Goal: Information Seeking & Learning: Find contact information

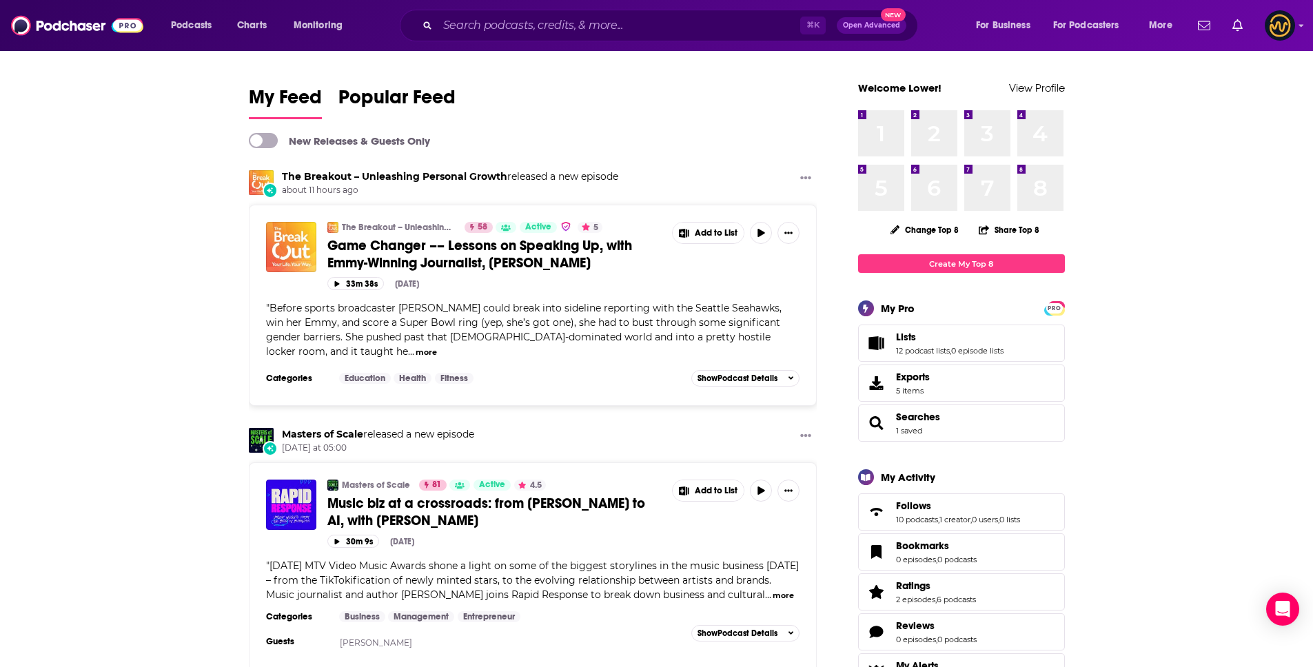
click at [592, 43] on div "Podcasts Charts Monitoring ⌘ K Open Advanced New For Business For Podcasters Mo…" at bounding box center [656, 25] width 1313 height 51
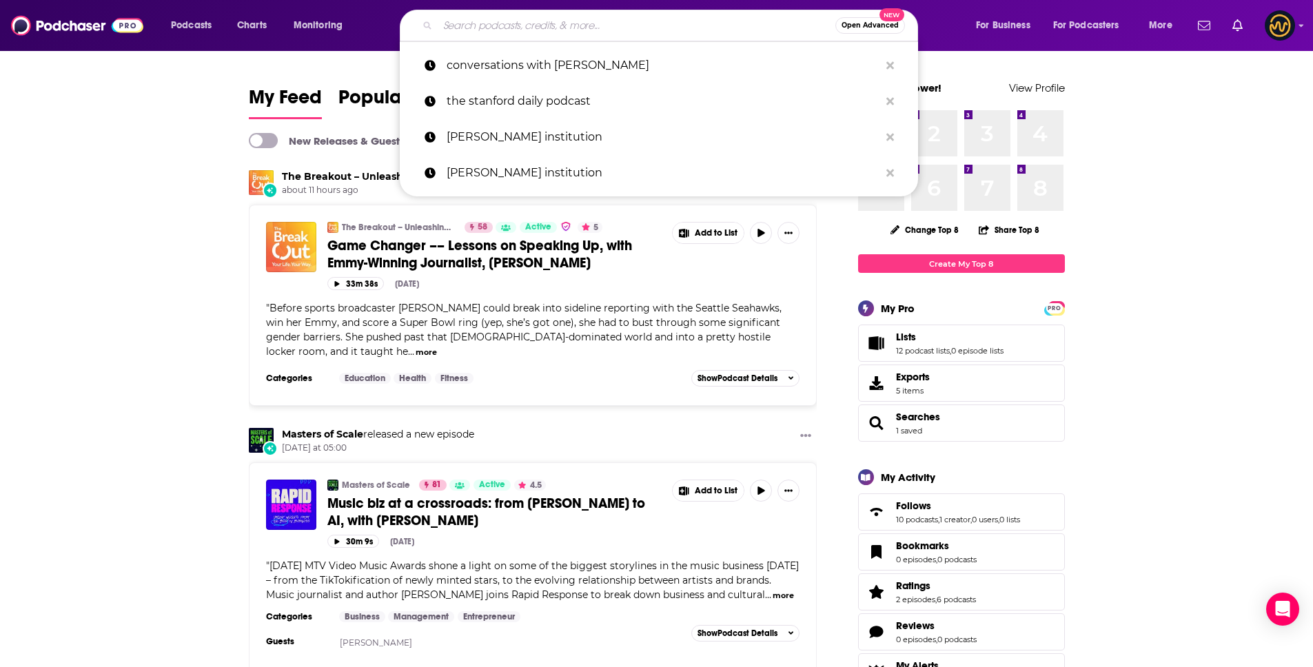
click at [596, 30] on input "Search podcasts, credits, & more..." at bounding box center [637, 25] width 398 height 22
click at [521, 15] on input "Search podcasts, credits, & more..." at bounding box center [637, 25] width 398 height 22
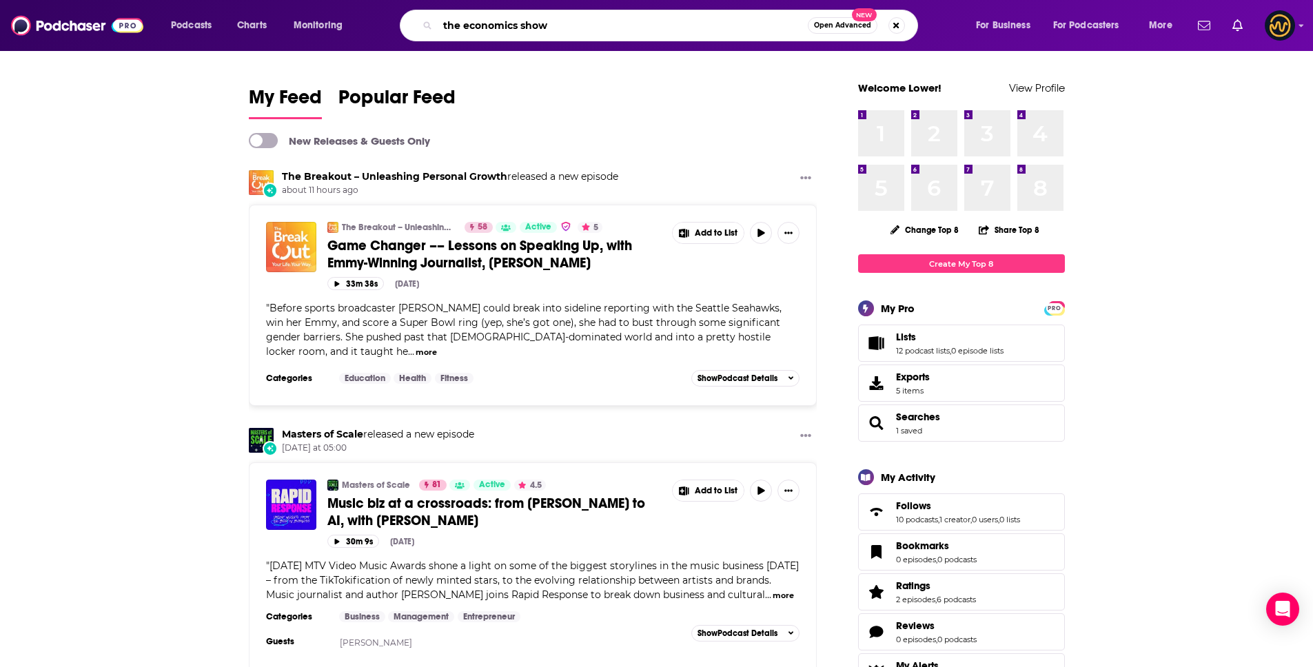
type input "the economics show"
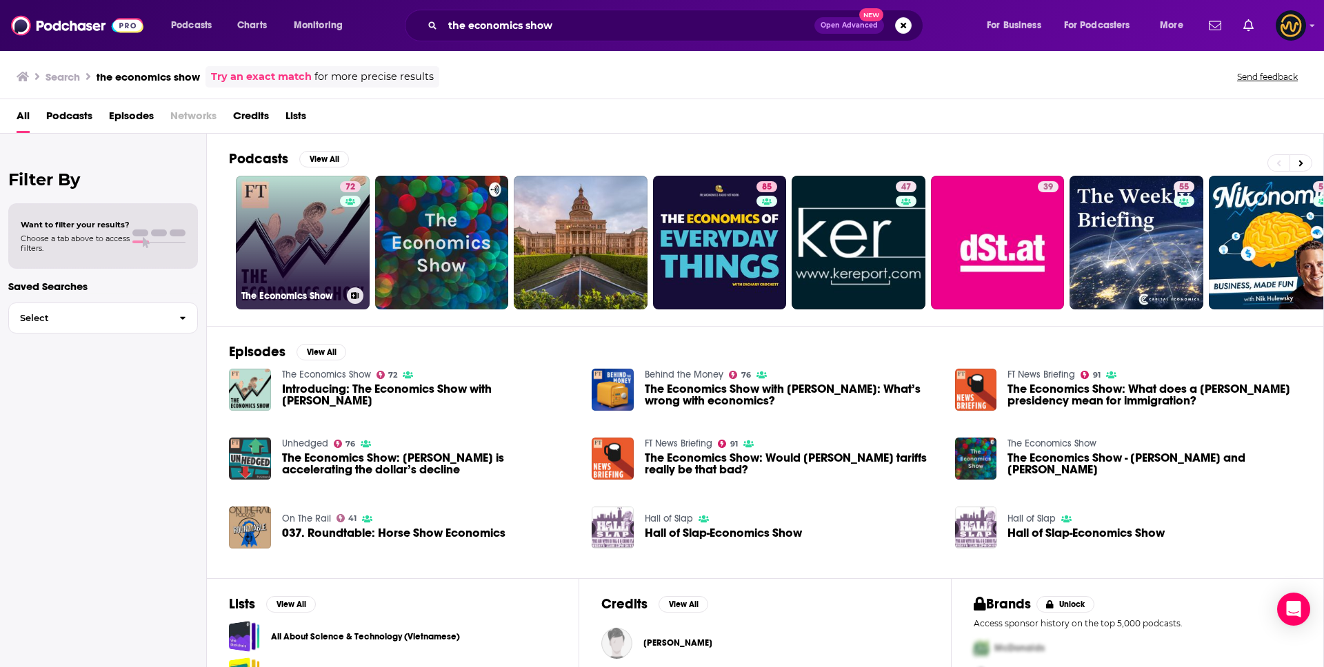
click at [283, 241] on link "72 The Economics Show" at bounding box center [303, 243] width 134 height 134
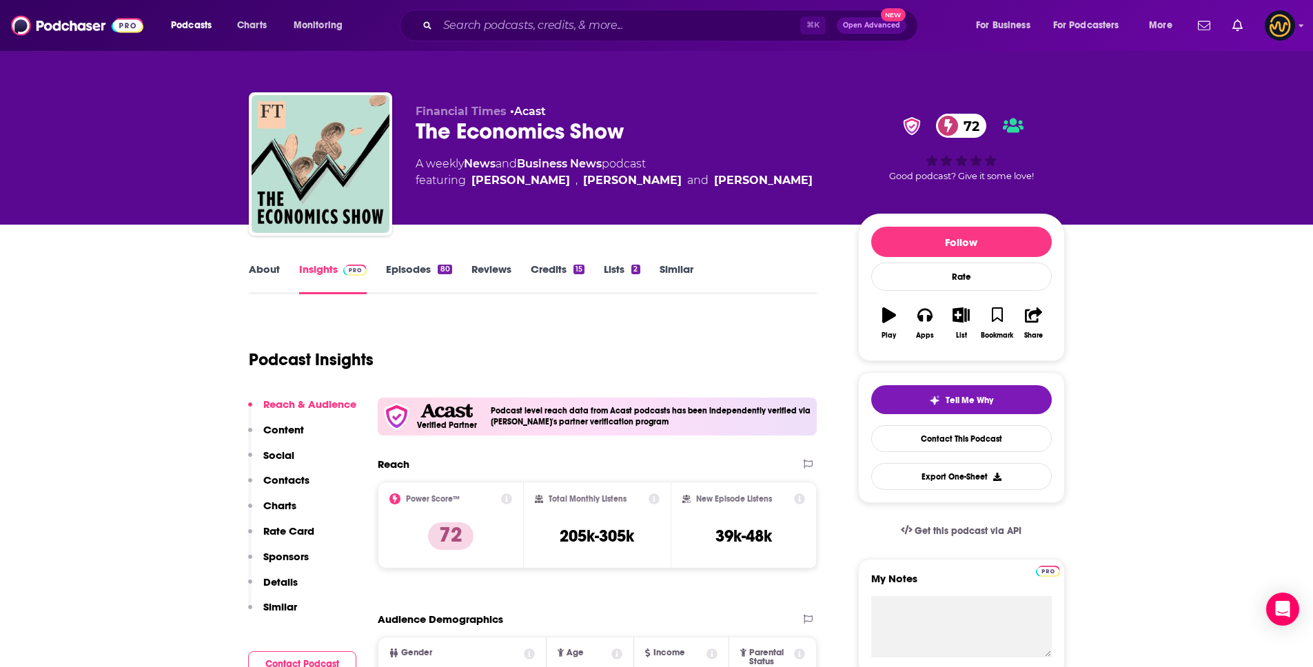
click at [284, 580] on p "Details" at bounding box center [280, 582] width 34 height 13
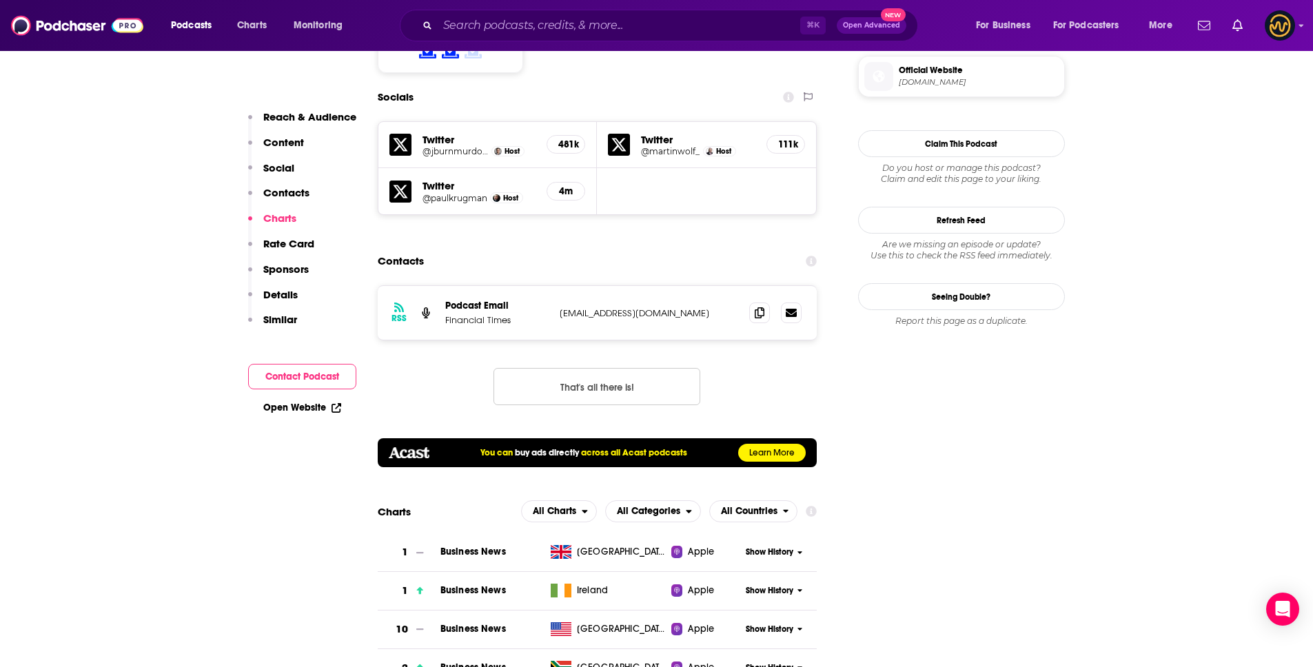
scroll to position [1237, 0]
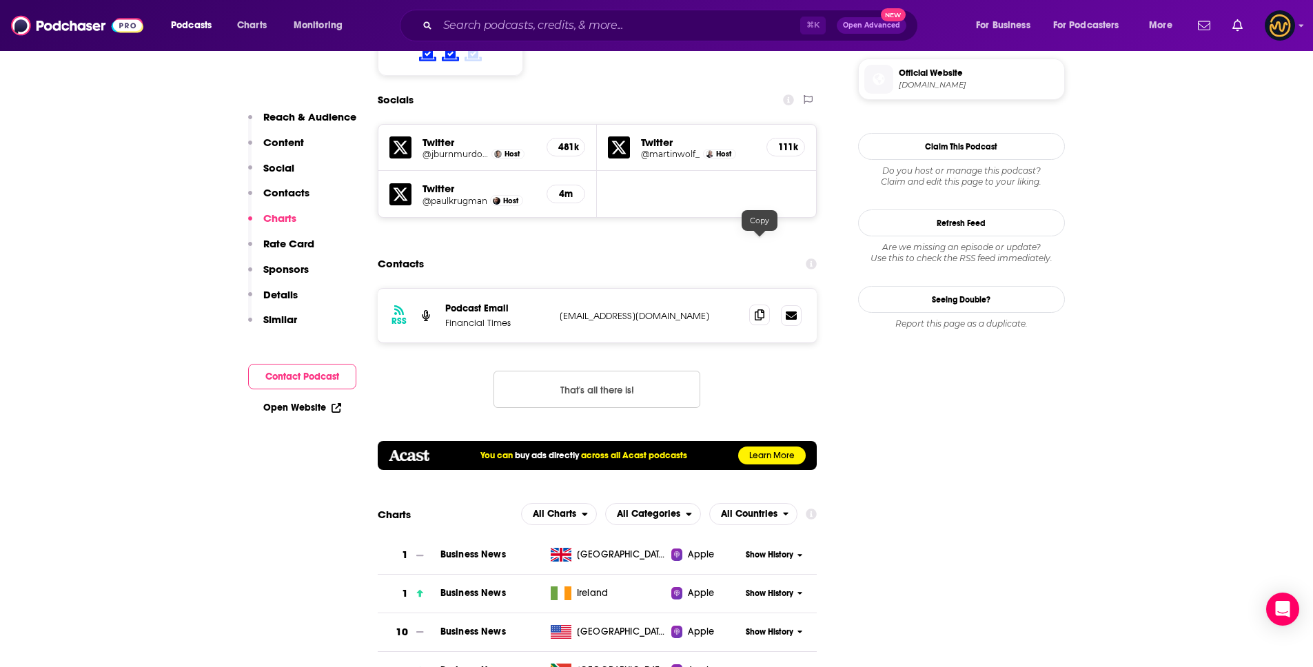
click at [760, 310] on icon at bounding box center [760, 315] width 10 height 11
click at [498, 18] on input "Search podcasts, credits, & more..." at bounding box center [619, 25] width 363 height 22
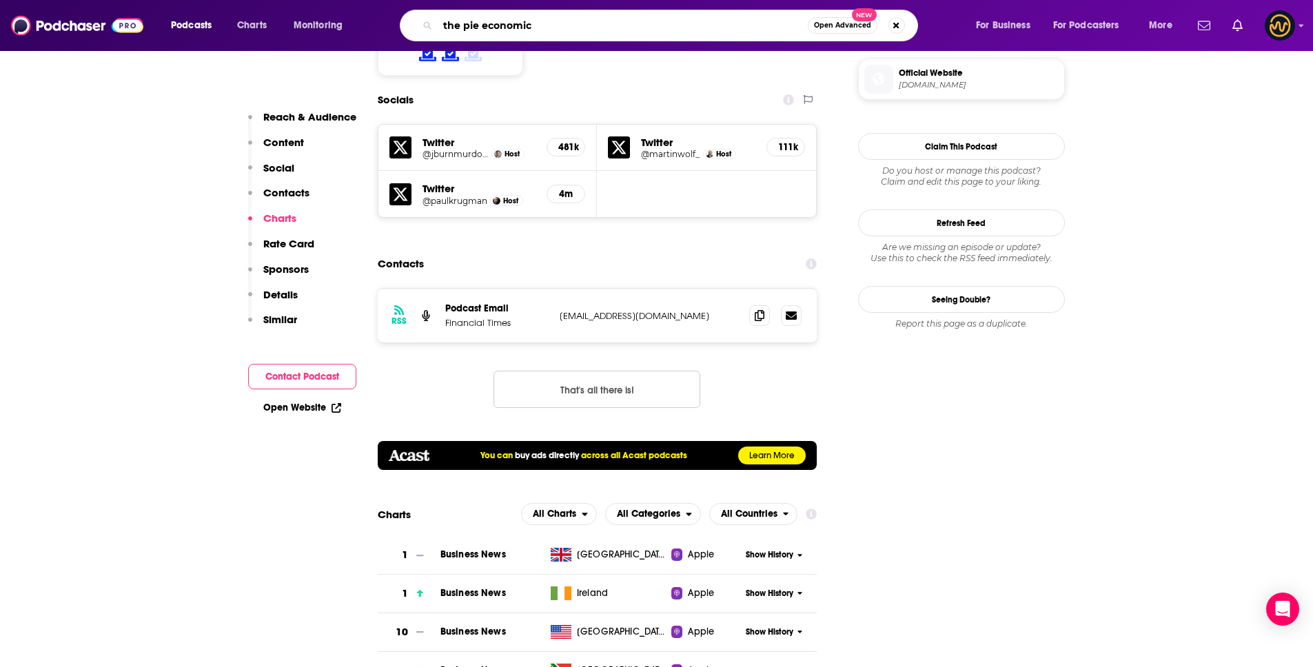
type input "the pie economics"
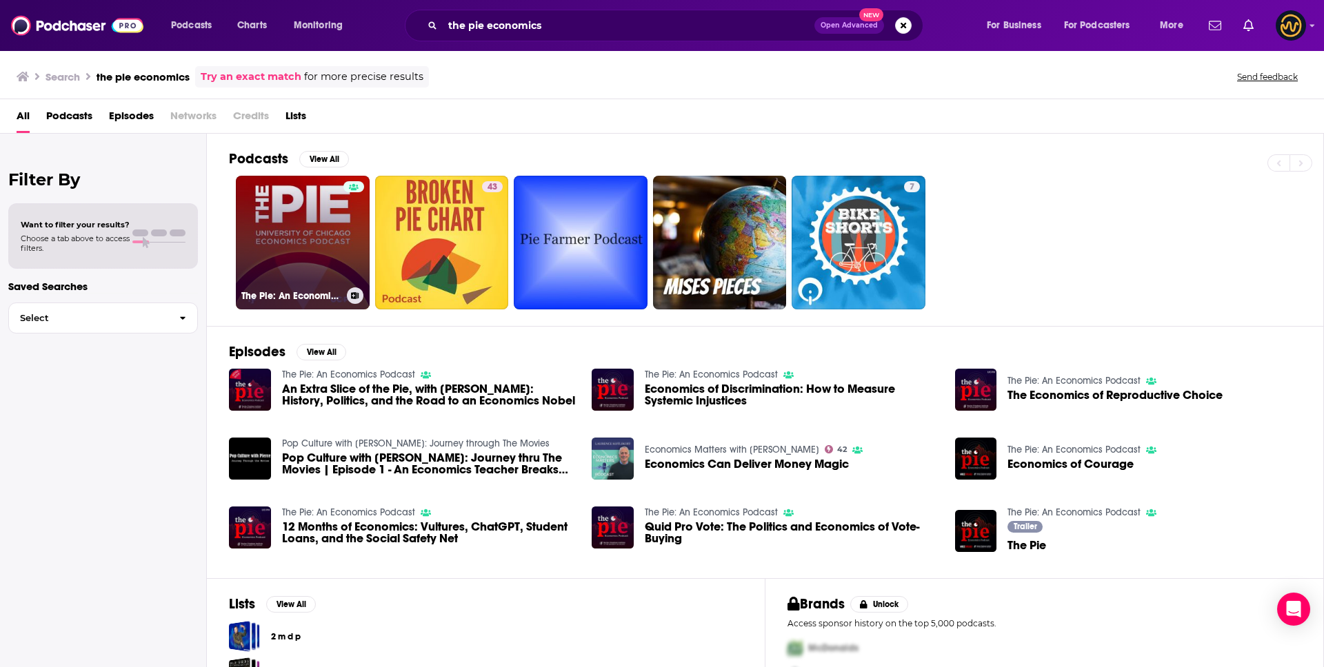
click at [311, 216] on link "The Pie: An Economics Podcast" at bounding box center [303, 243] width 134 height 134
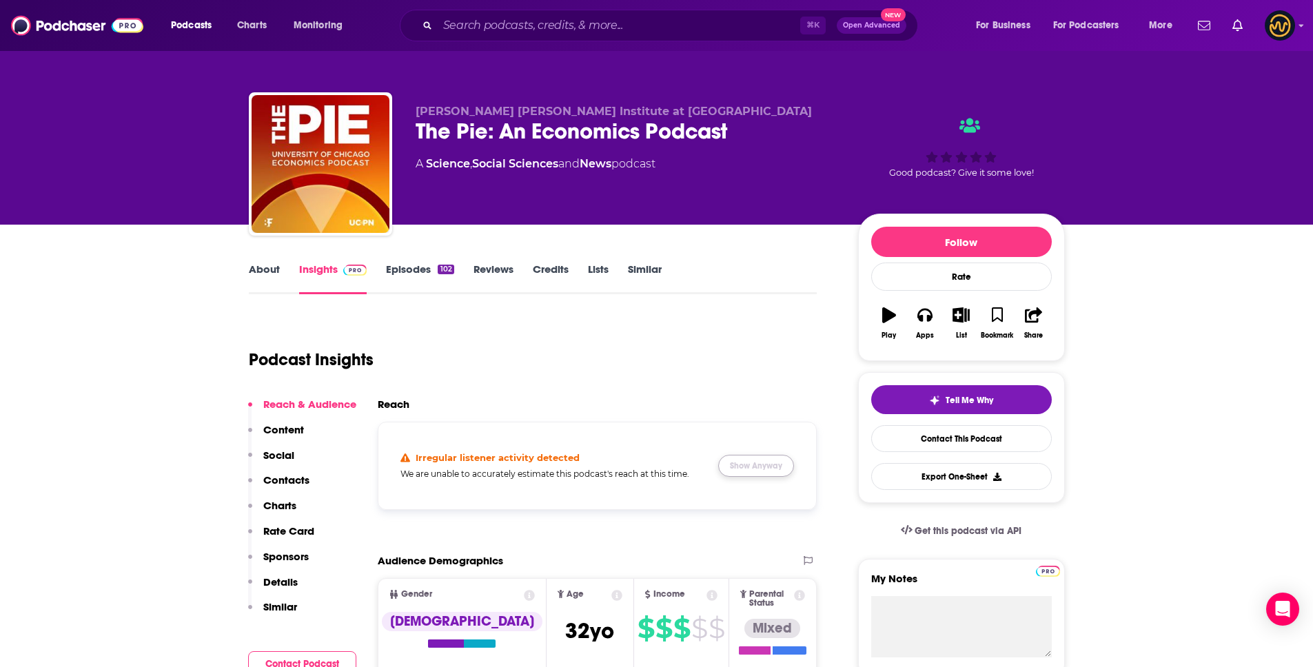
click at [742, 456] on button "Show Anyway" at bounding box center [756, 466] width 76 height 22
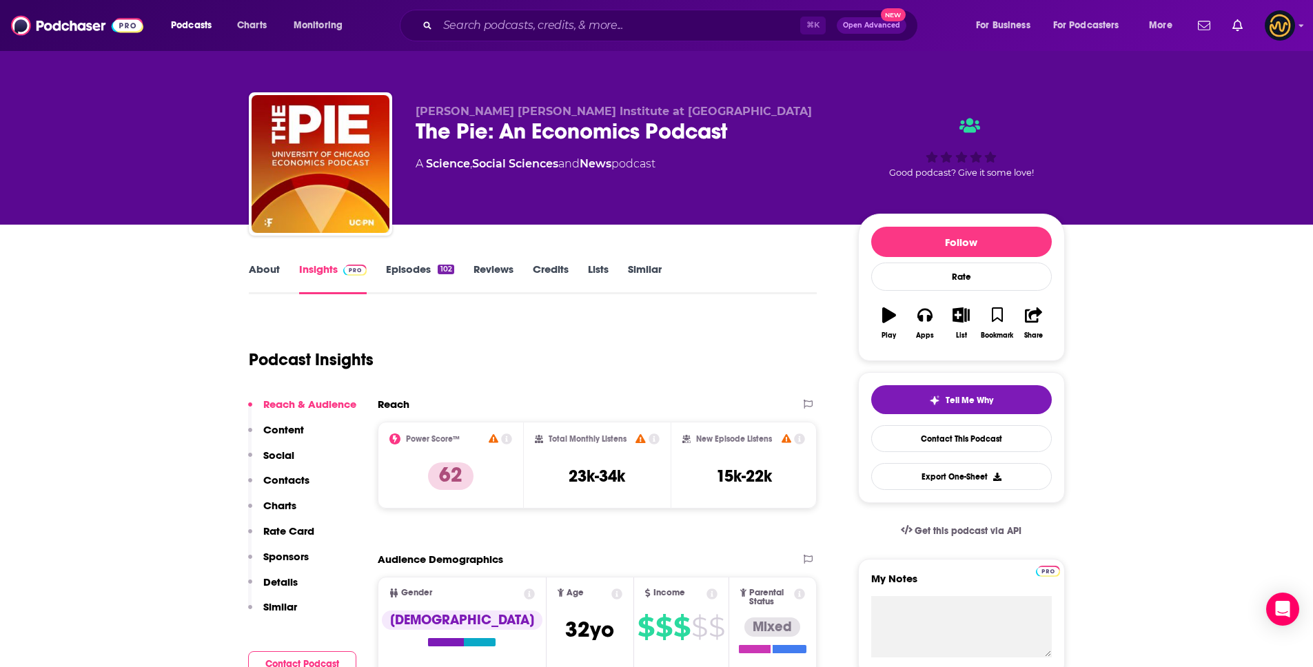
click at [285, 585] on p "Details" at bounding box center [280, 582] width 34 height 13
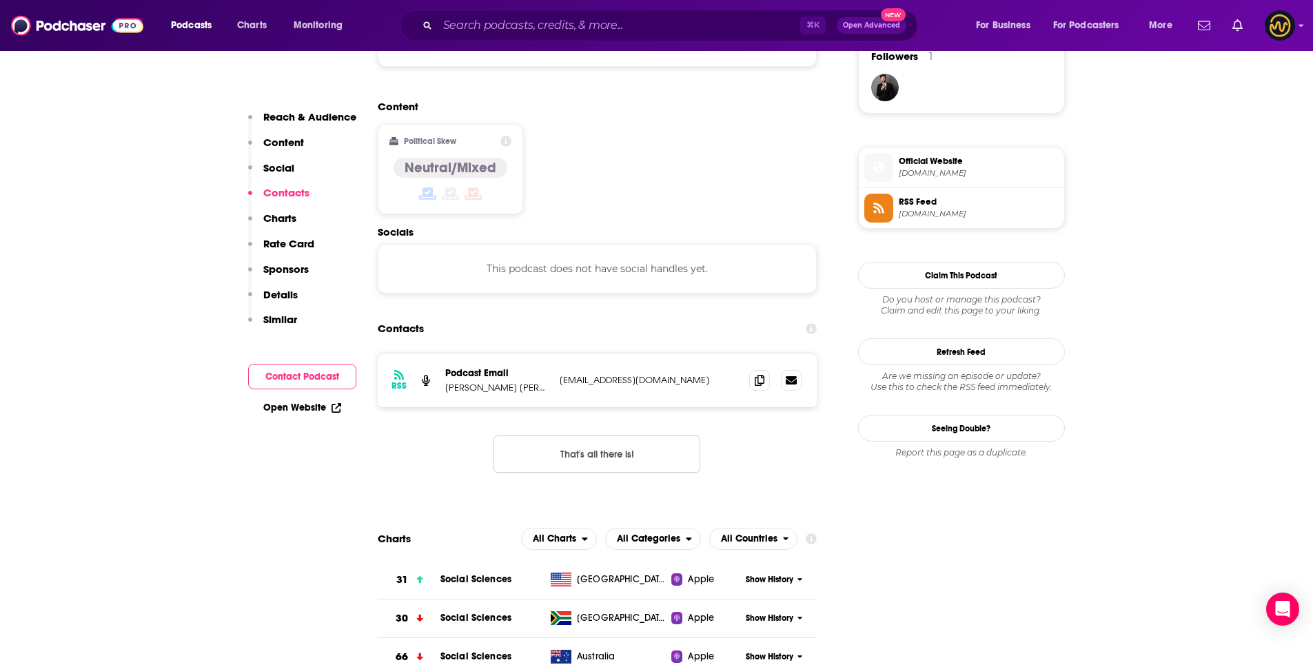
scroll to position [1024, 0]
click at [758, 374] on icon at bounding box center [760, 379] width 10 height 11
click at [565, 22] on input "Search podcasts, credits, & more..." at bounding box center [619, 25] width 363 height 22
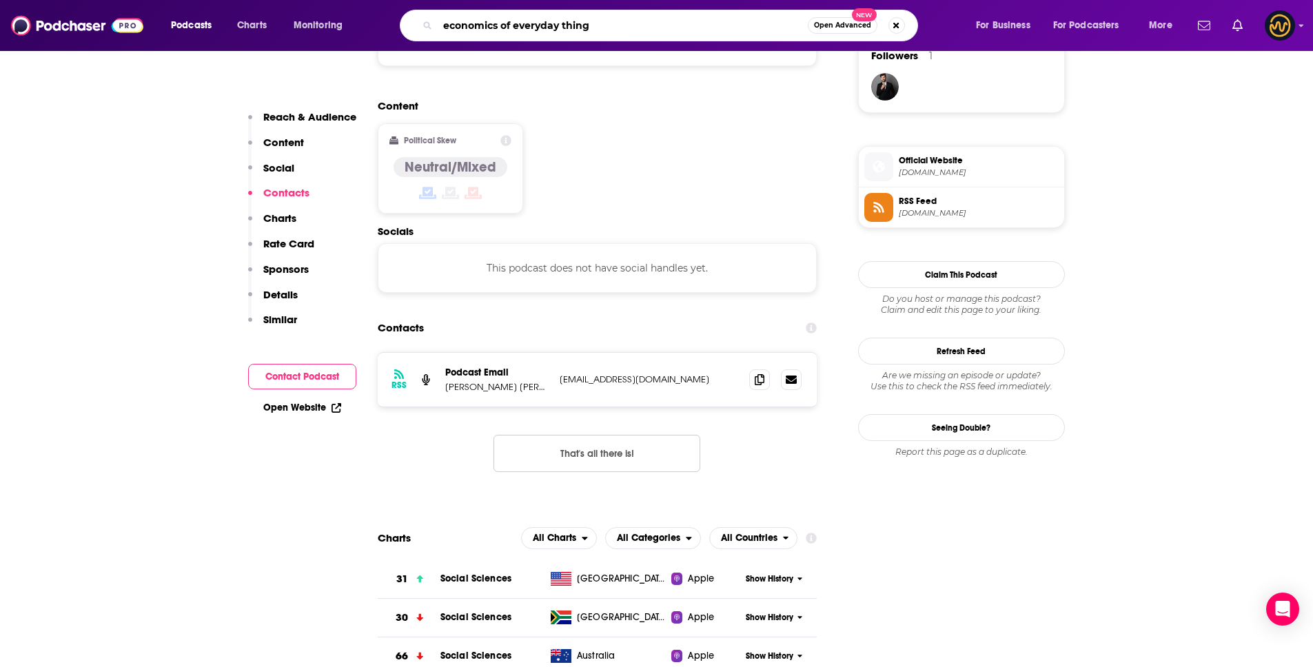
type input "economics of everyday things"
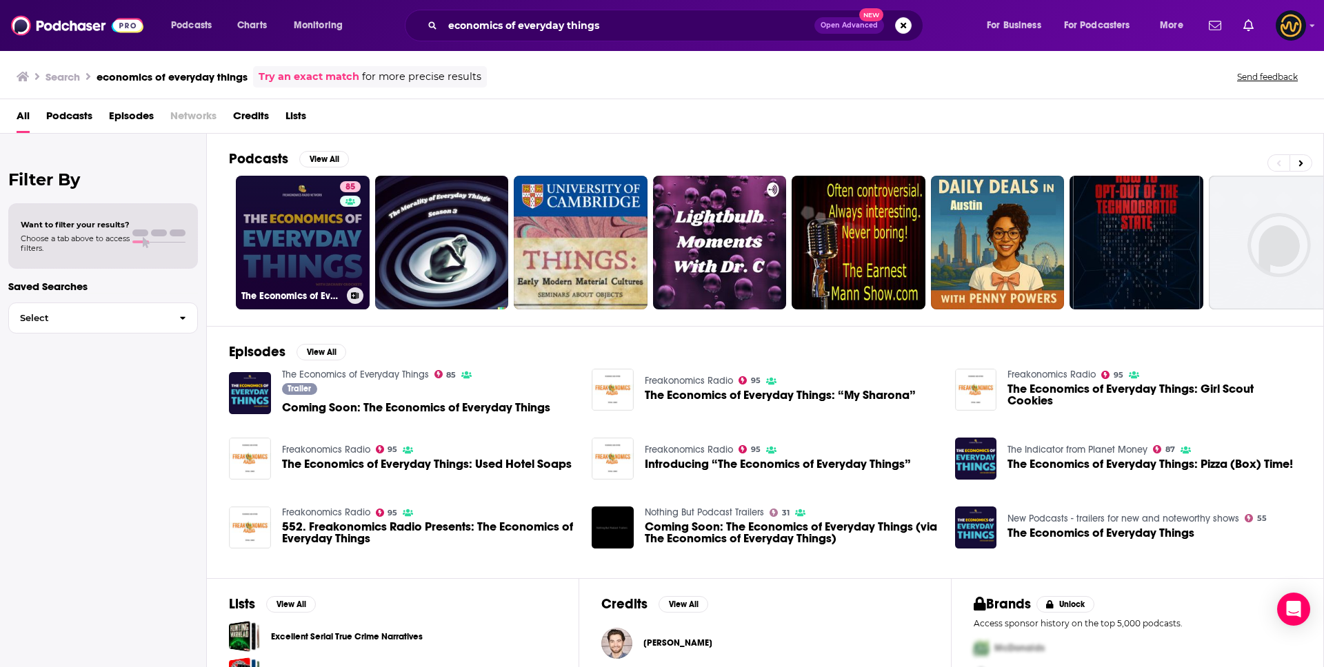
click at [325, 234] on link "85 The Economics of Everyday Things" at bounding box center [303, 243] width 134 height 134
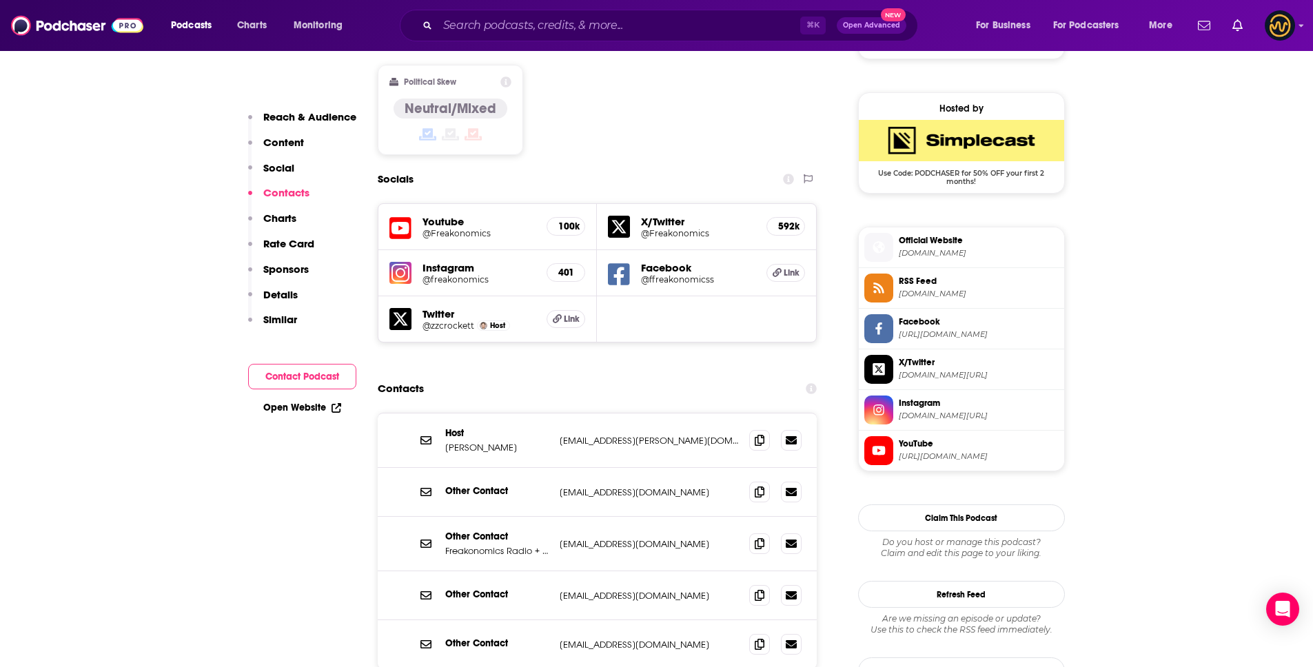
scroll to position [1065, 0]
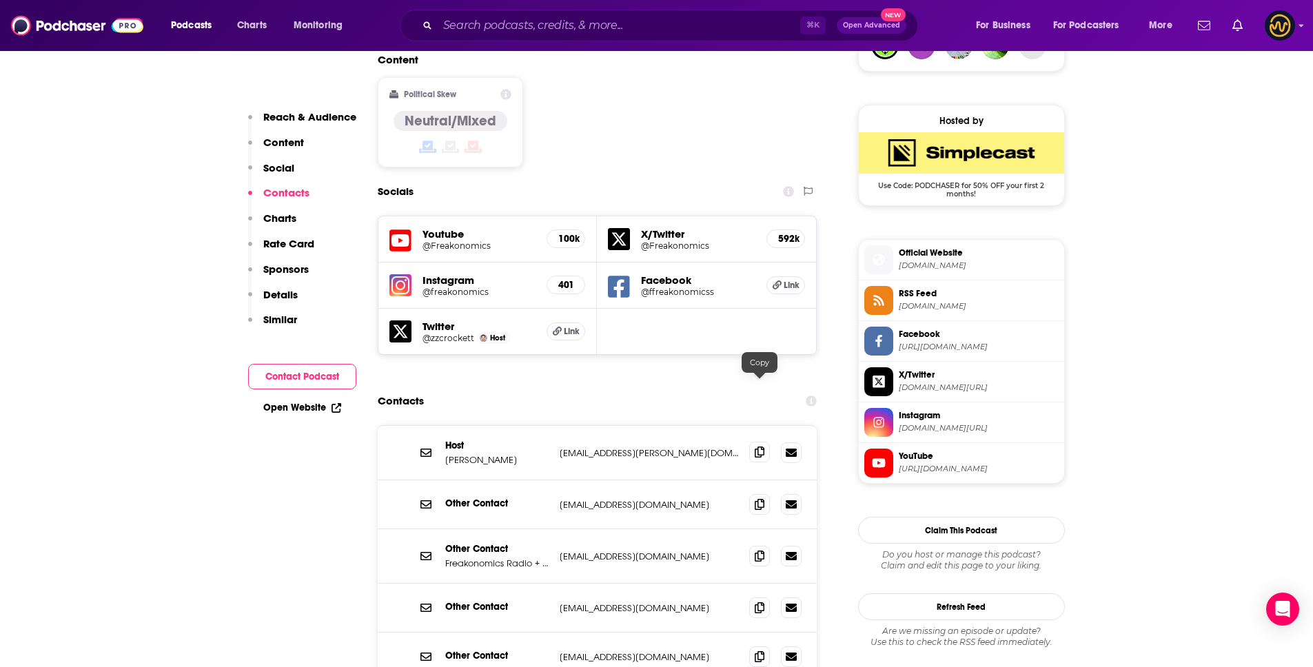
click at [751, 442] on span at bounding box center [759, 452] width 21 height 21
click at [761, 498] on icon at bounding box center [760, 503] width 10 height 11
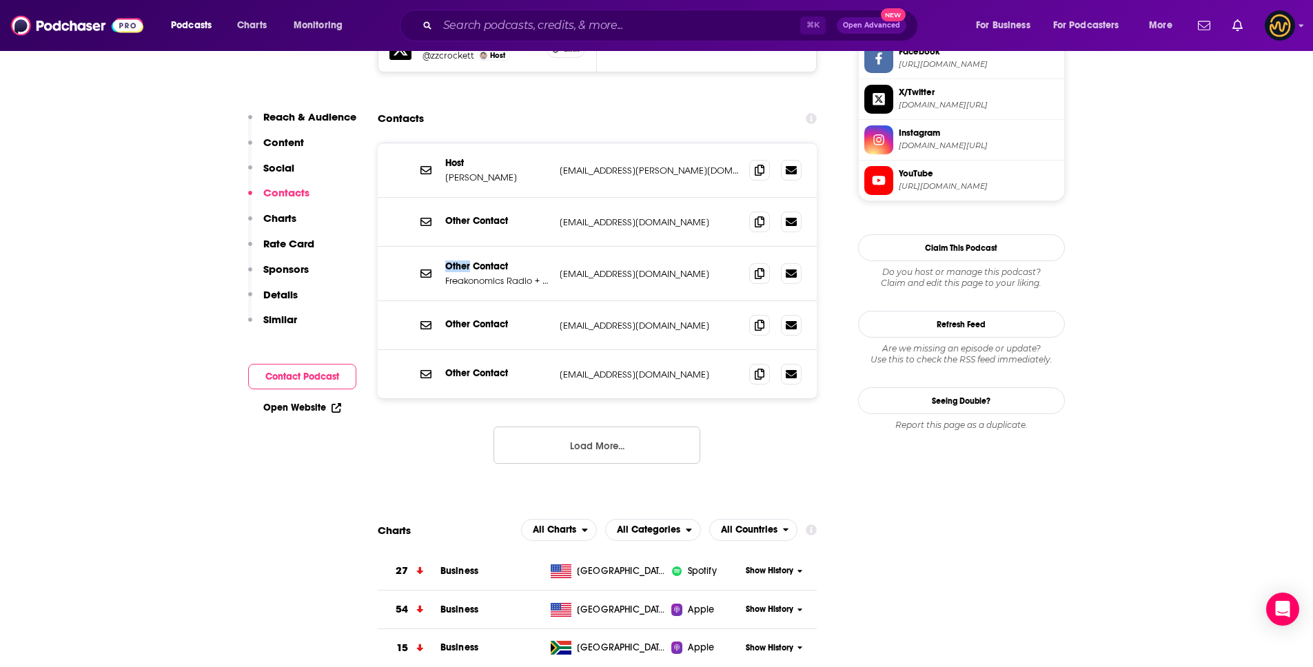
click at [594, 427] on button "Load More..." at bounding box center [597, 445] width 207 height 37
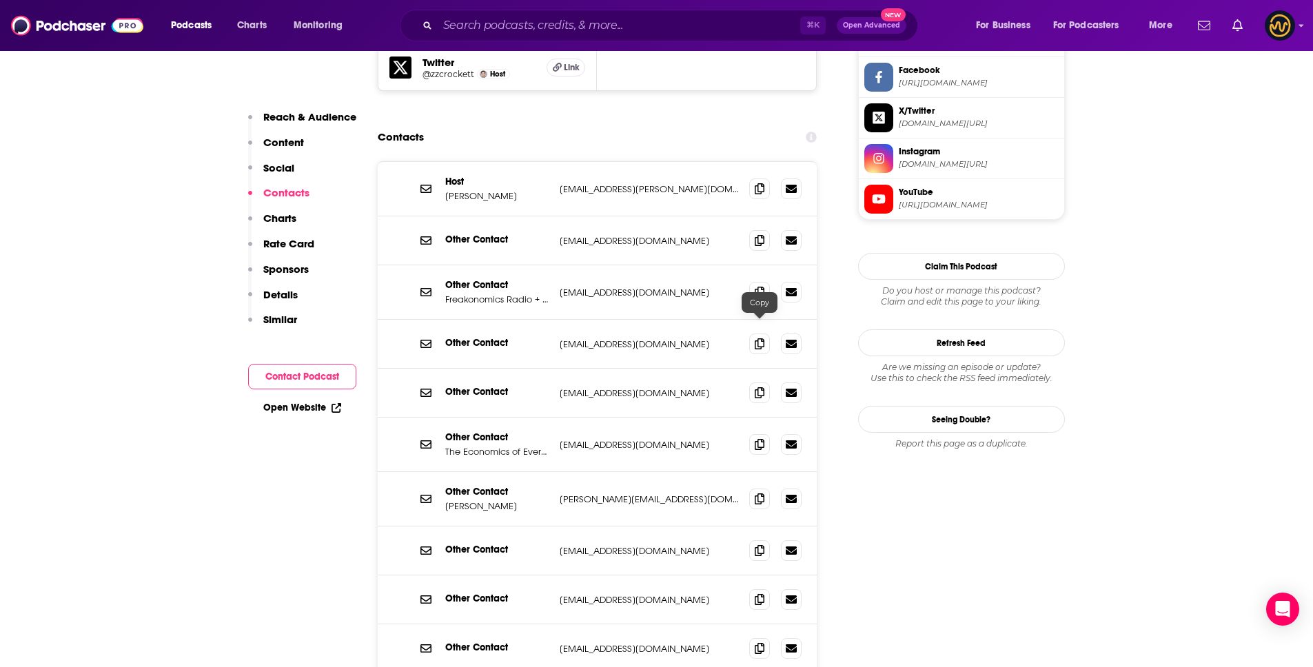
scroll to position [1314, 0]
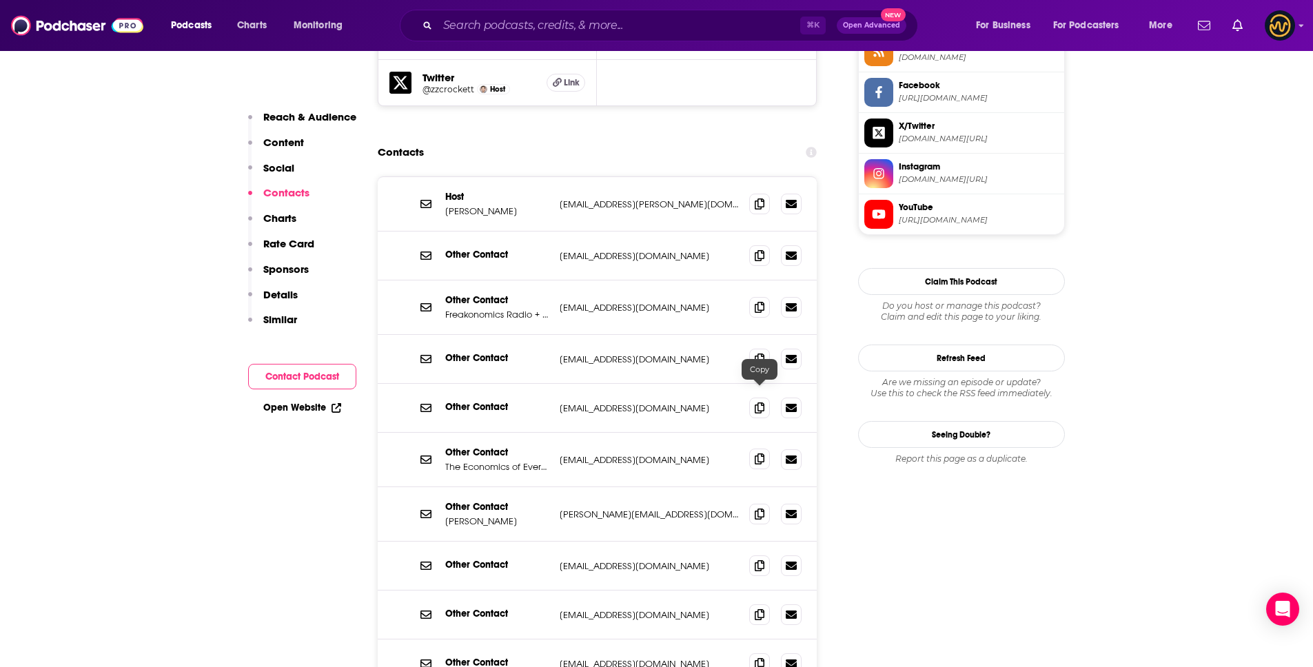
click at [756, 454] on icon at bounding box center [760, 459] width 10 height 11
click at [534, 30] on input "Search podcasts, credits, & more..." at bounding box center [619, 25] width 363 height 22
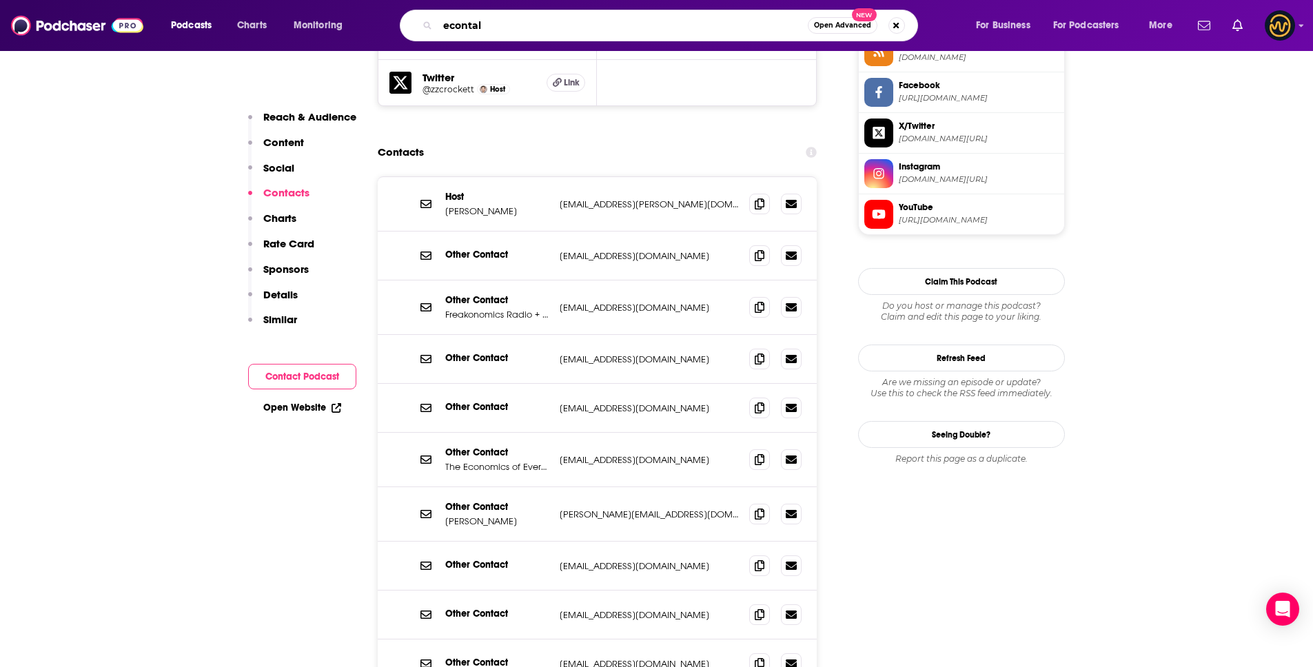
type input "econtalk"
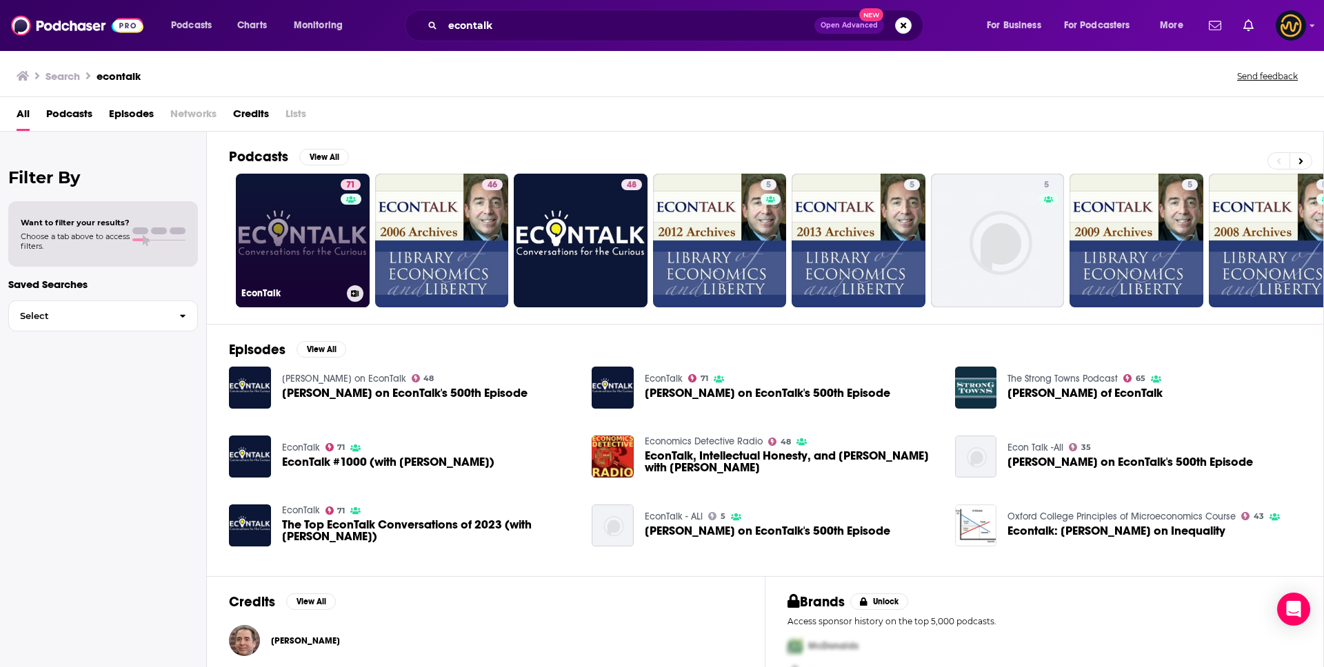
click at [299, 252] on link "71 EconTalk" at bounding box center [303, 241] width 134 height 134
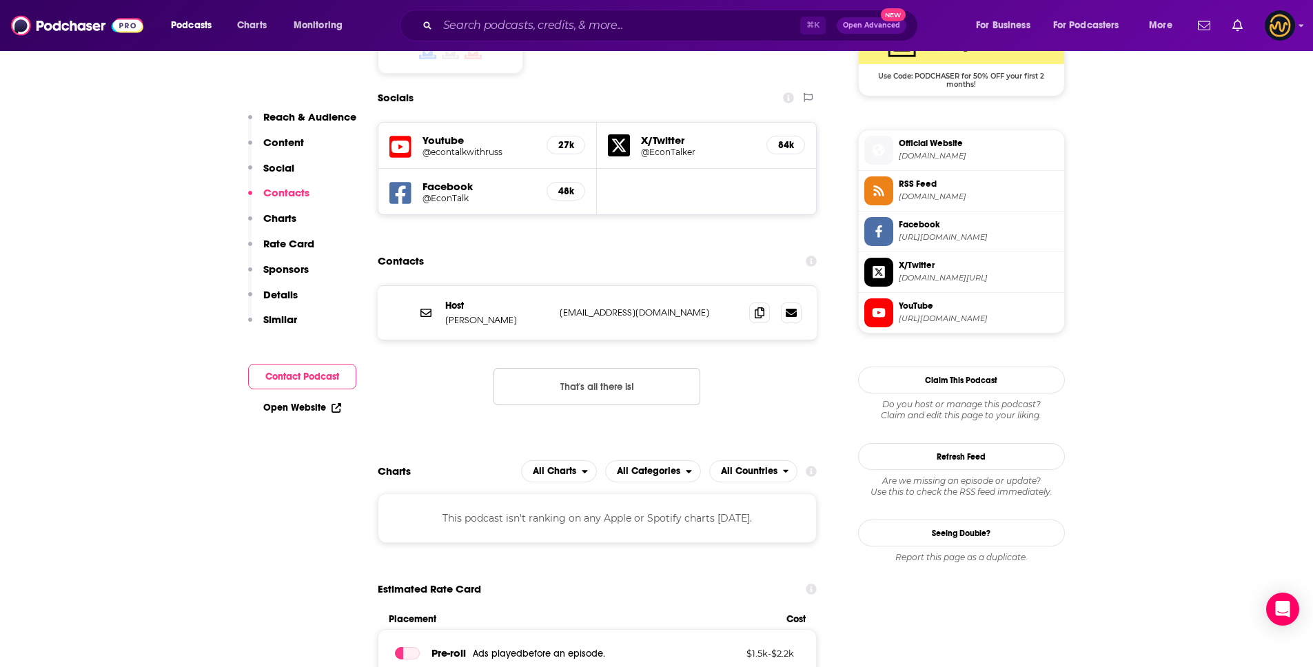
scroll to position [1062, 0]
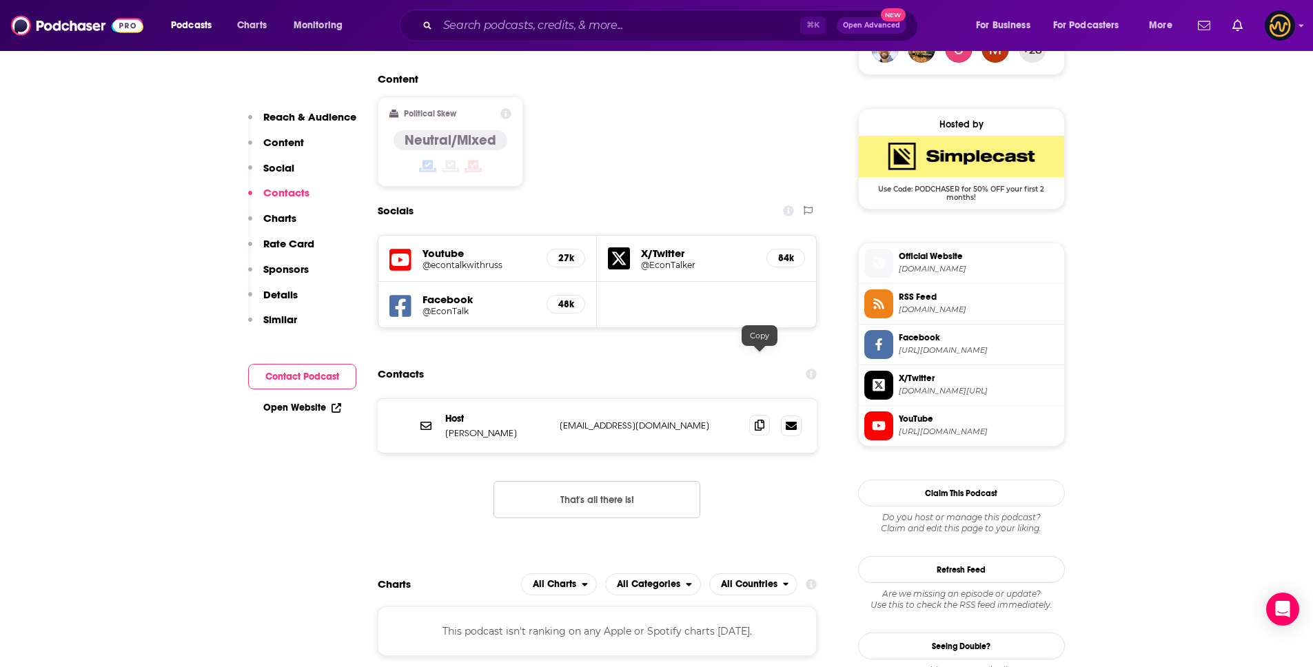
click at [760, 420] on icon at bounding box center [760, 425] width 10 height 11
click at [485, 23] on input "Search podcasts, credits, & more..." at bounding box center [619, 25] width 363 height 22
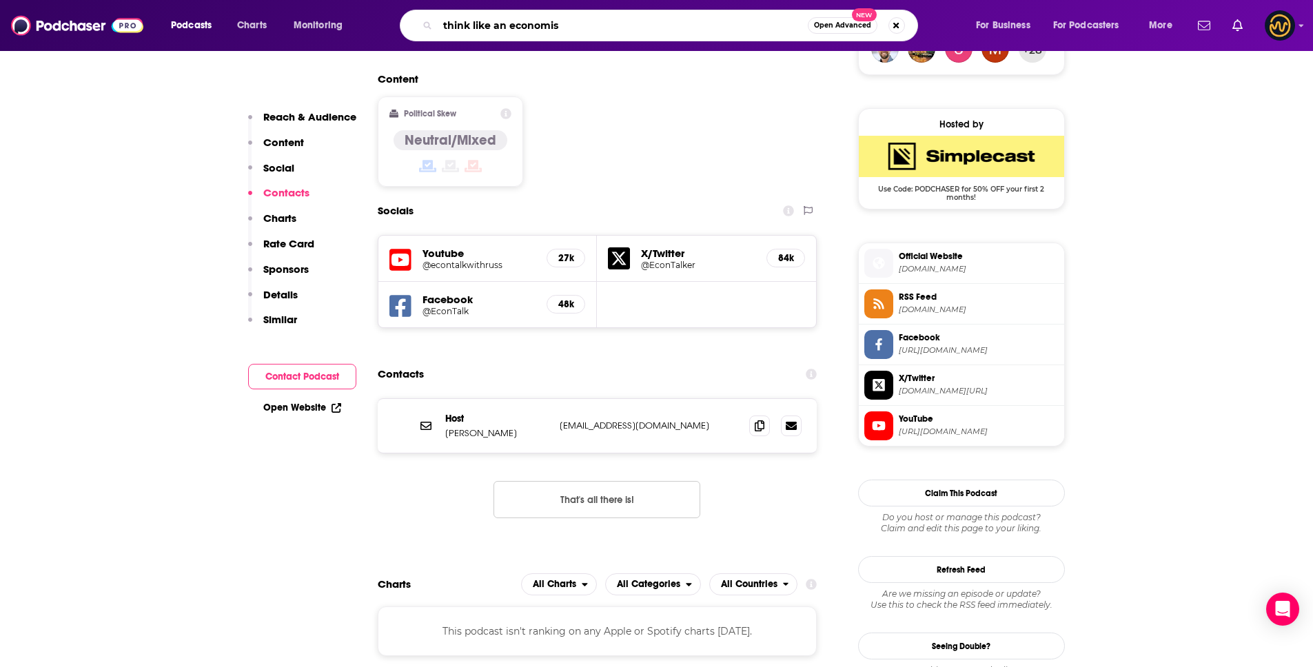
type input "think like an economist"
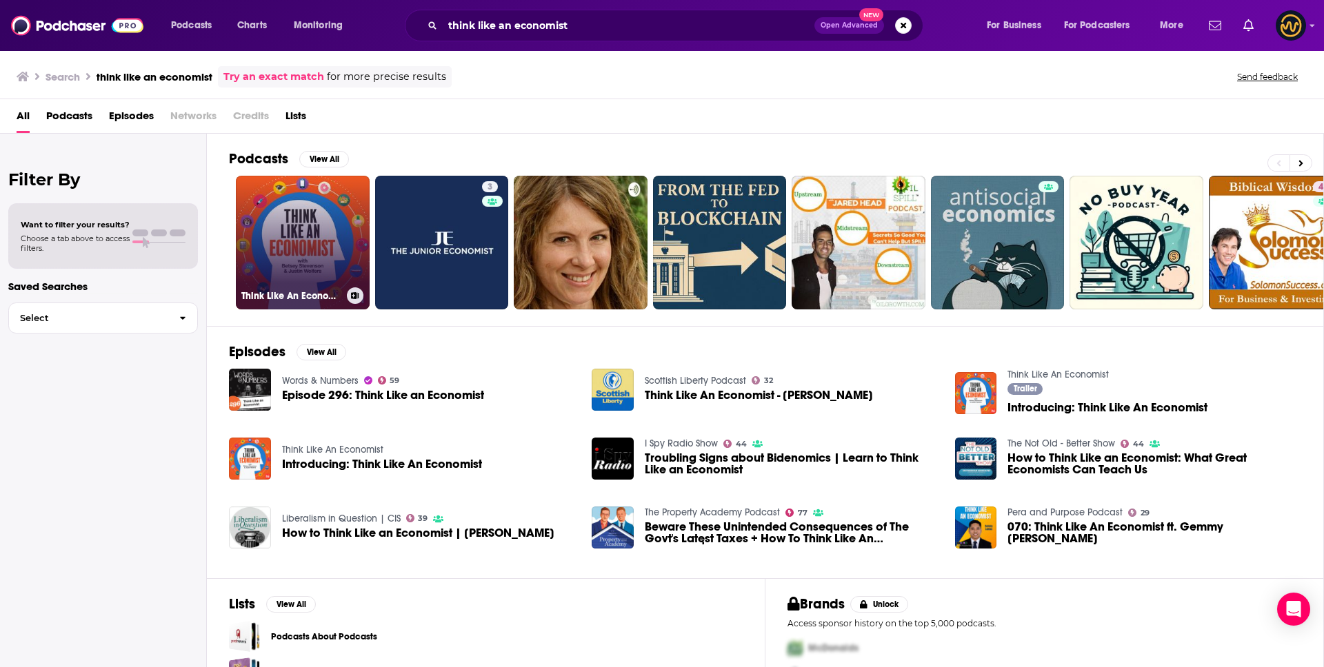
click at [278, 214] on link "Think Like An Economist" at bounding box center [303, 243] width 134 height 134
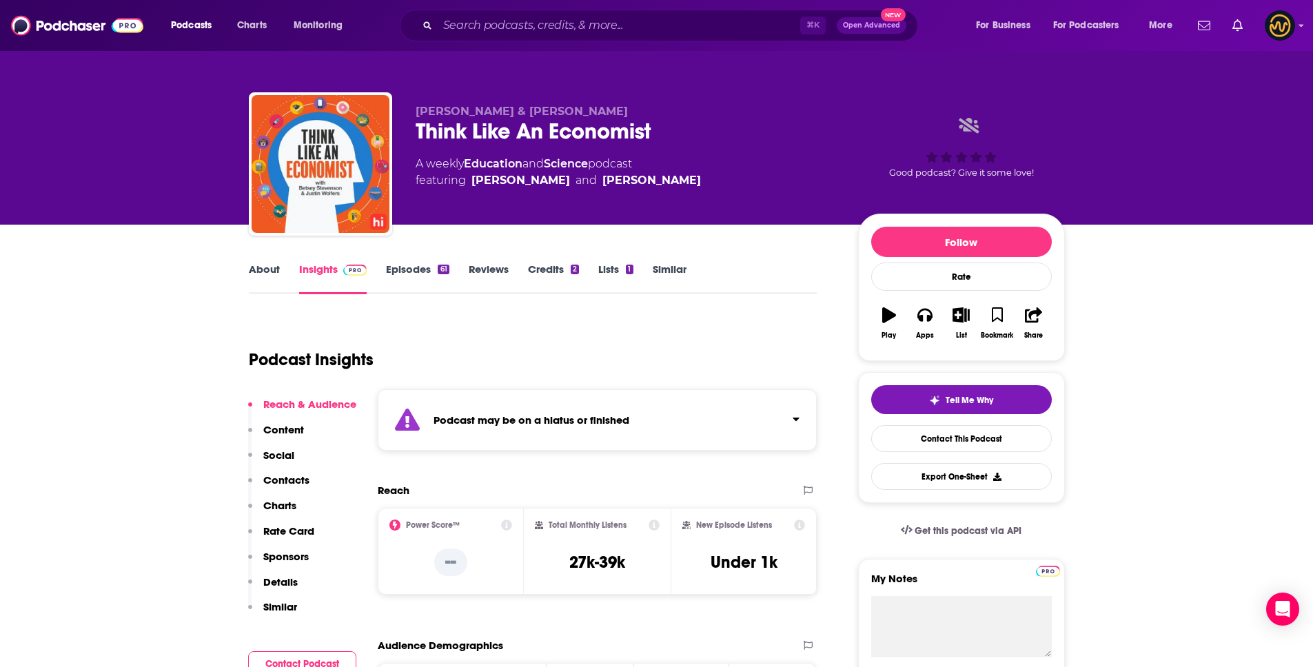
click at [626, 421] on strong "Podcast may be on a hiatus or finished" at bounding box center [532, 420] width 196 height 13
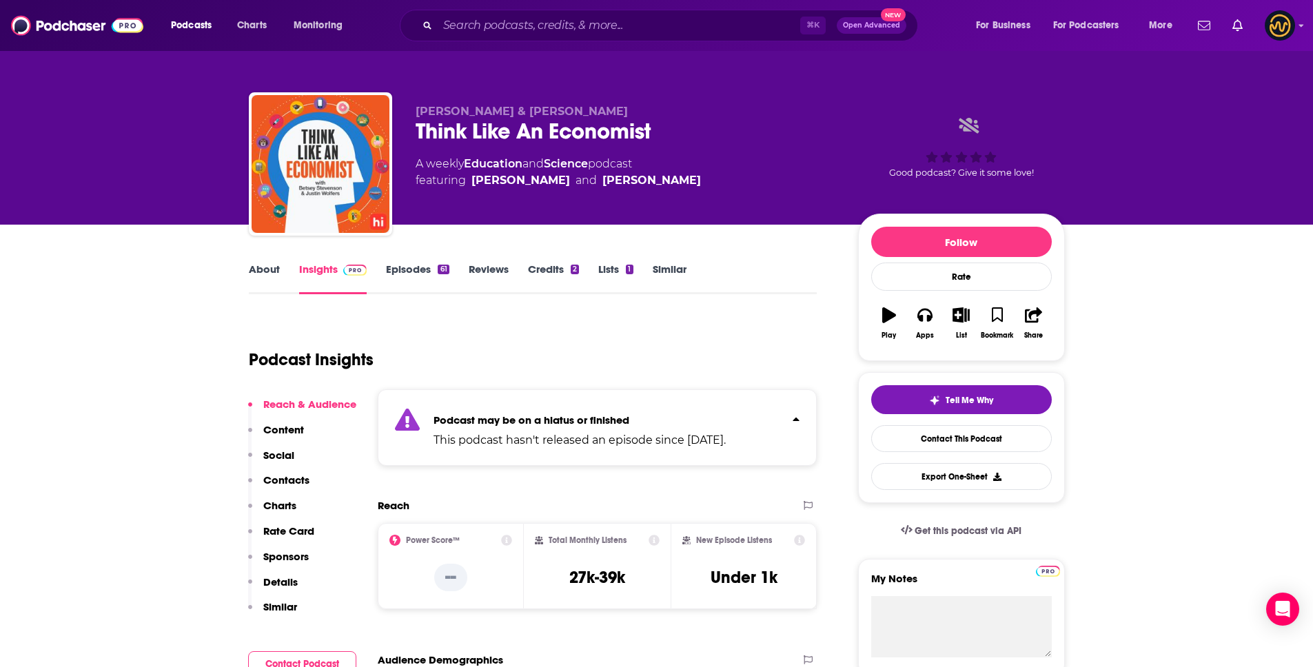
click at [631, 420] on p "Podcast may be on a hiatus or finished" at bounding box center [580, 420] width 292 height 13
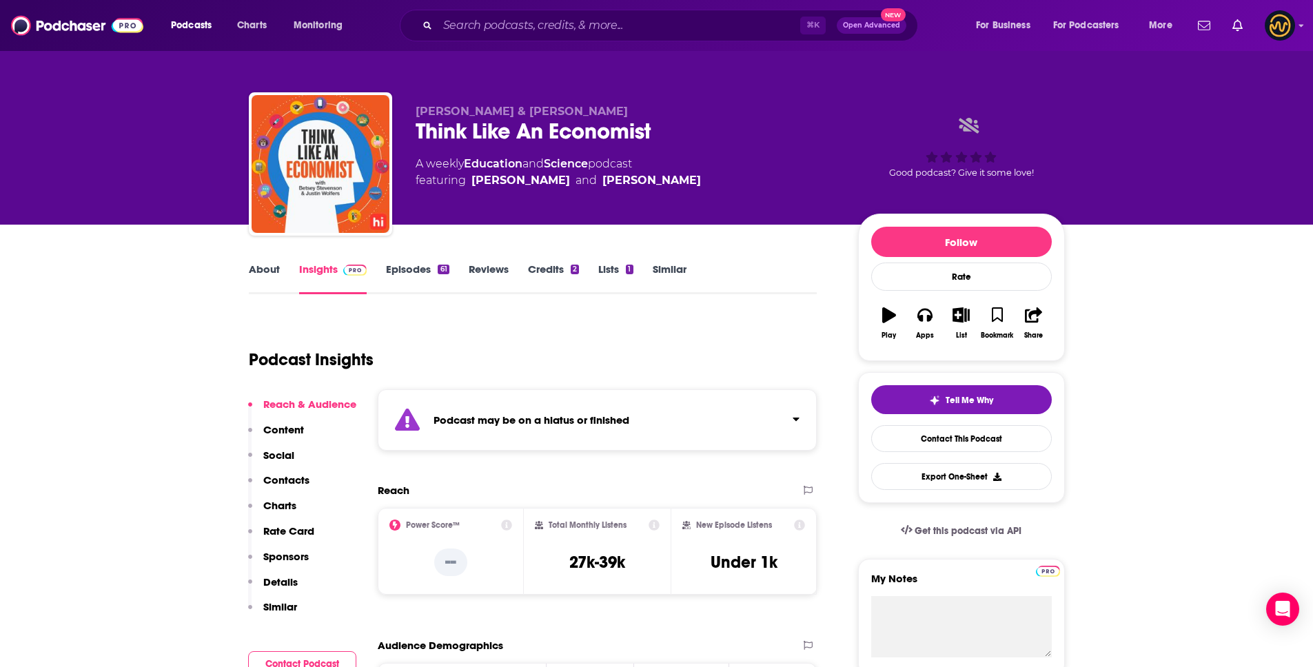
click at [267, 263] on link "About" at bounding box center [264, 279] width 31 height 32
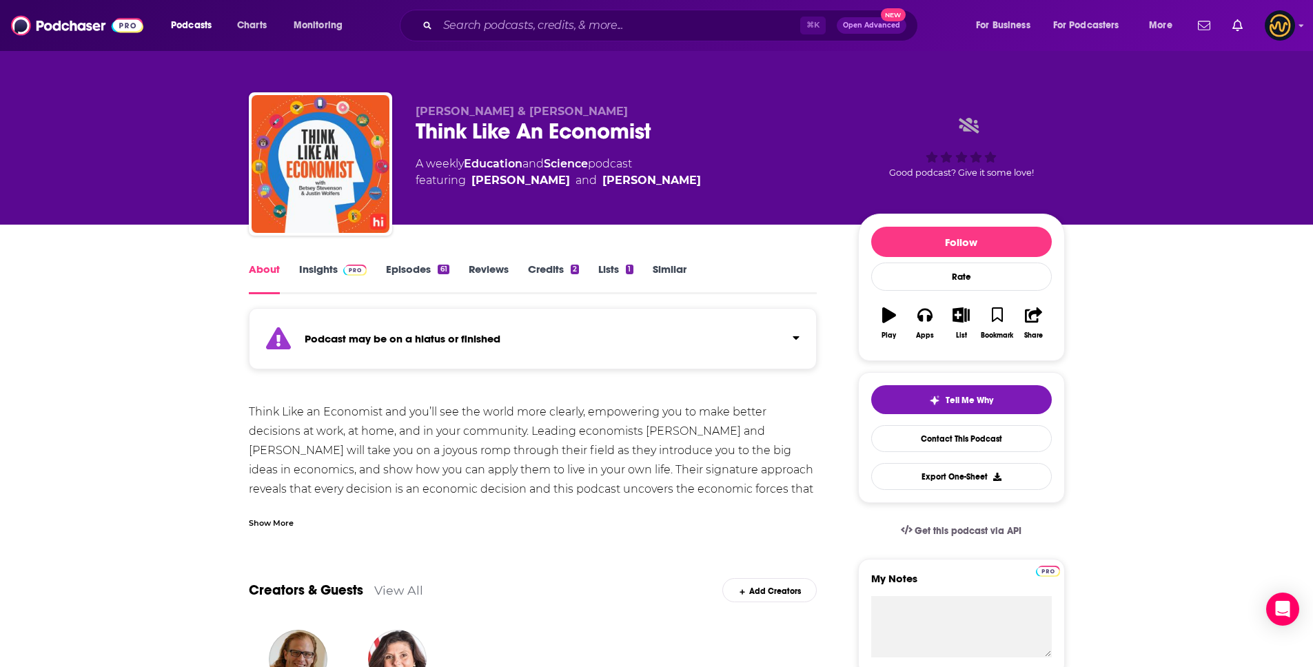
scroll to position [300, 0]
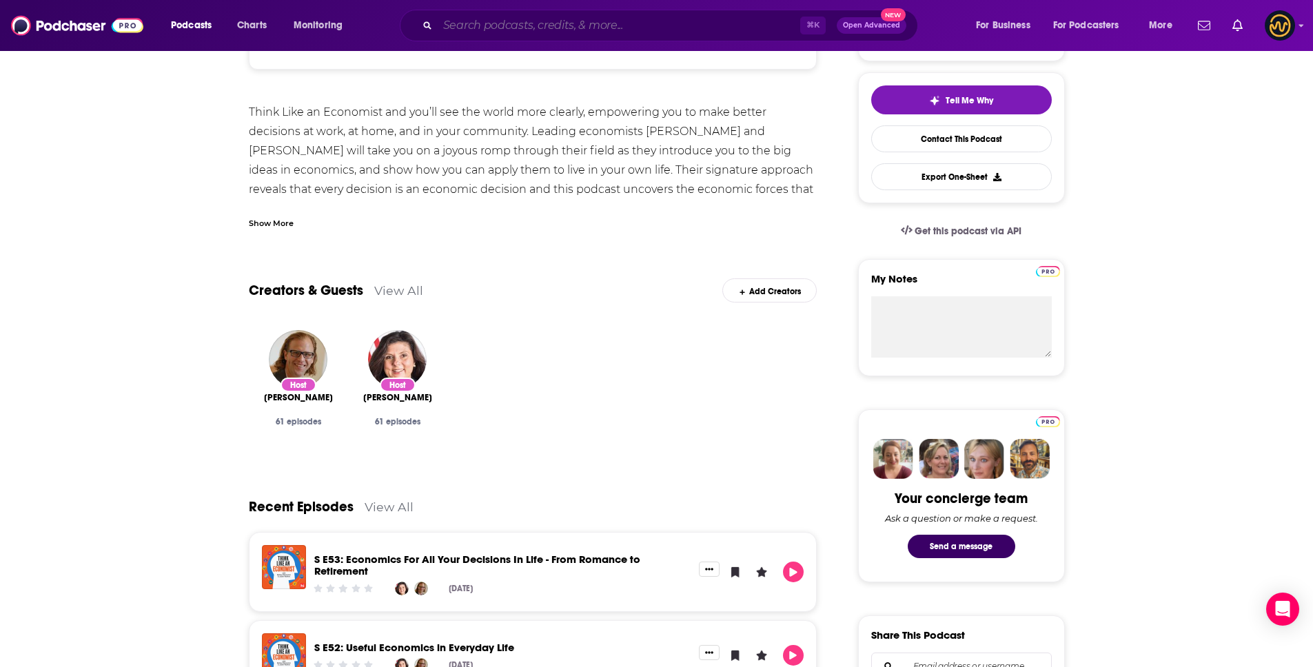
click at [576, 26] on input "Search podcasts, credits, & more..." at bounding box center [619, 25] width 363 height 22
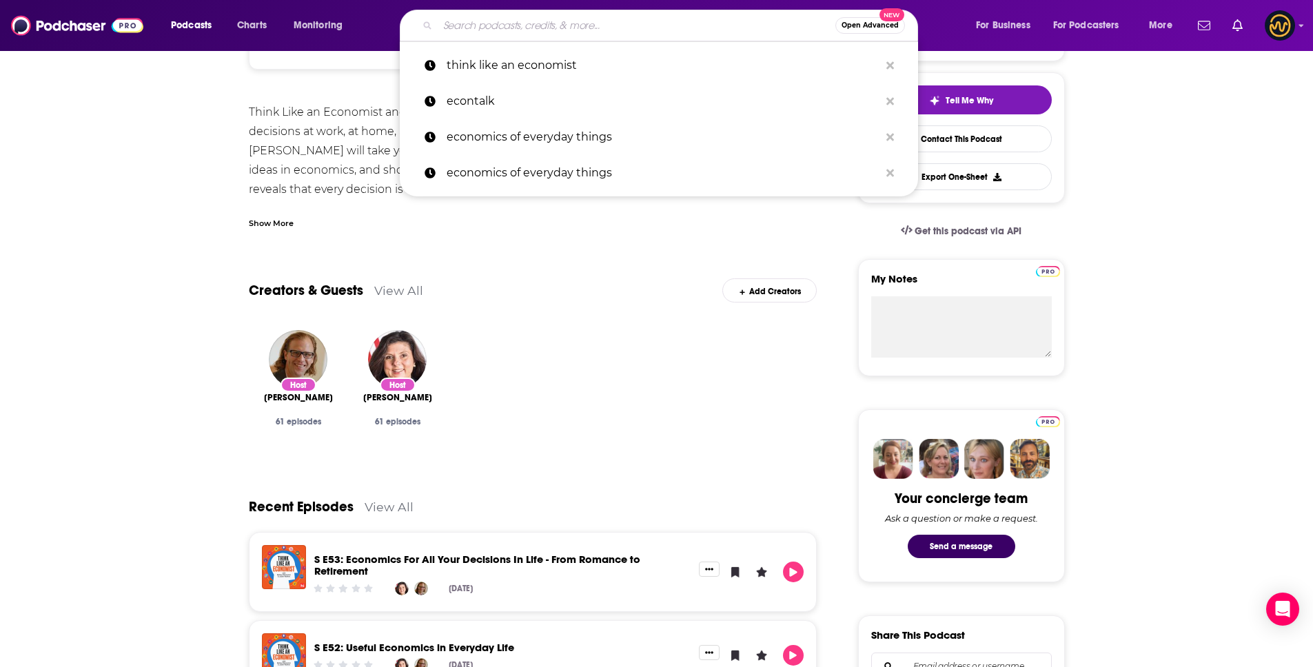
click at [576, 26] on input "Search podcasts, credits, & more..." at bounding box center [637, 25] width 398 height 22
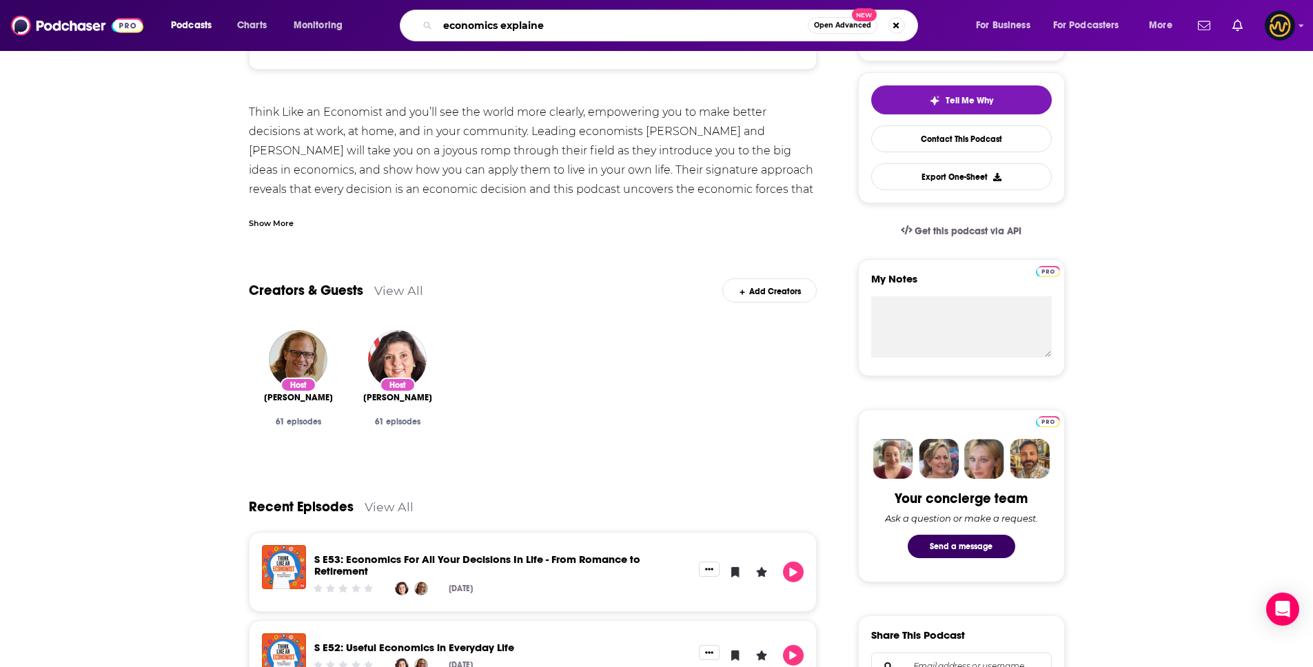
type input "economics explained"
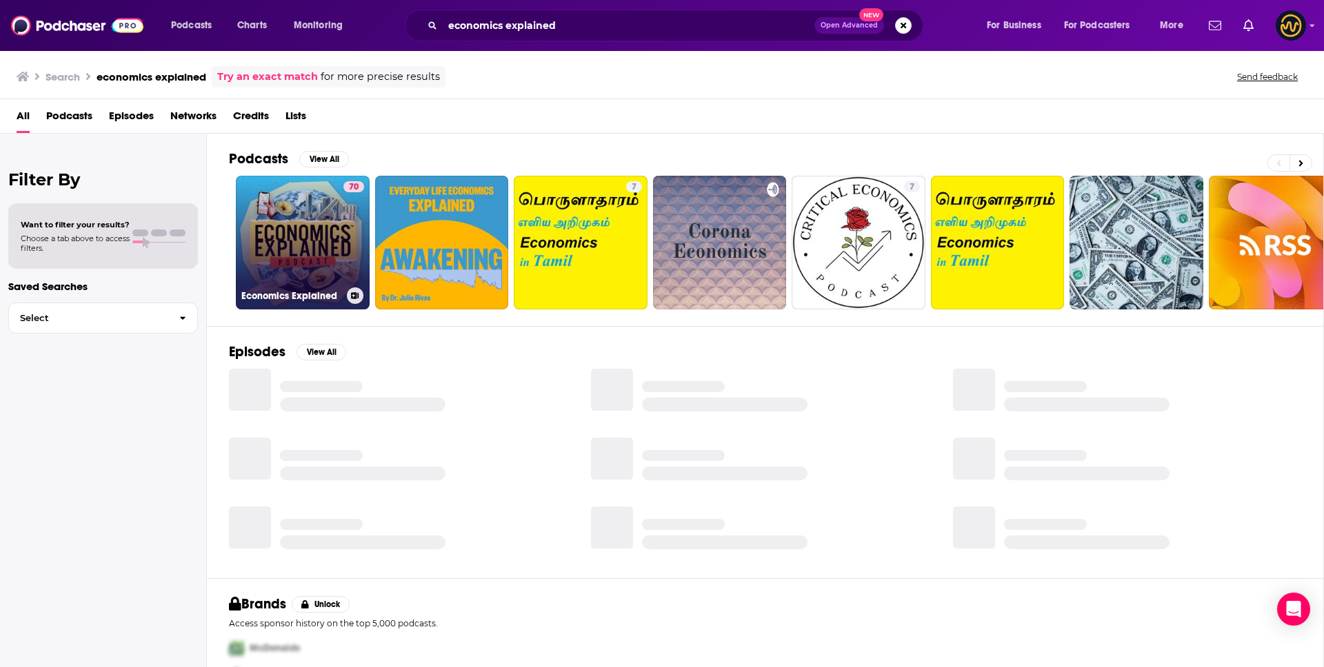
click at [274, 262] on link "70 Economics Explained" at bounding box center [303, 243] width 134 height 134
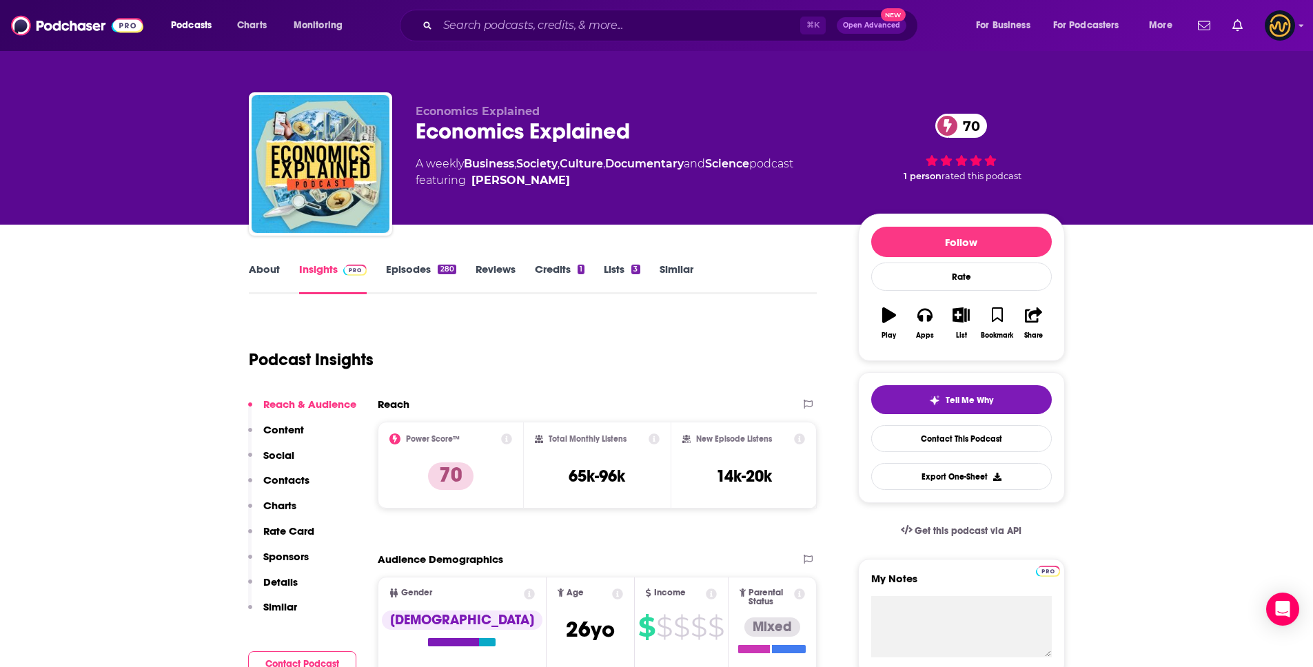
click at [271, 267] on link "About" at bounding box center [264, 279] width 31 height 32
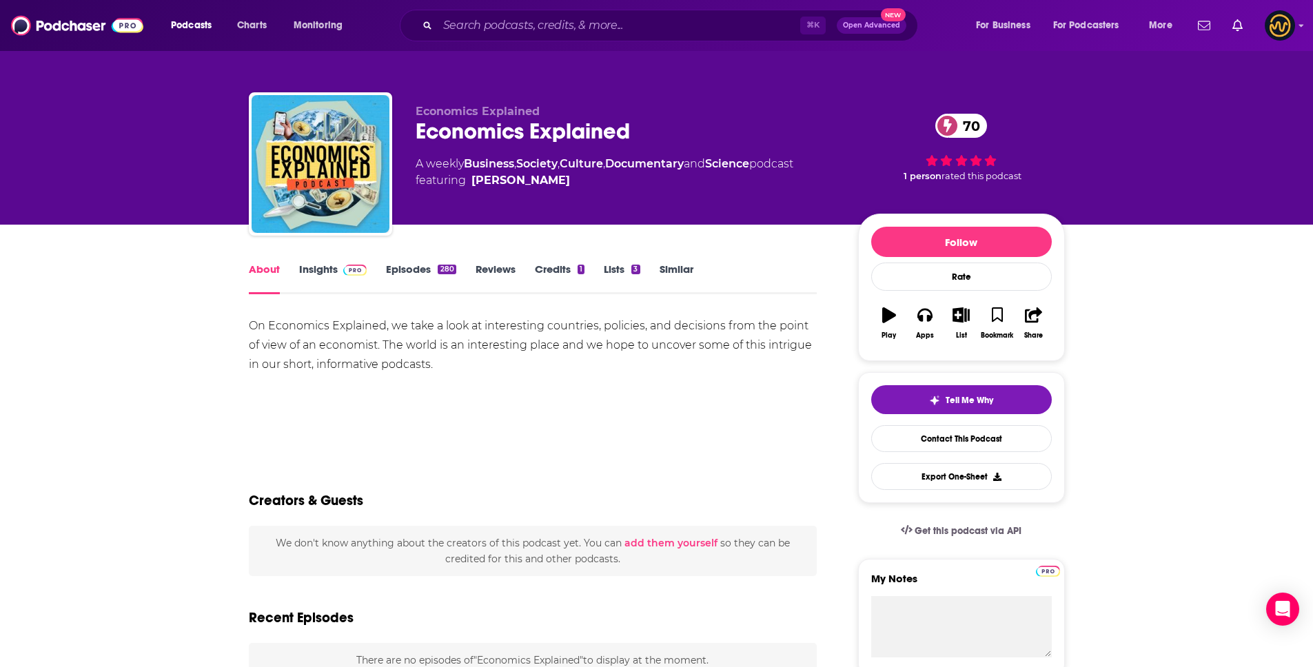
click at [340, 270] on span at bounding box center [353, 269] width 30 height 13
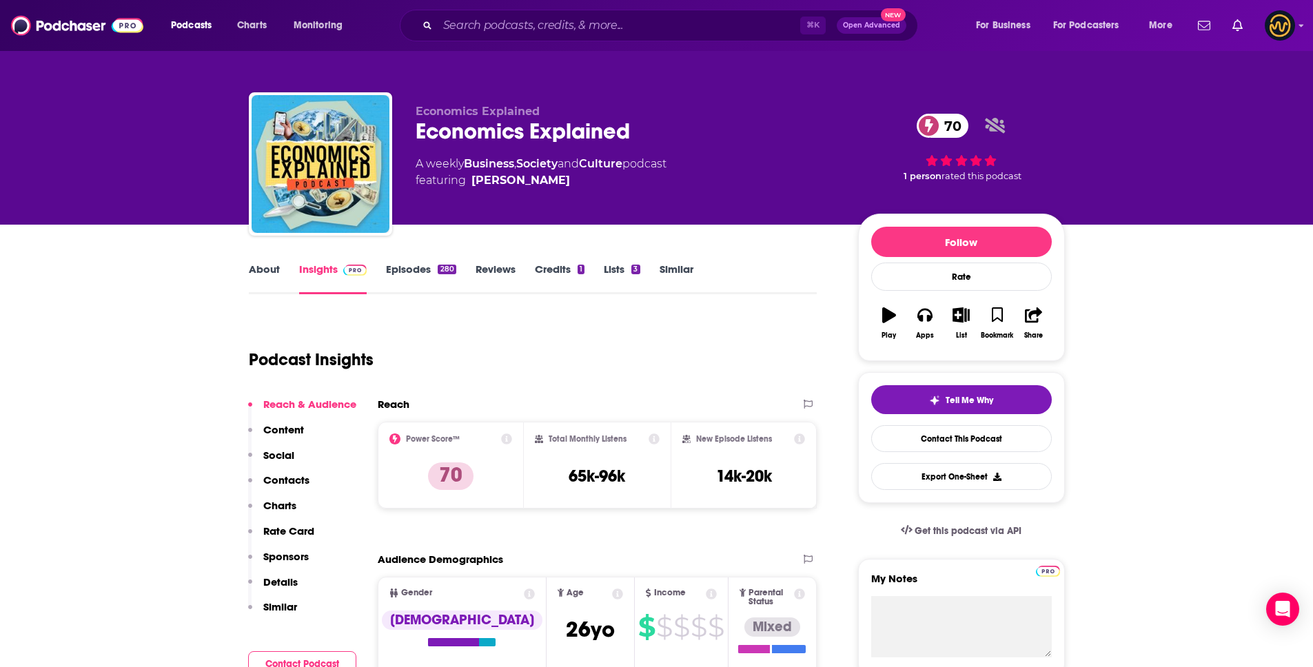
click at [283, 580] on p "Details" at bounding box center [280, 582] width 34 height 13
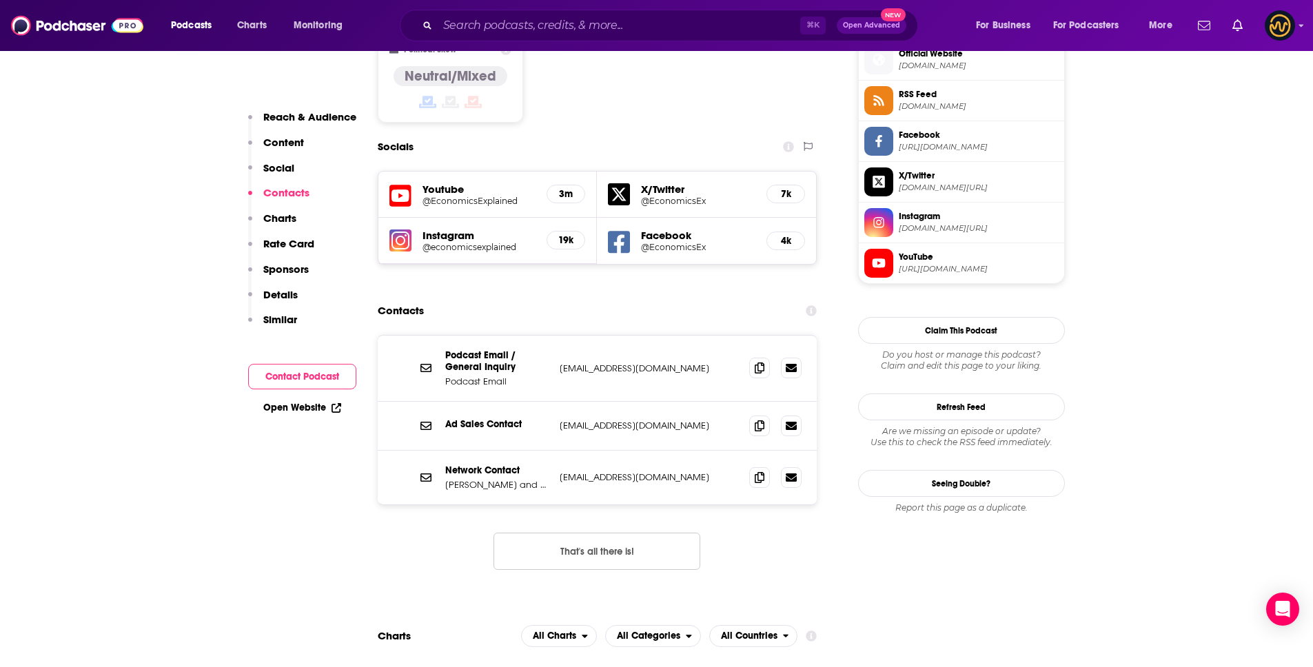
scroll to position [1128, 0]
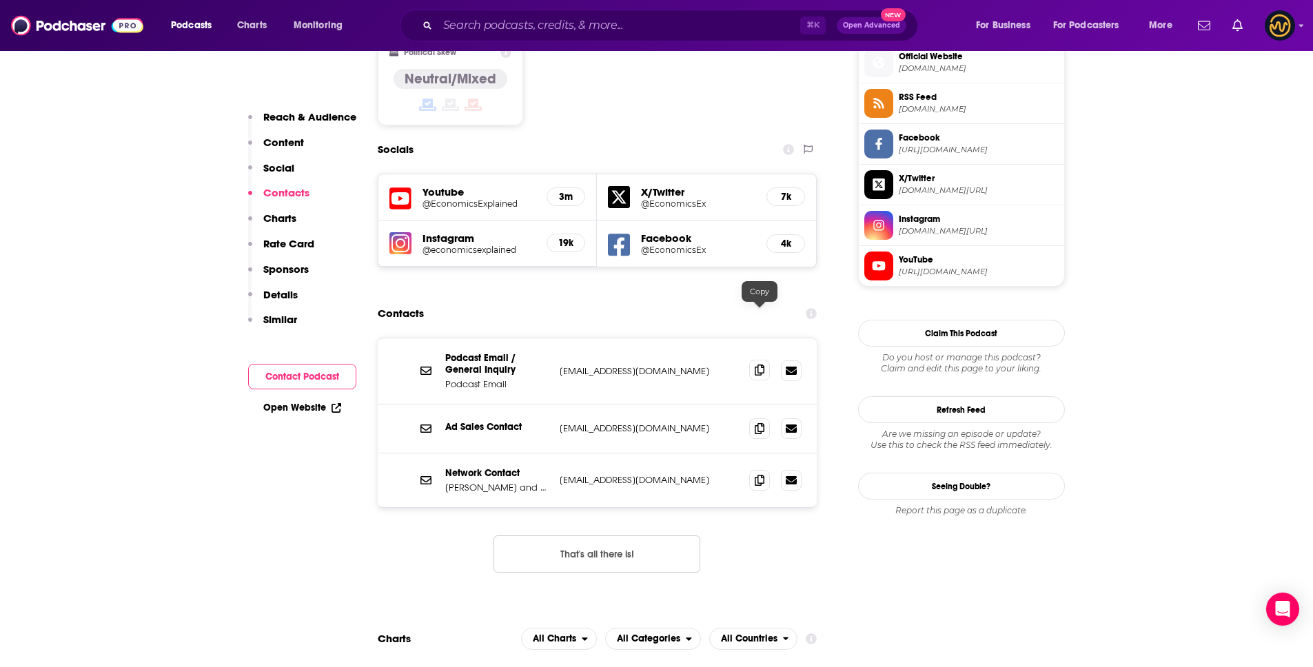
click at [756, 365] on icon at bounding box center [760, 370] width 10 height 11
click at [617, 536] on button "That's all there is!" at bounding box center [597, 554] width 207 height 37
click at [755, 423] on icon at bounding box center [760, 428] width 10 height 11
click at [513, 26] on input "Search podcasts, credits, & more..." at bounding box center [619, 25] width 363 height 22
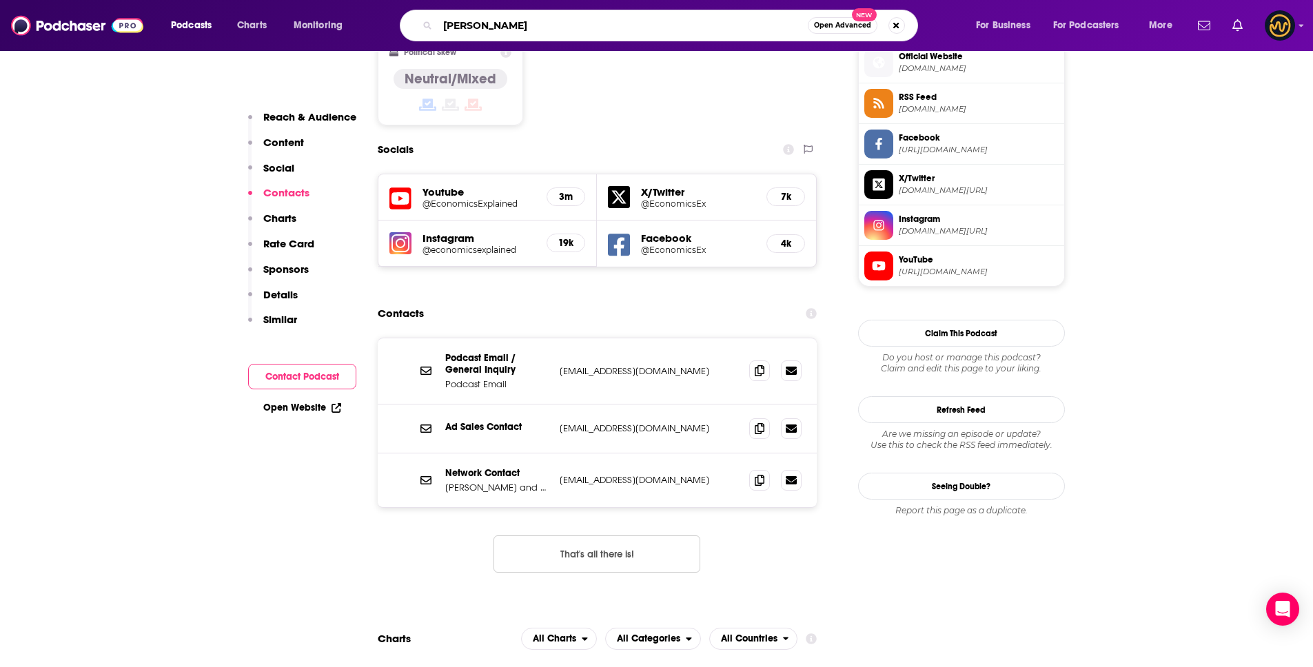
type input "[PERSON_NAME] talk"
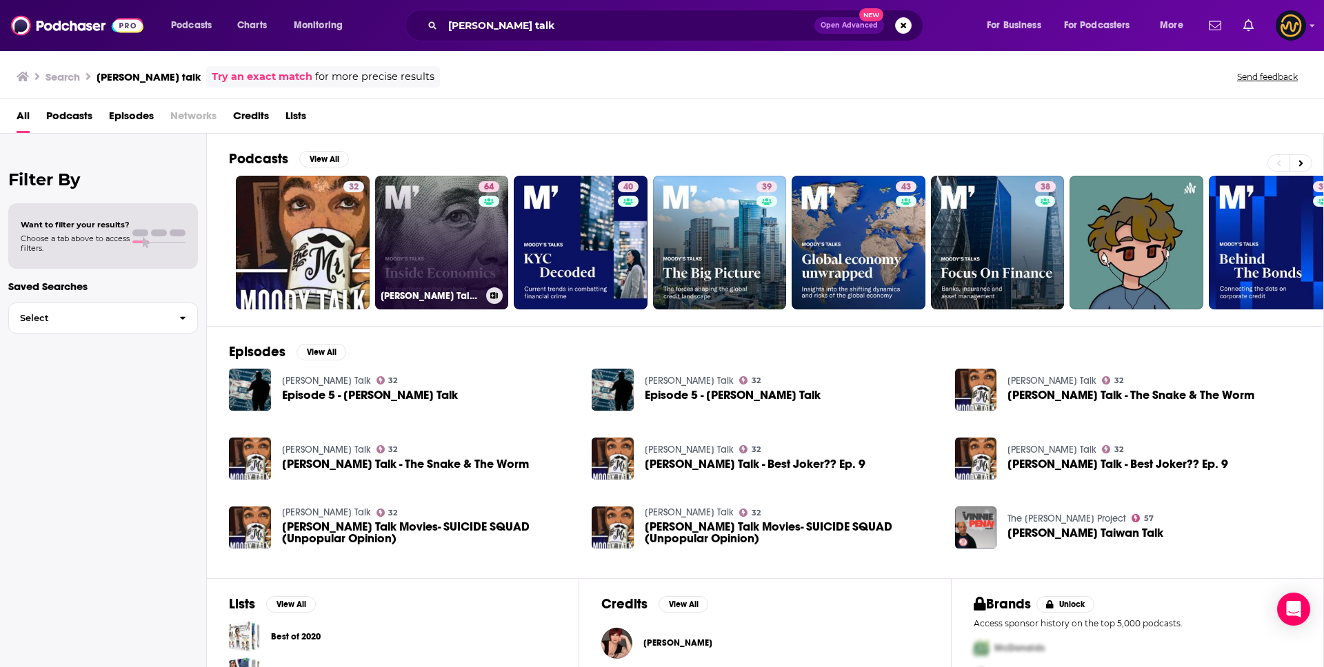
click at [449, 277] on link "64 Moody's Talks - Inside Economics" at bounding box center [442, 243] width 134 height 134
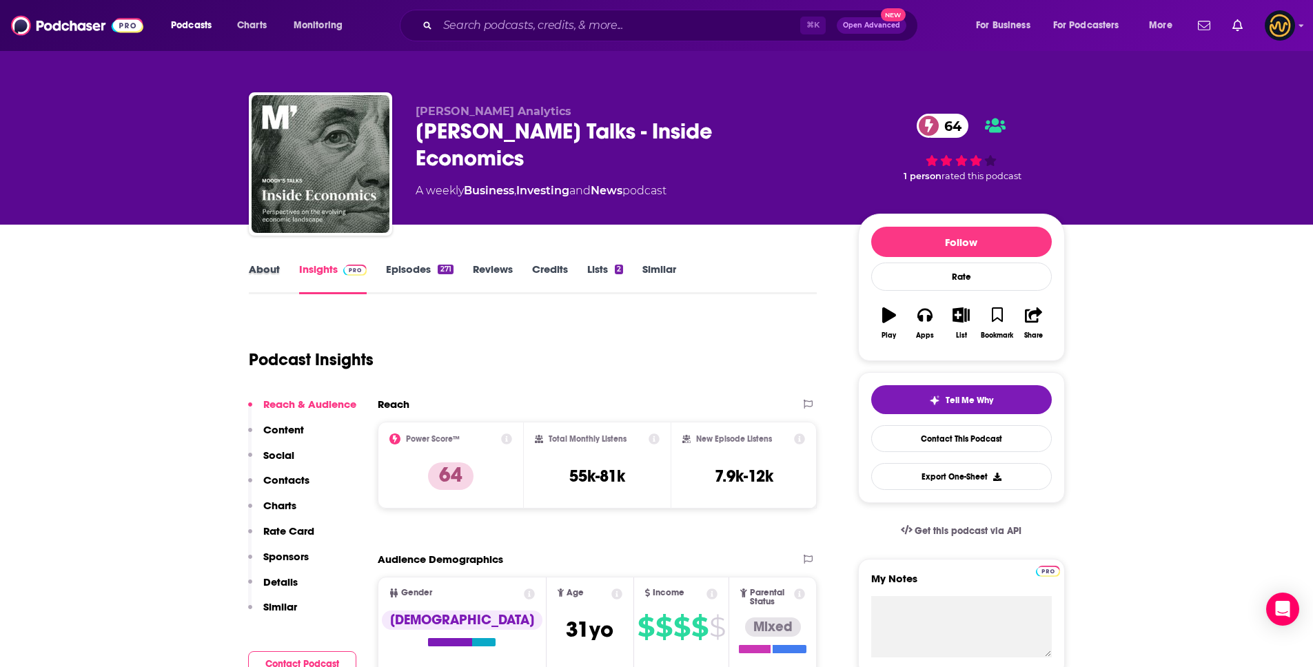
click at [280, 271] on div "About" at bounding box center [274, 279] width 50 height 32
click at [270, 270] on link "About" at bounding box center [264, 279] width 31 height 32
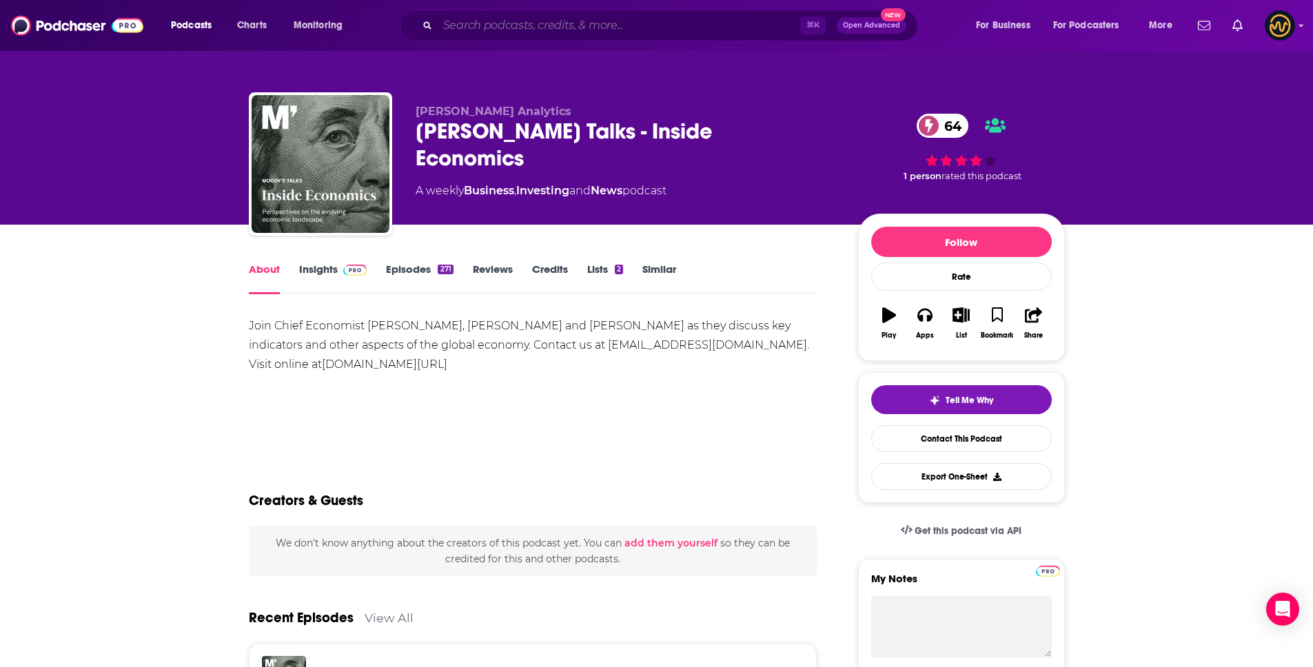
click at [499, 28] on input "Search podcasts, credits, & more..." at bounding box center [619, 25] width 363 height 22
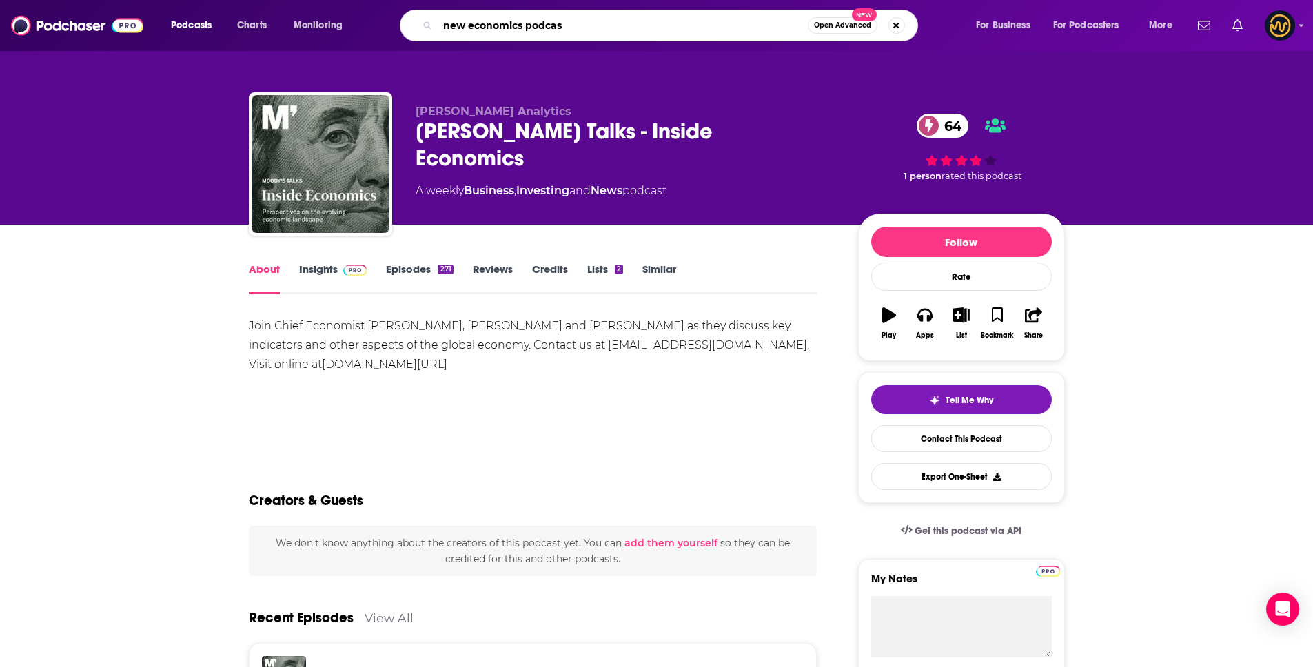
type input "new economics podcast"
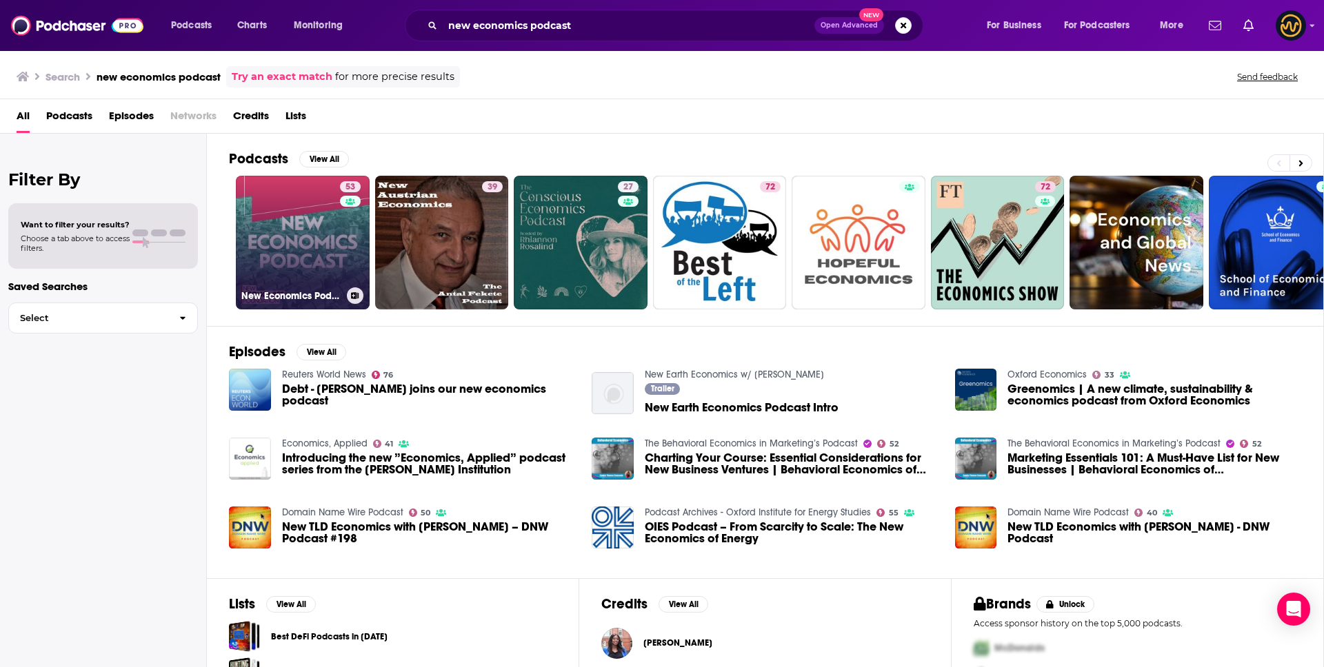
click at [283, 235] on link "53 New Economics Podcast" at bounding box center [303, 243] width 134 height 134
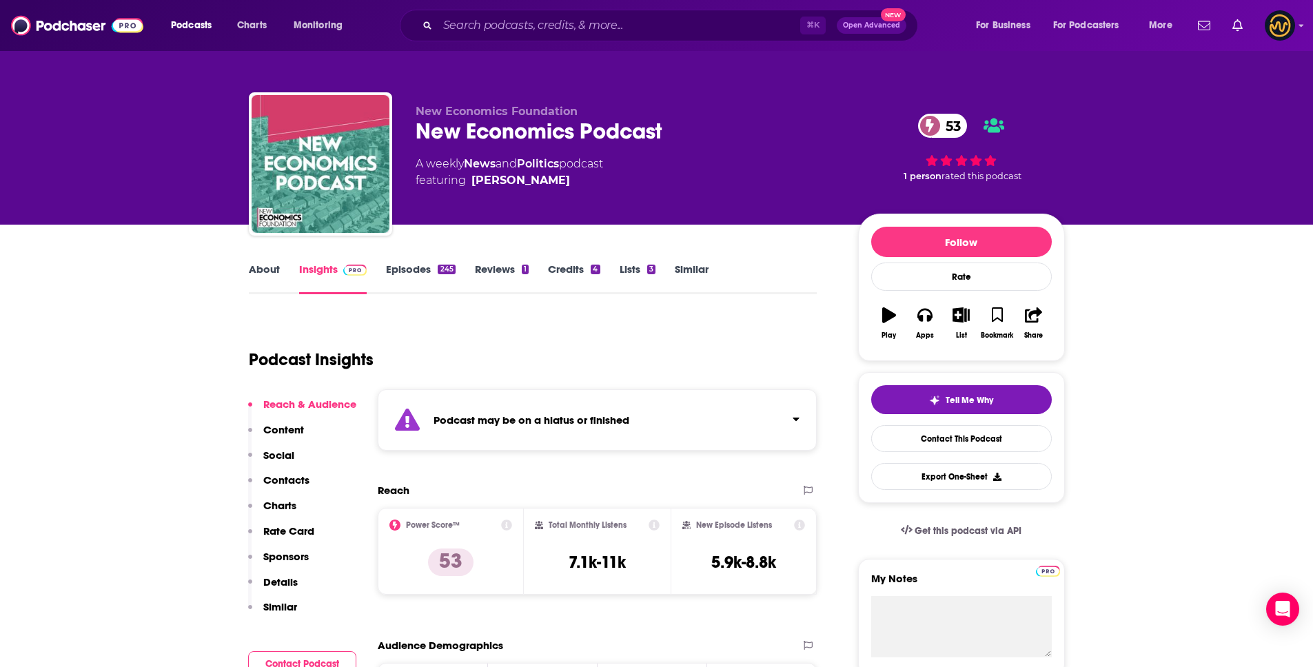
click at [621, 439] on div "Podcast may be on a hiatus or finished" at bounding box center [598, 420] width 440 height 61
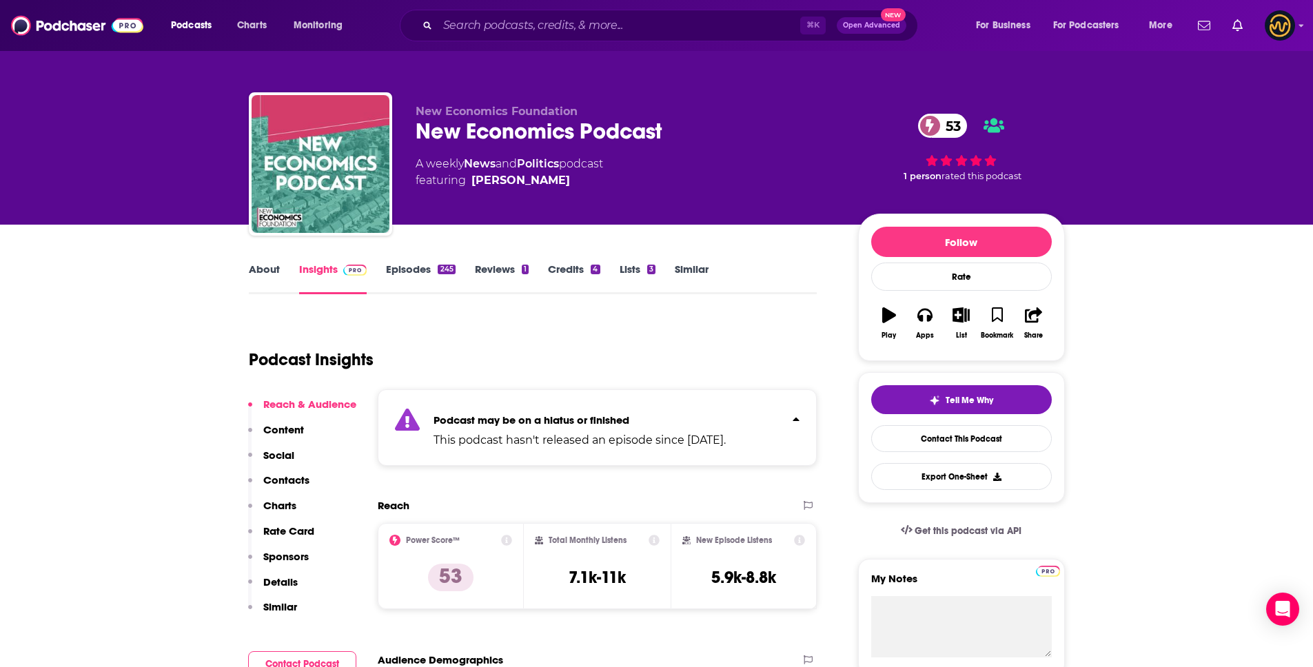
click at [627, 421] on strong "Podcast may be on a hiatus or finished" at bounding box center [532, 420] width 196 height 13
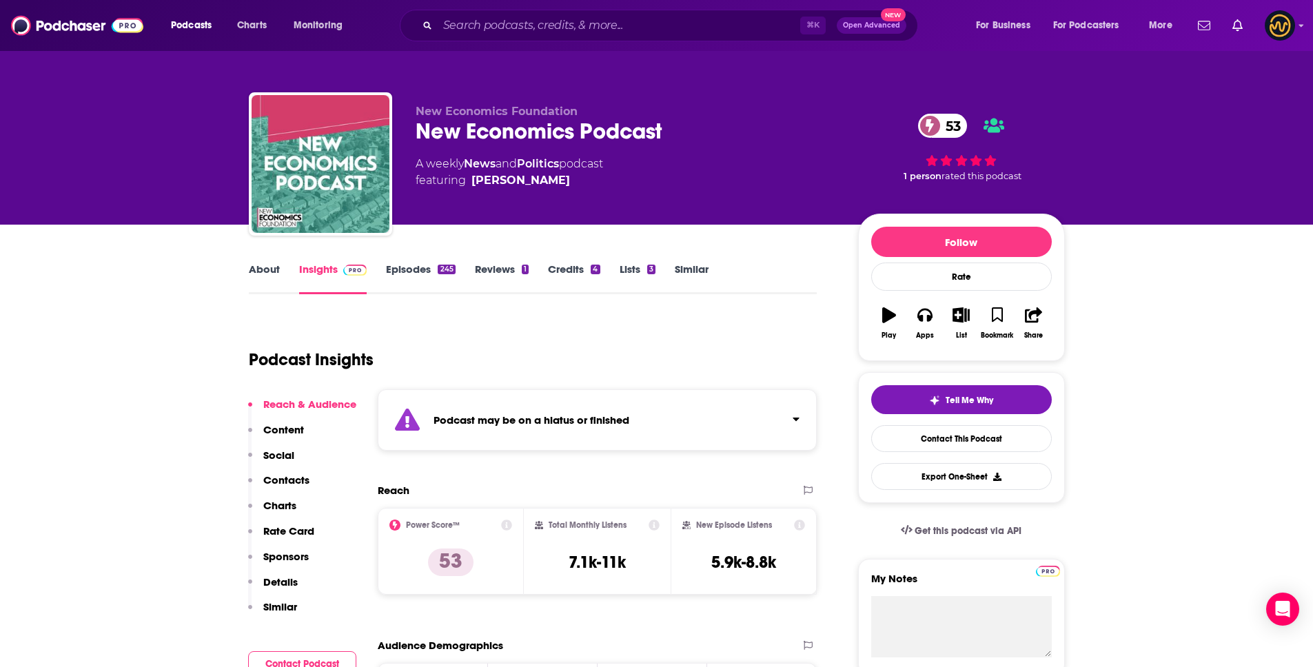
click at [399, 278] on link "Episodes 245" at bounding box center [420, 279] width 69 height 32
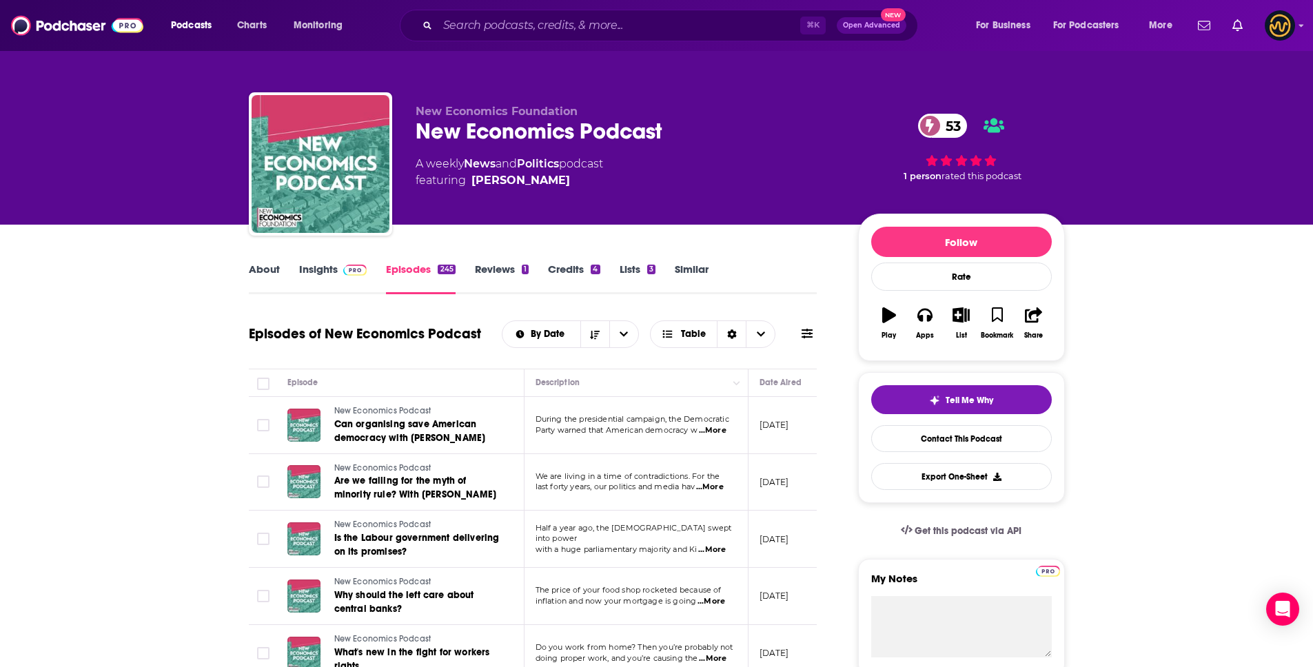
click at [270, 272] on link "About" at bounding box center [264, 279] width 31 height 32
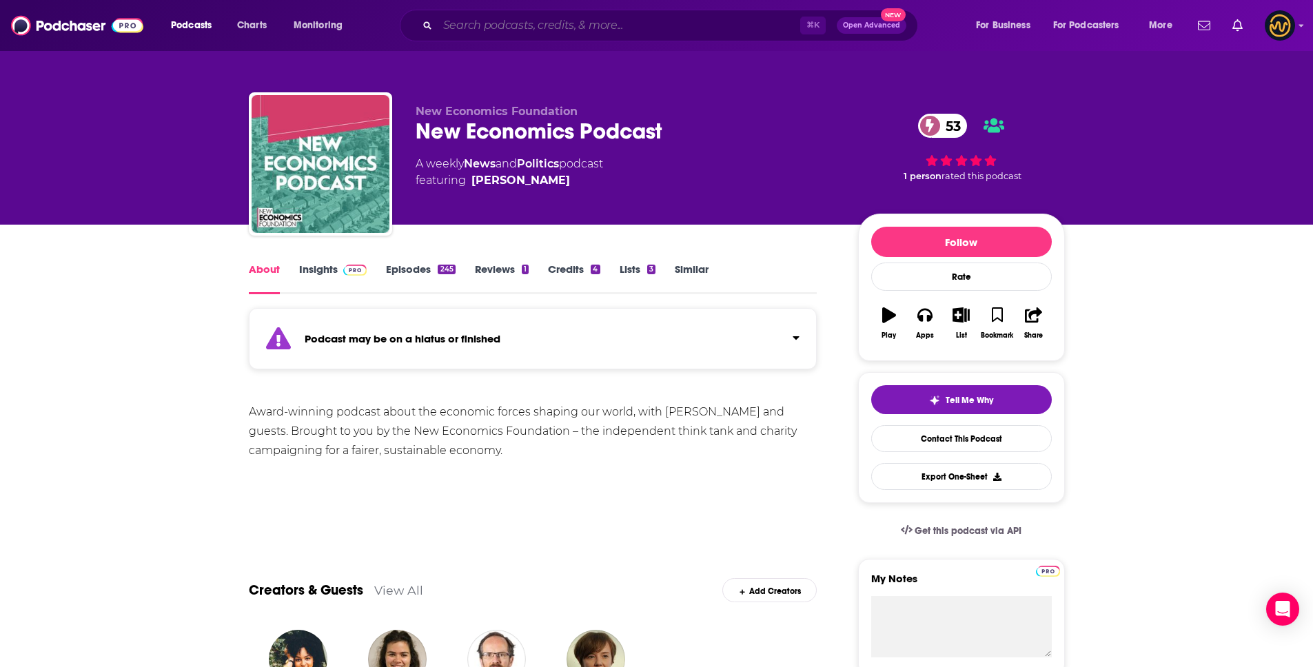
click at [604, 26] on input "Search podcasts, credits, & more..." at bounding box center [619, 25] width 363 height 22
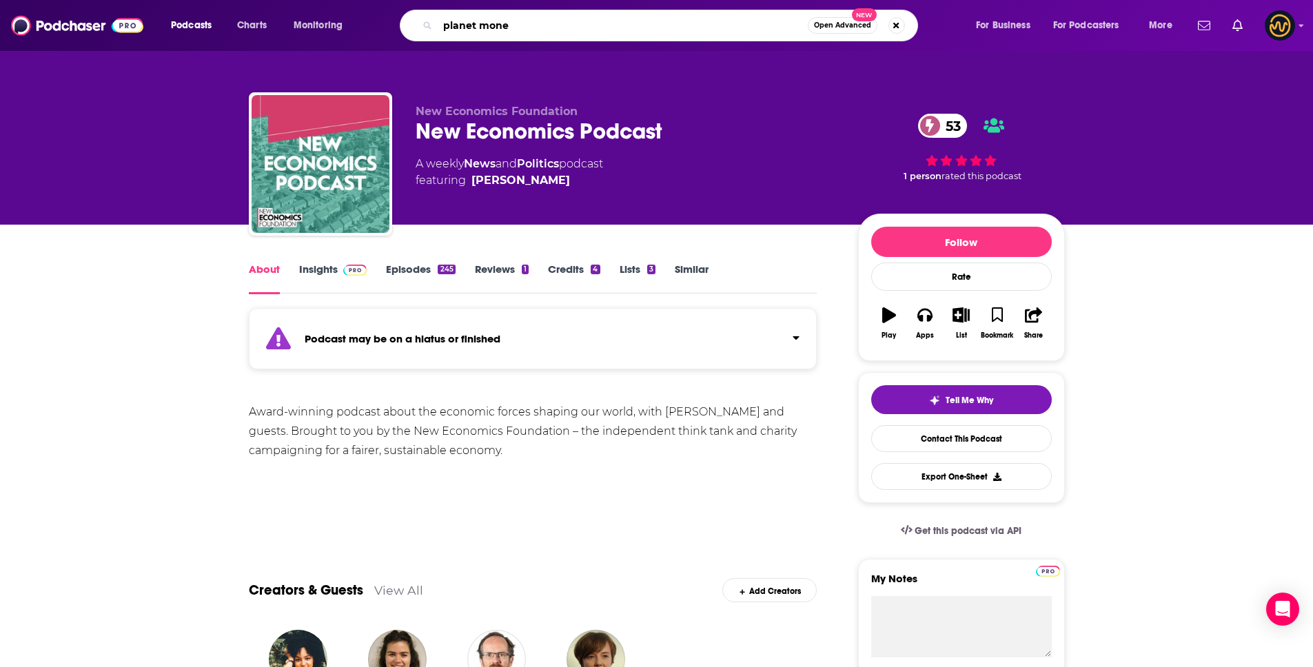
type input "planet money"
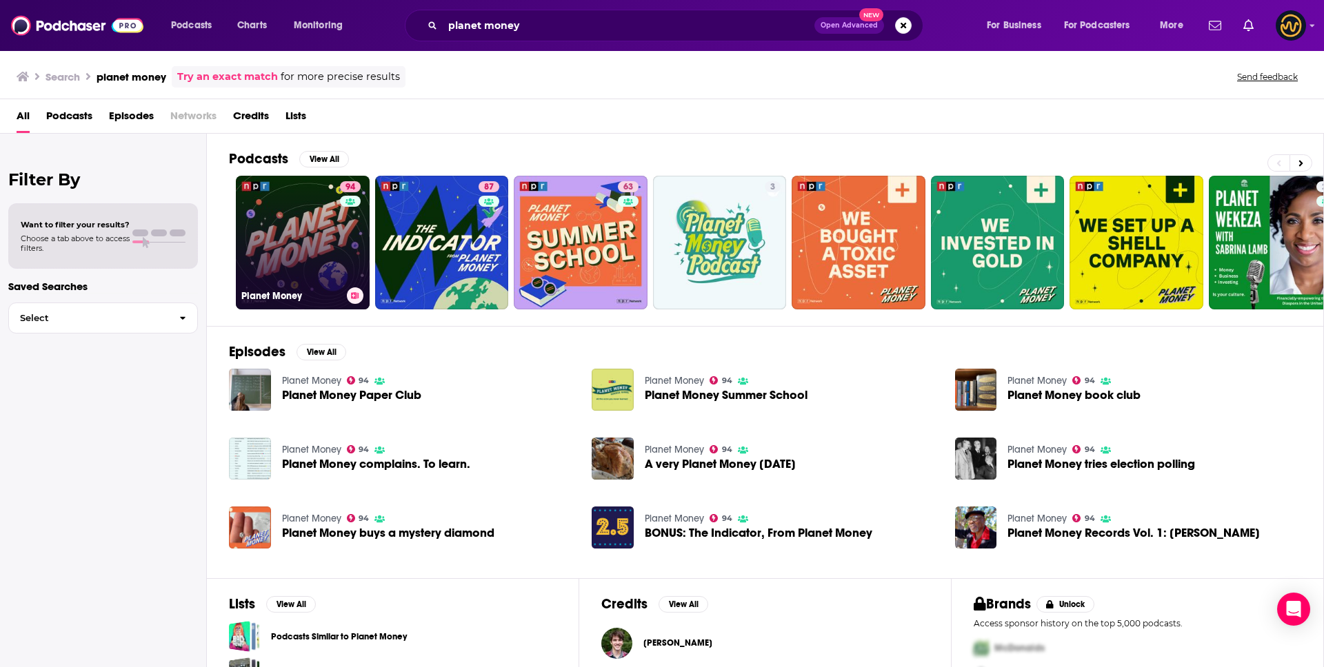
click at [313, 233] on link "94 Planet Money" at bounding box center [303, 243] width 134 height 134
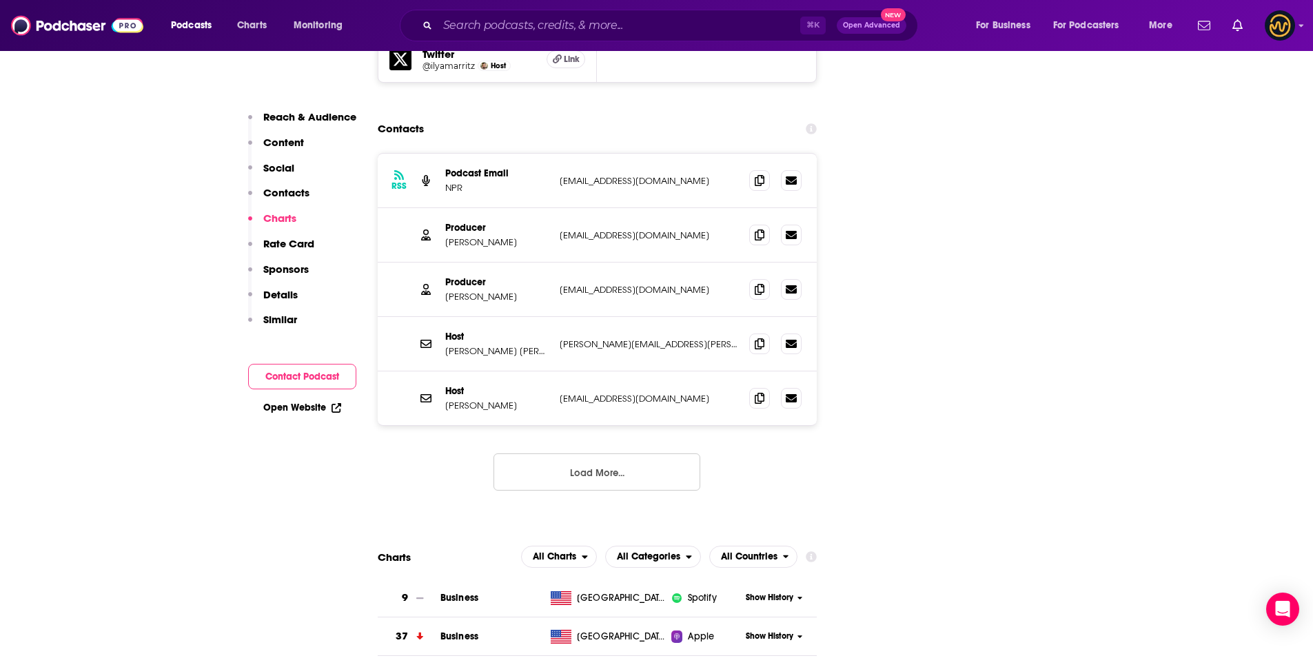
scroll to position [2087, 0]
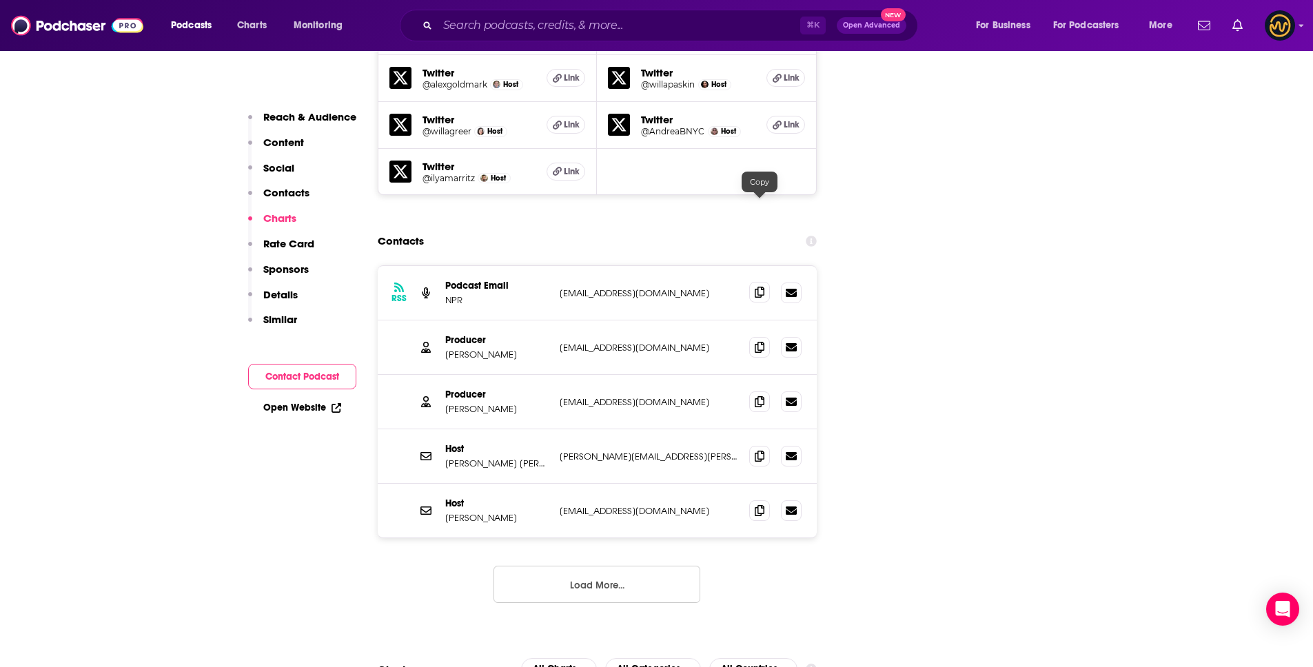
click at [762, 287] on icon at bounding box center [760, 292] width 10 height 11
click at [576, 566] on button "Load More..." at bounding box center [597, 584] width 207 height 37
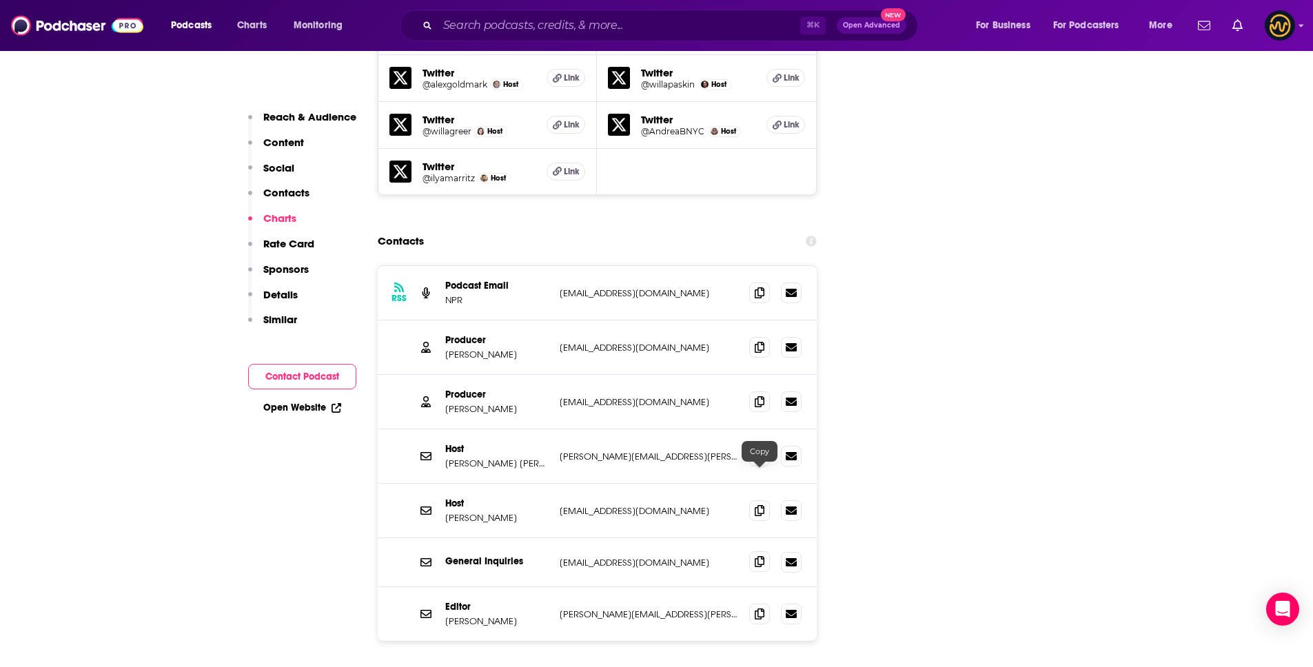
click at [757, 556] on icon at bounding box center [760, 561] width 10 height 11
click at [756, 341] on icon at bounding box center [760, 346] width 10 height 11
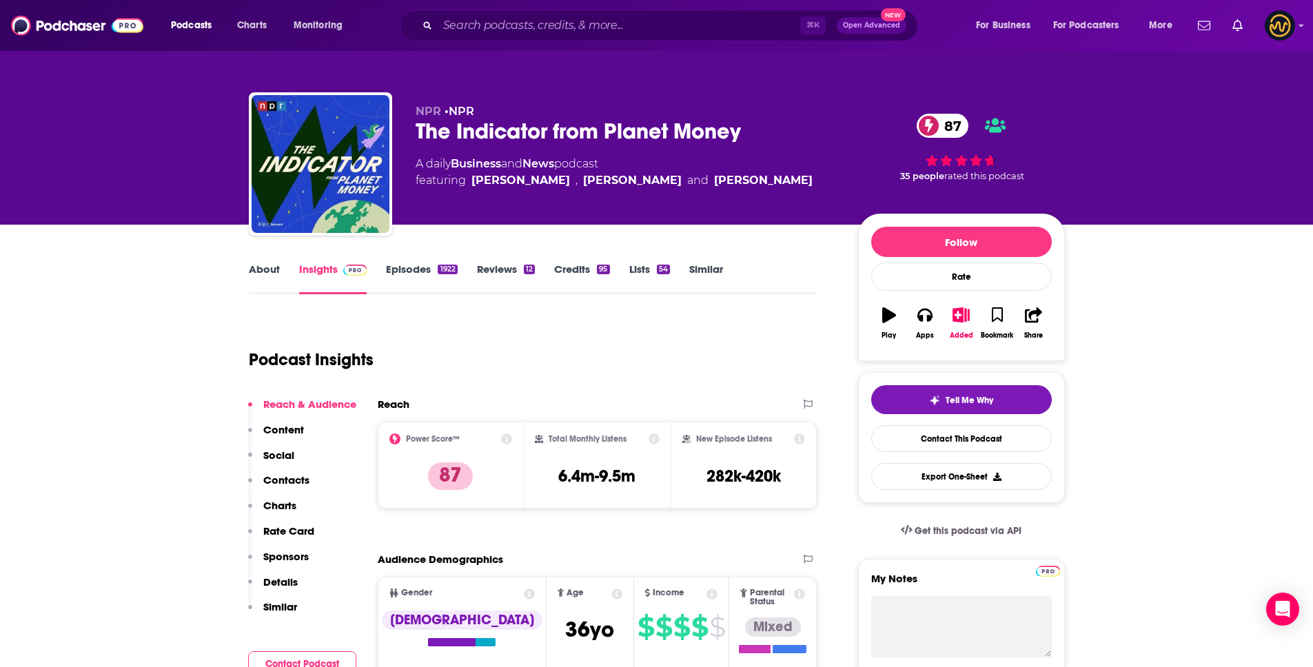
click at [287, 580] on p "Details" at bounding box center [280, 582] width 34 height 13
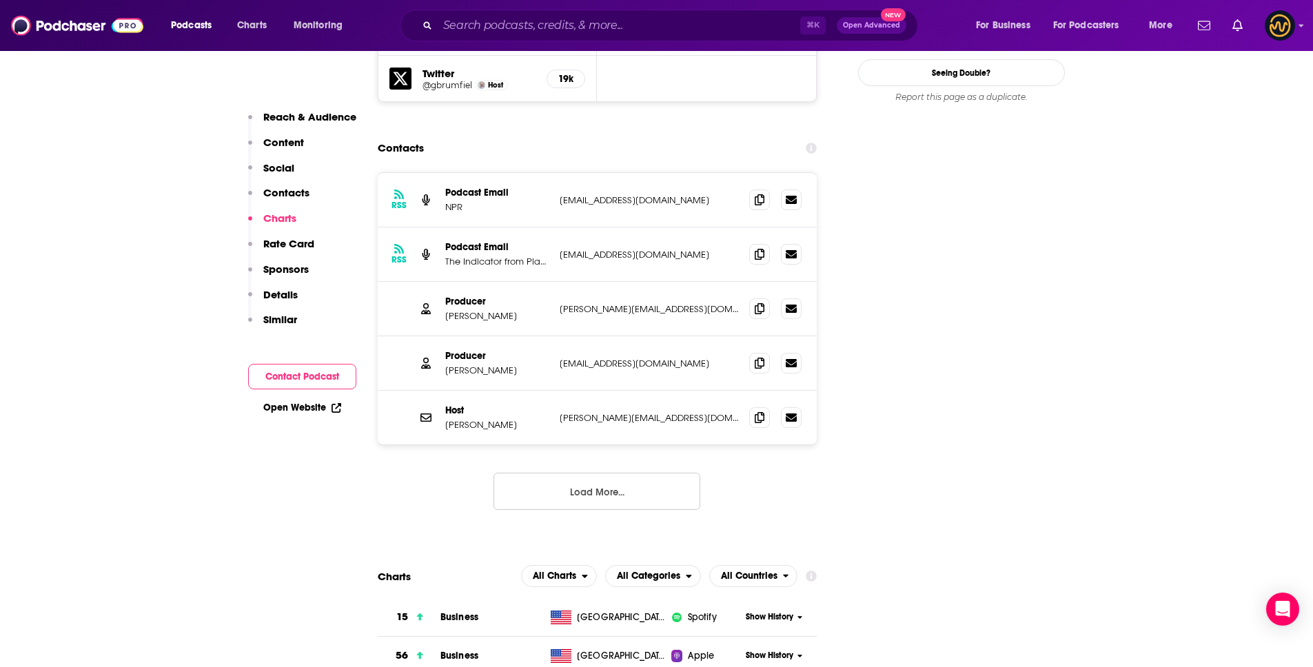
scroll to position [1541, 0]
click at [763, 194] on icon at bounding box center [760, 199] width 10 height 11
click at [749, 244] on span at bounding box center [759, 254] width 21 height 21
click at [759, 303] on icon at bounding box center [760, 308] width 10 height 11
click at [759, 358] on icon at bounding box center [760, 363] width 10 height 11
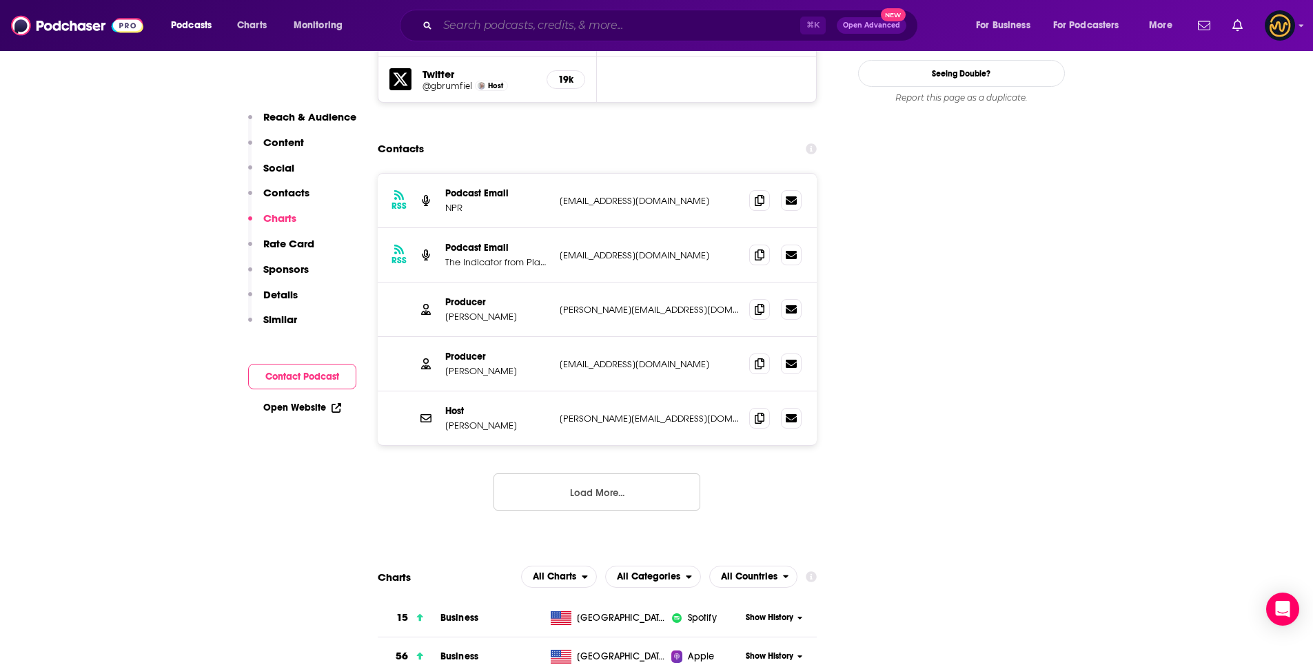
click at [503, 22] on input "Search podcasts, credits, & more..." at bounding box center [619, 25] width 363 height 22
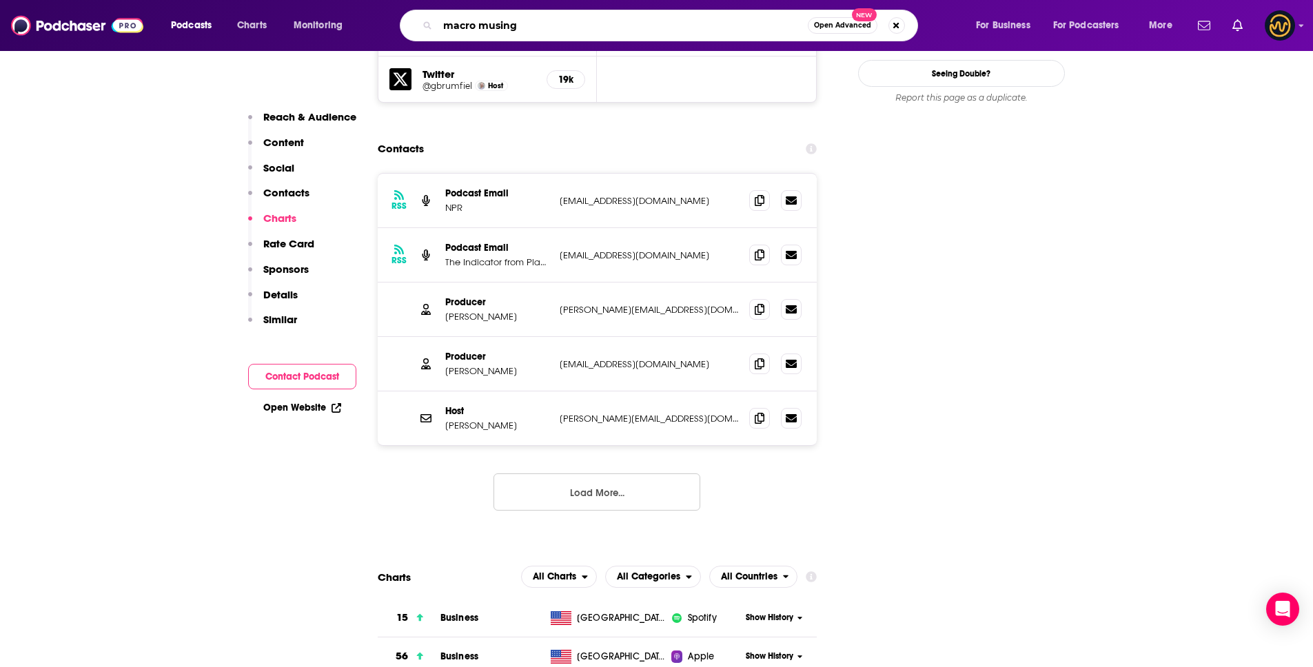
type input "macro musings"
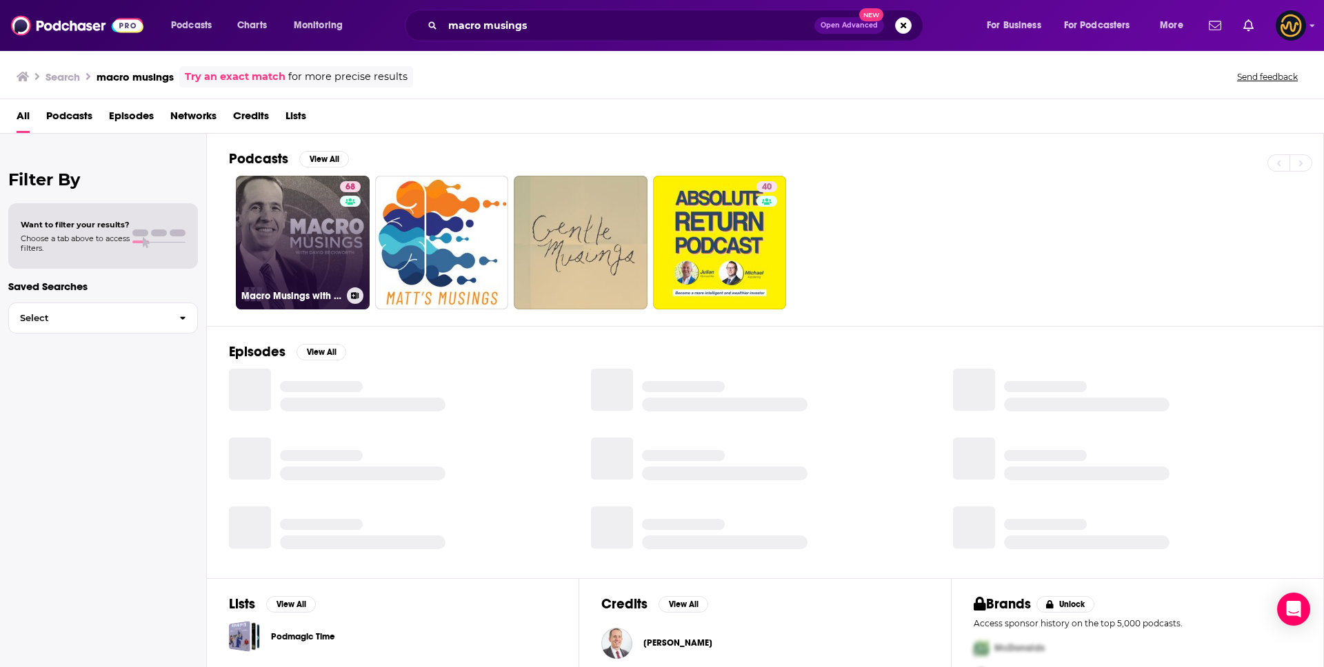
click at [285, 232] on link "68 Macro Musings with [PERSON_NAME]" at bounding box center [303, 243] width 134 height 134
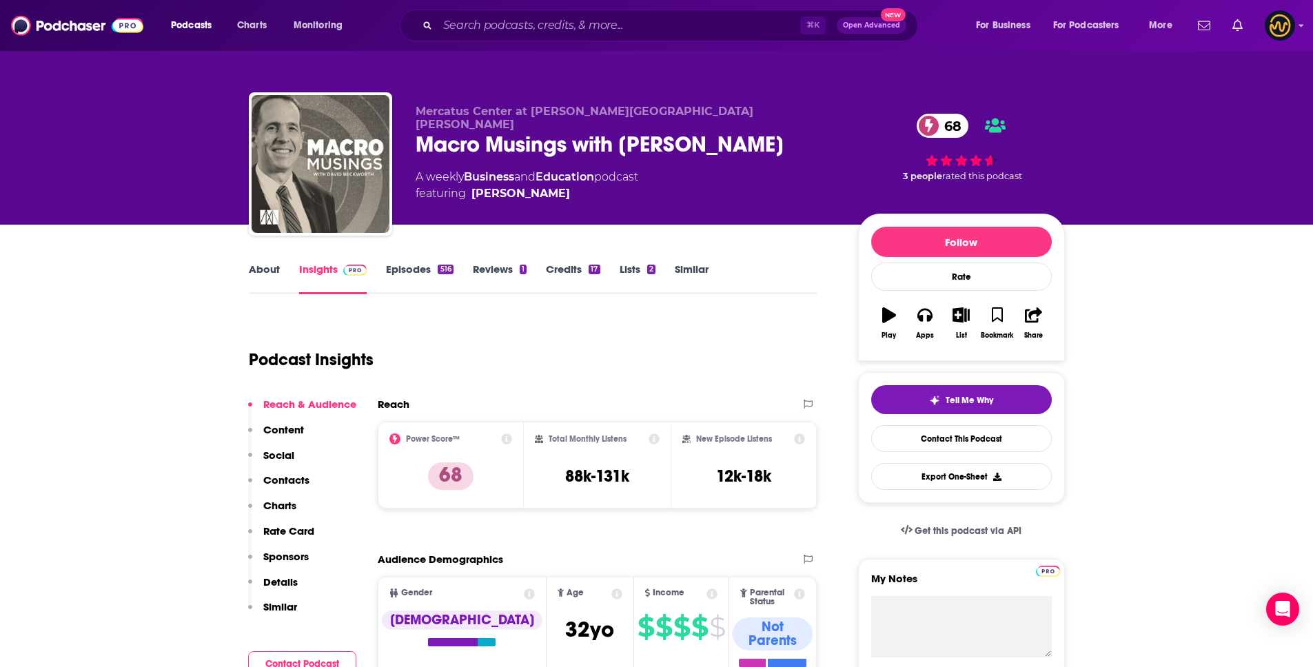
click at [257, 268] on link "About" at bounding box center [264, 279] width 31 height 32
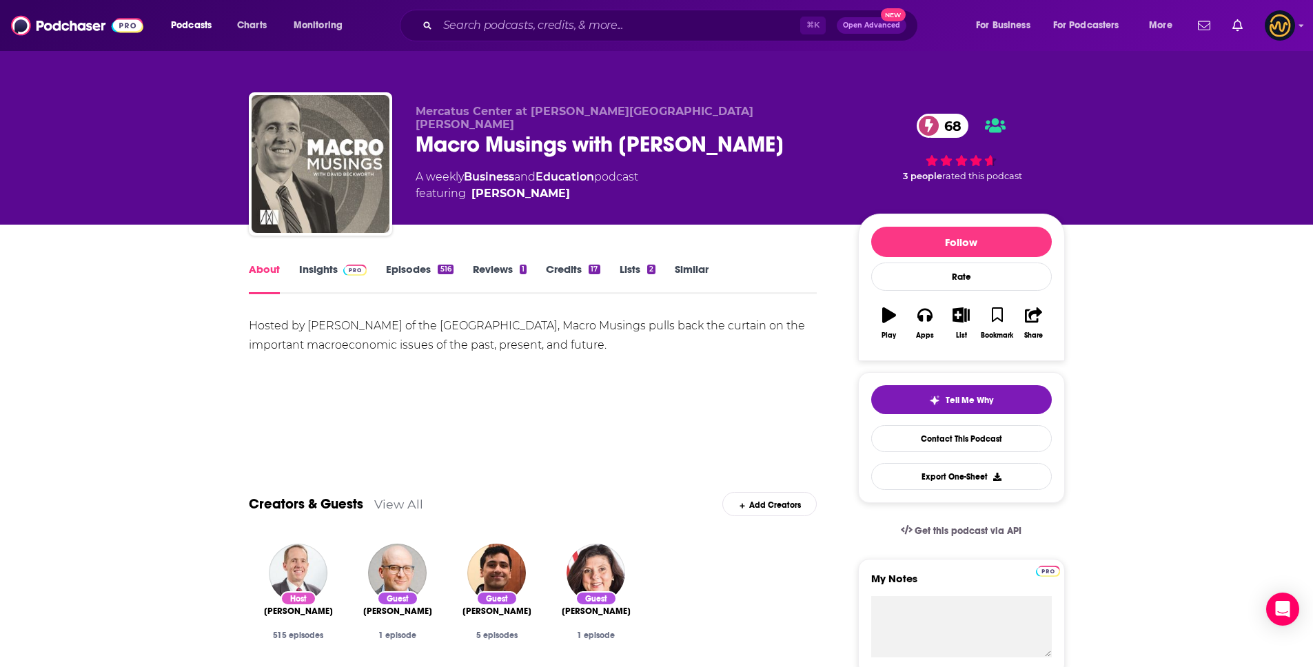
click at [323, 274] on link "Insights" at bounding box center [333, 279] width 68 height 32
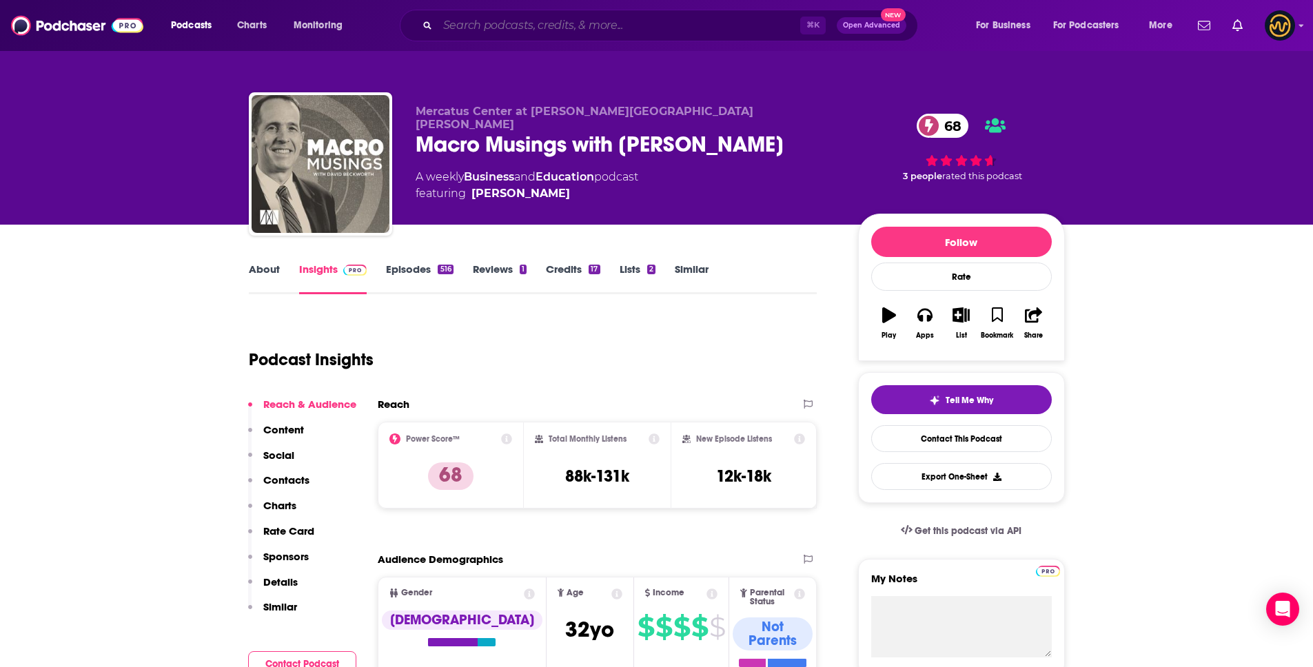
click at [583, 32] on input "Search podcasts, credits, & more..." at bounding box center [619, 25] width 363 height 22
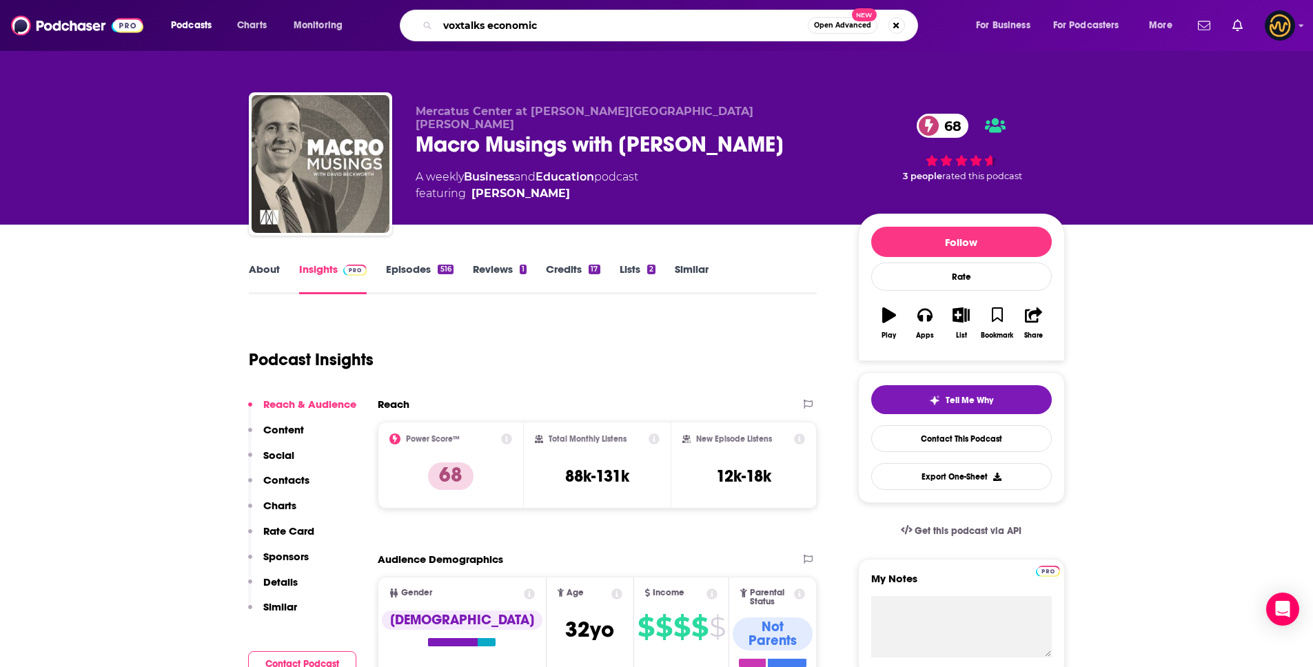
type input "voxtalks economics"
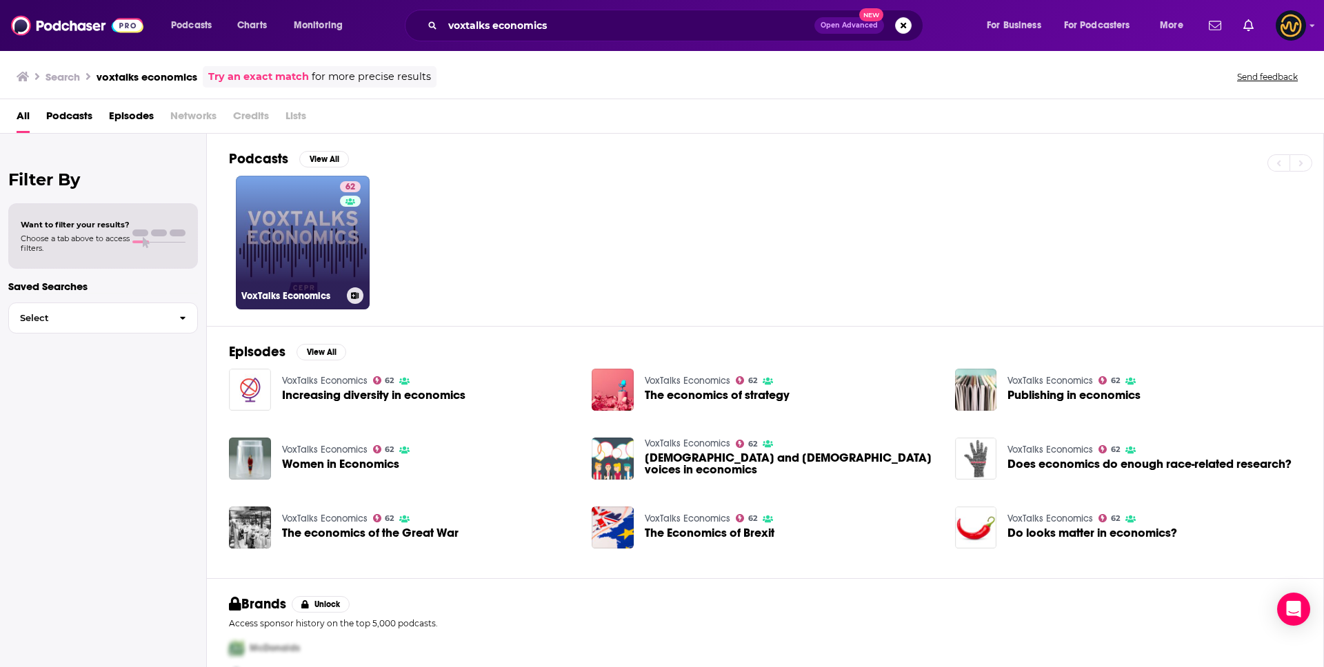
click at [316, 243] on link "62 VoxTalks Economics" at bounding box center [303, 243] width 134 height 134
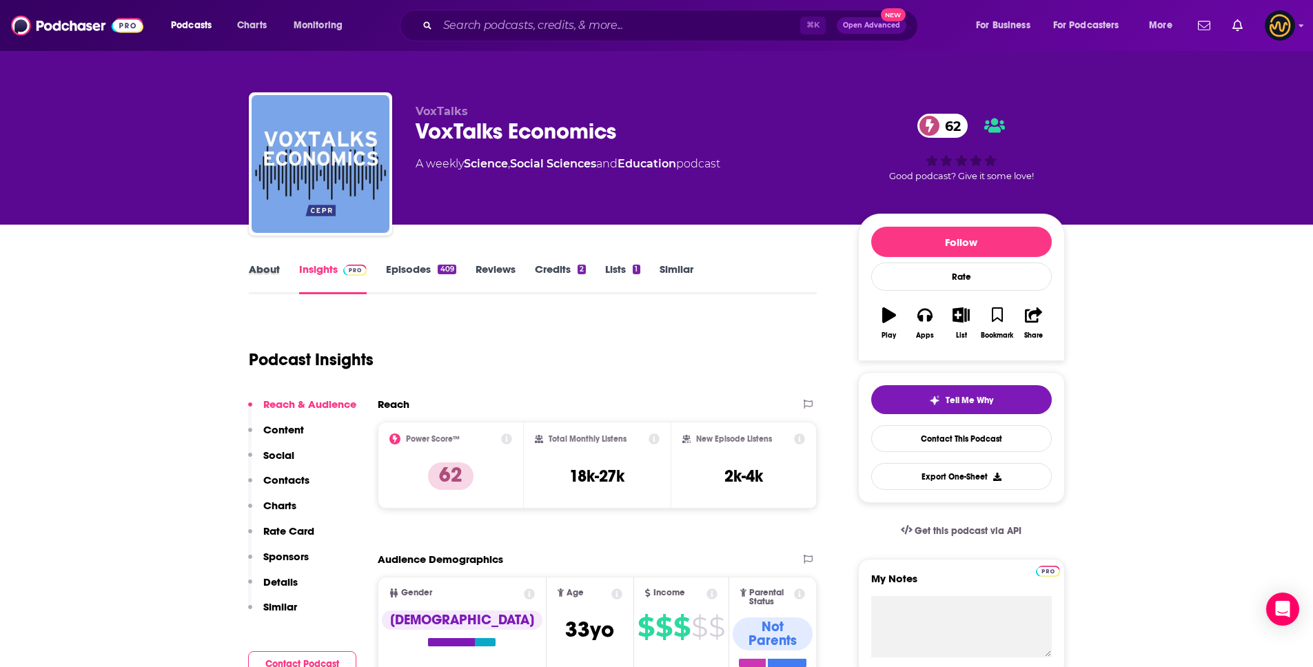
click at [289, 272] on div "About" at bounding box center [274, 279] width 50 height 32
click at [272, 276] on link "About" at bounding box center [264, 279] width 31 height 32
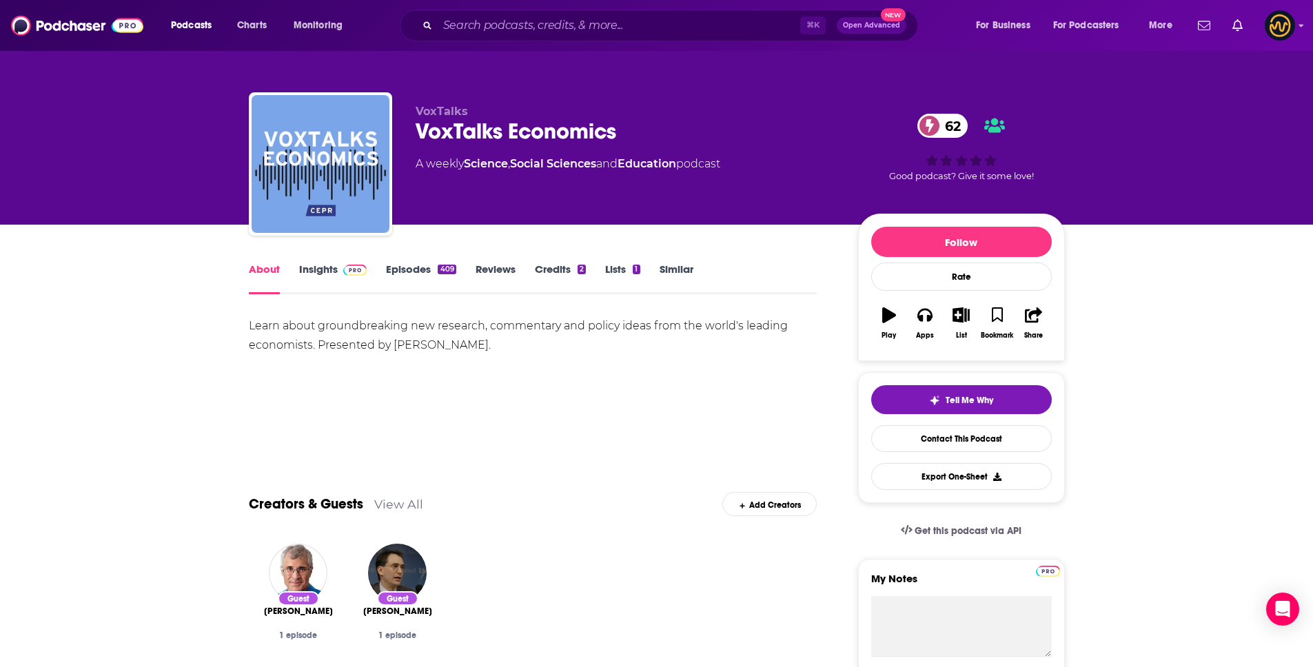
click at [325, 263] on link "Insights" at bounding box center [333, 279] width 68 height 32
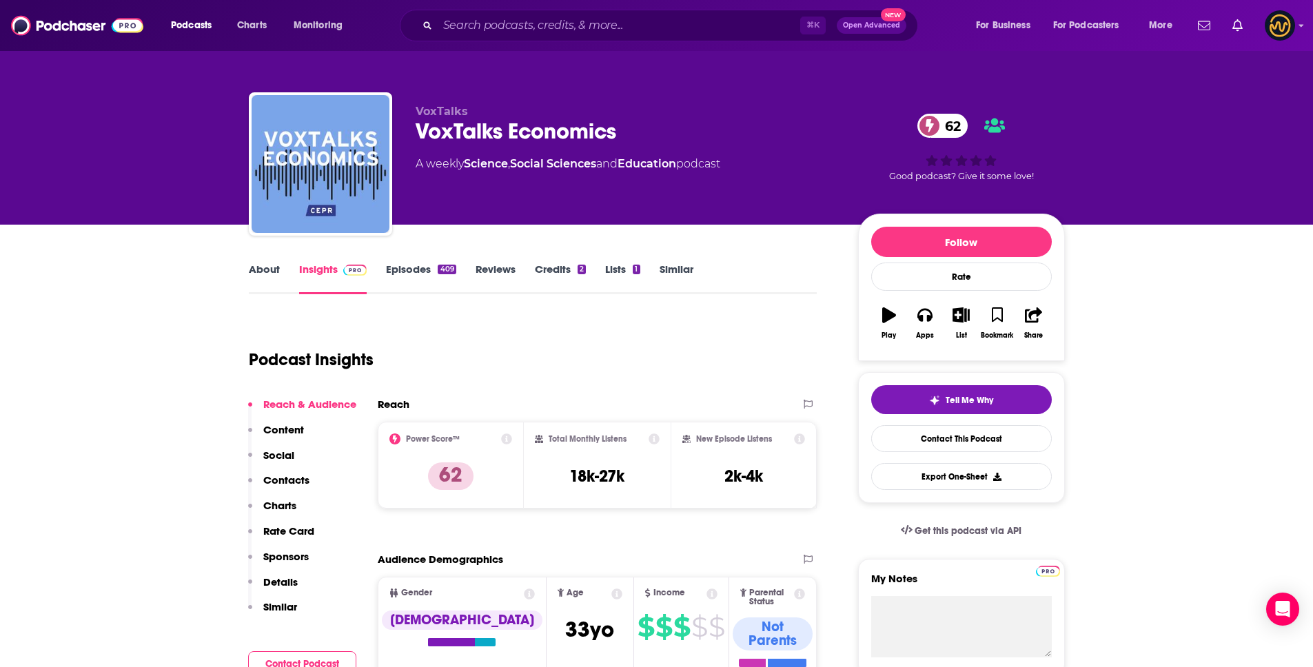
click at [401, 265] on link "Episodes 409" at bounding box center [421, 279] width 70 height 32
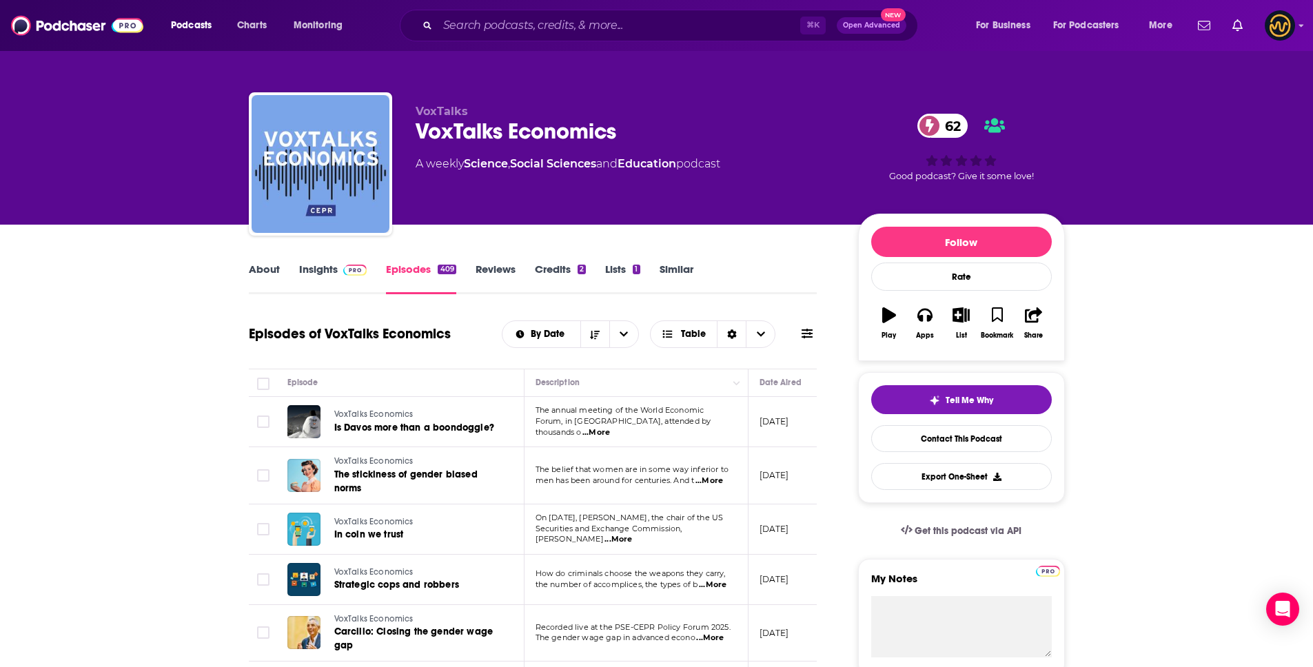
click at [310, 263] on link "Insights" at bounding box center [333, 279] width 68 height 32
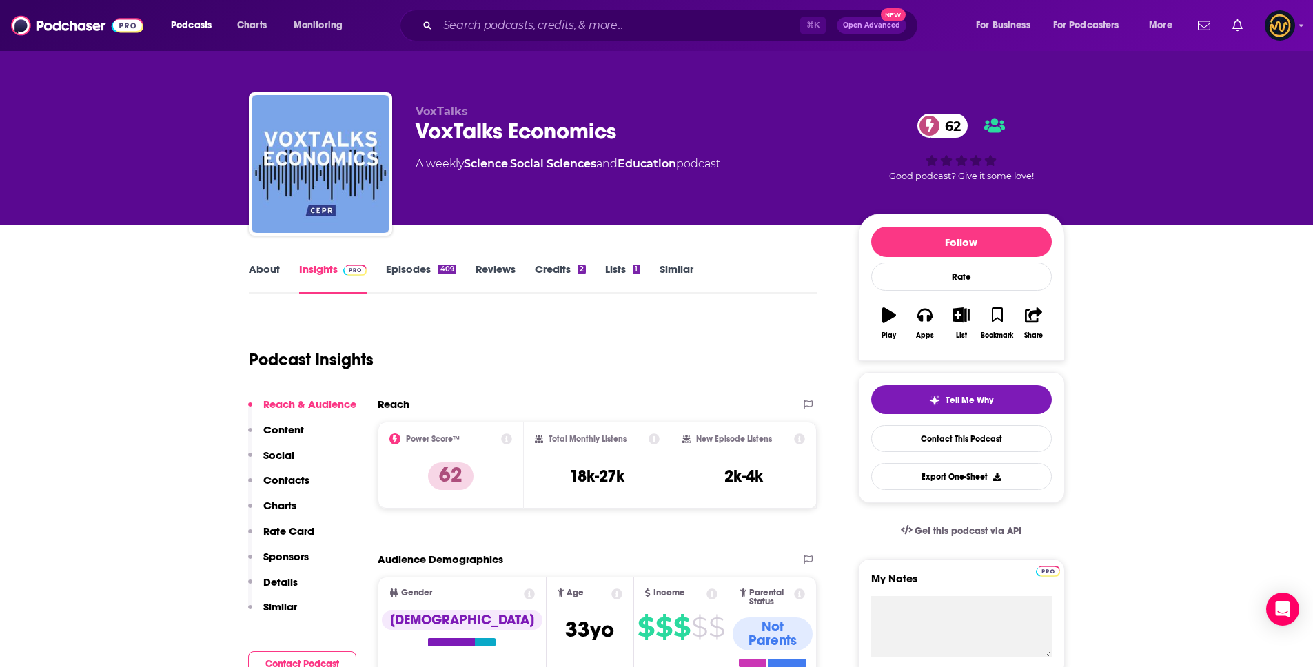
click at [286, 582] on p "Details" at bounding box center [280, 582] width 34 height 13
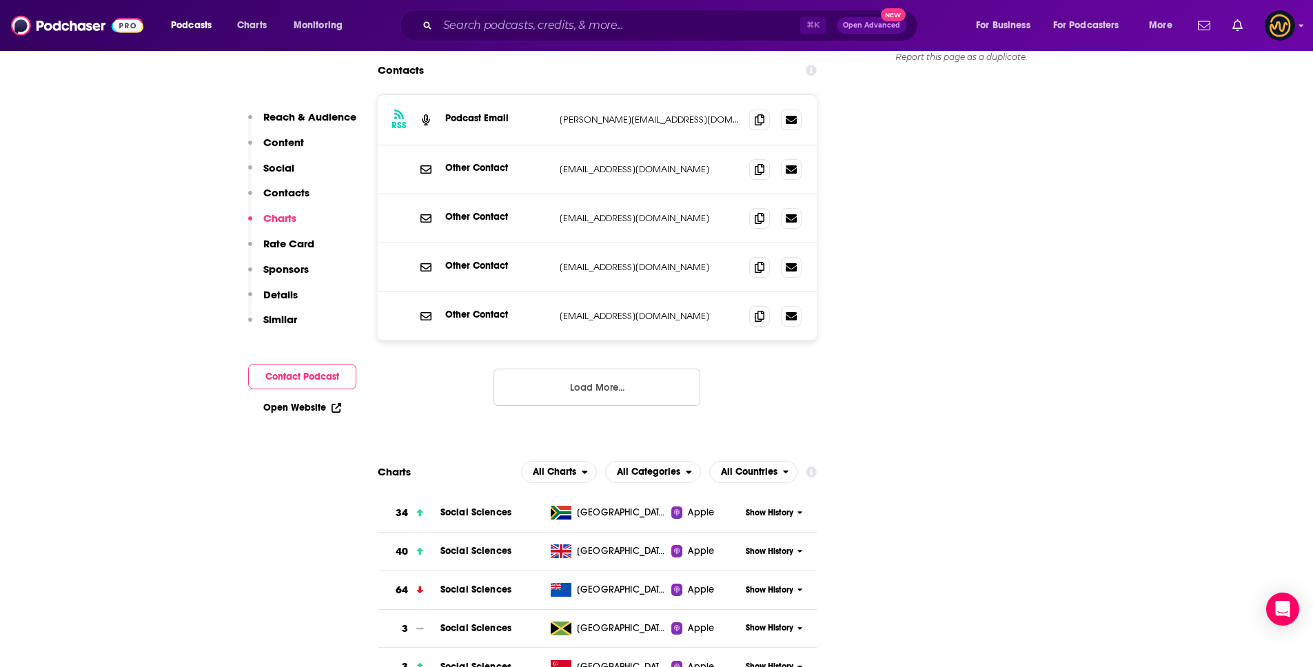
scroll to position [1320, 0]
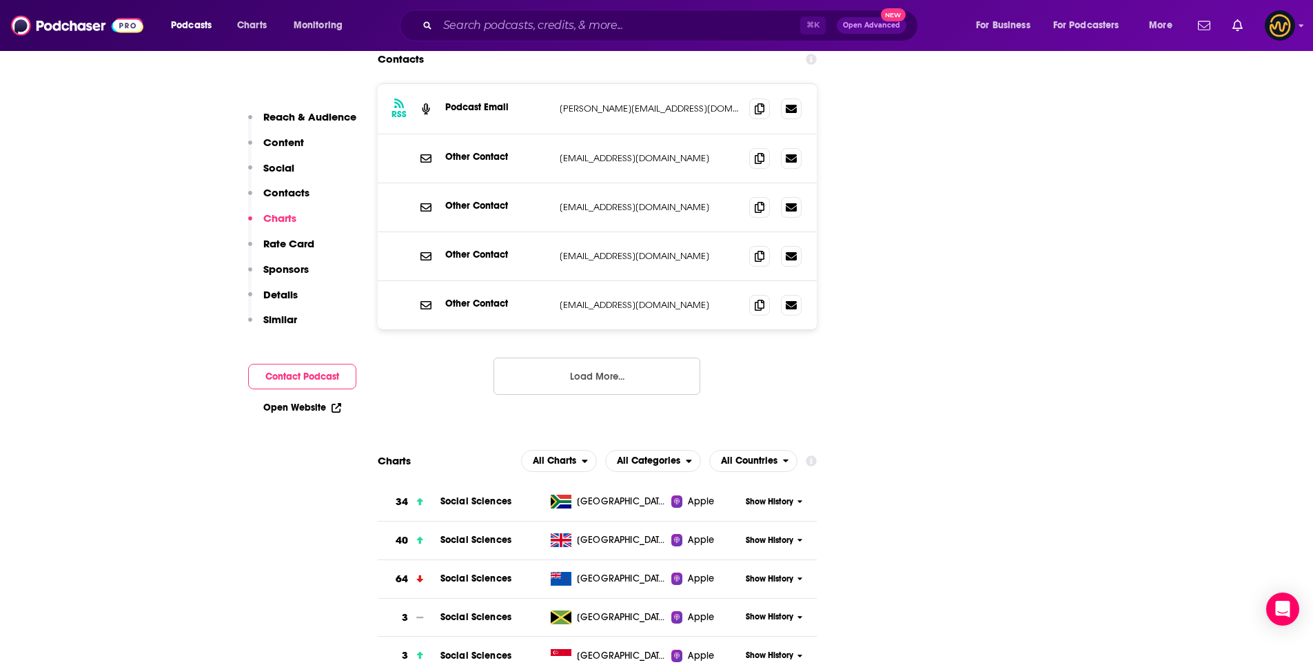
click at [618, 358] on button "Load More..." at bounding box center [597, 376] width 207 height 37
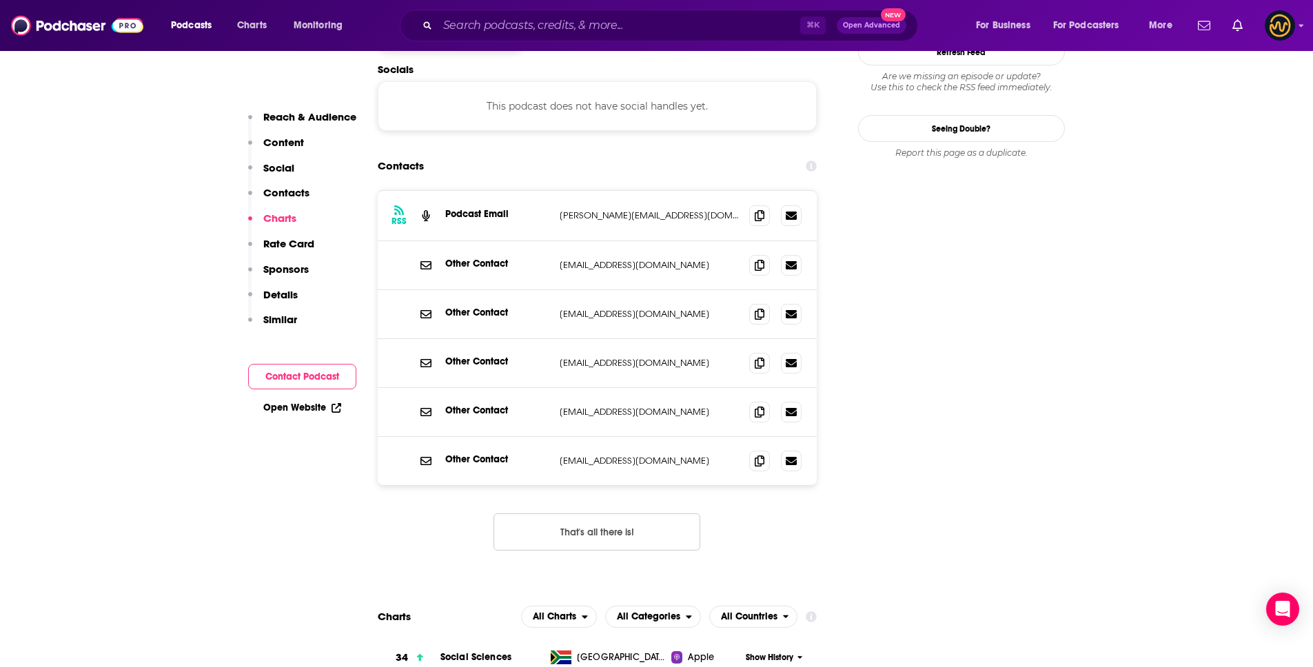
scroll to position [1055, 0]
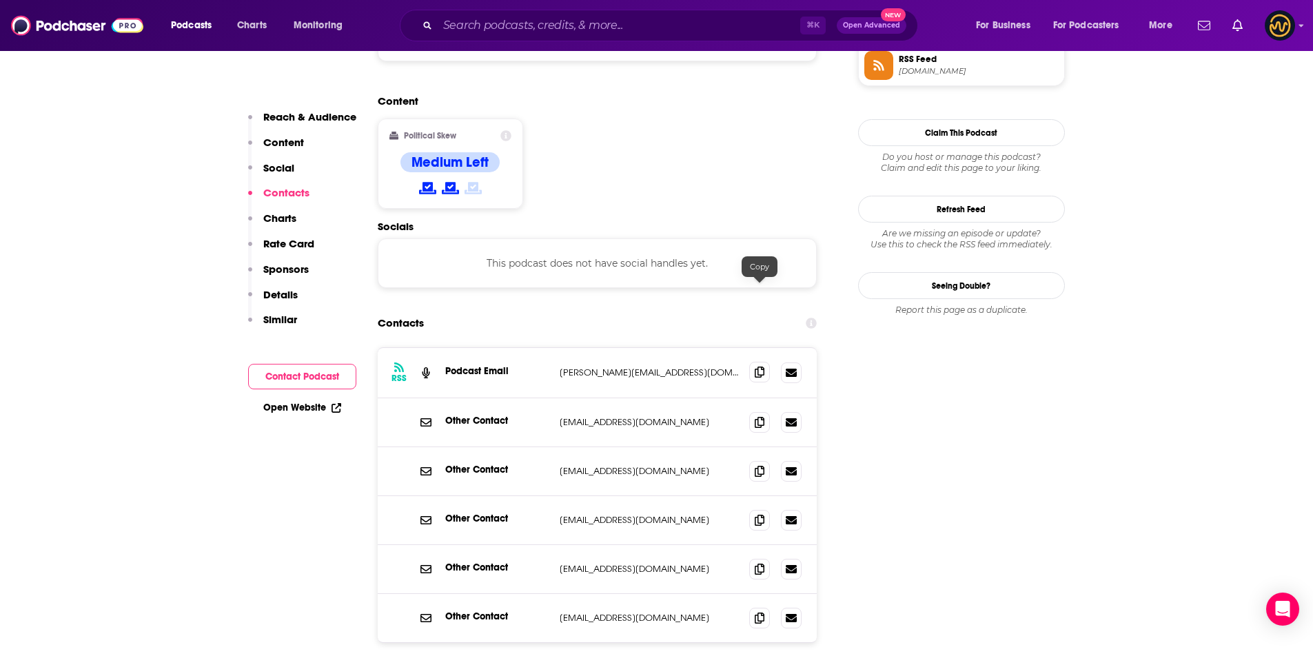
click at [759, 362] on span at bounding box center [759, 372] width 21 height 21
click at [501, 20] on input "Search podcasts, credits, & more..." at bounding box center [619, 25] width 363 height 22
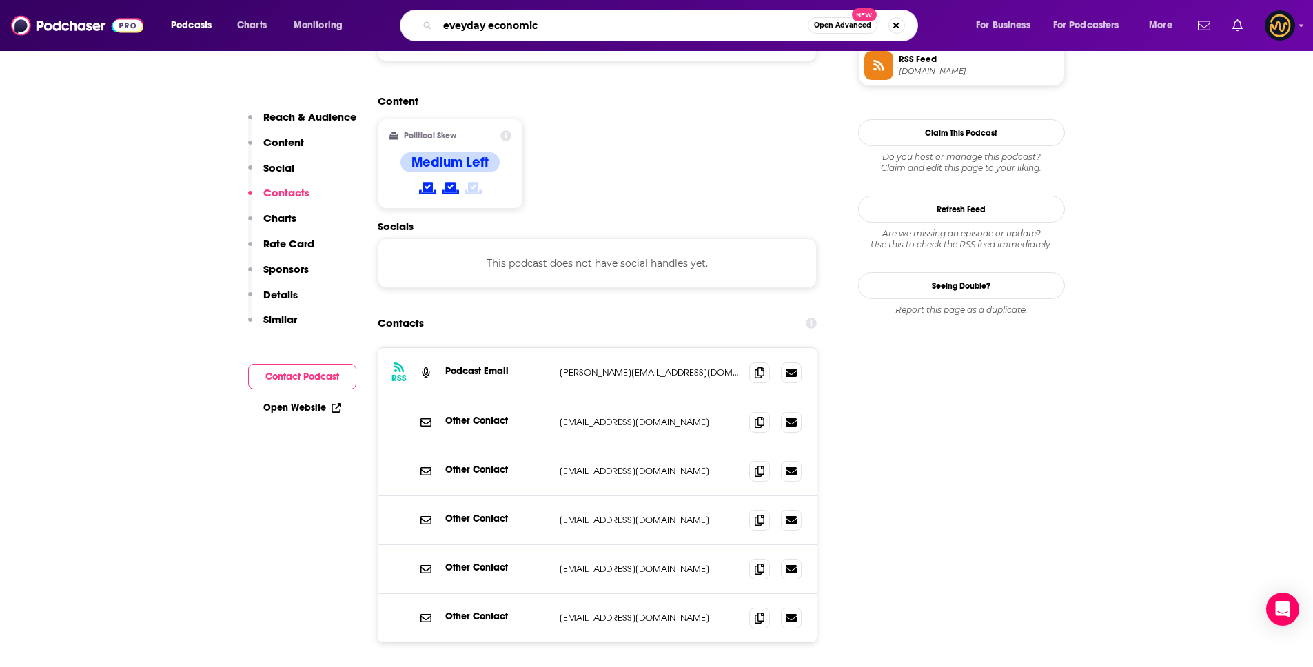
type input "eveyday economics"
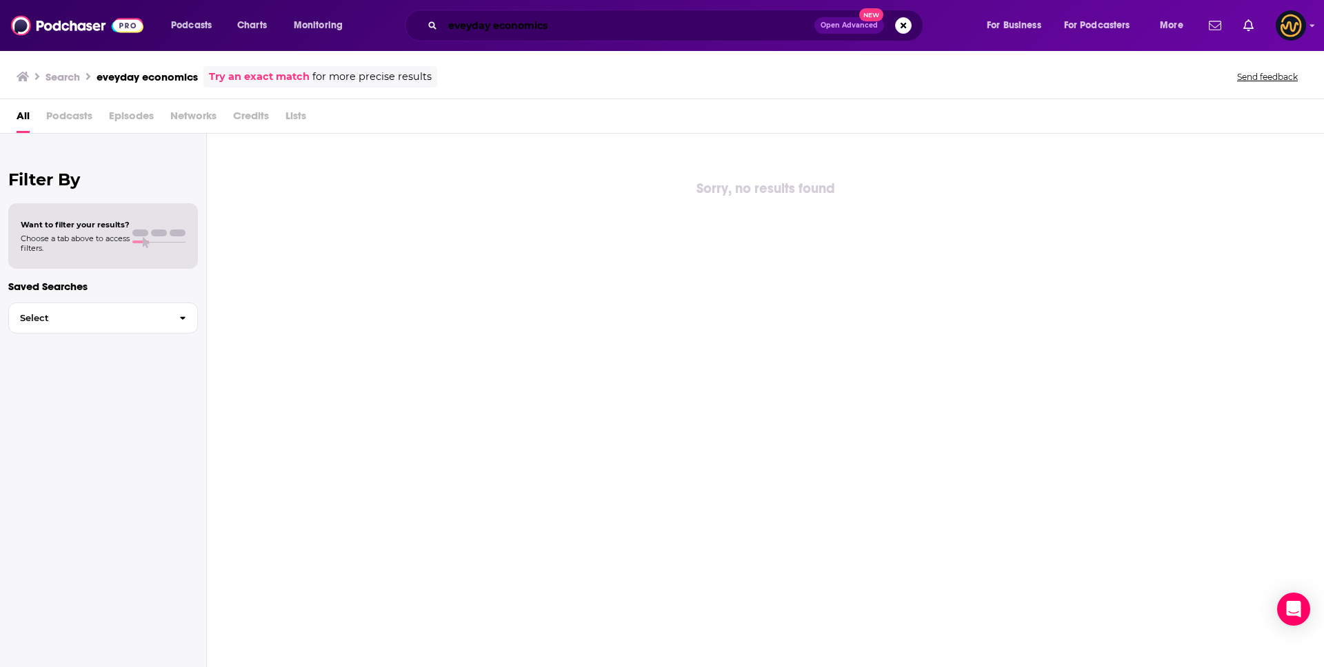
click at [566, 25] on input "eveyday economics" at bounding box center [629, 25] width 372 height 22
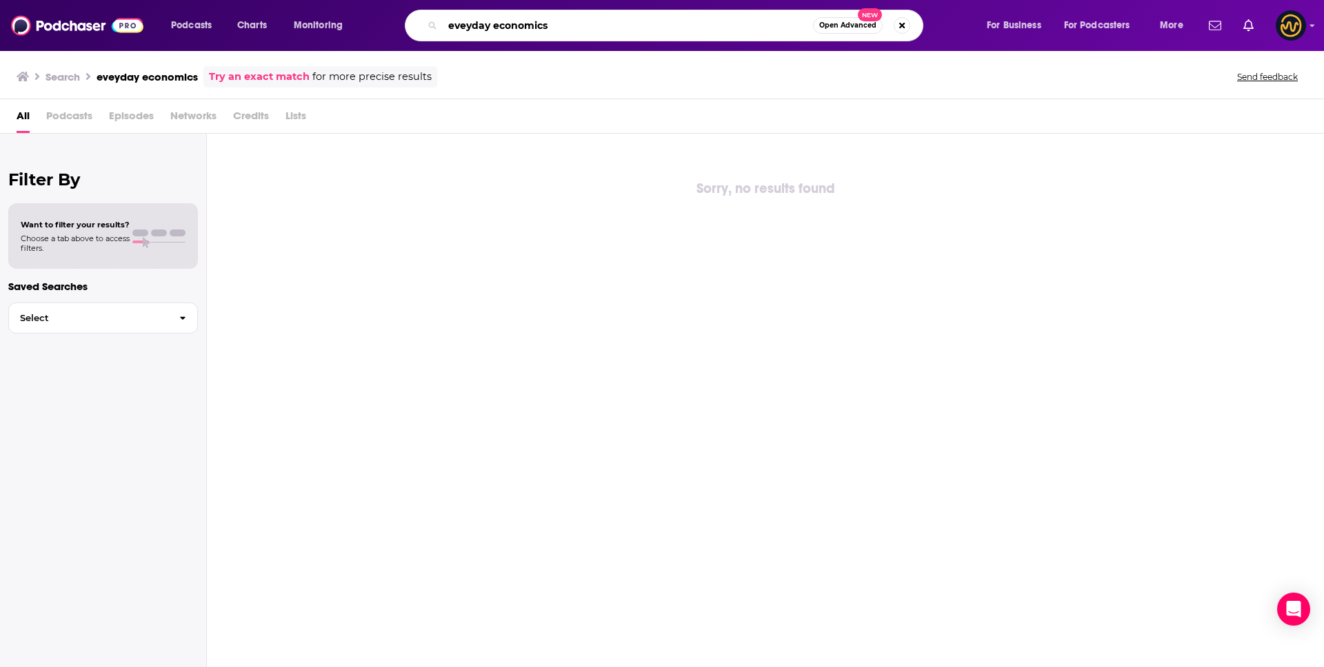
click at [467, 26] on input "eveyday economics" at bounding box center [628, 25] width 370 height 22
type input "everyday economics"
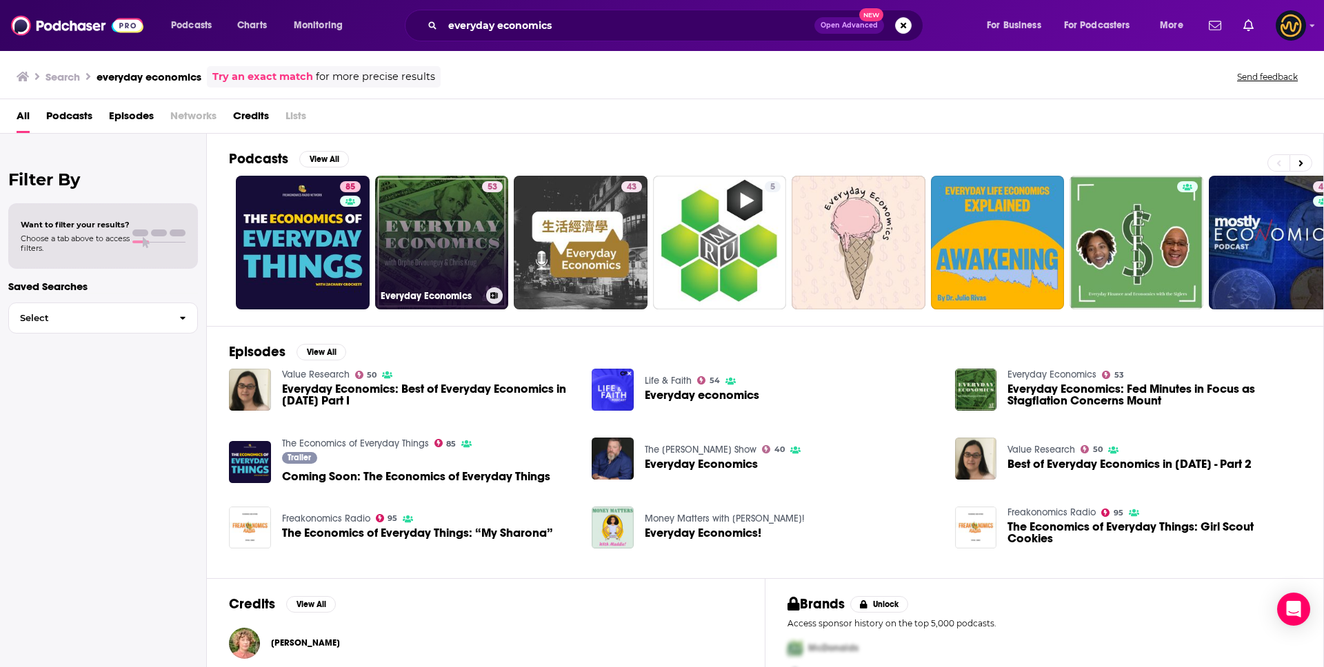
click at [462, 235] on link "53 Everyday Economics" at bounding box center [442, 243] width 134 height 134
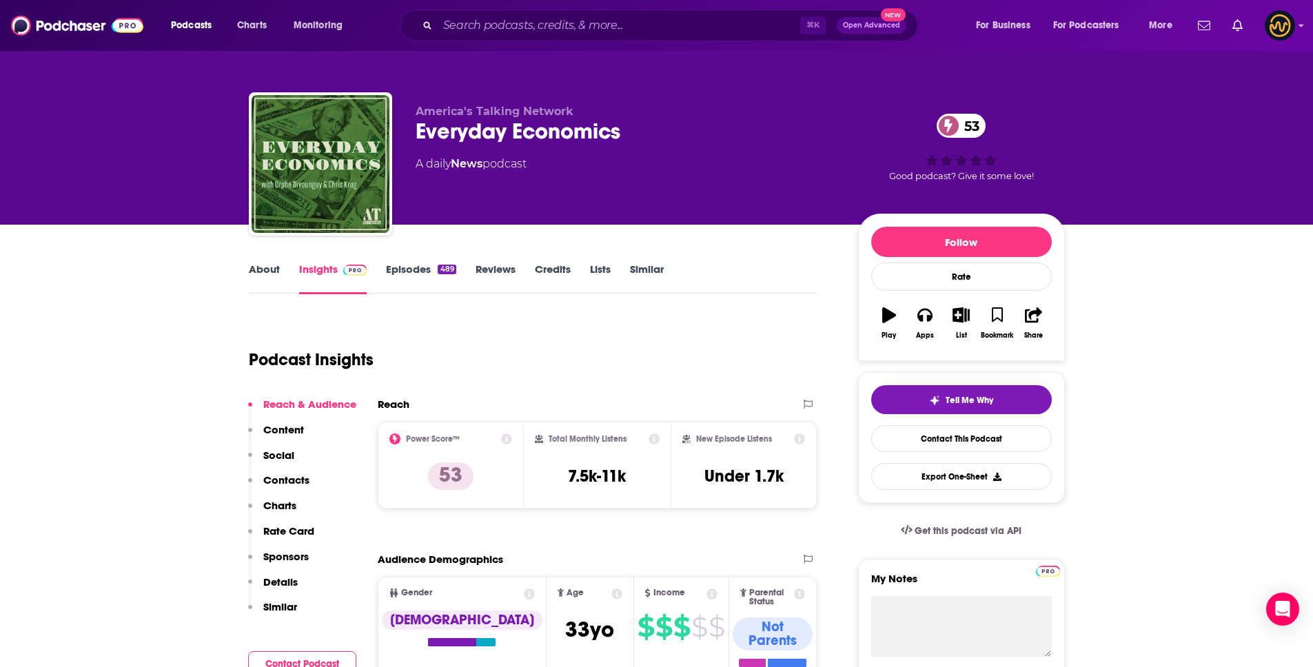
click at [273, 267] on link "About" at bounding box center [264, 279] width 31 height 32
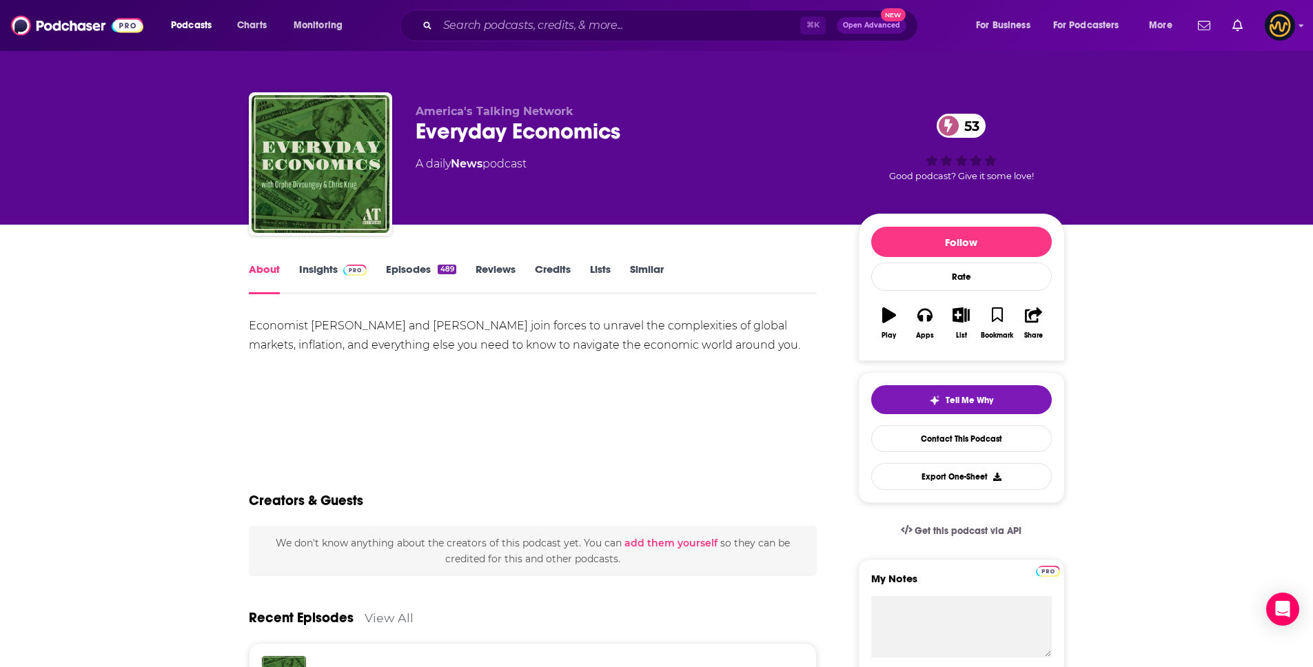
click at [414, 264] on link "Episodes 489" at bounding box center [421, 279] width 70 height 32
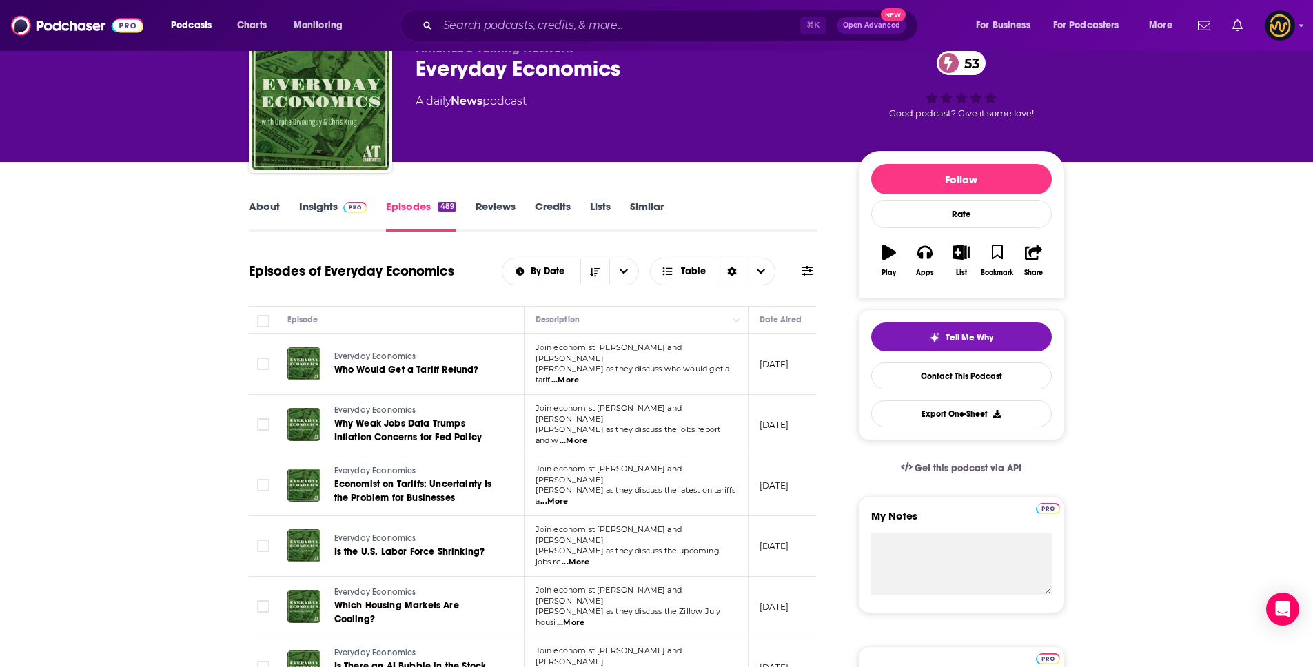
scroll to position [125, 0]
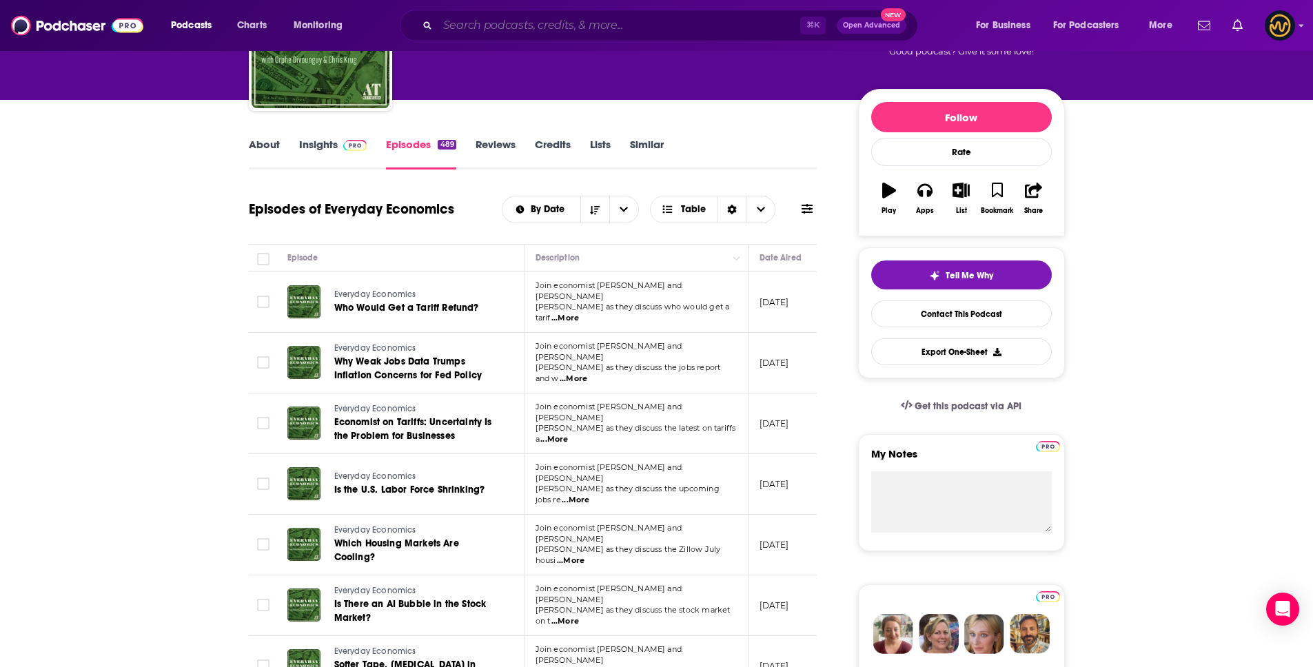
click at [596, 29] on input "Search podcasts, credits, & more..." at bounding box center [619, 25] width 363 height 22
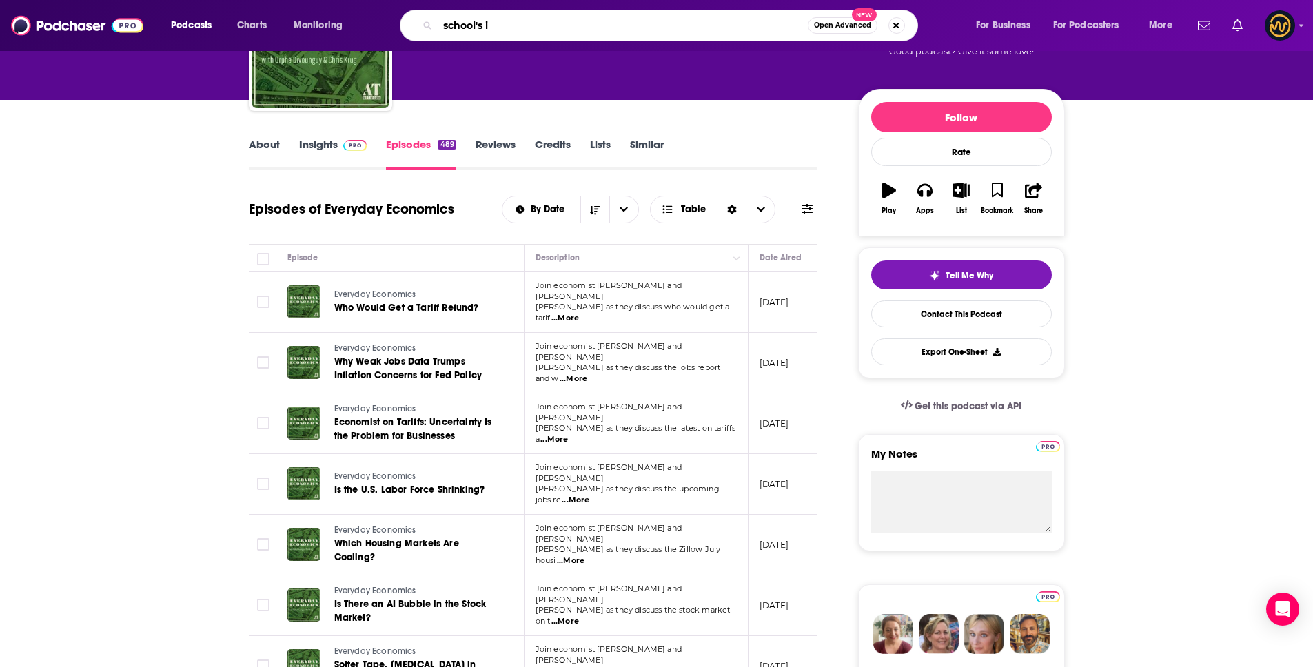
type input "school's in"
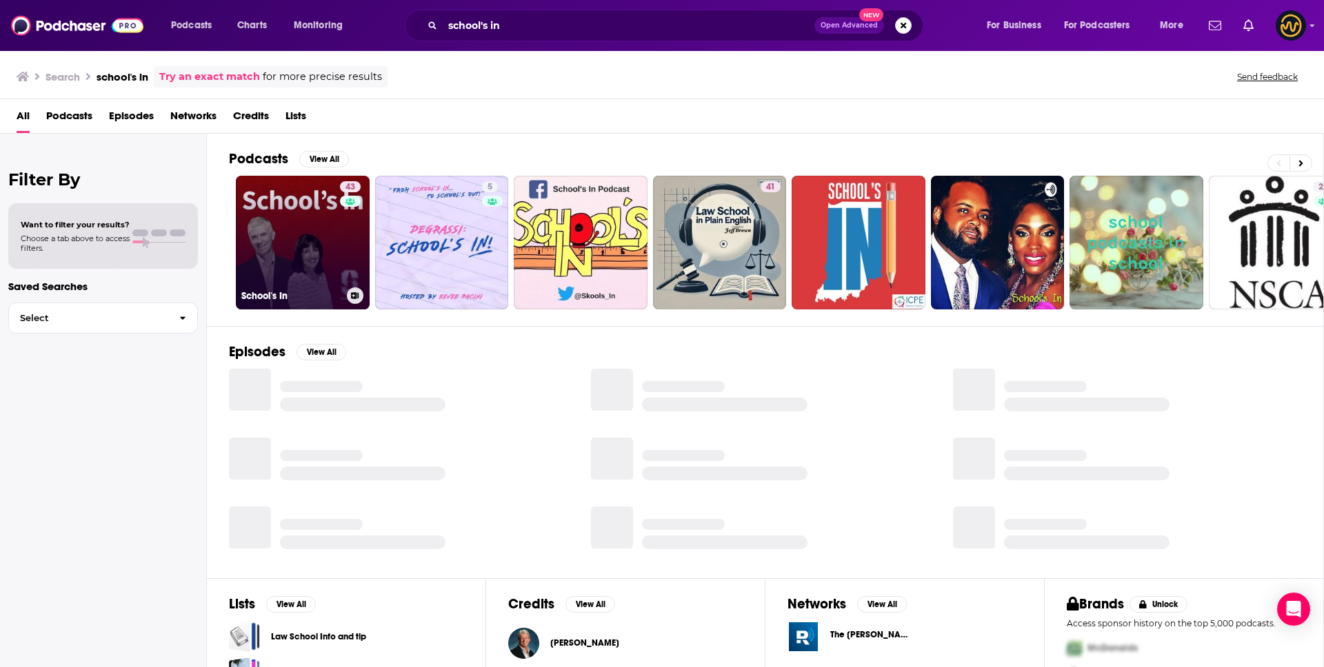
click at [330, 245] on link "43 School's In" at bounding box center [303, 243] width 134 height 134
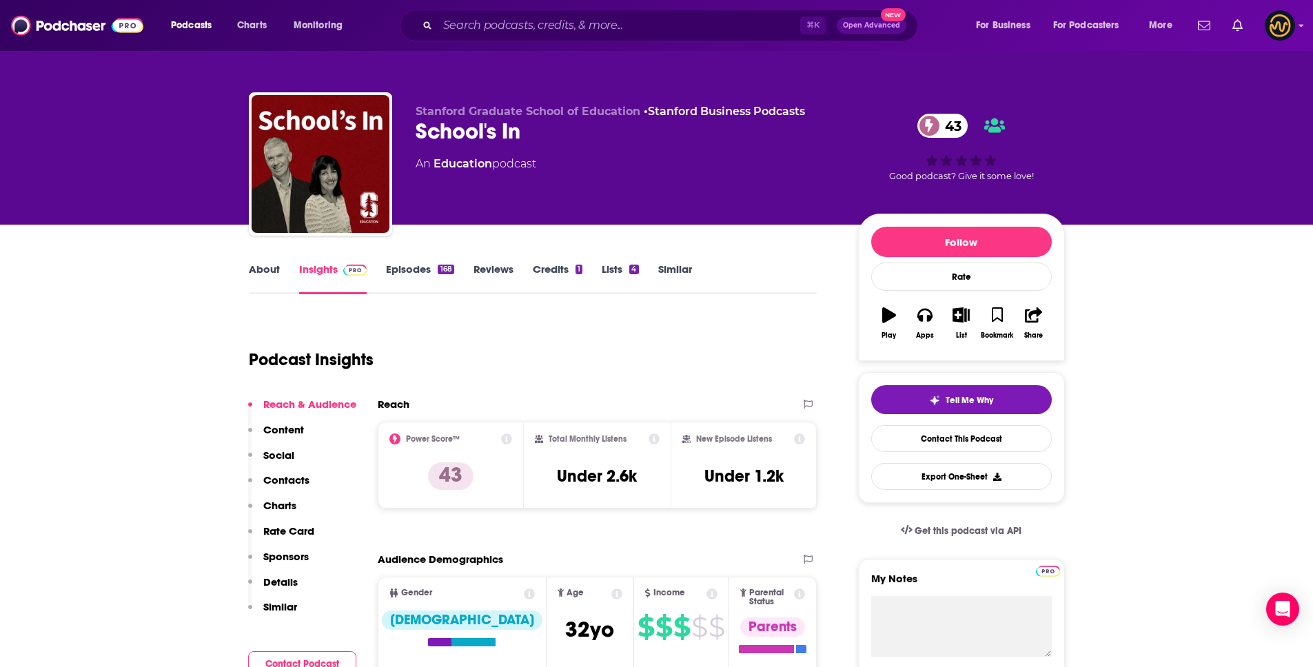
click at [276, 582] on p "Details" at bounding box center [280, 582] width 34 height 13
click at [276, 582] on button "Details" at bounding box center [273, 589] width 50 height 26
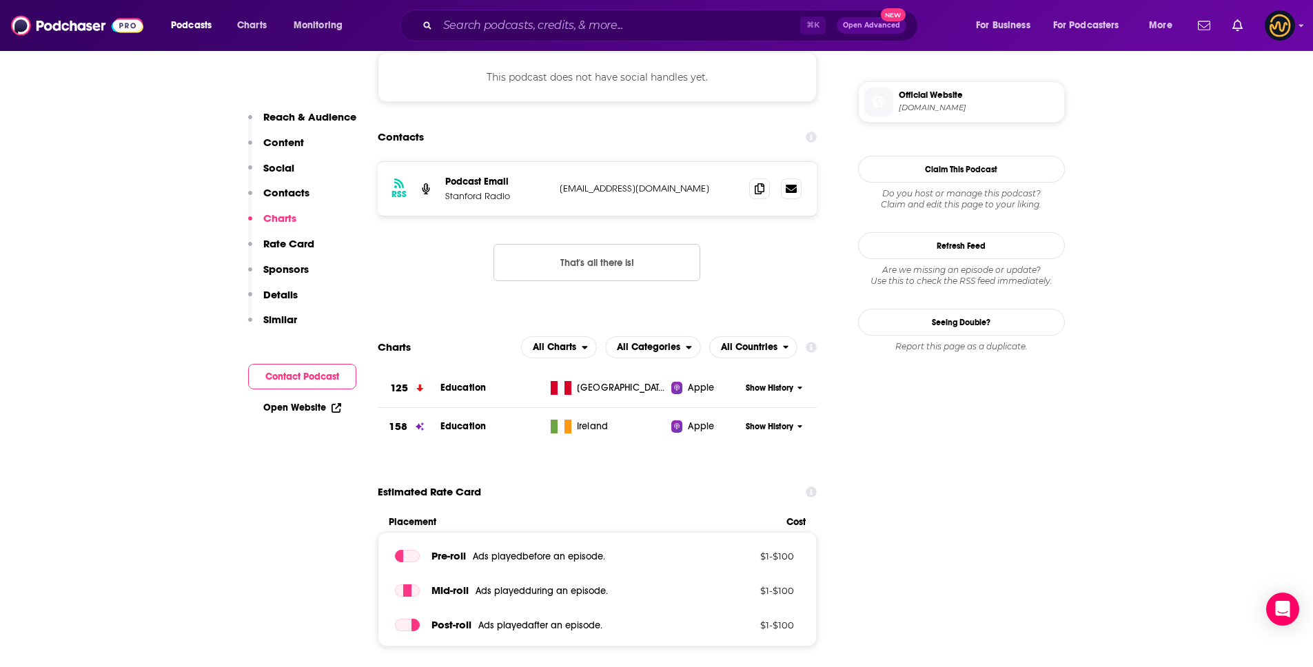
scroll to position [925, 0]
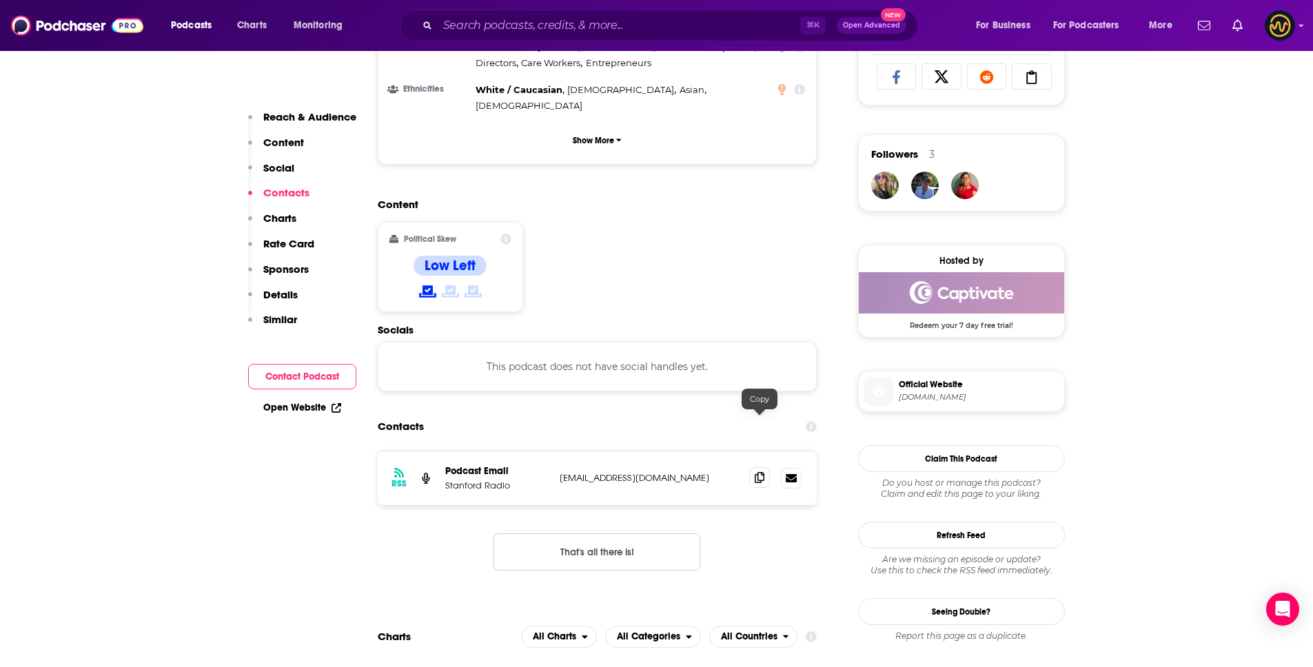
click at [758, 472] on icon at bounding box center [760, 477] width 10 height 11
click at [569, 18] on input "Search podcasts, credits, & more..." at bounding box center [619, 25] width 363 height 22
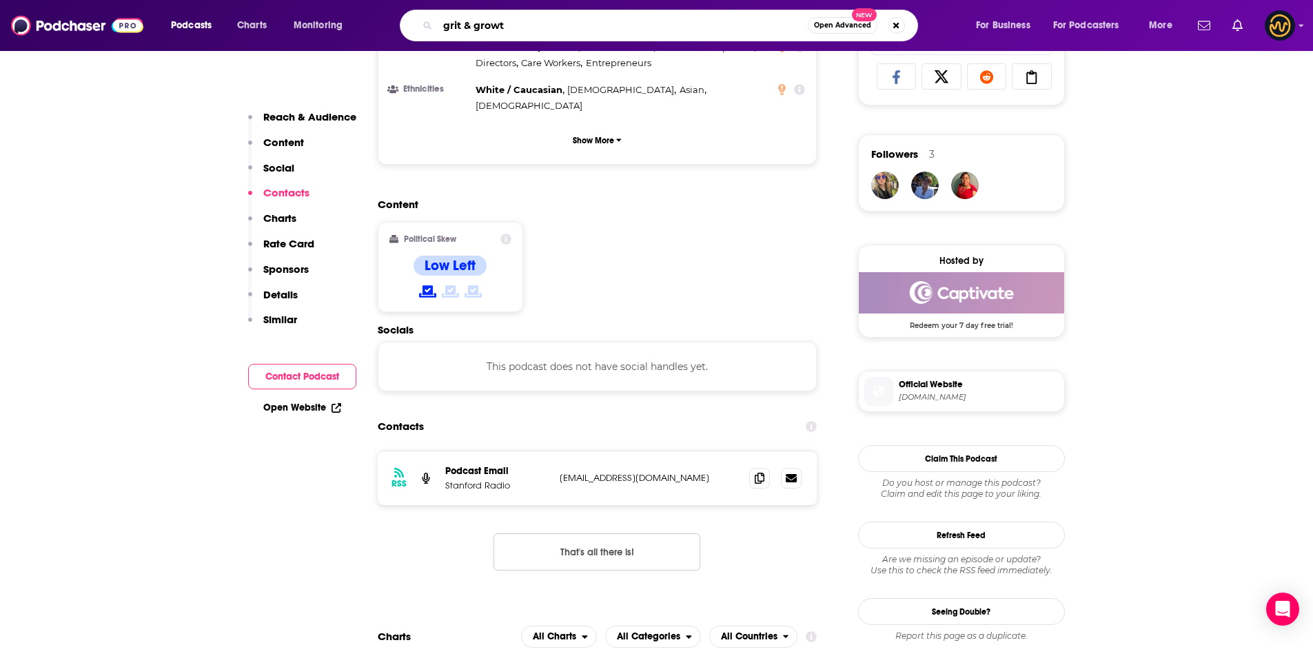
type input "grit & growth"
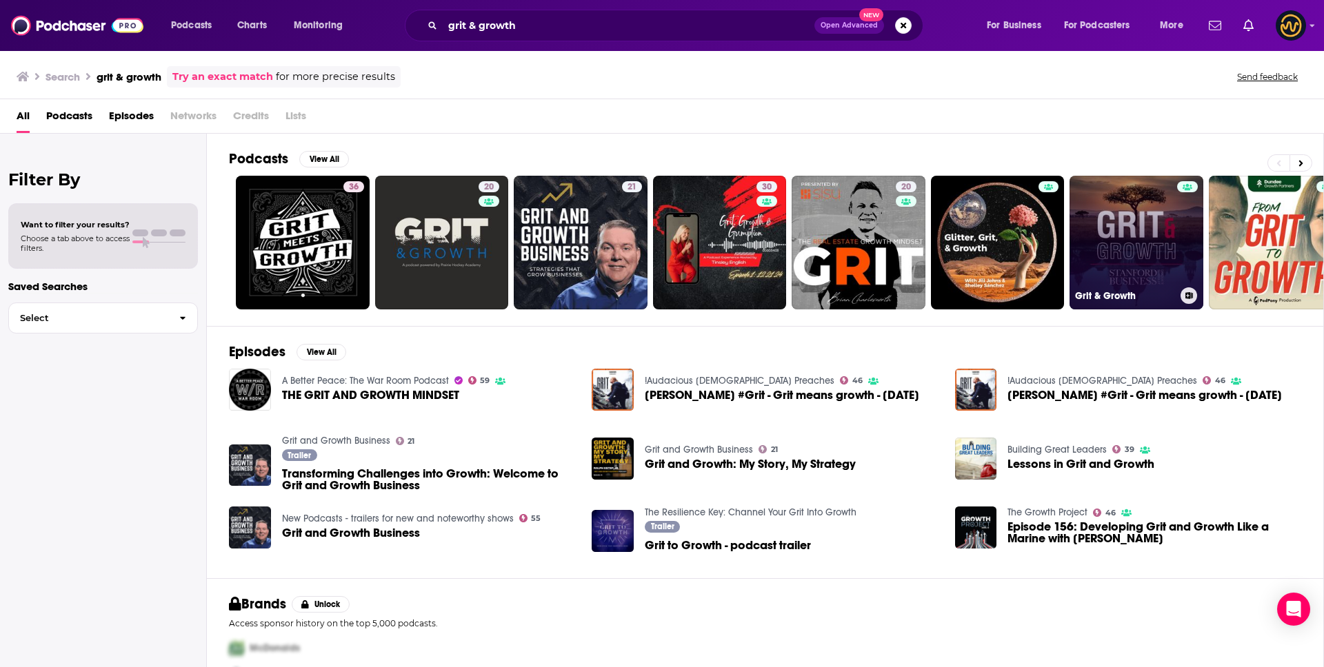
click at [1115, 231] on link "Grit & Growth" at bounding box center [1136, 243] width 134 height 134
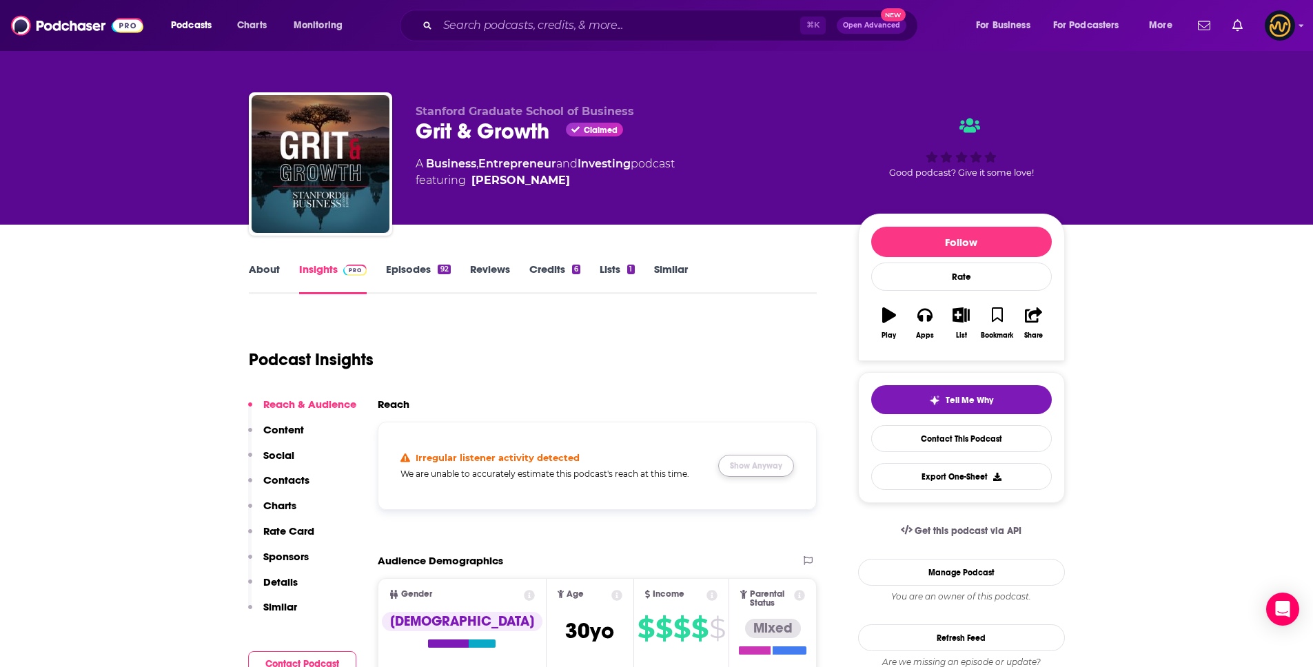
click at [742, 461] on button "Show Anyway" at bounding box center [756, 466] width 76 height 22
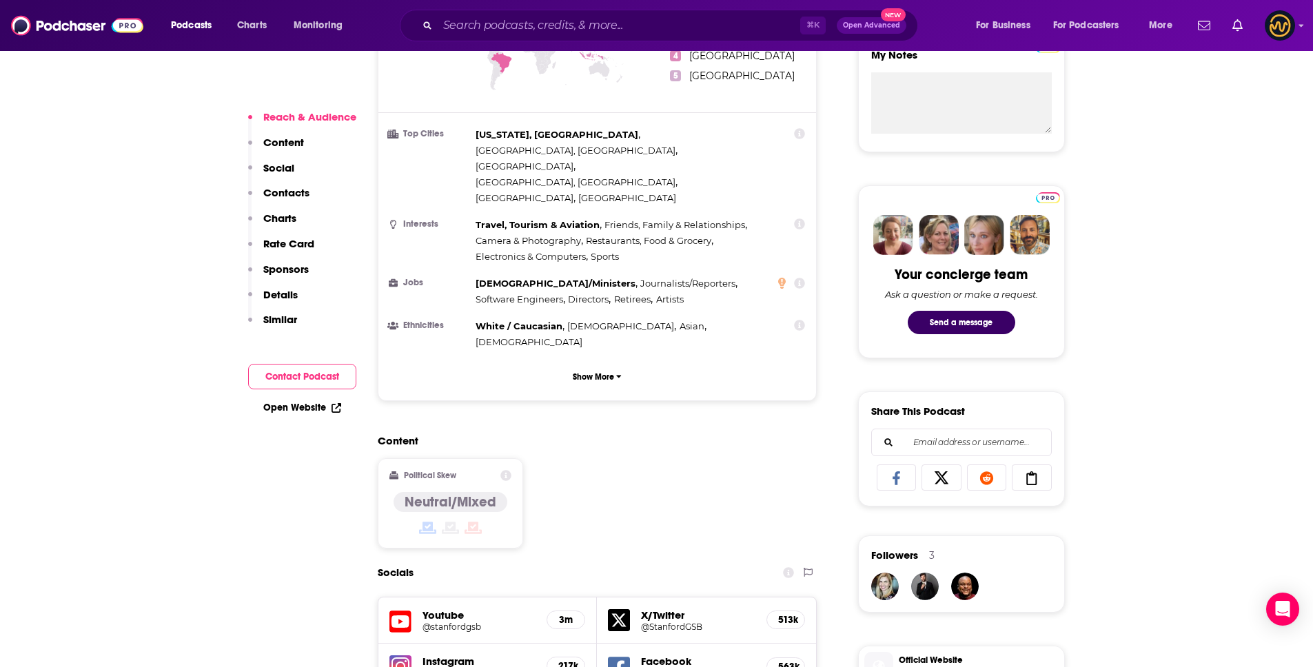
scroll to position [1185, 0]
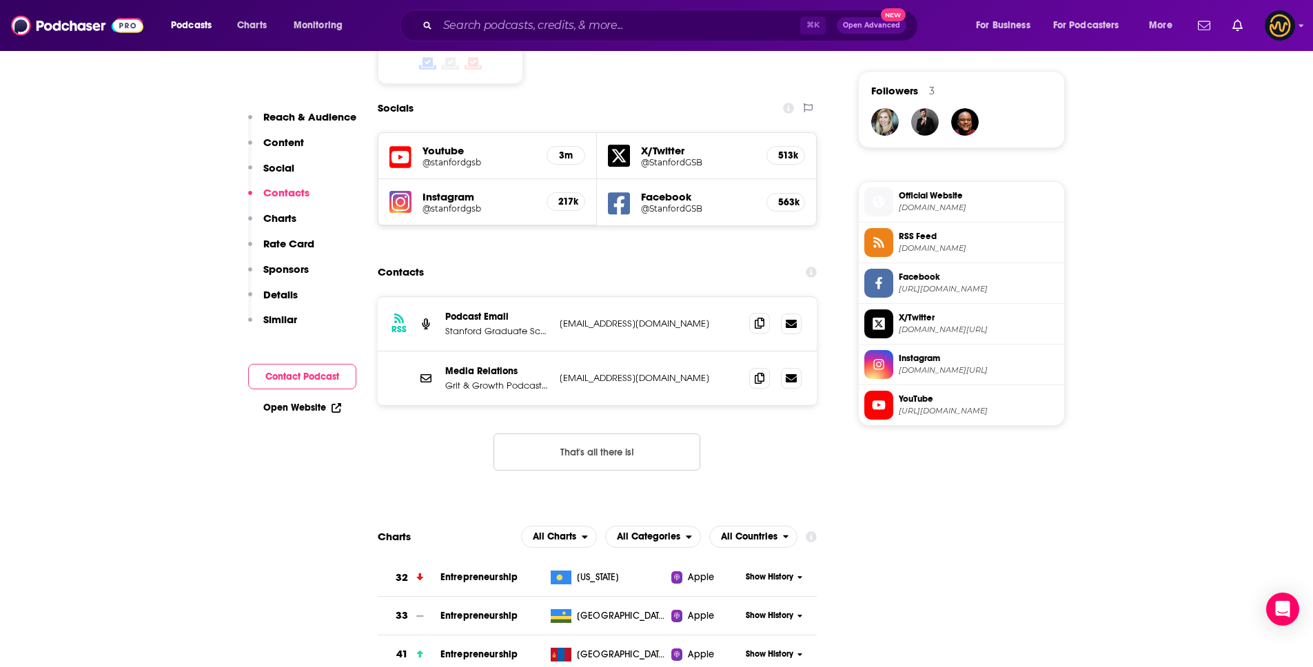
click at [758, 318] on icon at bounding box center [760, 323] width 10 height 11
click at [762, 372] on icon at bounding box center [760, 377] width 10 height 11
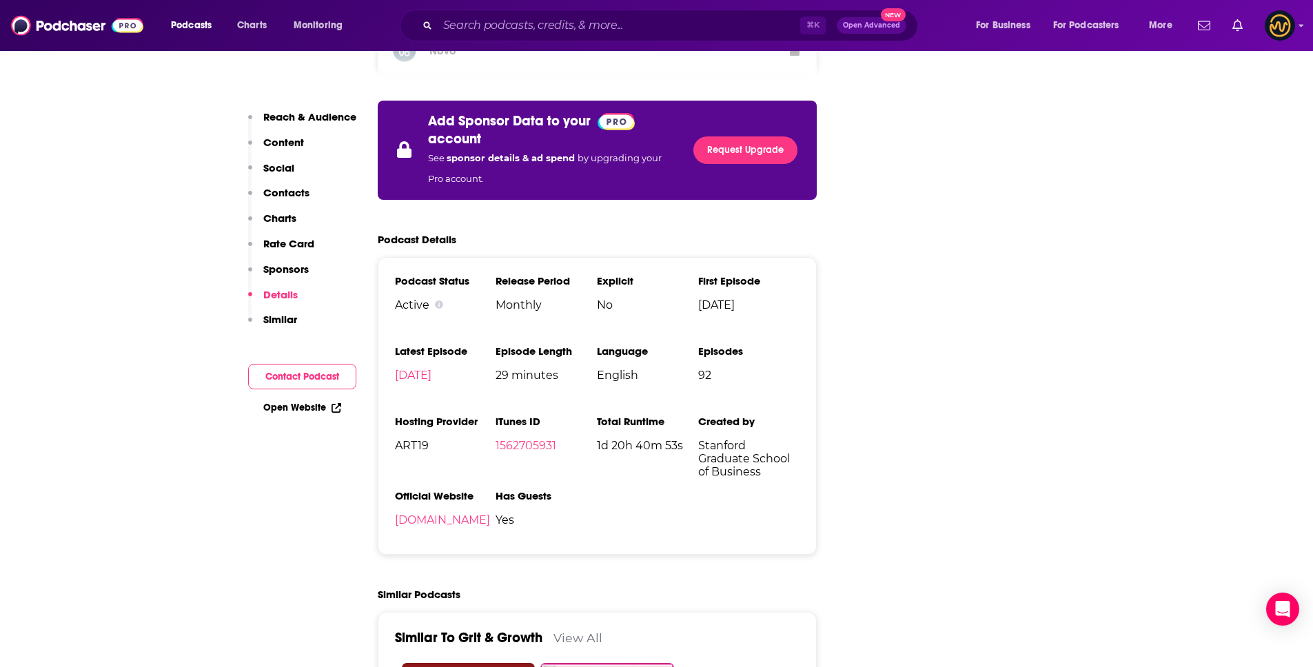
scroll to position [2335, 0]
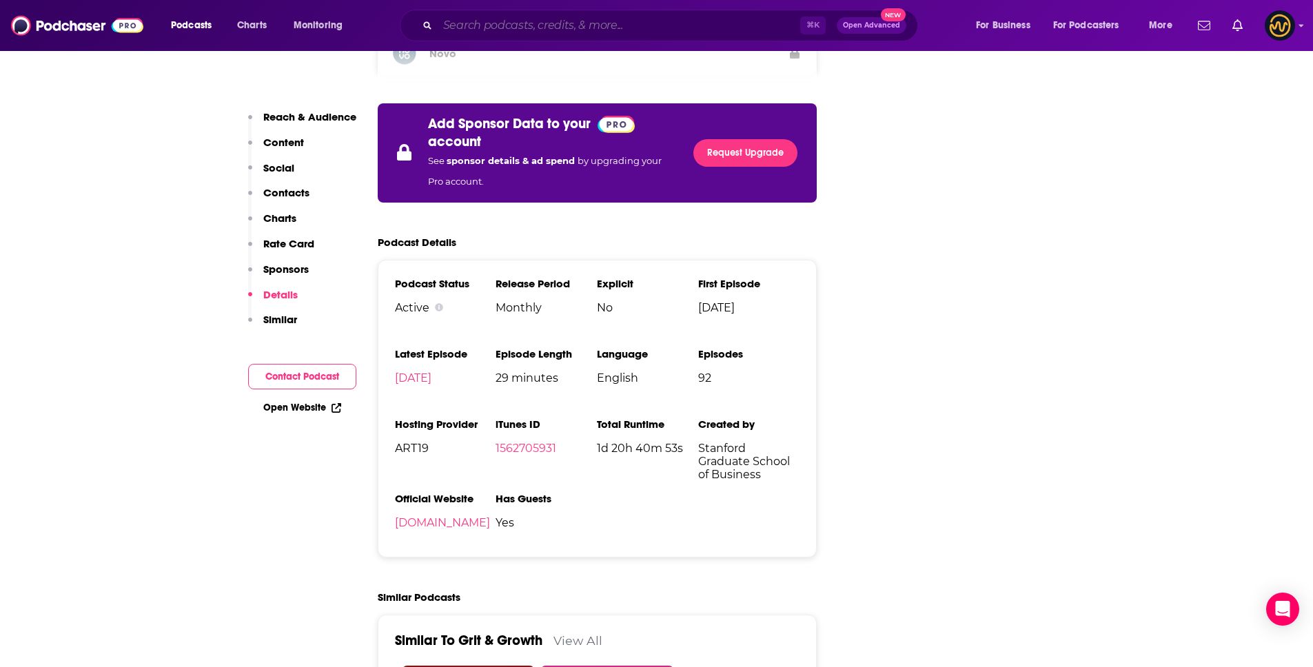
click at [593, 26] on input "Search podcasts, credits, & more..." at bounding box center [619, 25] width 363 height 22
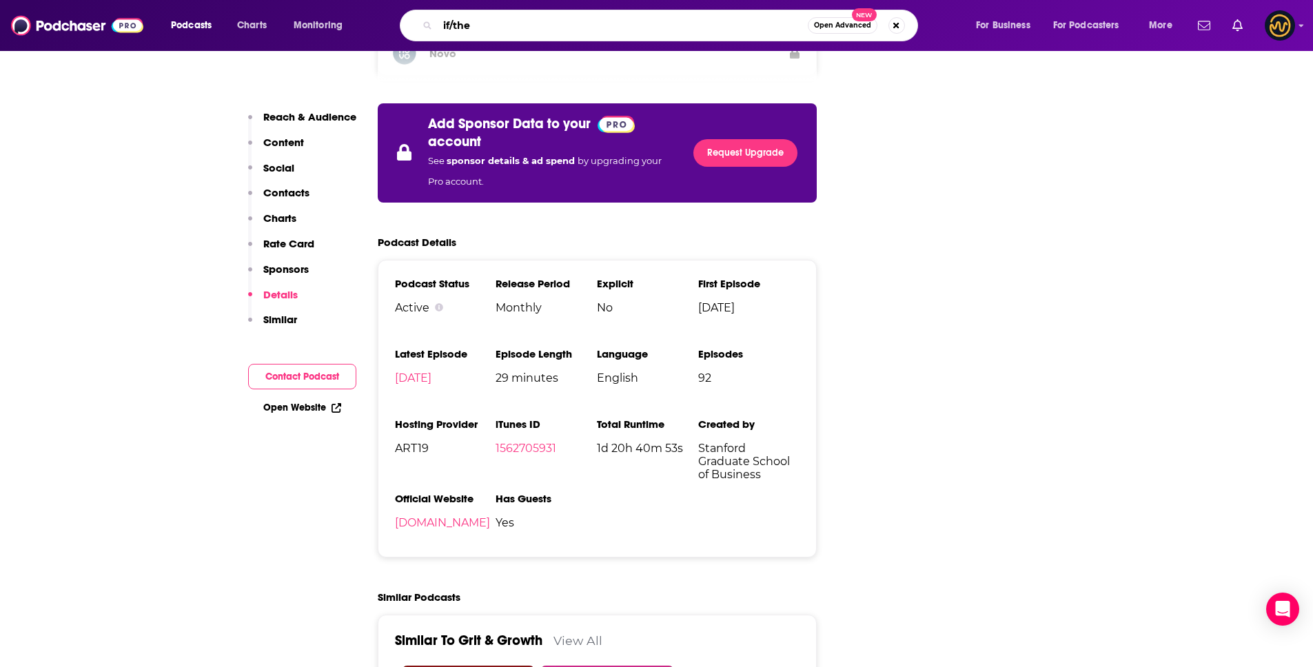
type input "if/then"
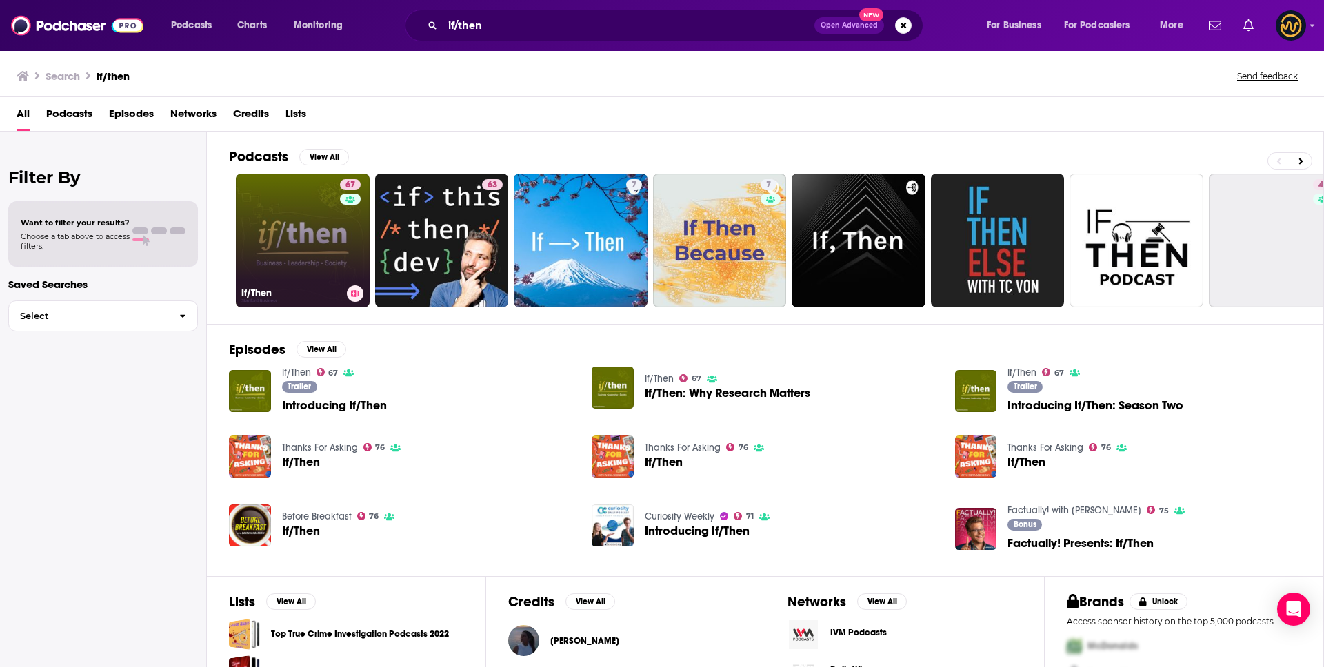
click at [305, 239] on link "67 If/Then" at bounding box center [303, 241] width 134 height 134
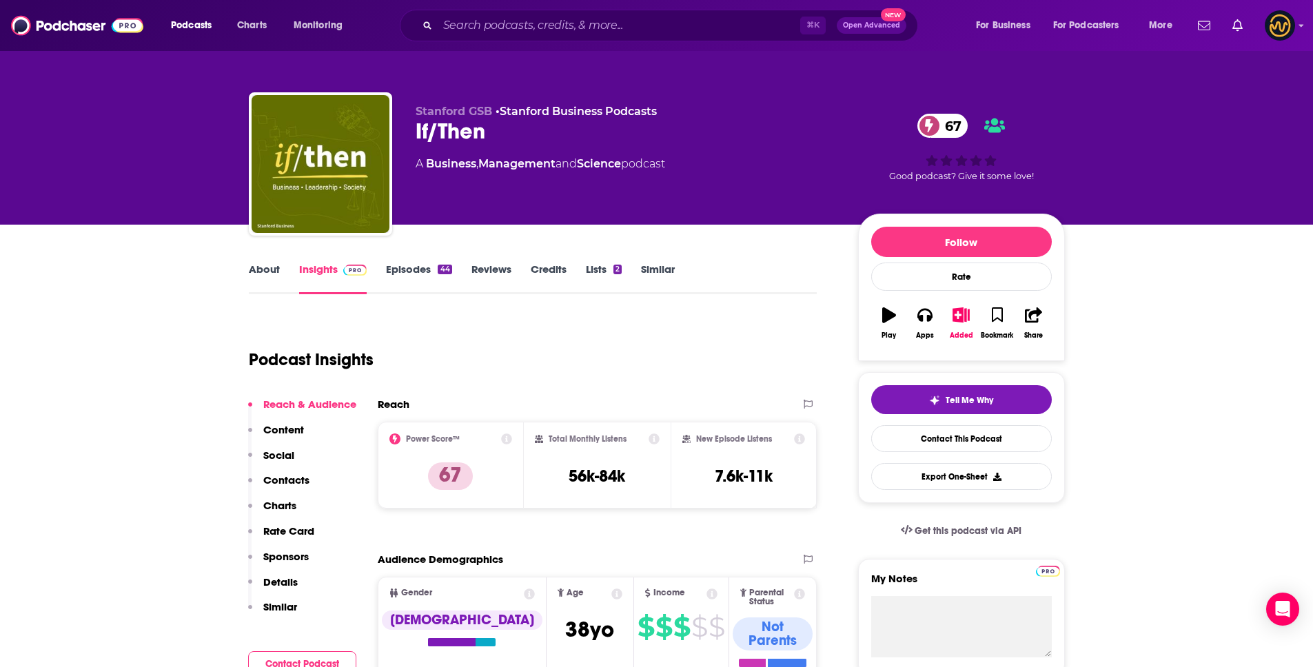
click at [283, 584] on p "Details" at bounding box center [280, 582] width 34 height 13
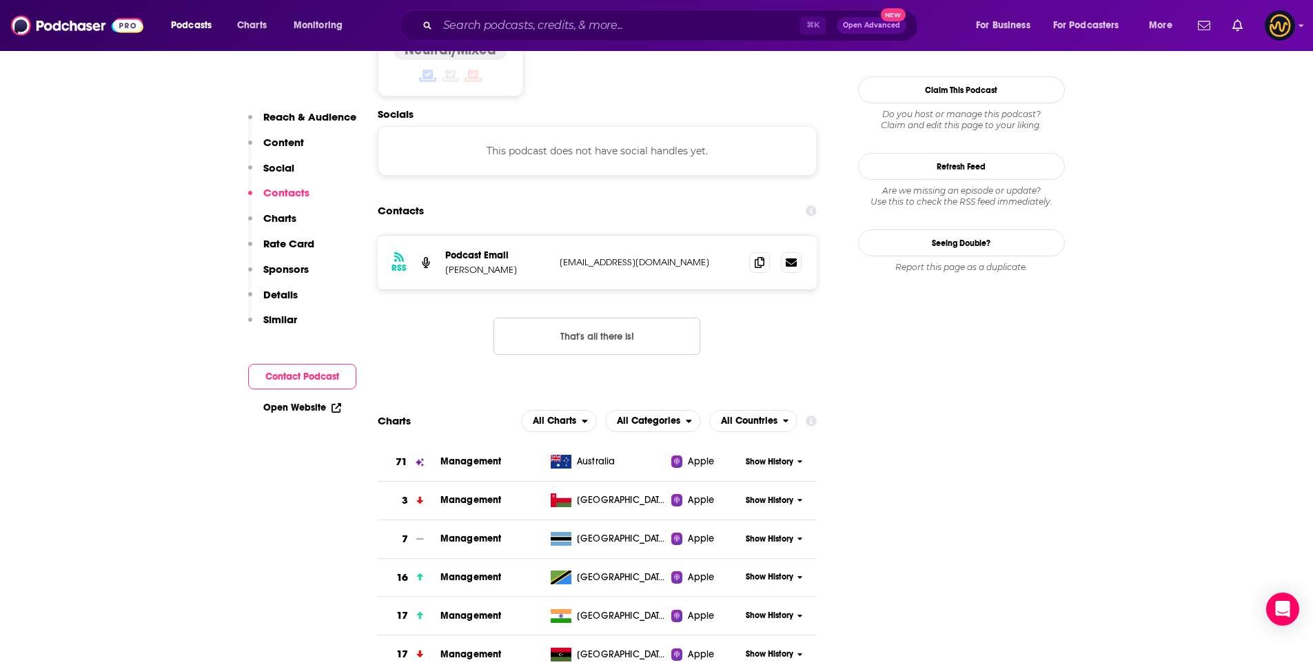
scroll to position [1126, 0]
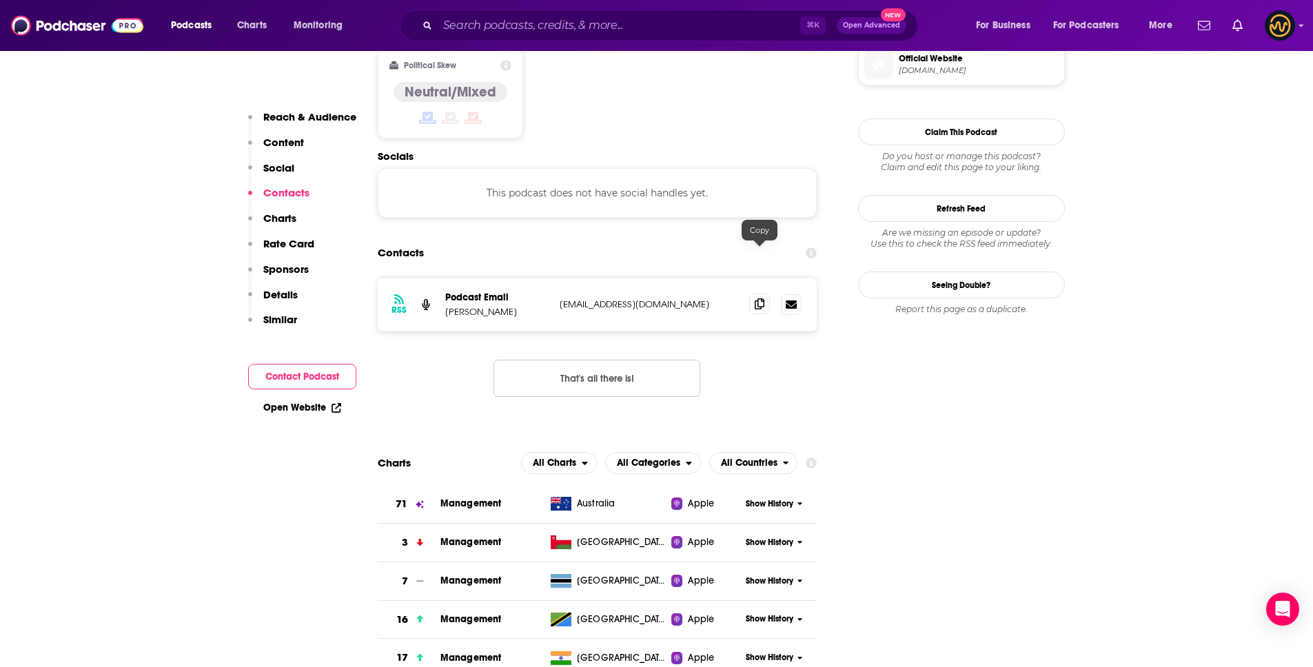
click at [764, 299] on icon at bounding box center [760, 304] width 10 height 11
click at [534, 26] on input "Search podcasts, credits, & more..." at bounding box center [619, 25] width 363 height 22
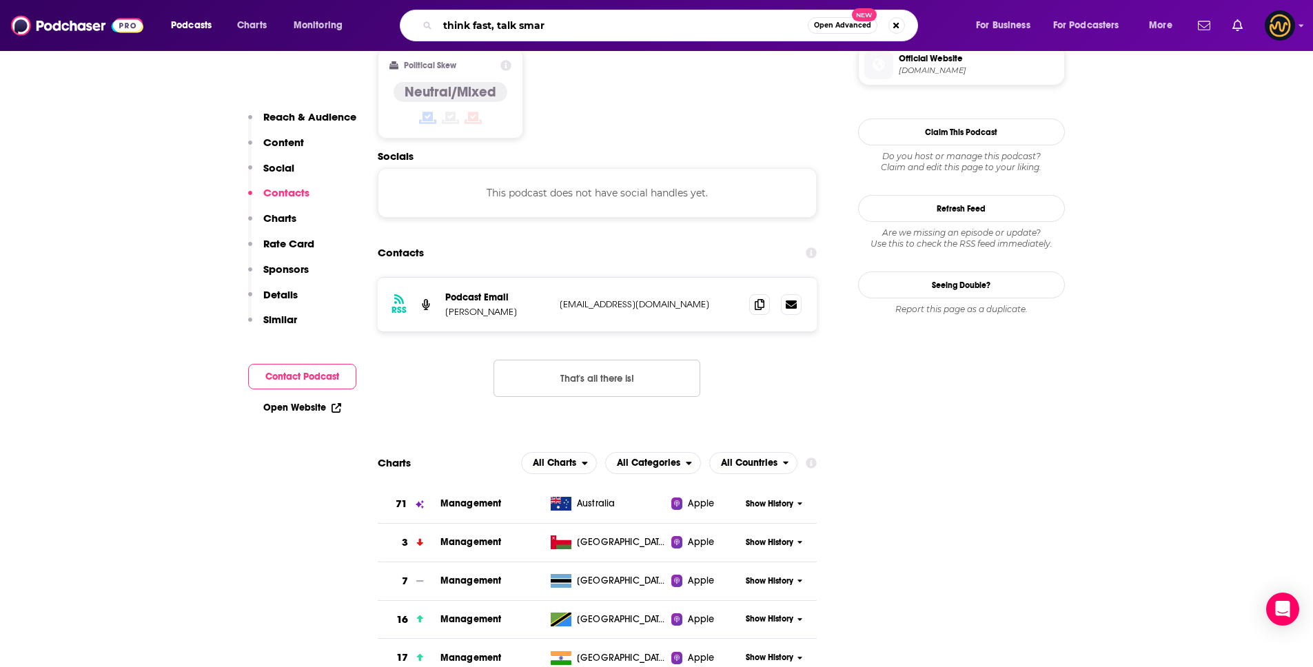
type input "think fast, talk smart"
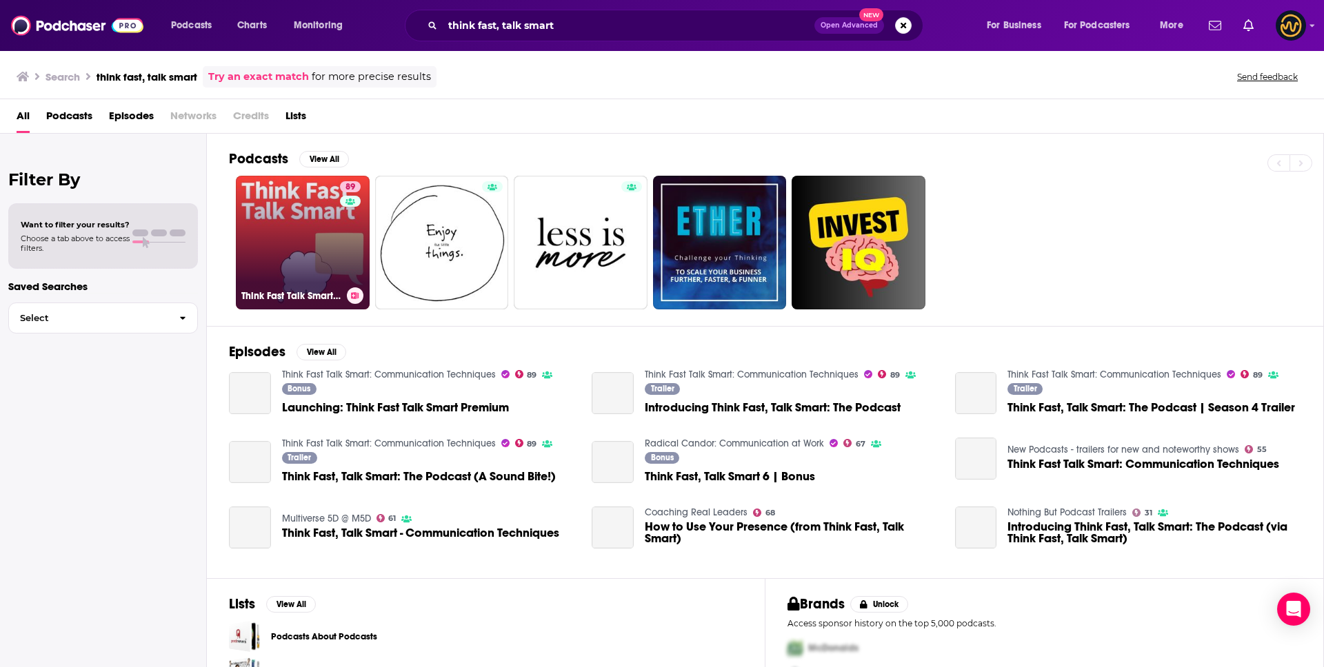
click at [296, 252] on link "89 Think Fast Talk Smart: Communication Techniques" at bounding box center [303, 243] width 134 height 134
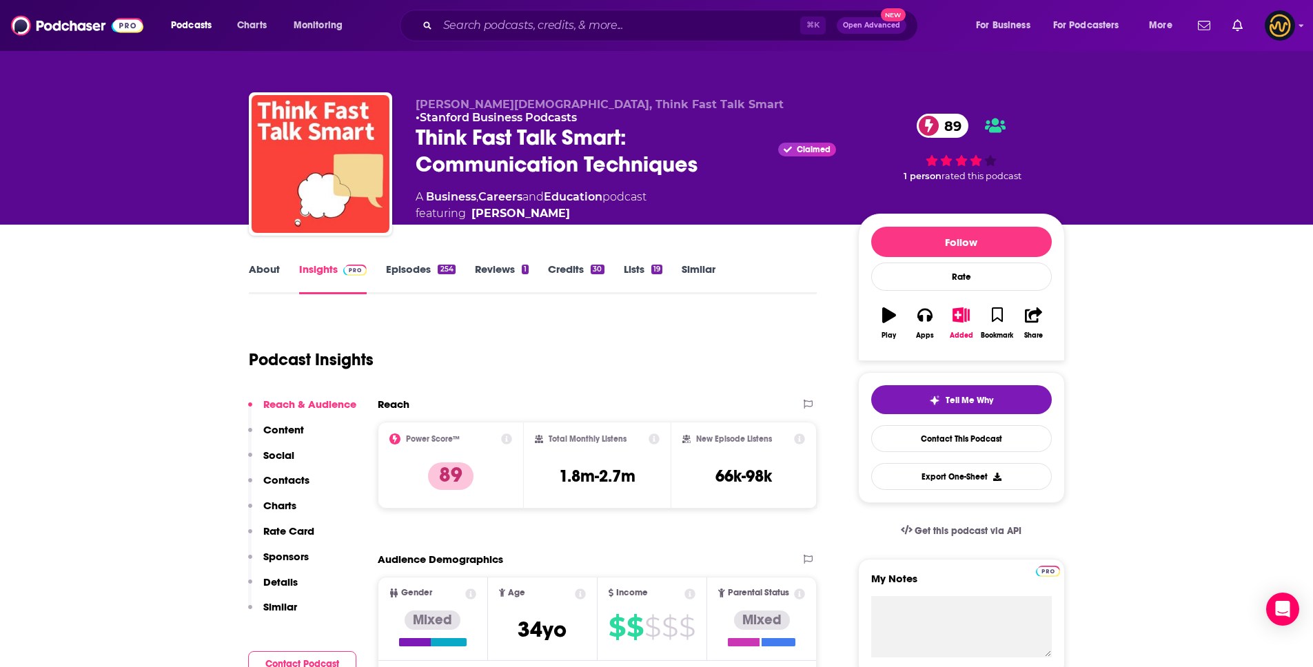
click at [287, 581] on p "Details" at bounding box center [280, 582] width 34 height 13
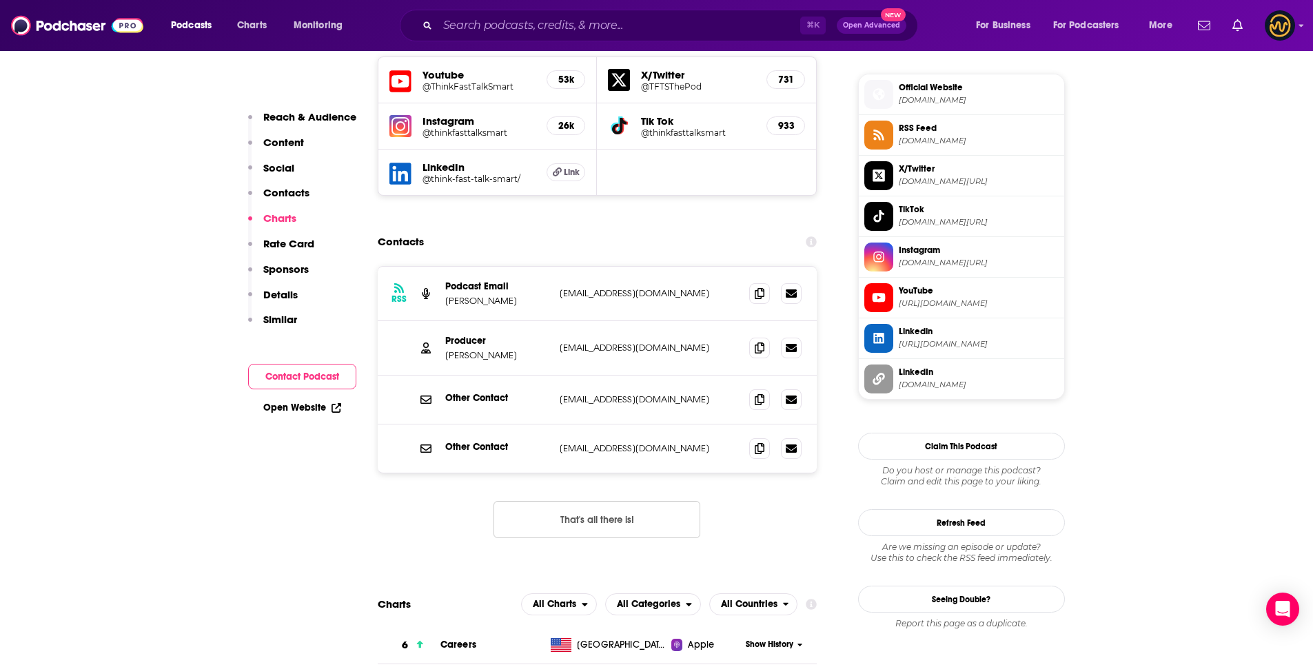
scroll to position [1220, 0]
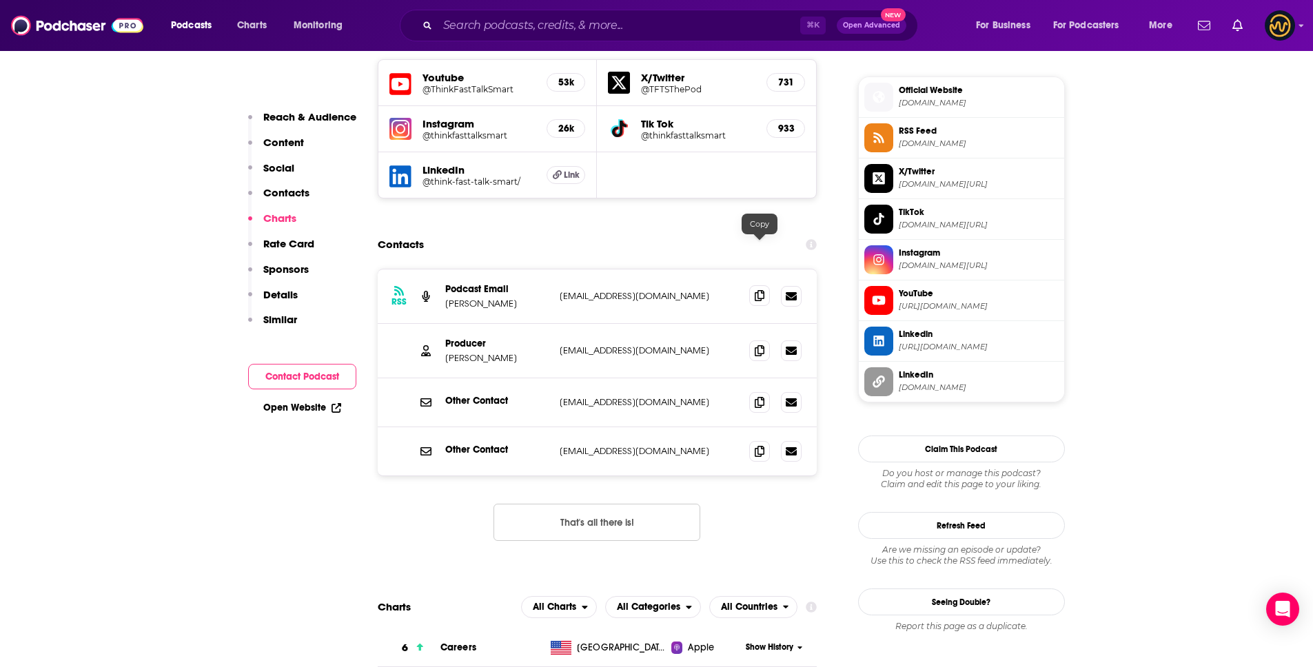
click at [760, 290] on icon at bounding box center [760, 295] width 10 height 11
click at [755, 345] on icon at bounding box center [760, 350] width 10 height 11
click at [538, 25] on input "Search podcasts, credits, & more..." at bounding box center [619, 25] width 363 height 22
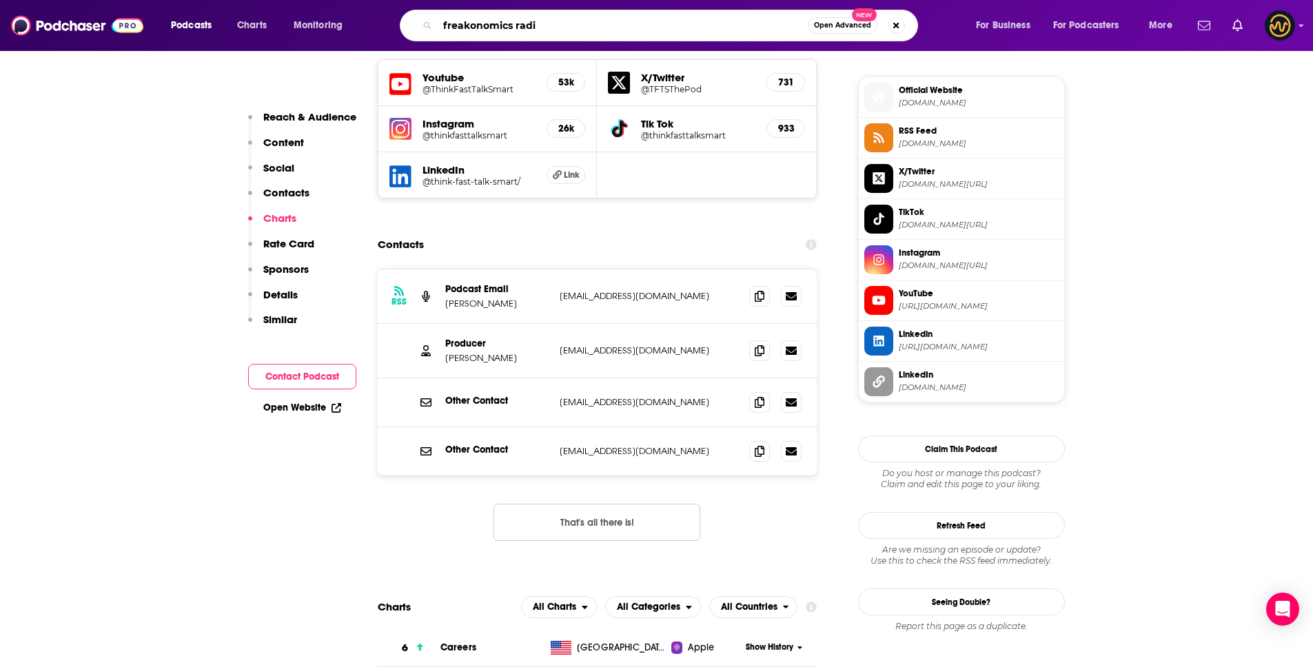
type input "freakonomics radio"
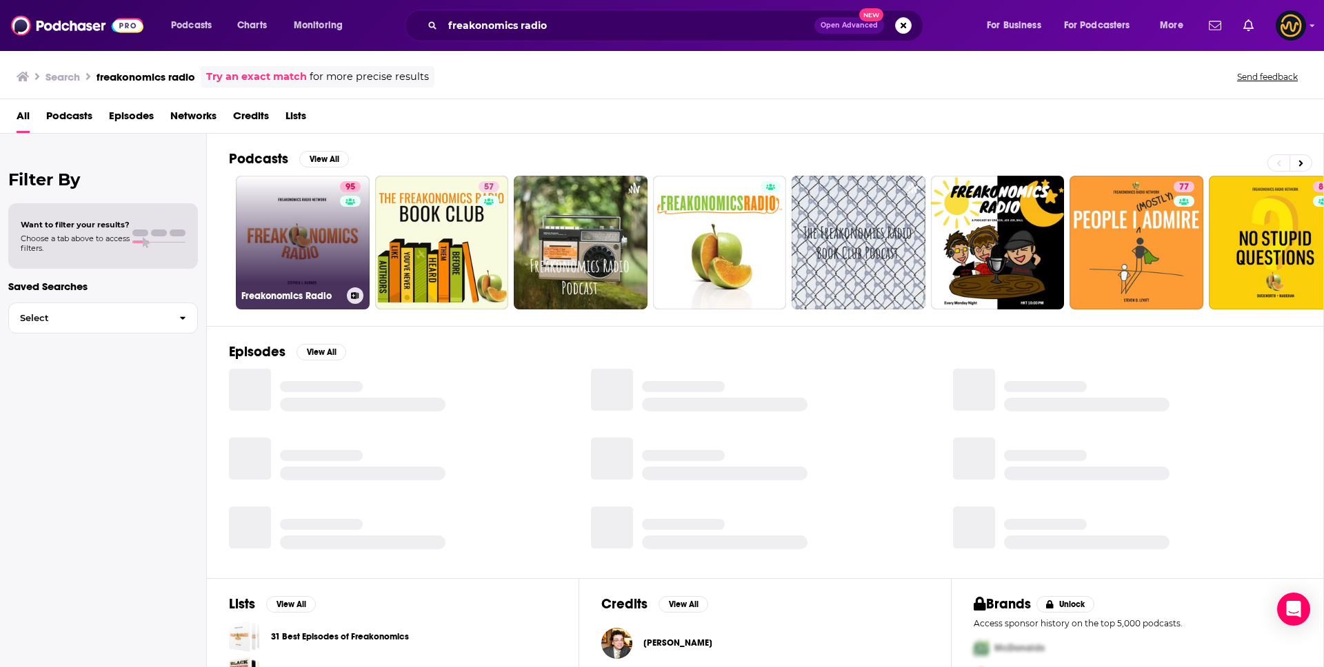
click at [282, 232] on link "95 Freakonomics Radio" at bounding box center [303, 243] width 134 height 134
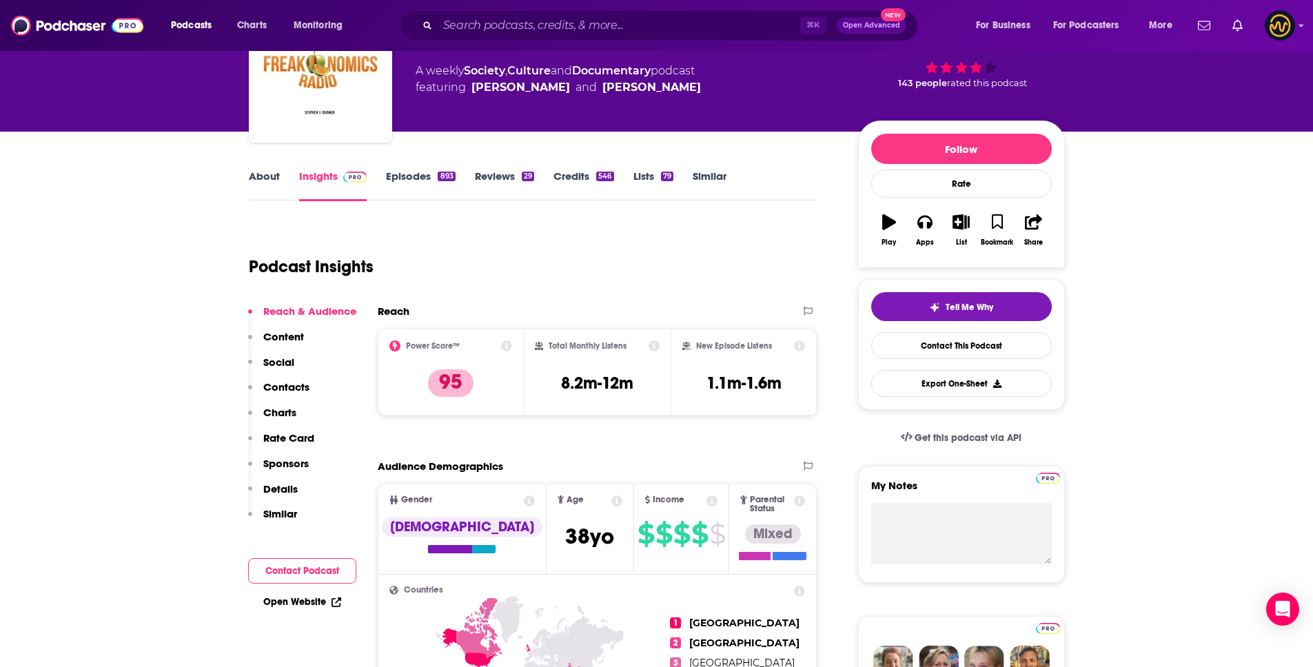
scroll to position [139, 0]
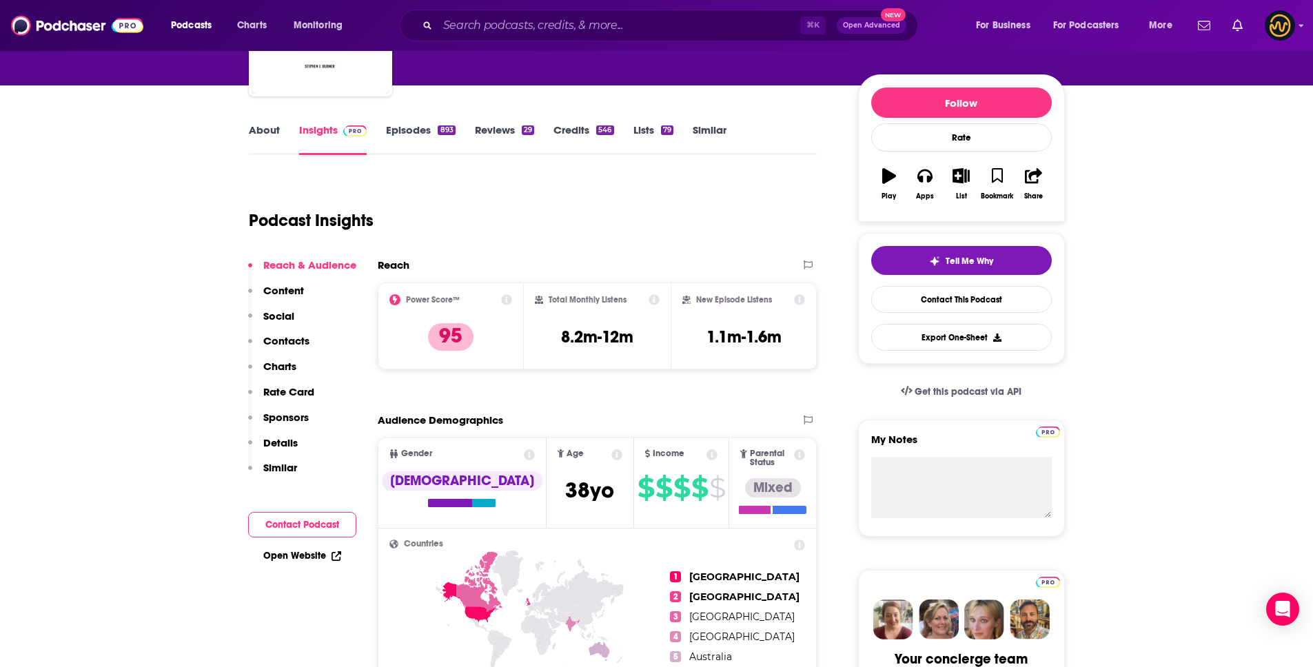
click at [286, 339] on p "Contacts" at bounding box center [286, 340] width 46 height 13
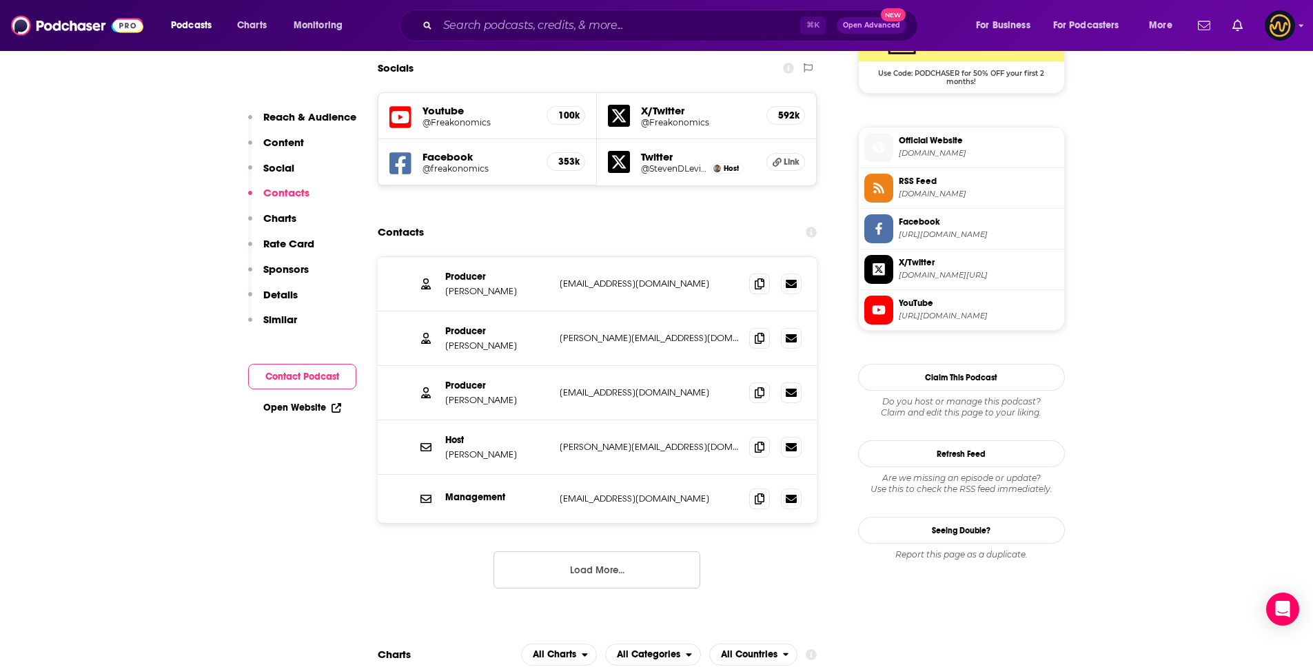
scroll to position [1205, 0]
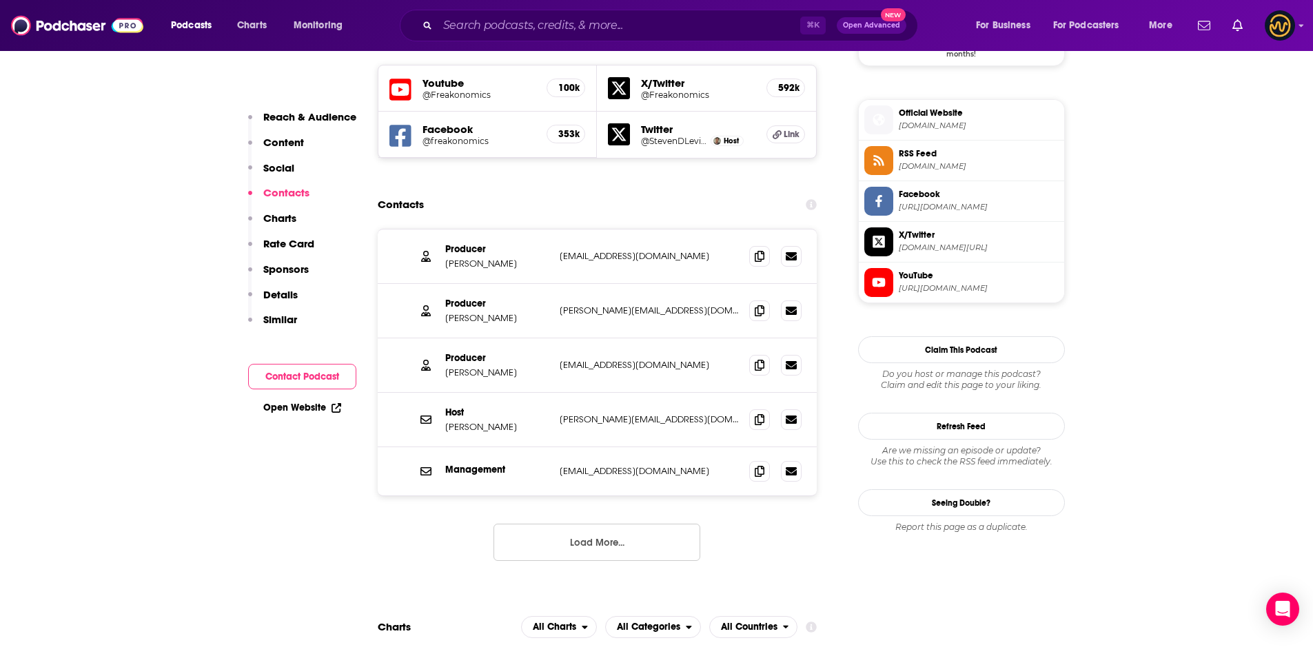
click at [597, 524] on button "Load More..." at bounding box center [597, 542] width 207 height 37
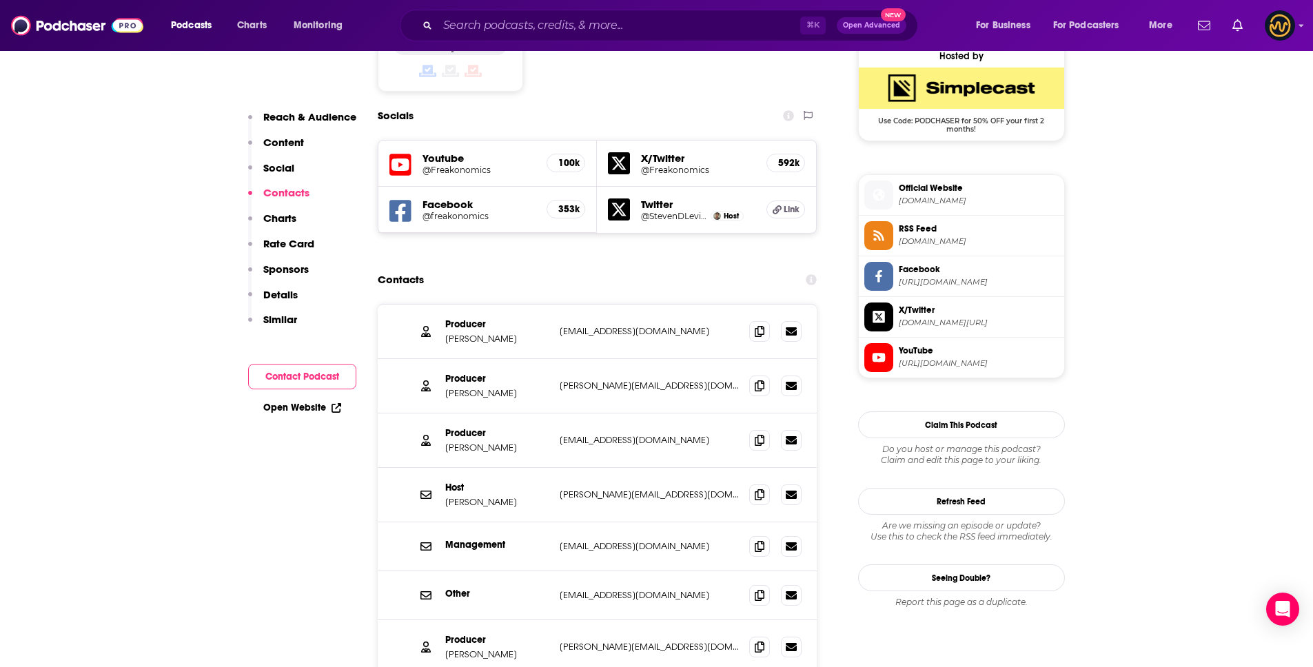
scroll to position [1129, 0]
click at [765, 305] on div "Producer [PERSON_NAME] [PERSON_NAME][EMAIL_ADDRESS][DOMAIN_NAME] [PERSON_NAME][…" at bounding box center [598, 332] width 440 height 54
click at [752, 321] on span at bounding box center [759, 331] width 21 height 21
click at [758, 381] on icon at bounding box center [760, 386] width 10 height 11
click at [758, 435] on icon at bounding box center [760, 440] width 10 height 11
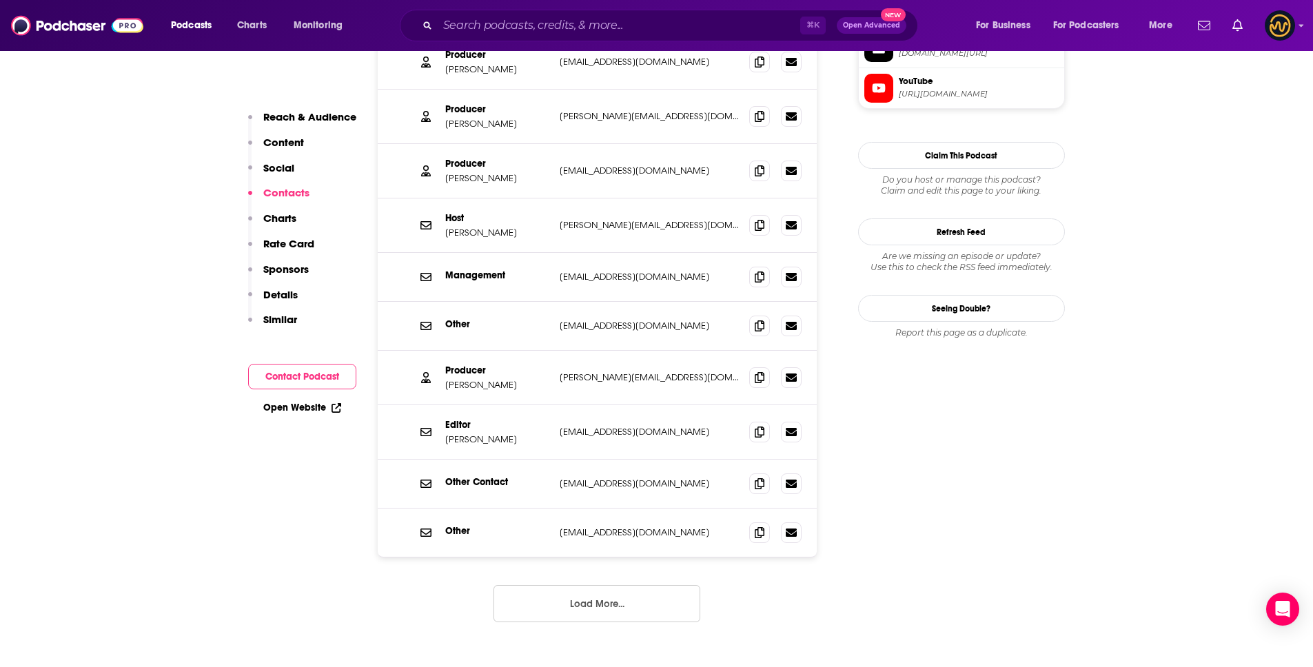
scroll to position [1422, 0]
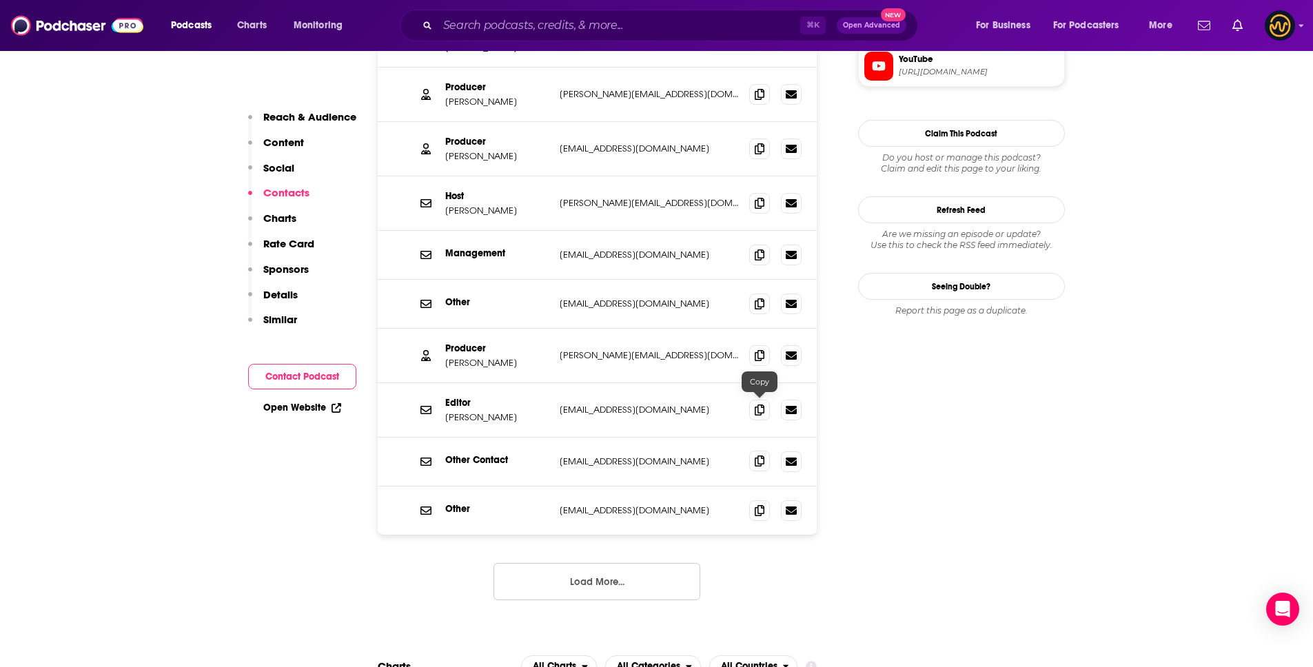
click at [758, 456] on icon at bounding box center [760, 461] width 10 height 11
click at [596, 563] on button "Load More..." at bounding box center [597, 581] width 207 height 37
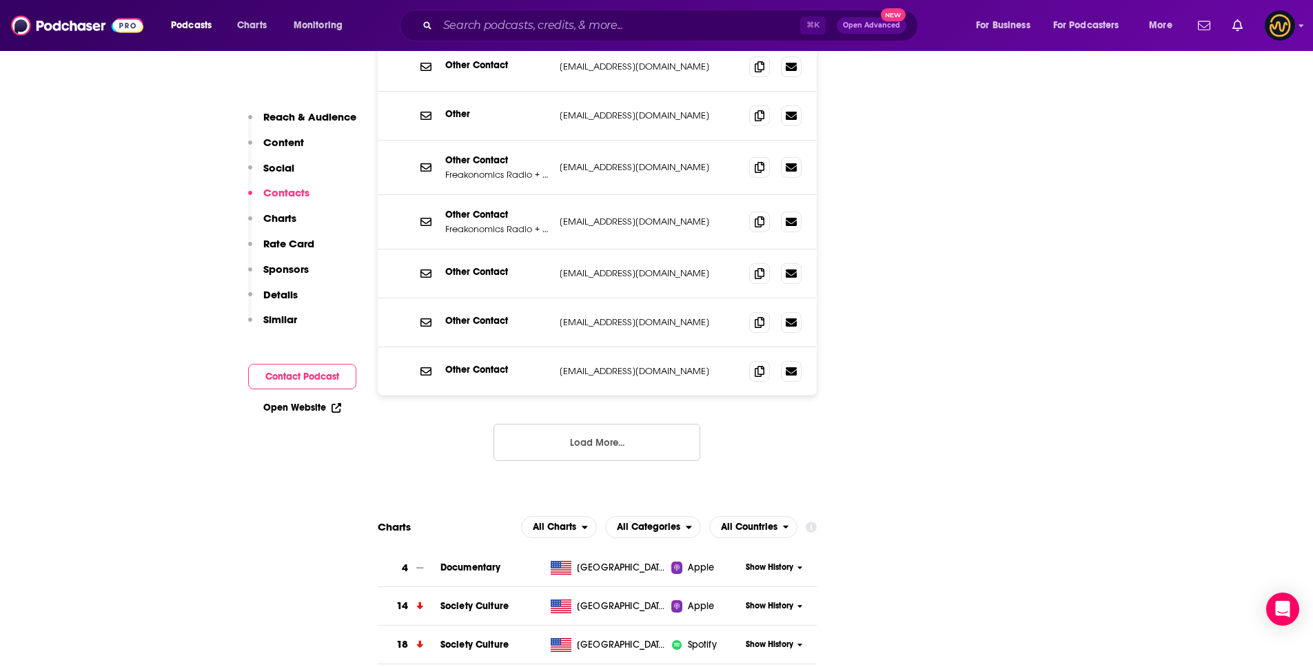
scroll to position [1822, 0]
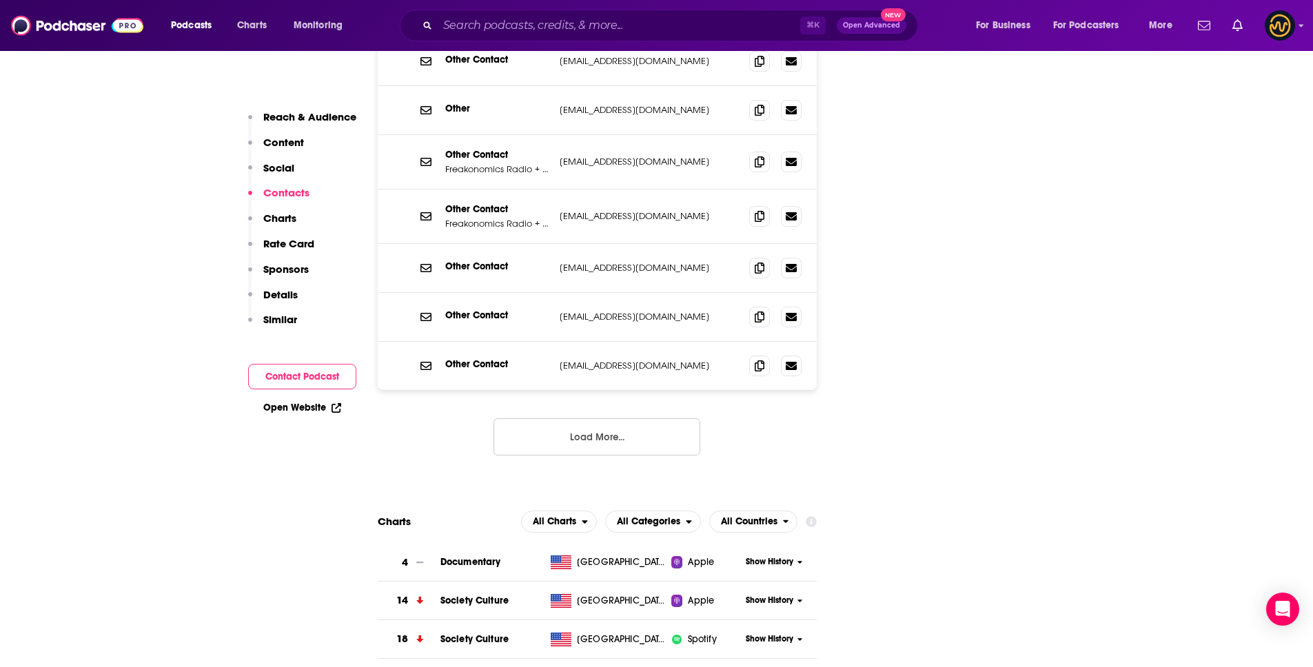
click at [607, 418] on button "Load More..." at bounding box center [597, 436] width 207 height 37
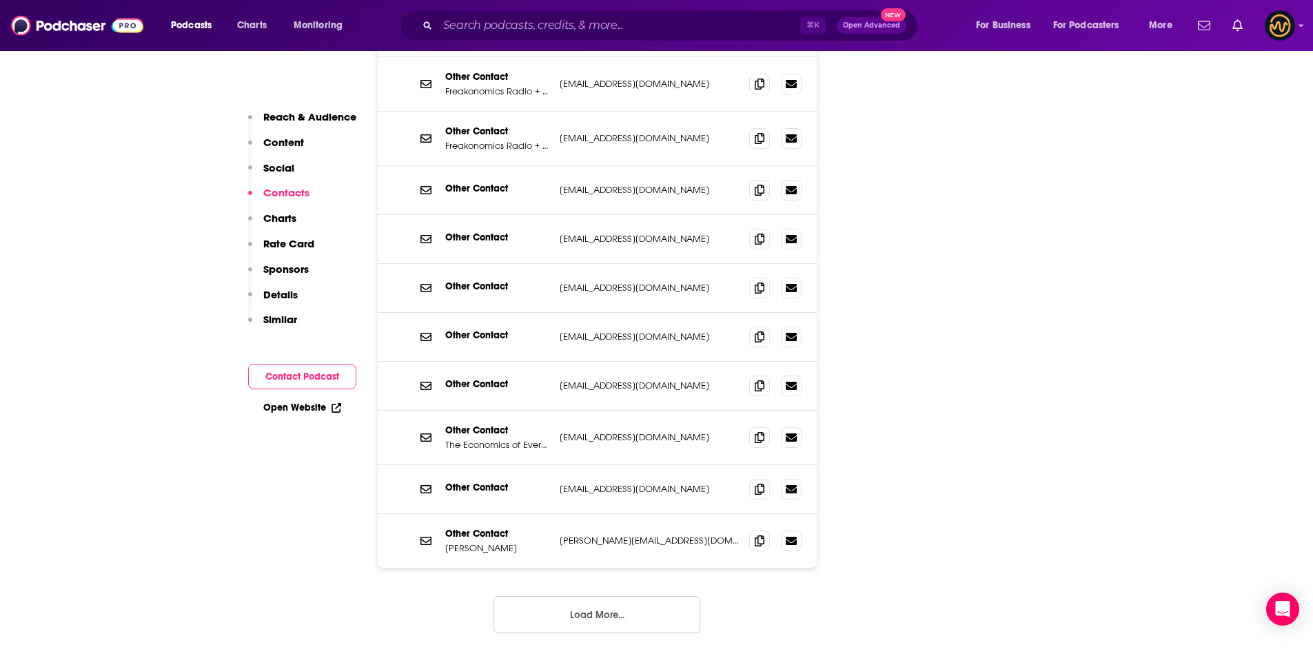
scroll to position [1961, 0]
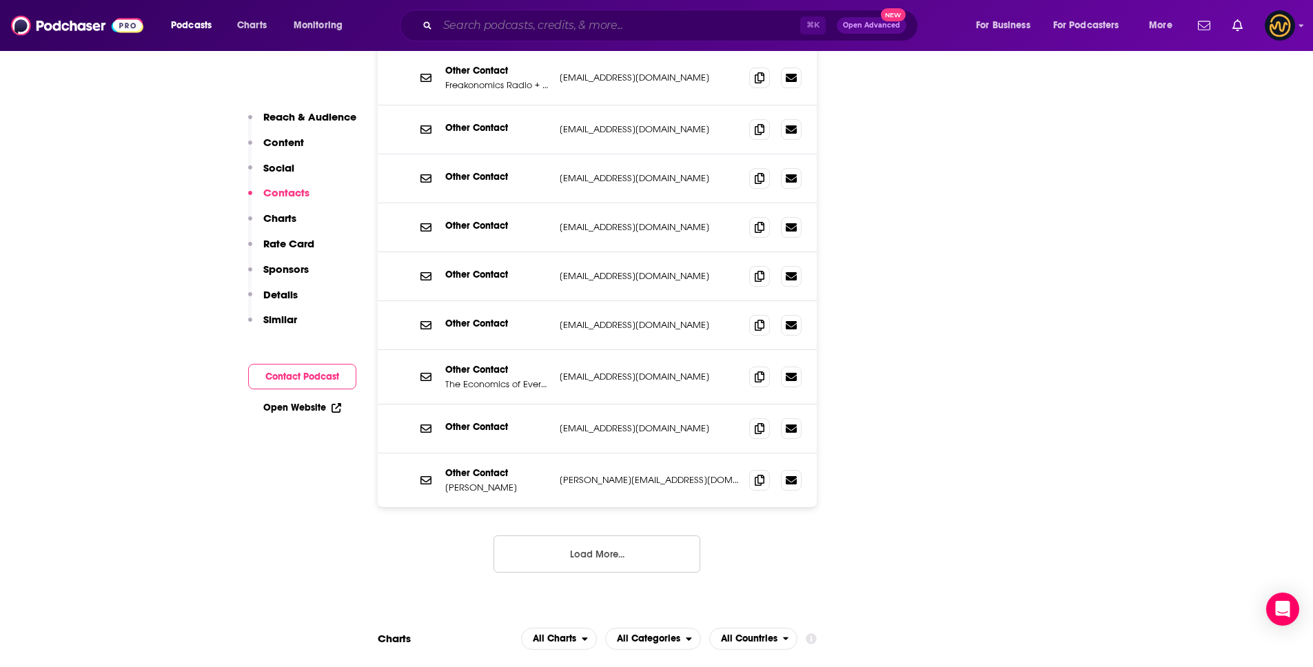
click at [496, 22] on input "Search podcasts, credits, & more..." at bounding box center [619, 25] width 363 height 22
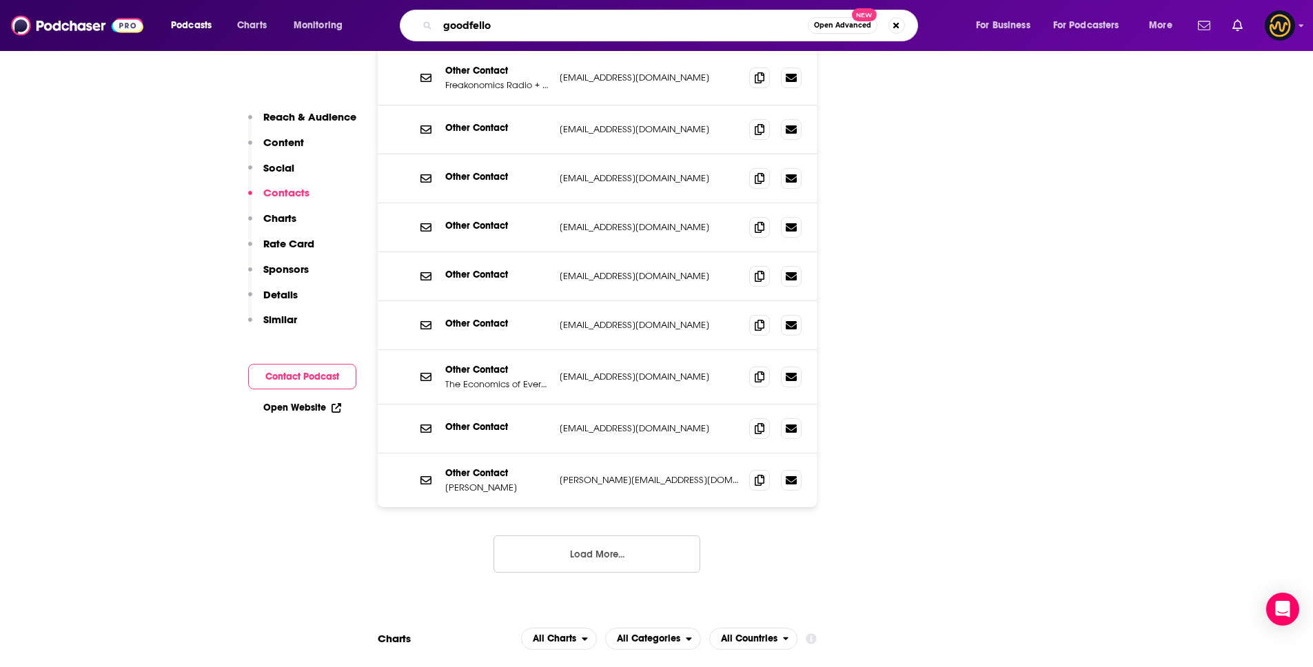
type input "[PERSON_NAME]"
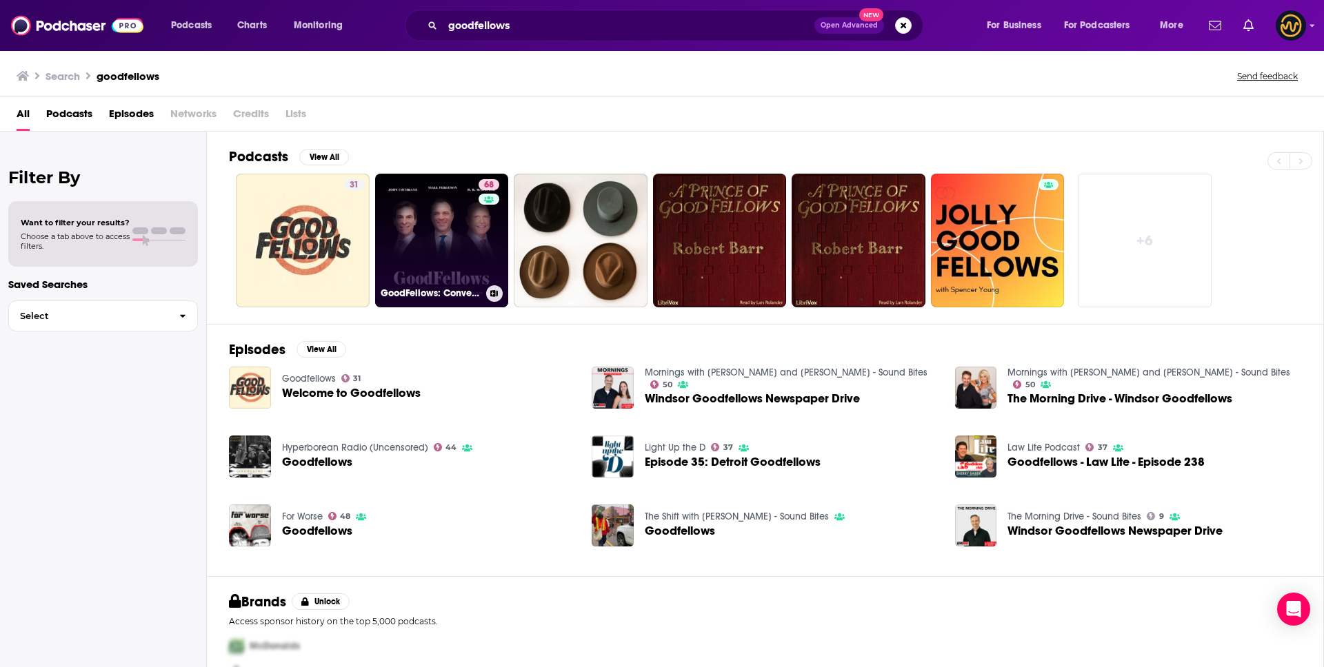
click at [454, 294] on h3 "GoodFellows: Conversations from the [PERSON_NAME] Institution" at bounding box center [431, 293] width 100 height 12
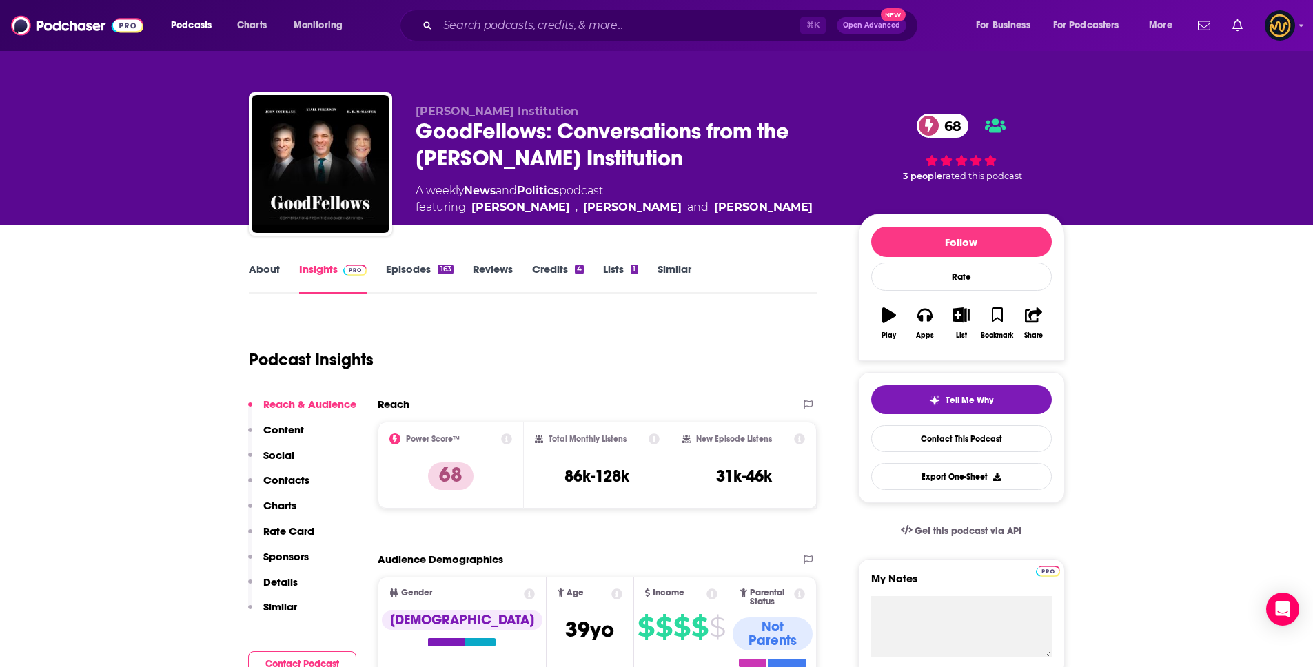
click at [295, 467] on div "Reach & Audience Content Social Contacts Charts Rate Card Sponsors Details Simi…" at bounding box center [302, 512] width 108 height 228
click at [285, 480] on p "Contacts" at bounding box center [286, 480] width 46 height 13
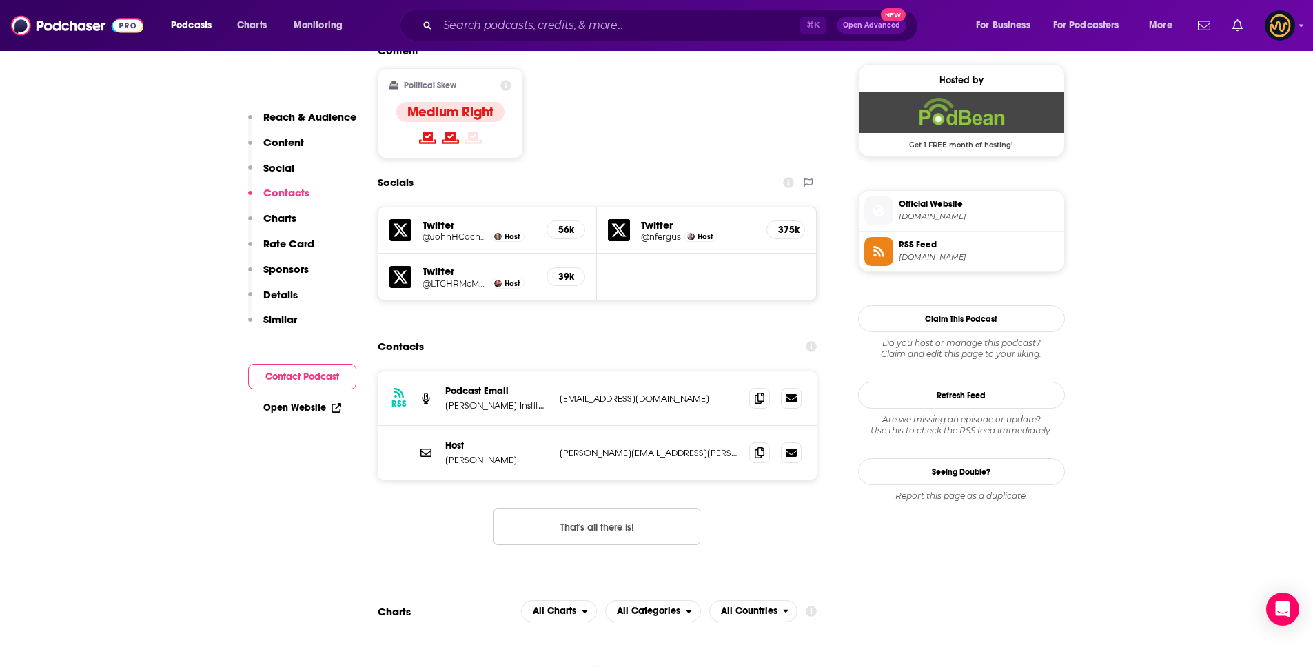
scroll to position [1182, 0]
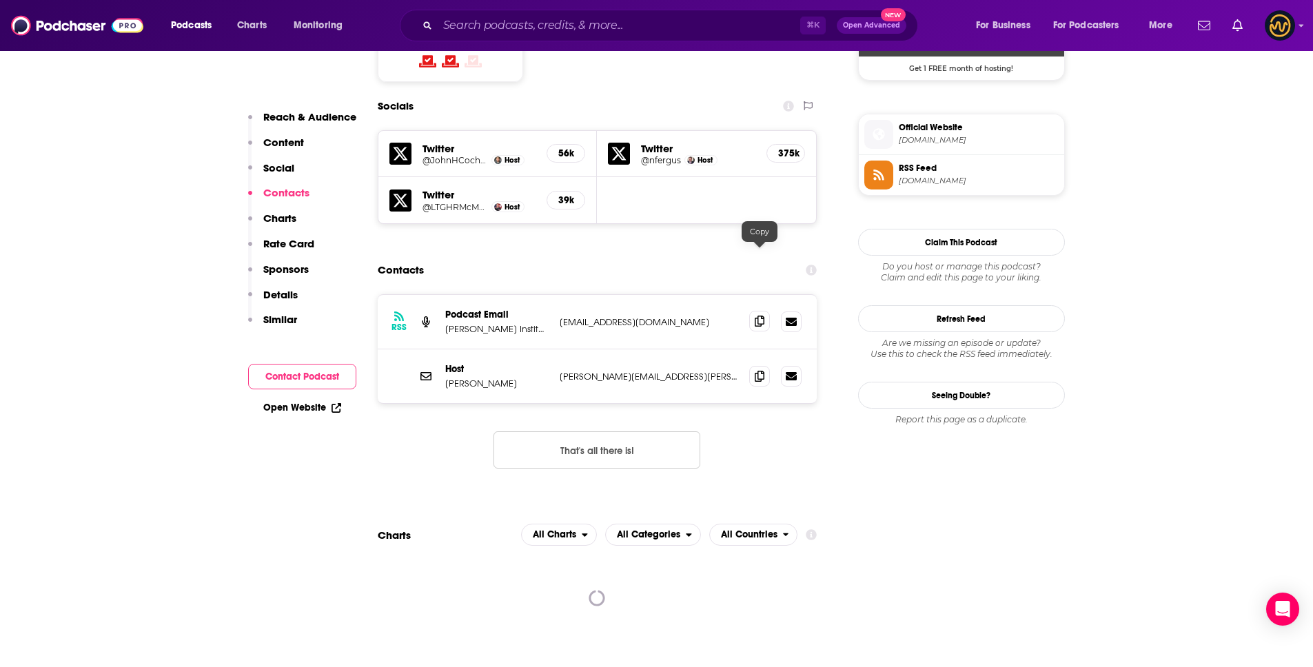
click at [759, 316] on icon at bounding box center [760, 321] width 10 height 11
click at [762, 370] on icon at bounding box center [760, 375] width 10 height 11
click at [537, 33] on input "Search podcasts, credits, & more..." at bounding box center [619, 25] width 363 height 22
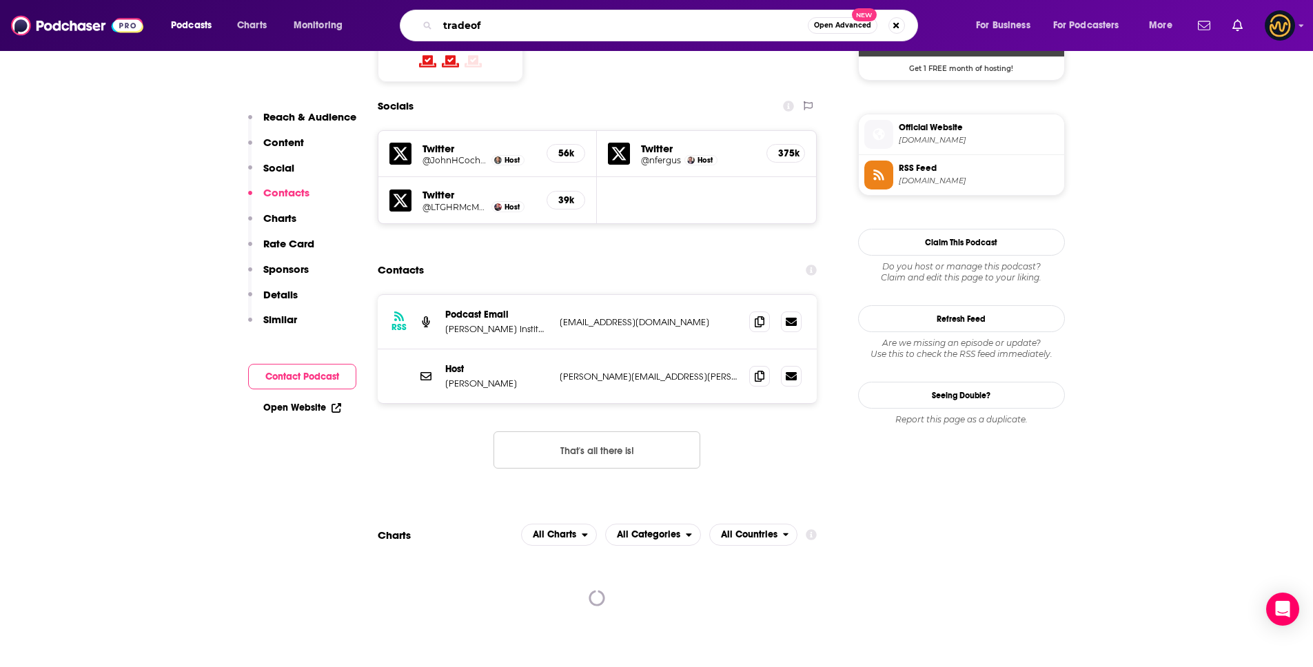
type input "tradeoff"
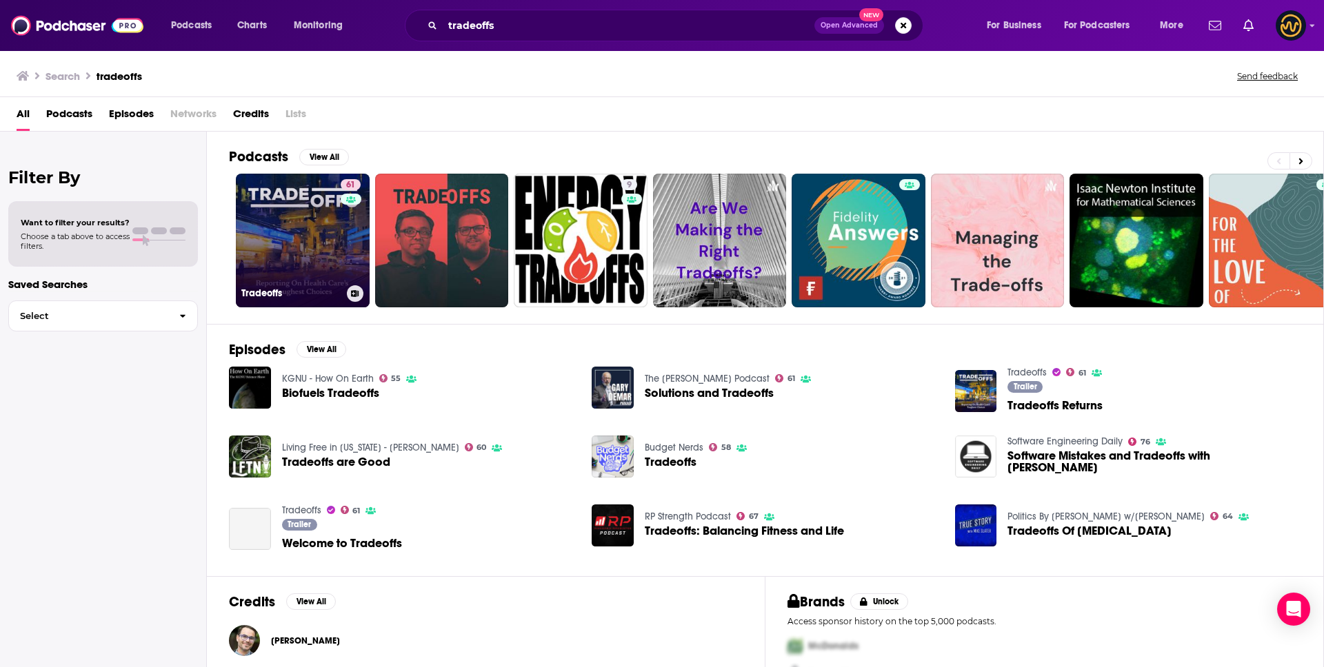
click at [311, 265] on link "61 Tradeoffs" at bounding box center [303, 241] width 134 height 134
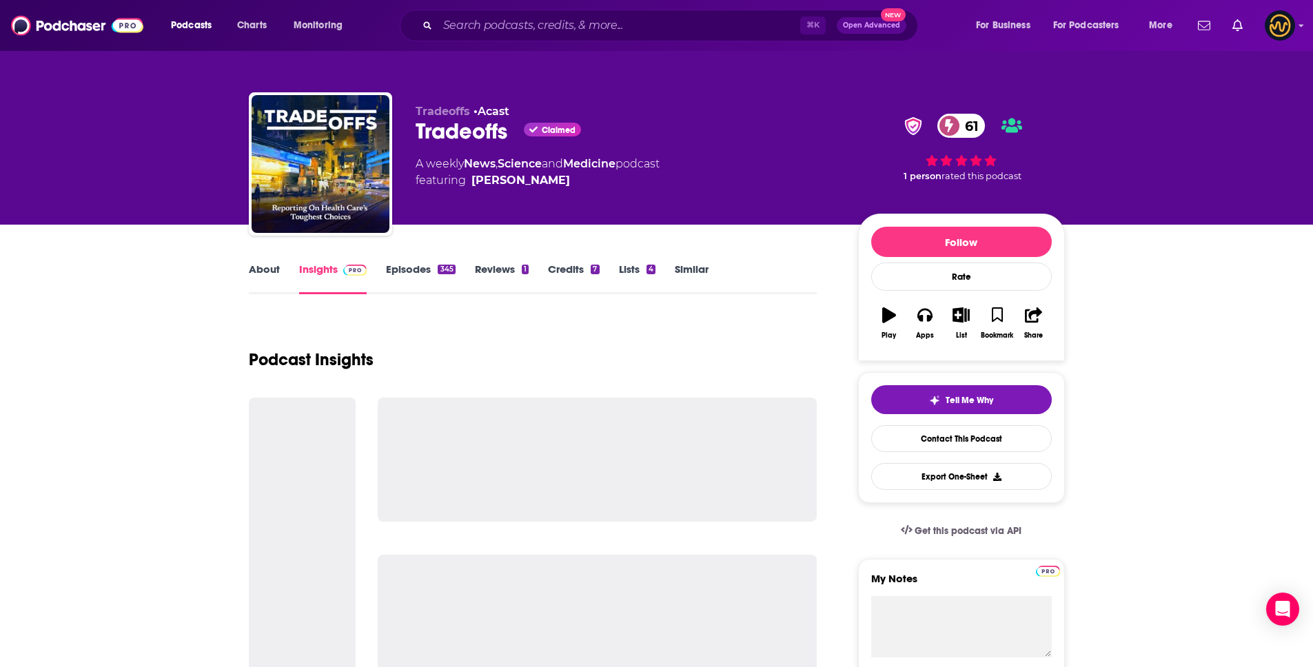
scroll to position [17, 0]
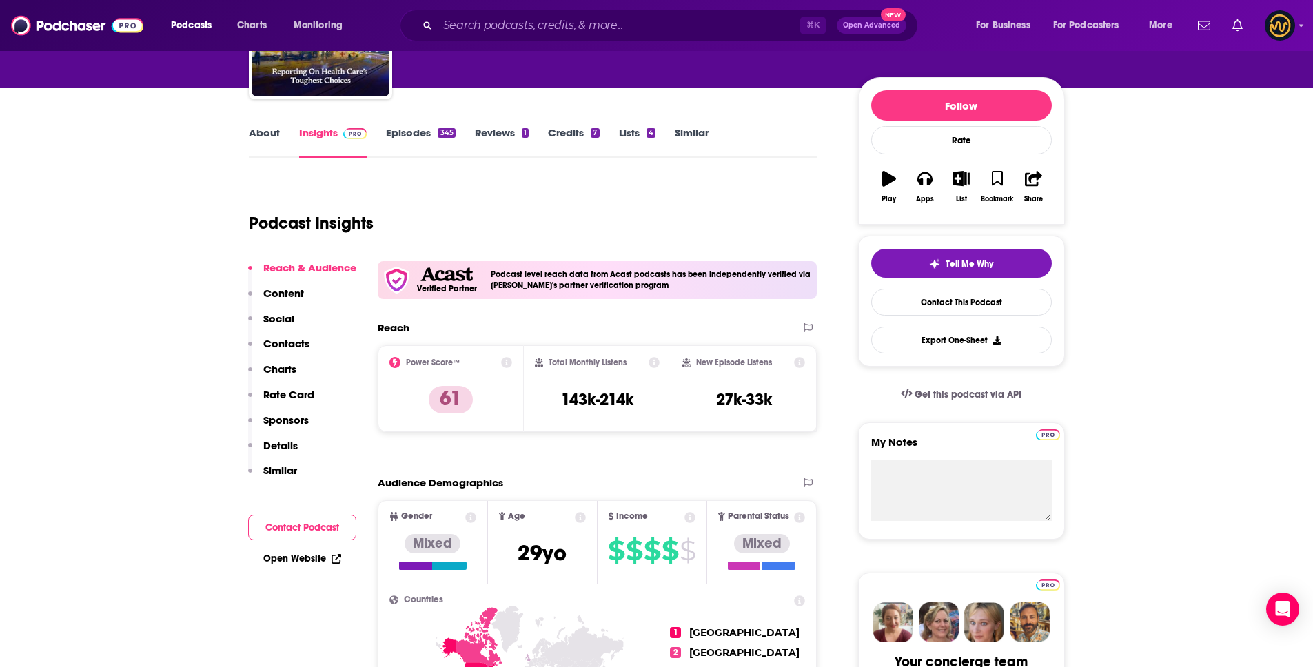
click at [293, 342] on p "Contacts" at bounding box center [286, 343] width 46 height 13
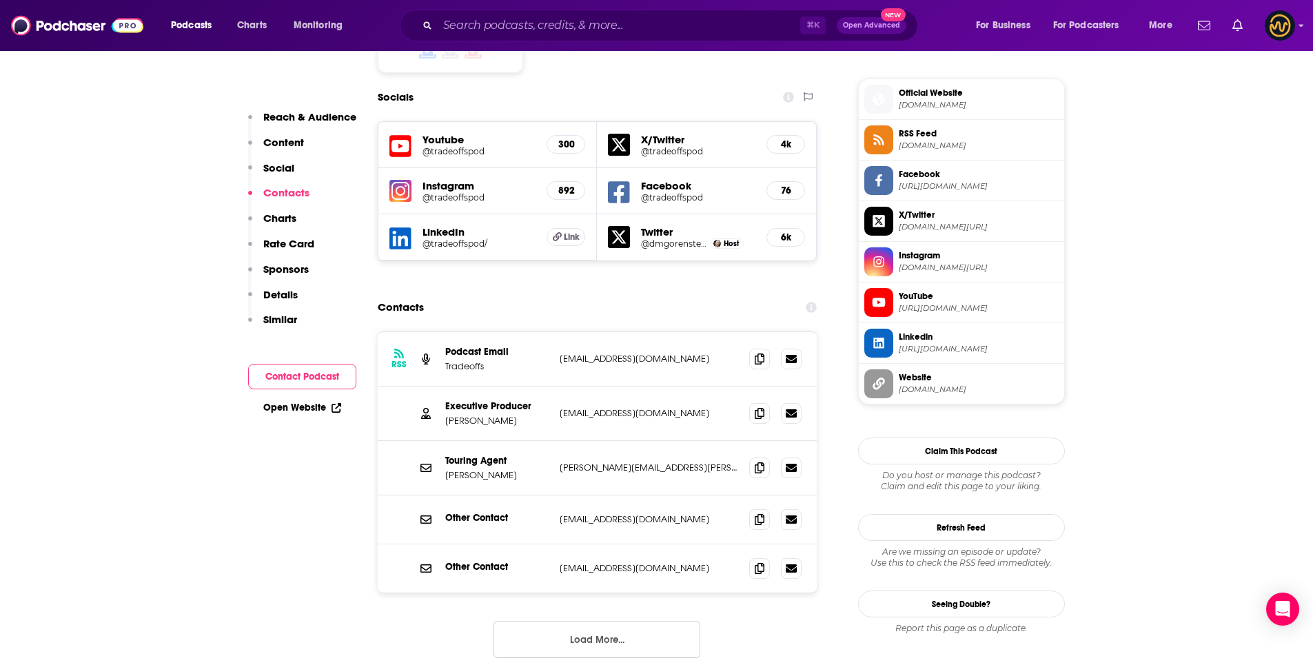
scroll to position [1257, 0]
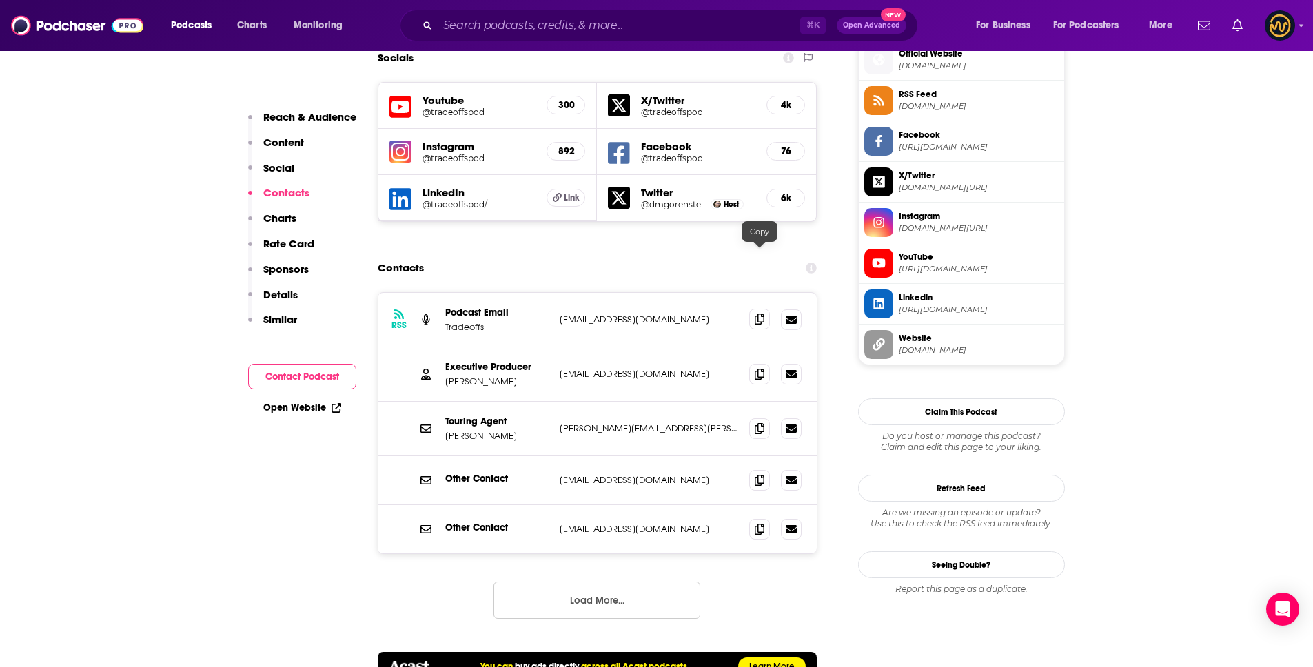
click at [765, 314] on icon at bounding box center [760, 319] width 10 height 11
click at [757, 369] on icon at bounding box center [760, 374] width 10 height 11
click at [760, 474] on icon at bounding box center [760, 479] width 10 height 11
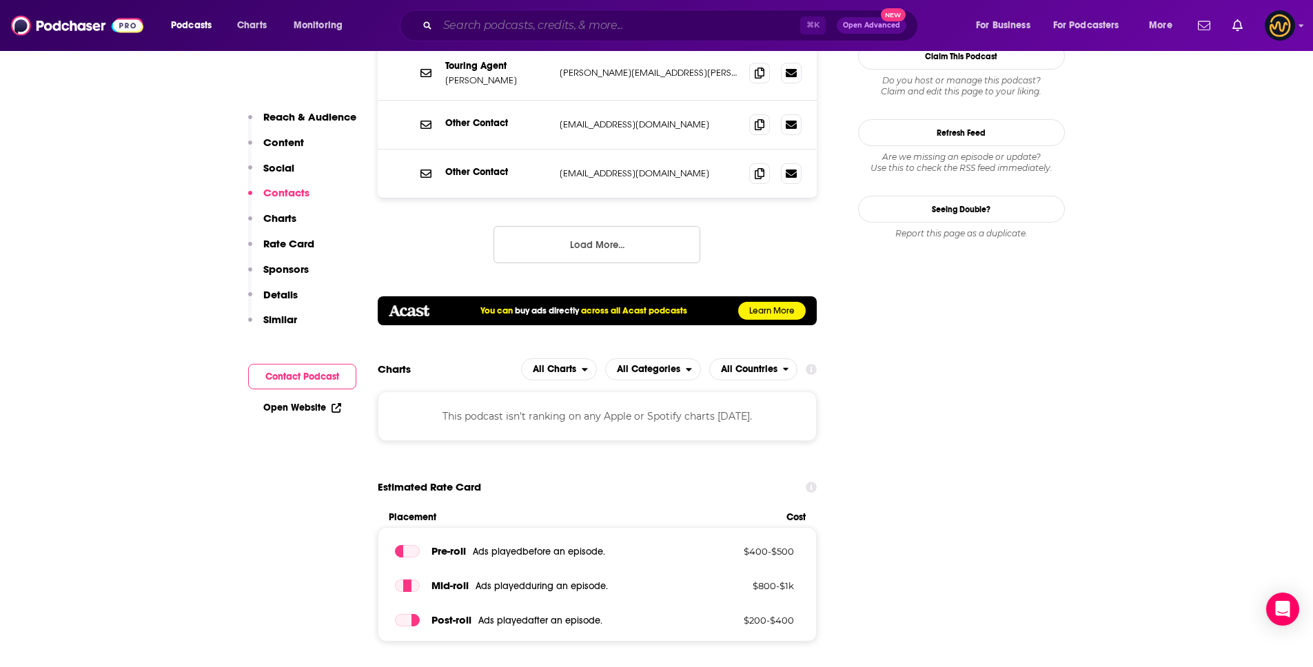
click at [575, 23] on input "Search podcasts, credits, & more..." at bounding box center [619, 25] width 363 height 22
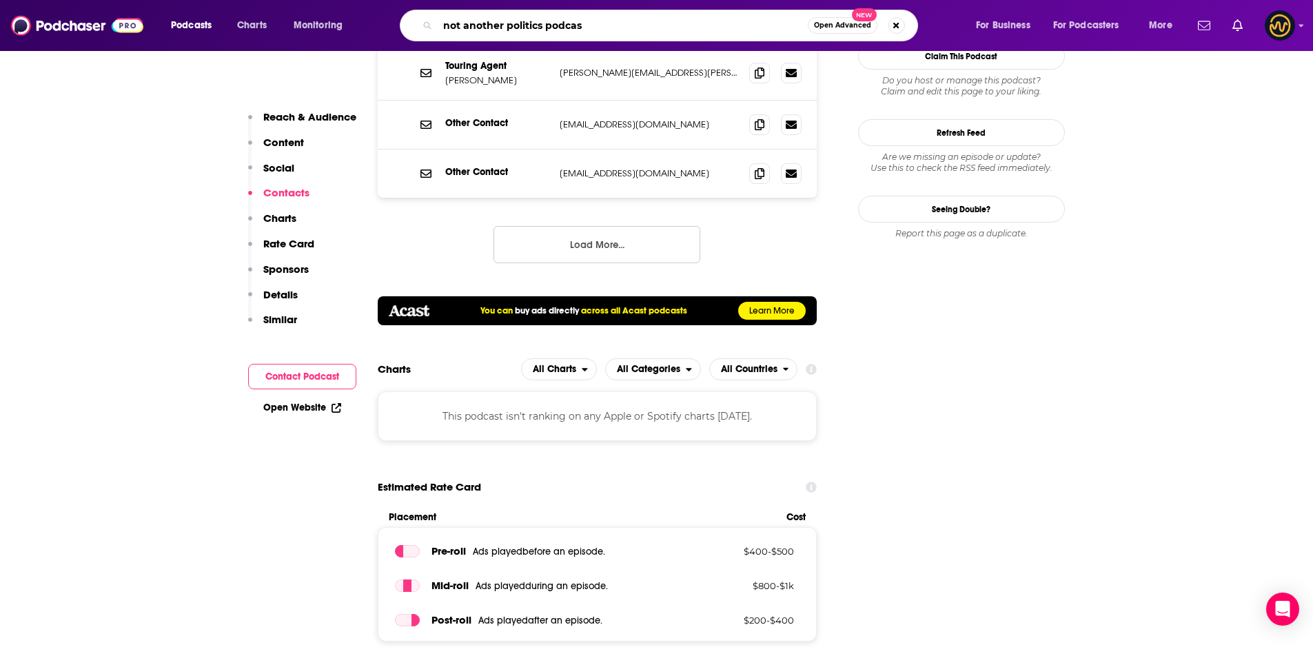
type input "not another politics podcast"
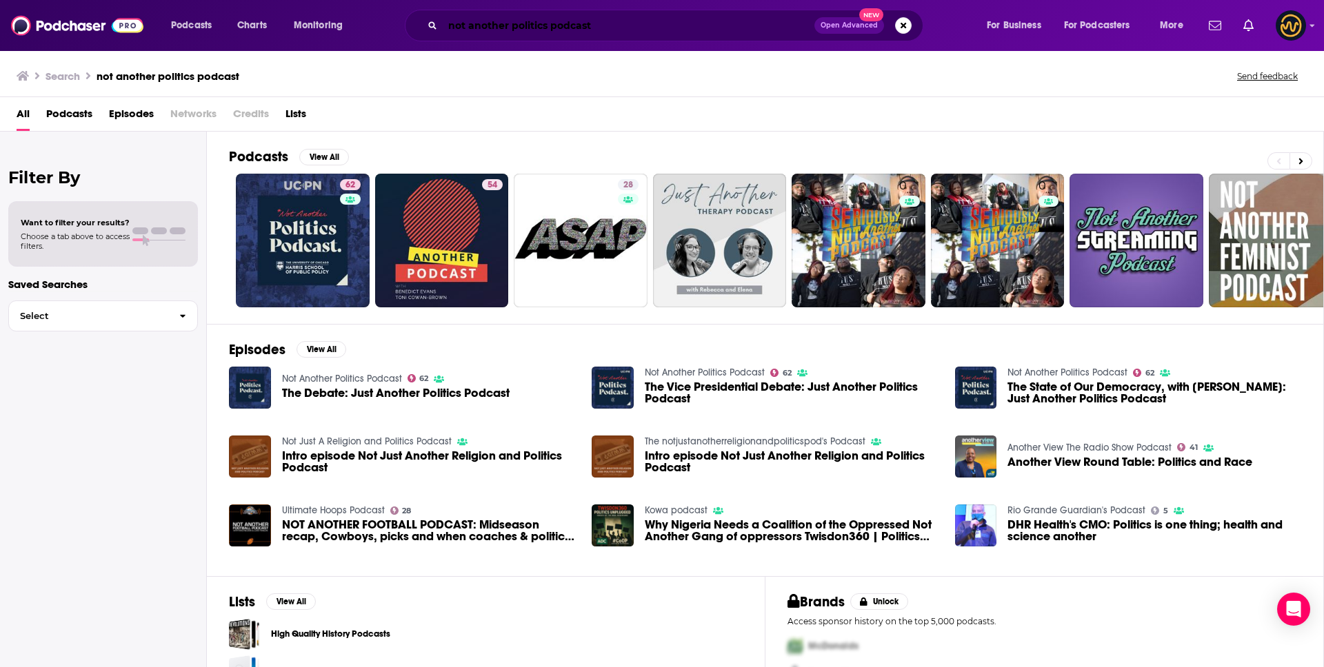
click at [518, 21] on input "not another politics podcast" at bounding box center [629, 25] width 372 height 22
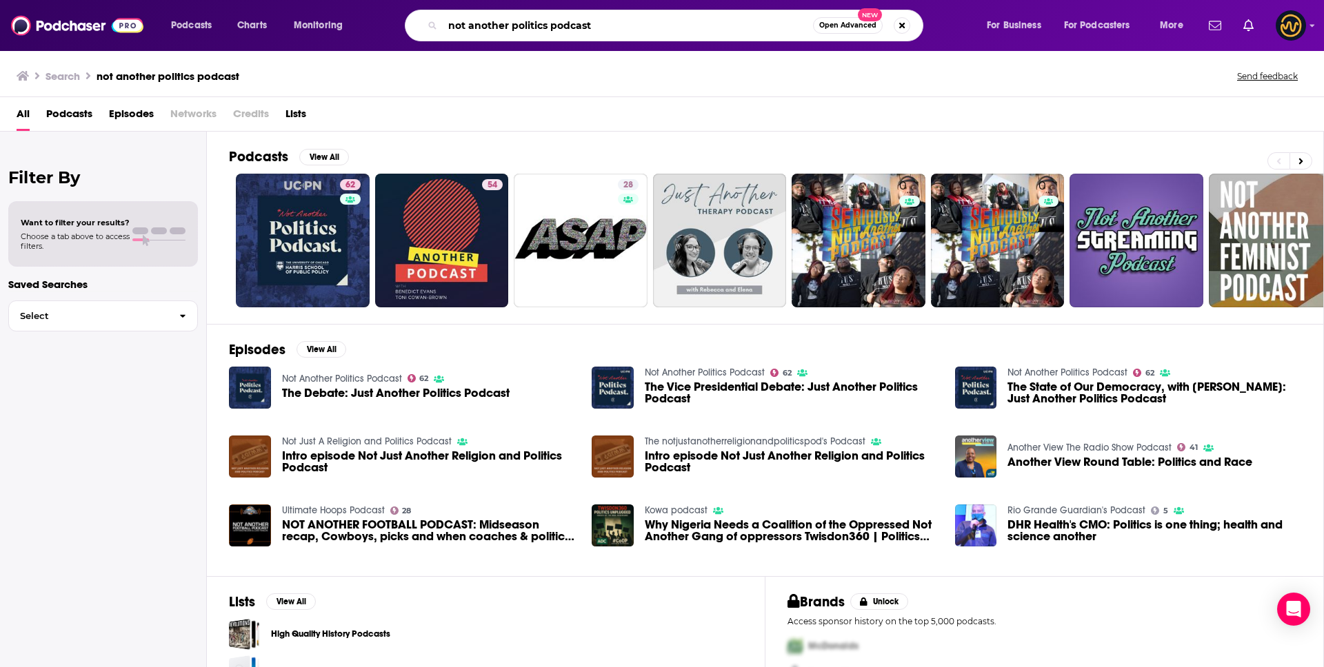
click at [518, 25] on input "not another politics podcast" at bounding box center [628, 25] width 370 height 22
type input "the future of everything"
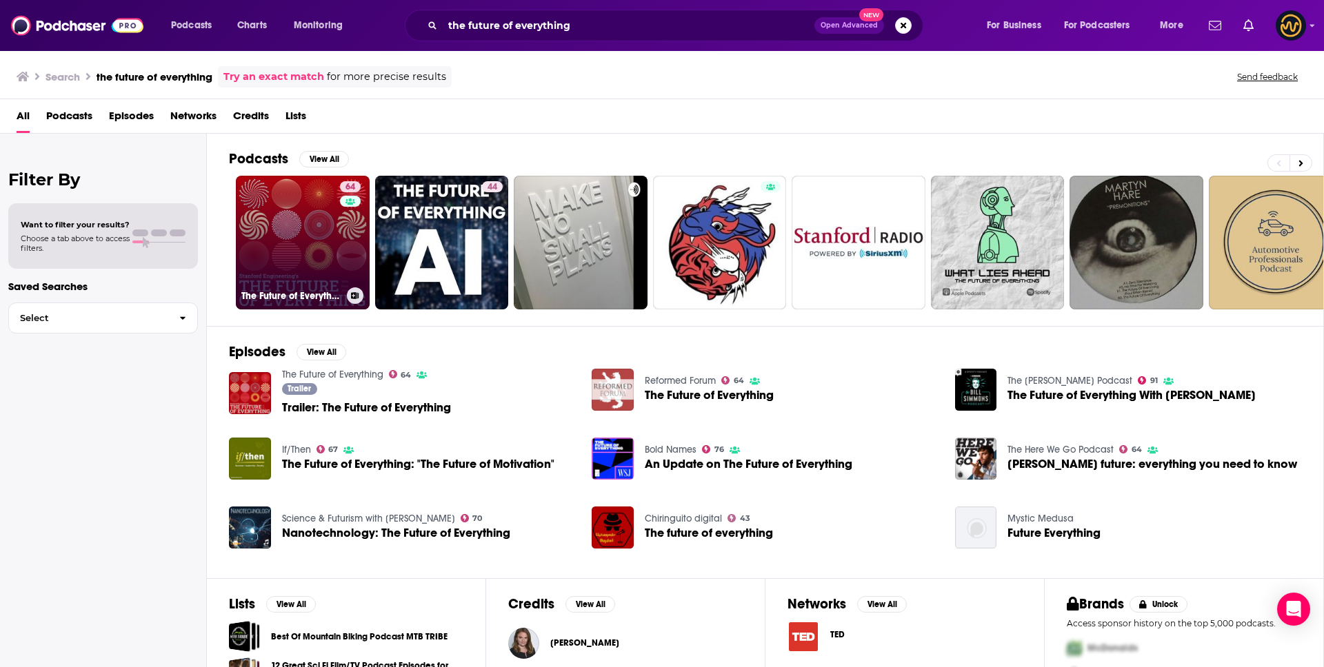
click at [313, 218] on link "64 The Future of Everything" at bounding box center [303, 243] width 134 height 134
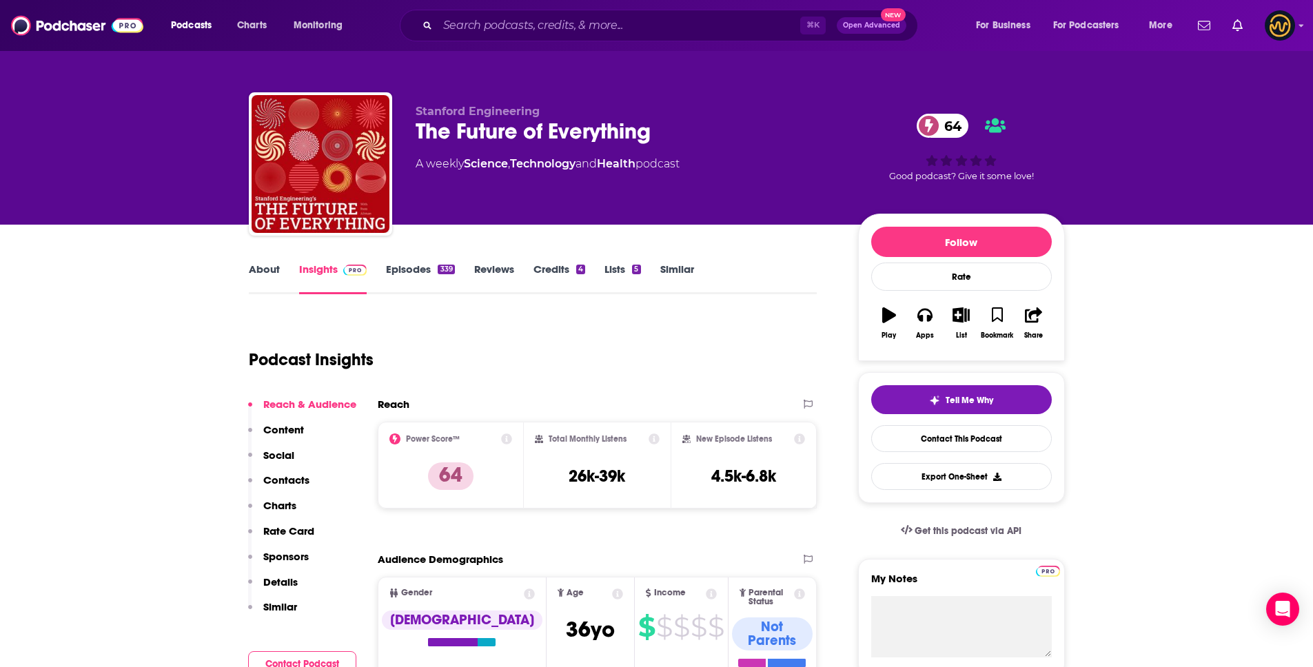
click at [293, 589] on button "Details" at bounding box center [273, 589] width 50 height 26
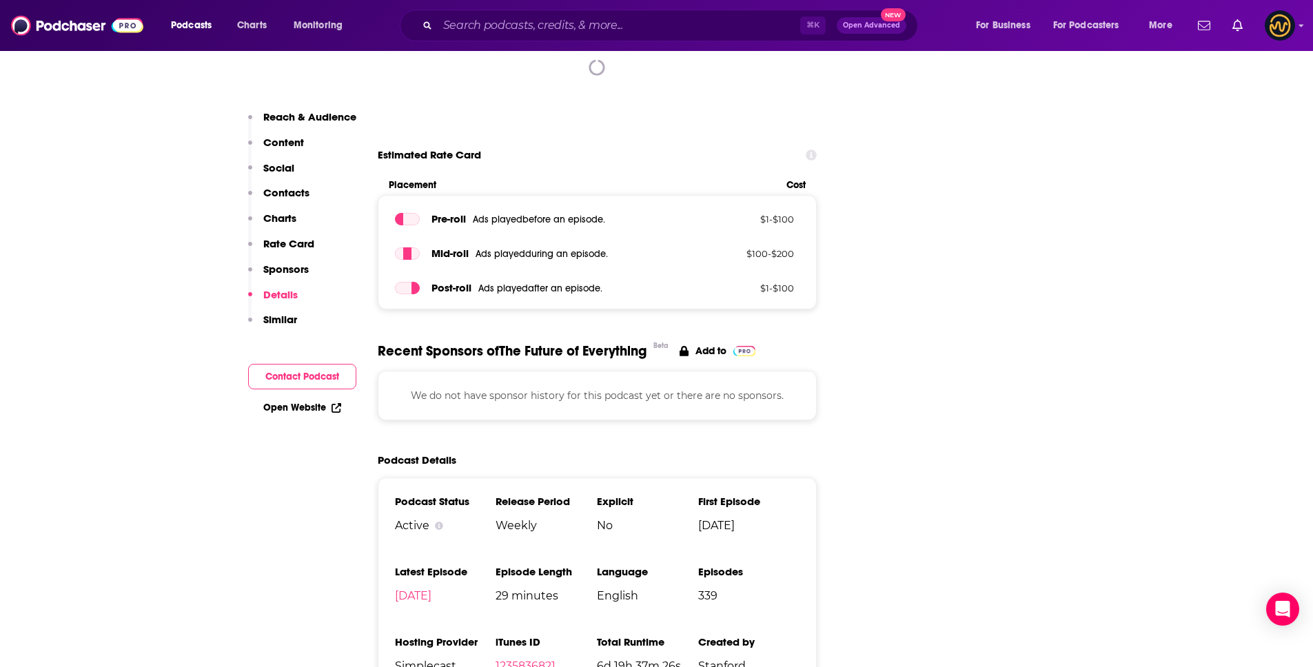
scroll to position [1766, 0]
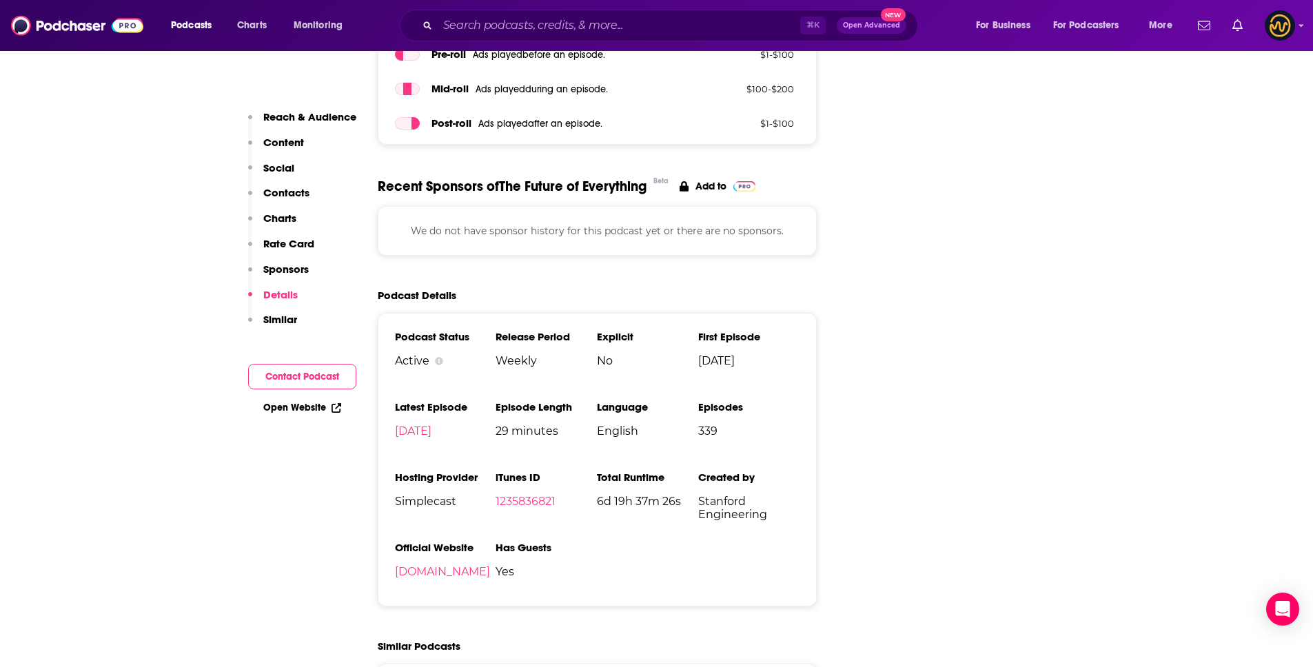
click at [296, 191] on p "Contacts" at bounding box center [286, 192] width 46 height 13
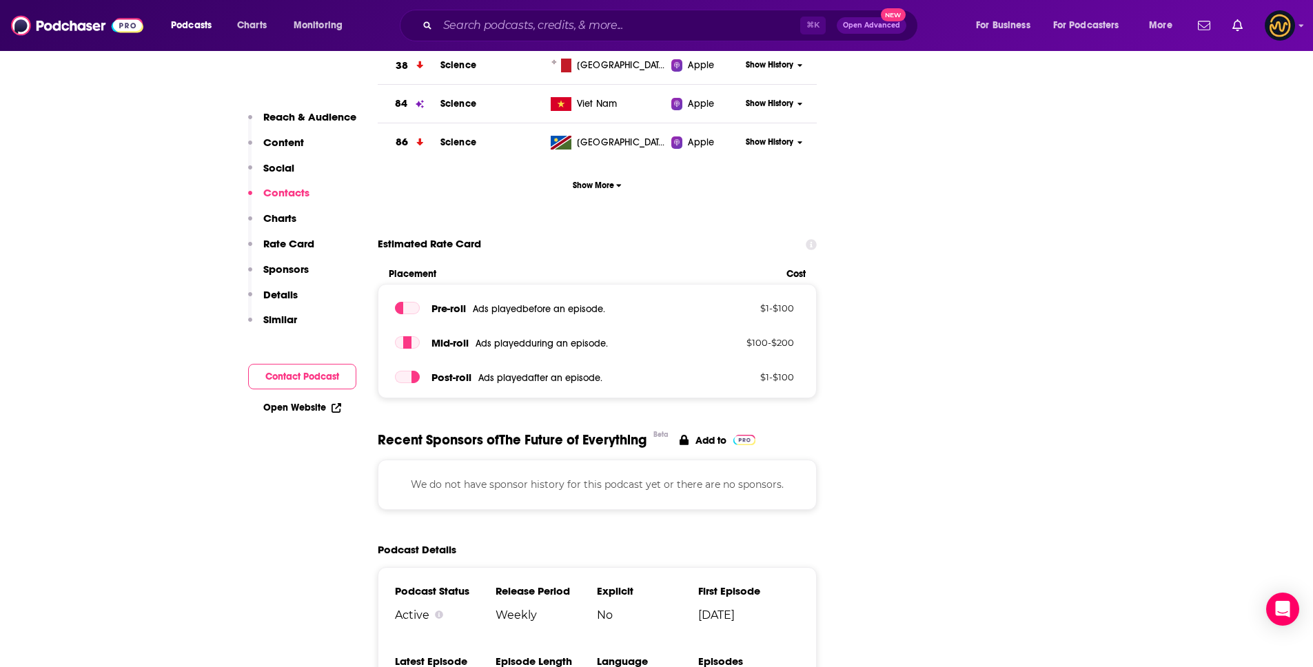
scroll to position [1093, 0]
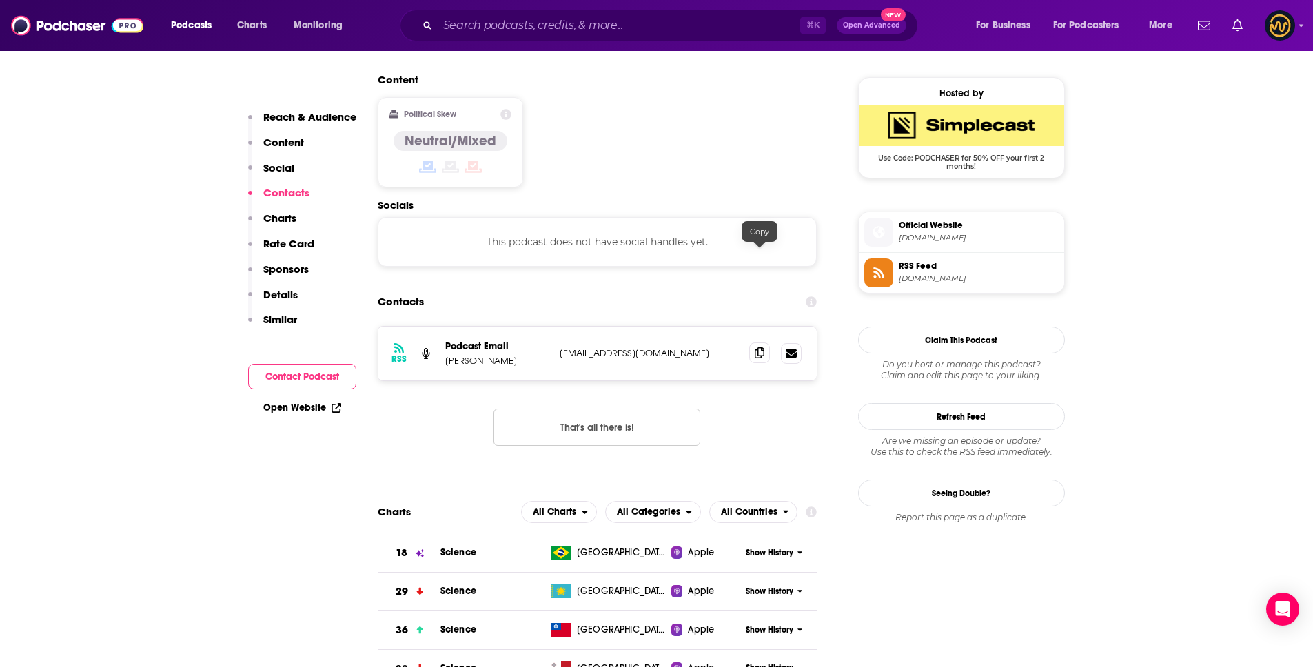
click at [767, 343] on span at bounding box center [759, 353] width 21 height 21
click at [619, 31] on input "Search podcasts, credits, & more..." at bounding box center [619, 25] width 363 height 22
click at [620, 25] on input "Search podcasts, credits, & more..." at bounding box center [619, 25] width 363 height 22
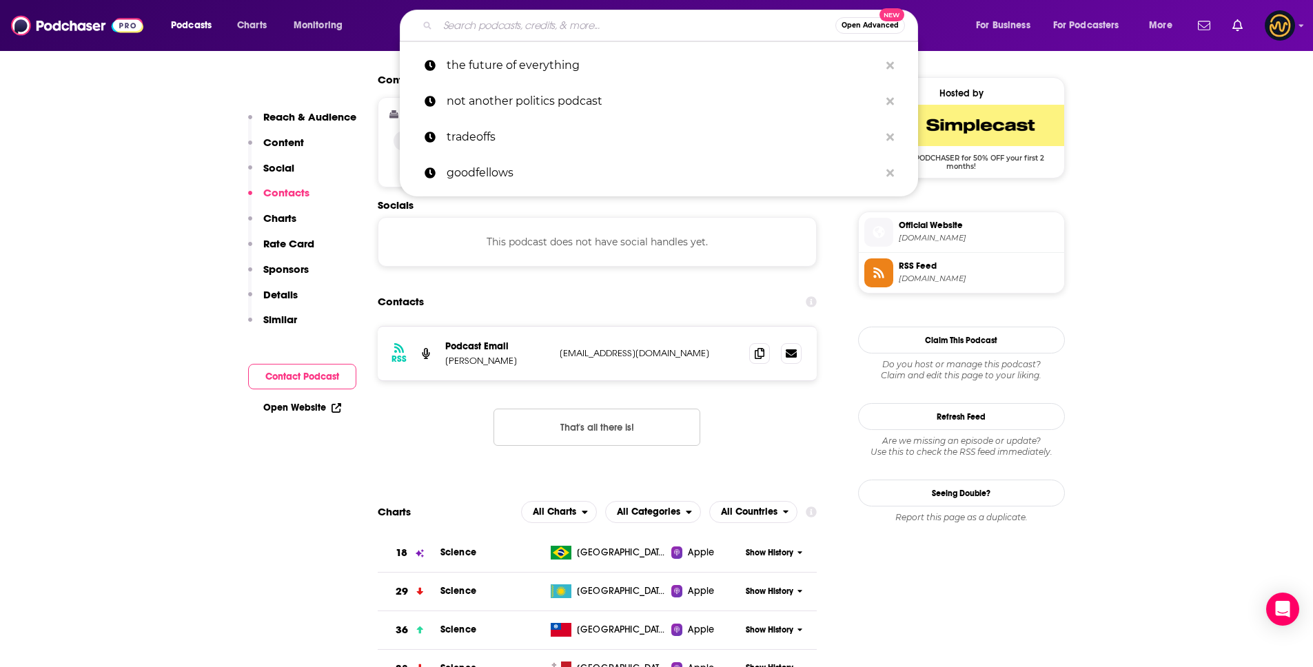
click at [620, 25] on input "Search podcasts, credits, & more..." at bounding box center [637, 25] width 398 height 22
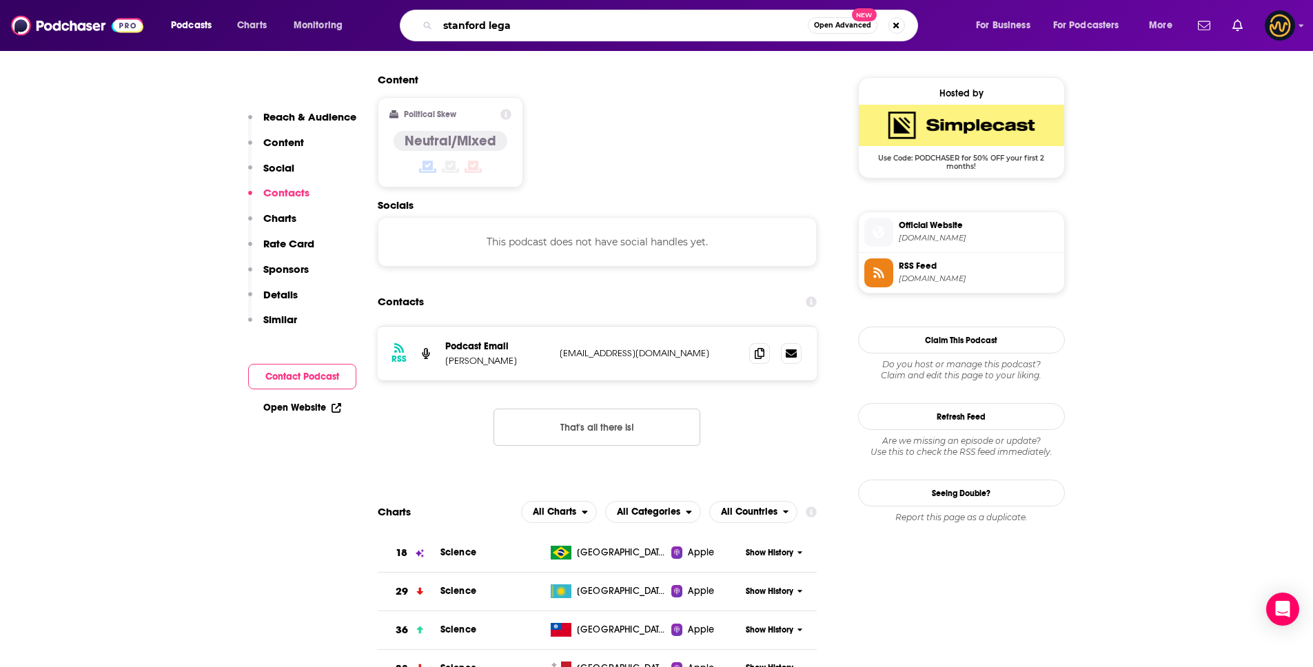
type input "stanford legal"
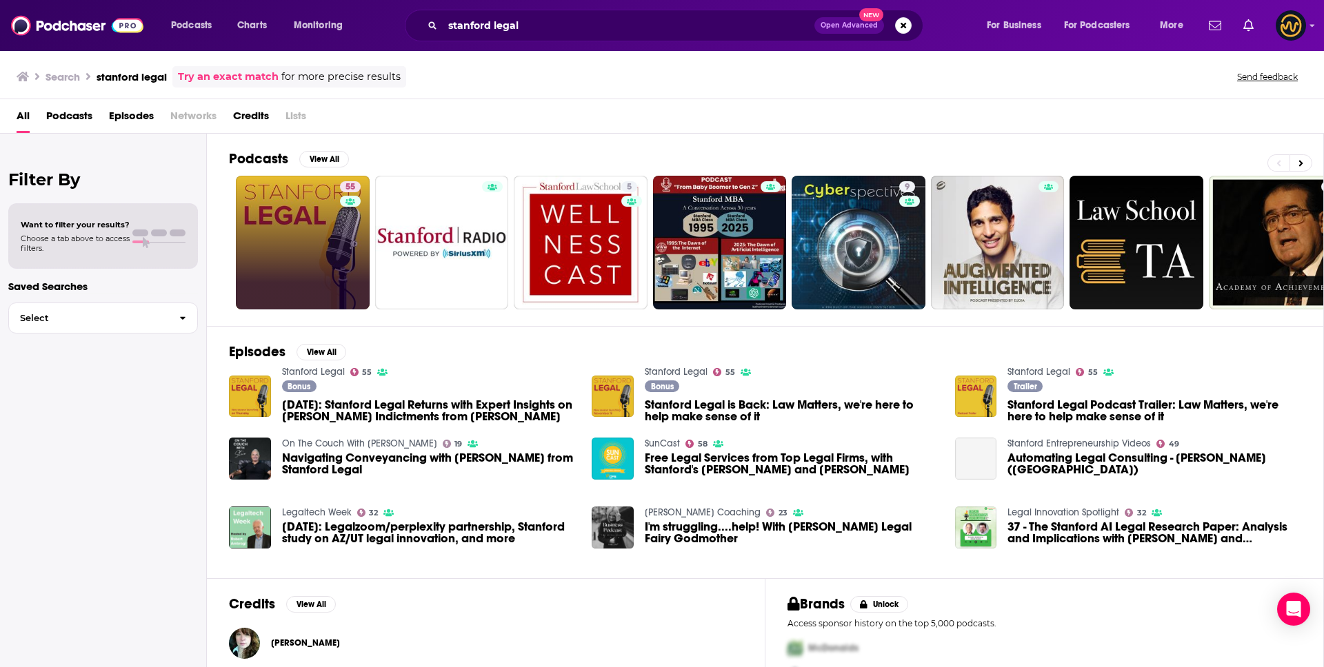
click at [251, 228] on link "55" at bounding box center [303, 243] width 134 height 134
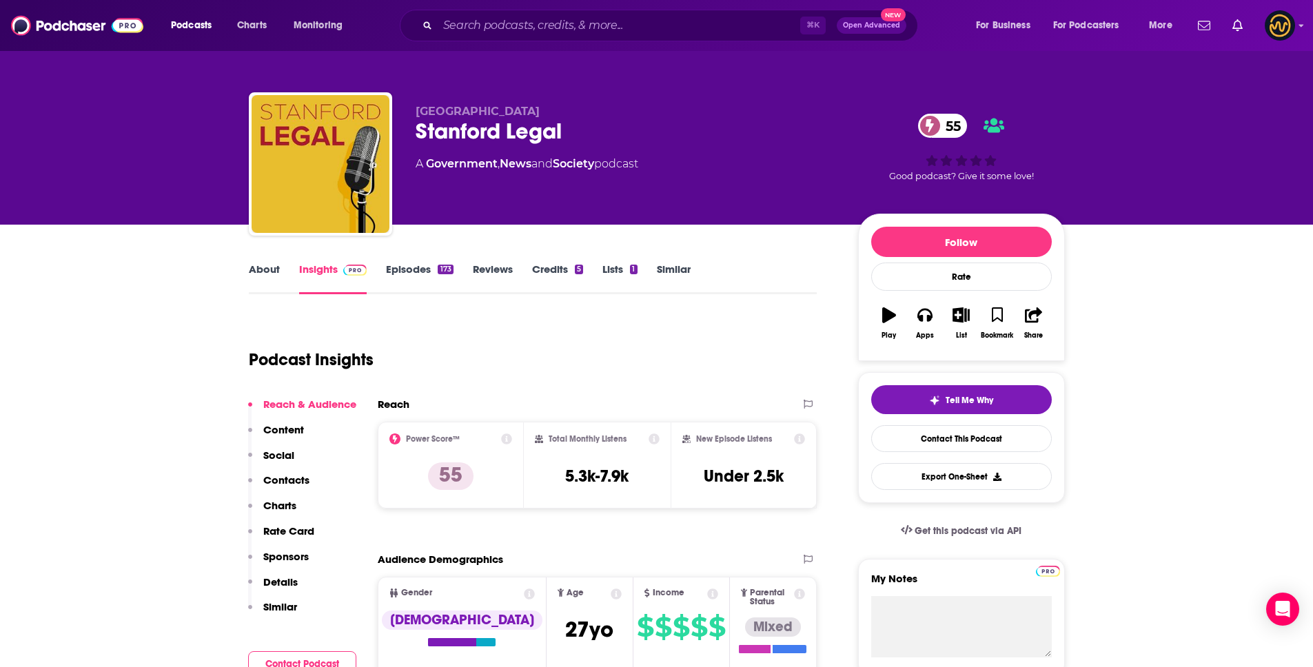
click at [288, 472] on button "Social" at bounding box center [271, 462] width 46 height 26
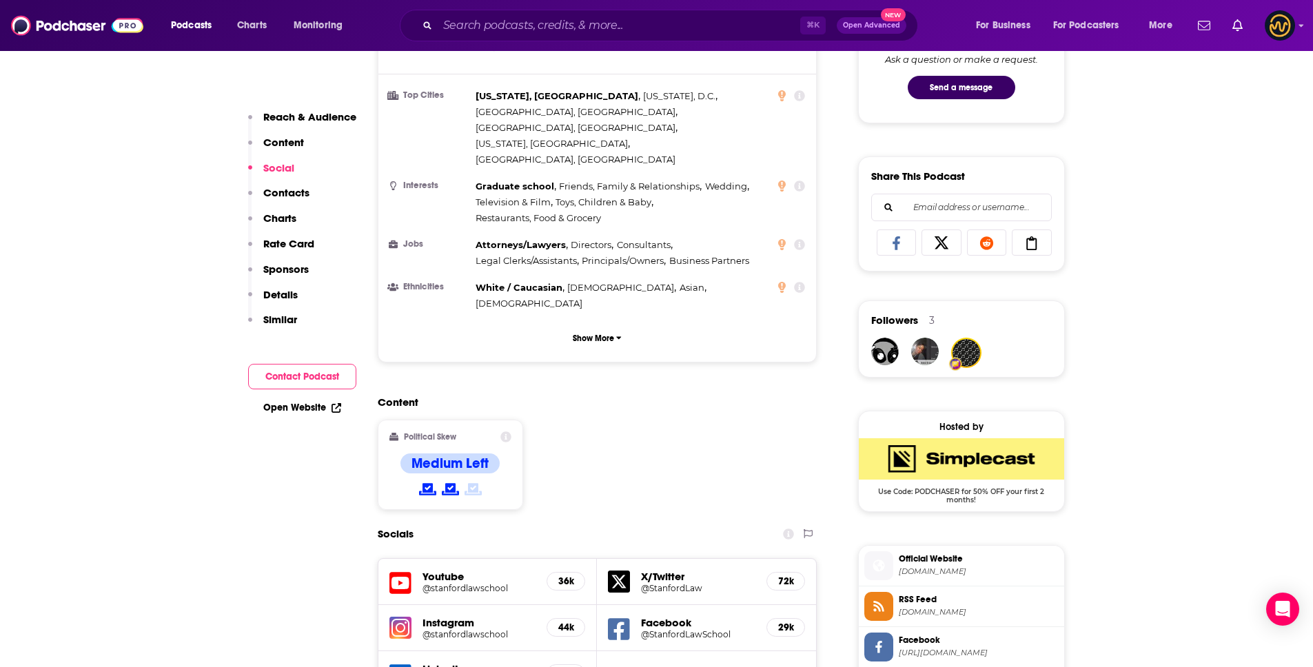
scroll to position [1018, 0]
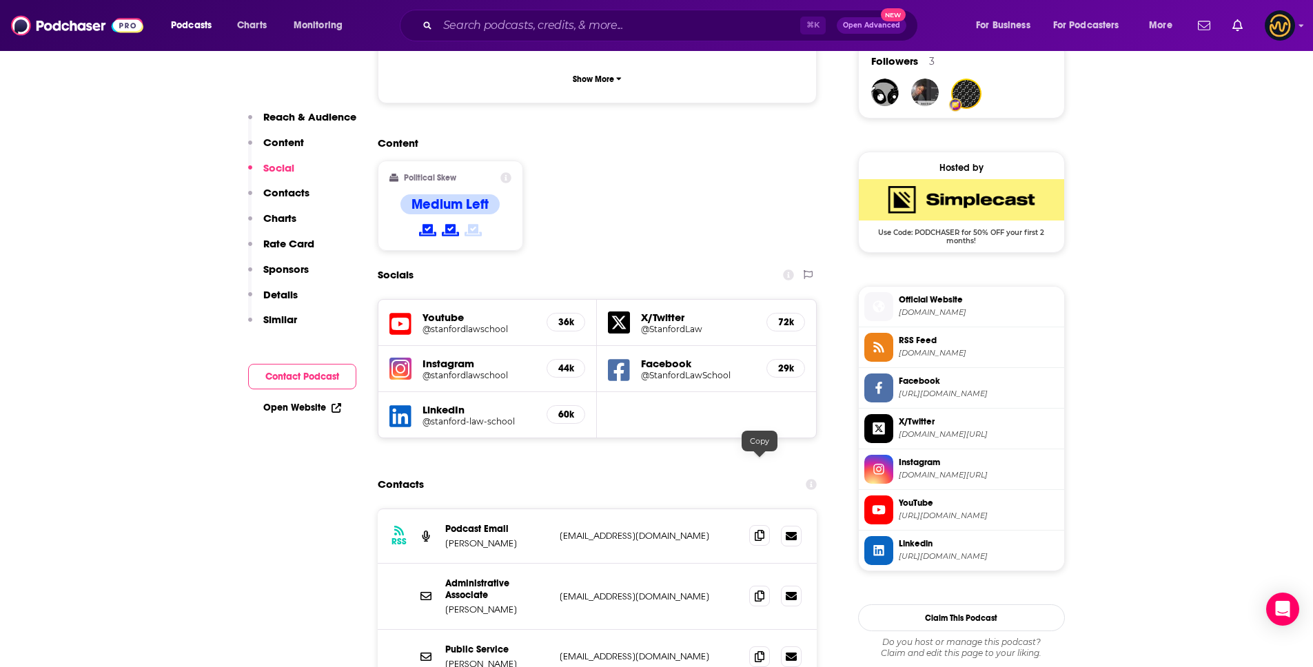
click at [765, 525] on span at bounding box center [759, 535] width 21 height 21
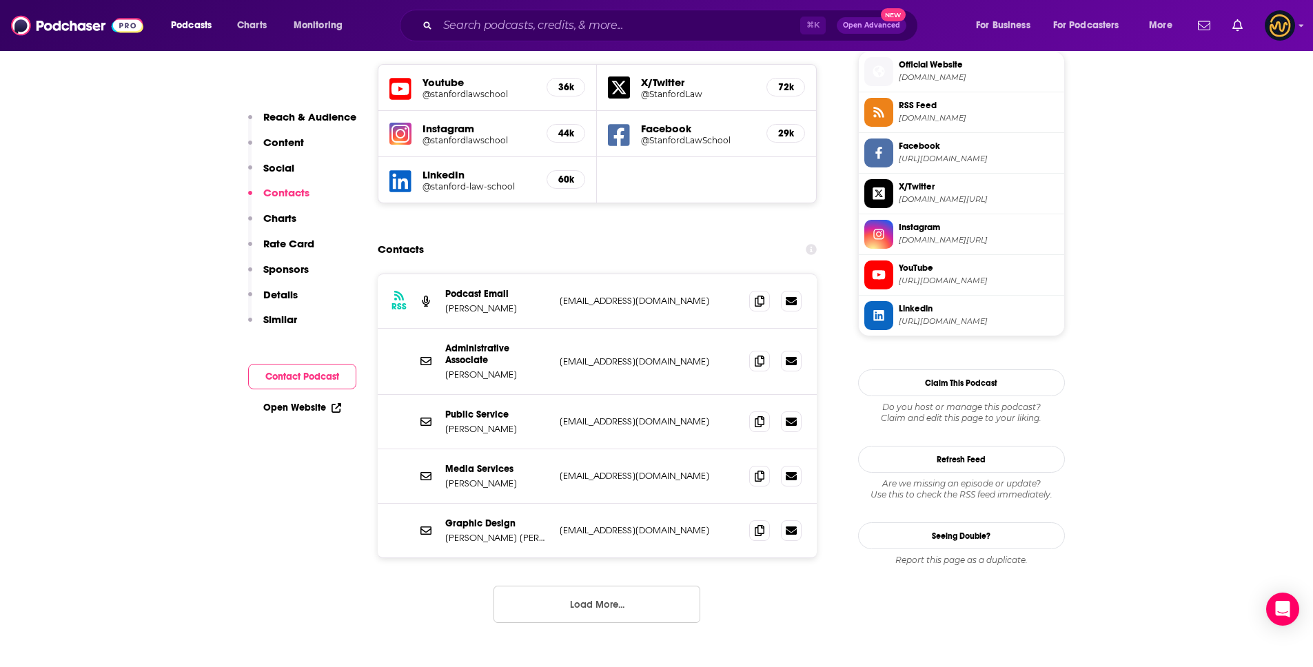
scroll to position [1303, 0]
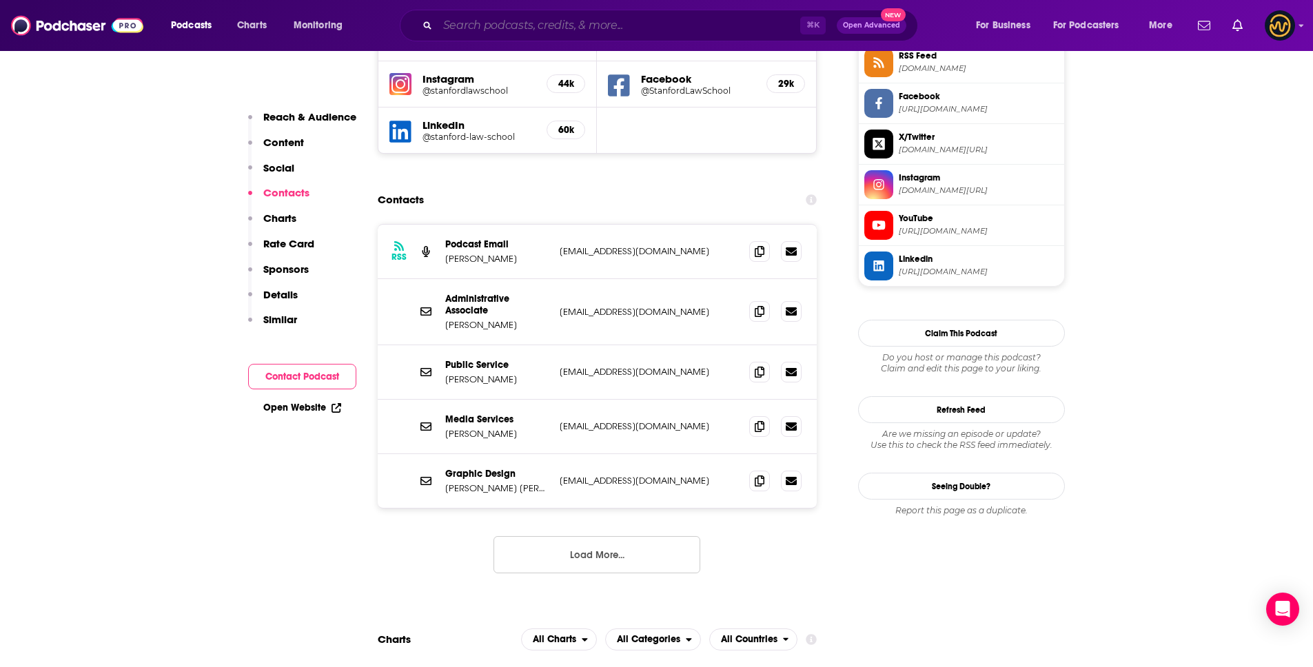
click at [541, 25] on input "Search podcasts, credits, & more..." at bounding box center [619, 25] width 363 height 22
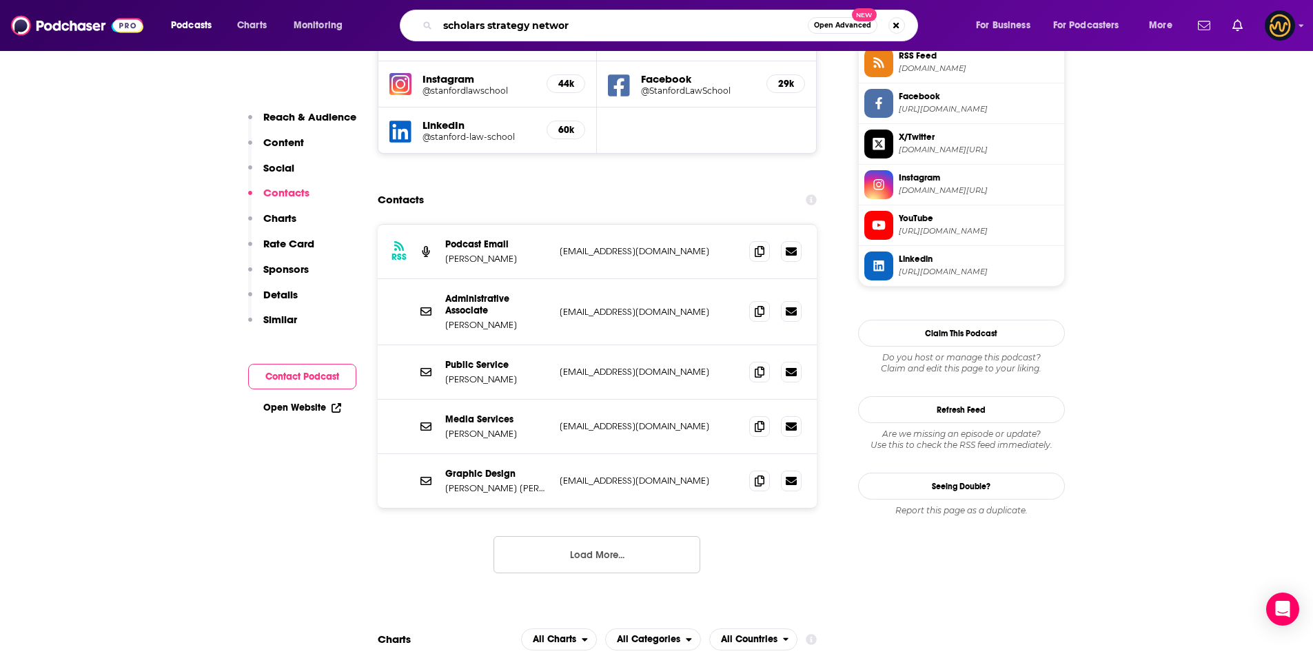
type input "scholars strategy network"
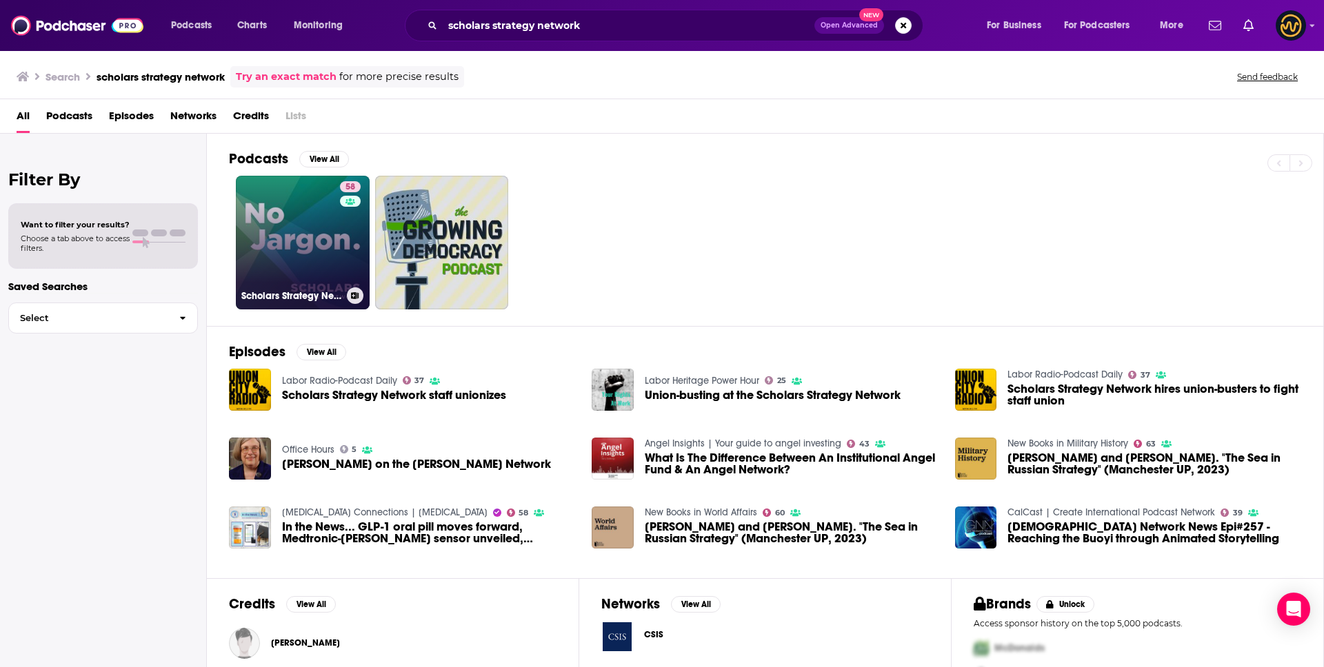
click at [323, 229] on link "58 Scholars Strategy Network's No Jargon" at bounding box center [303, 243] width 134 height 134
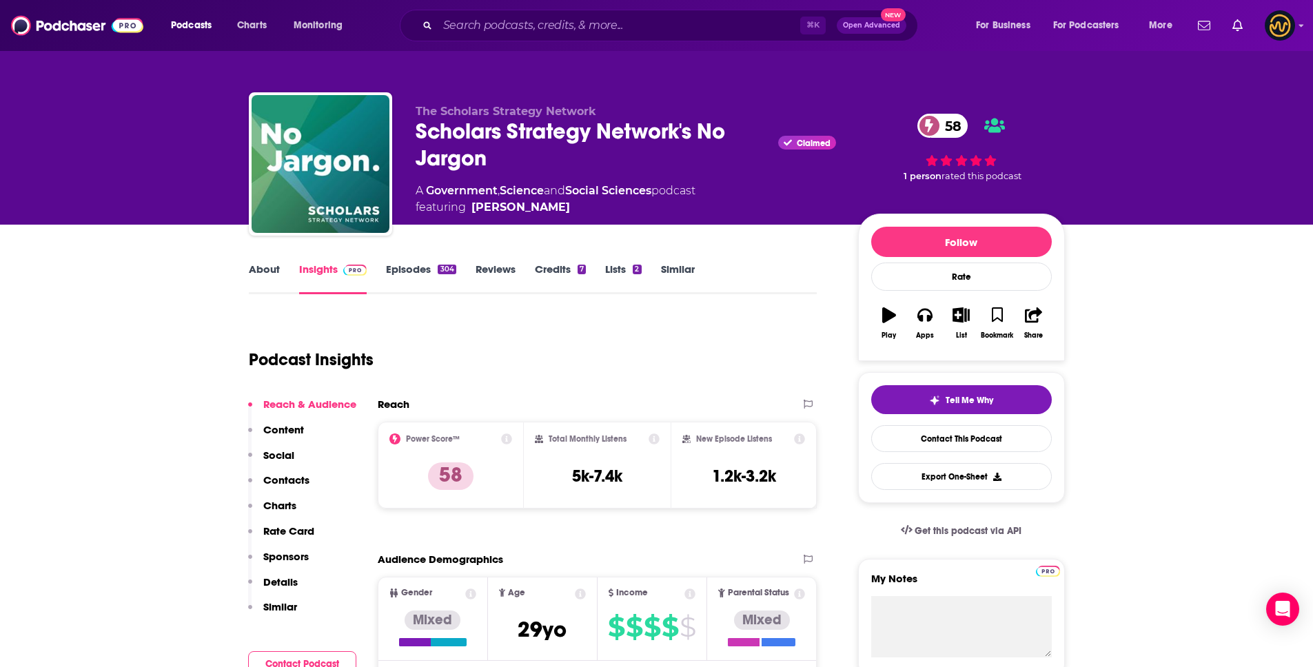
click at [282, 477] on p "Contacts" at bounding box center [286, 480] width 46 height 13
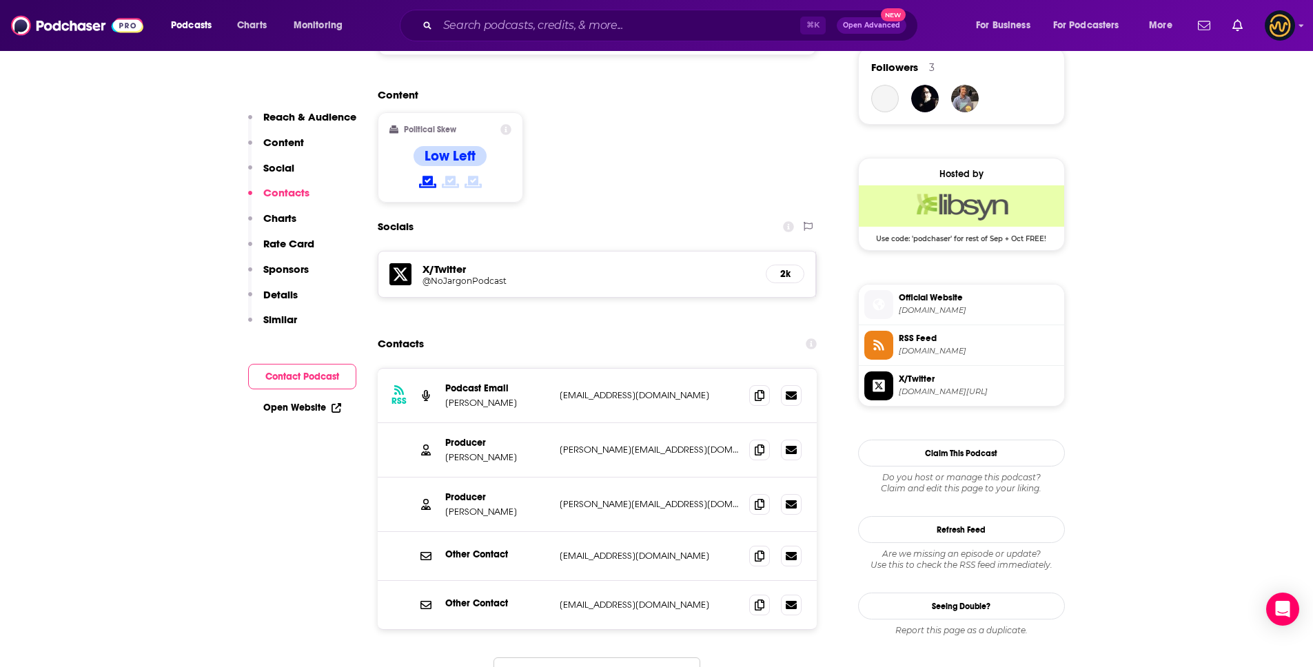
scroll to position [1104, 0]
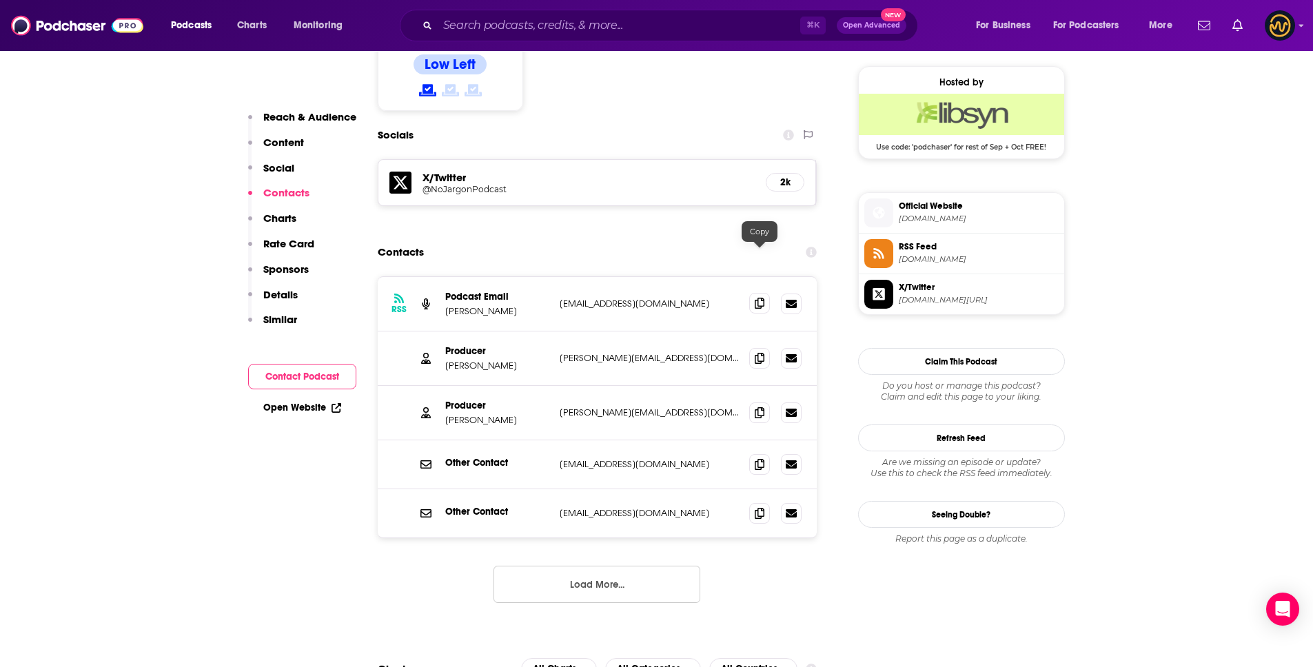
click at [758, 298] on icon at bounding box center [760, 303] width 10 height 11
click at [761, 352] on icon at bounding box center [760, 357] width 10 height 11
click at [753, 402] on span at bounding box center [759, 412] width 21 height 21
click at [571, 23] on input "Search podcasts, credits, & more..." at bounding box center [619, 25] width 363 height 22
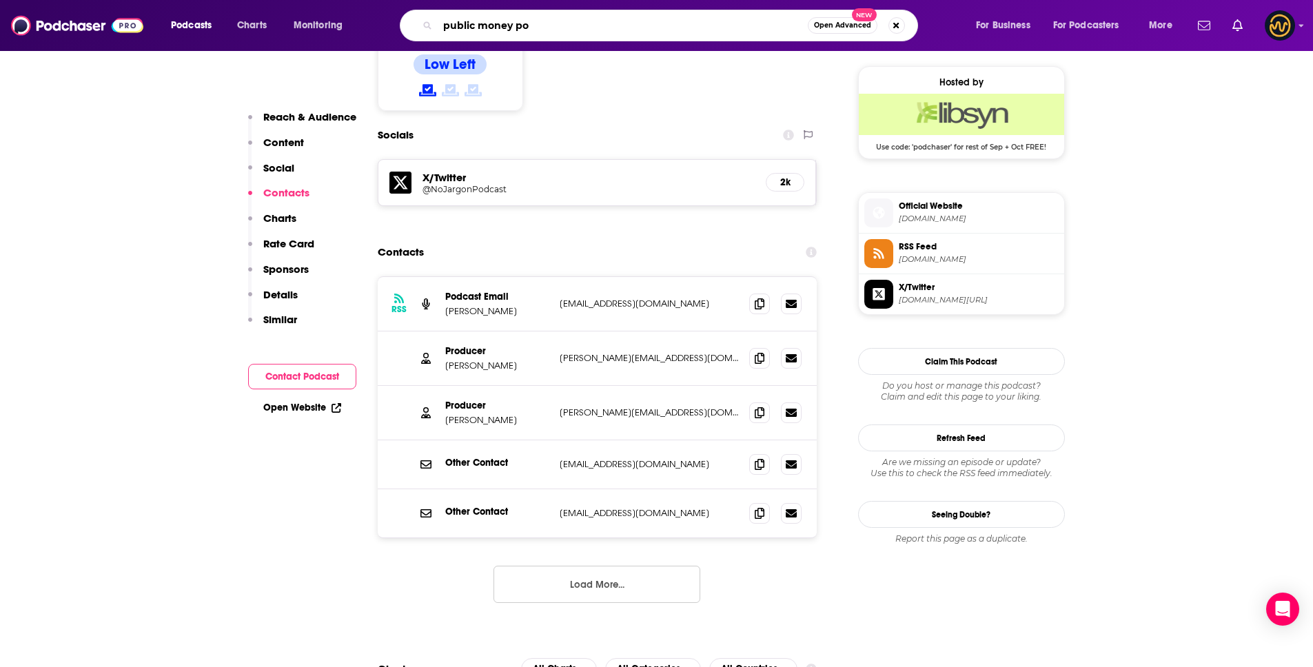
type input "public money pod"
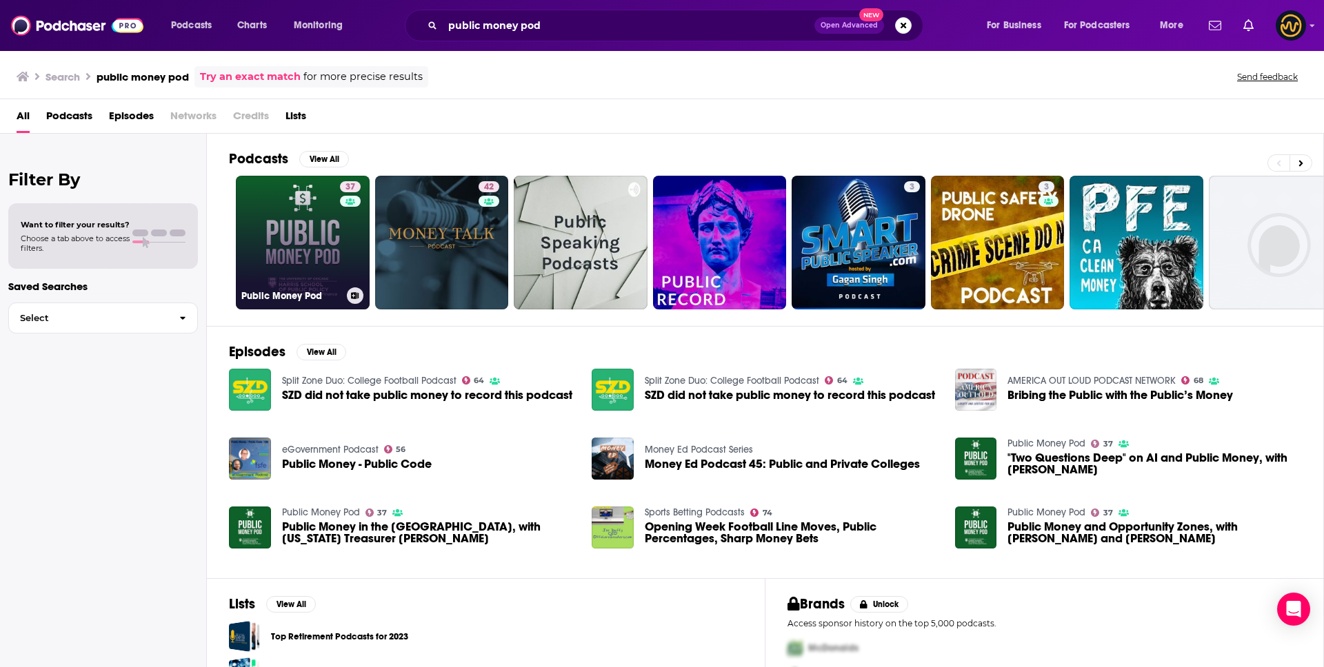
click at [292, 244] on link "37 Public Money Pod" at bounding box center [303, 243] width 134 height 134
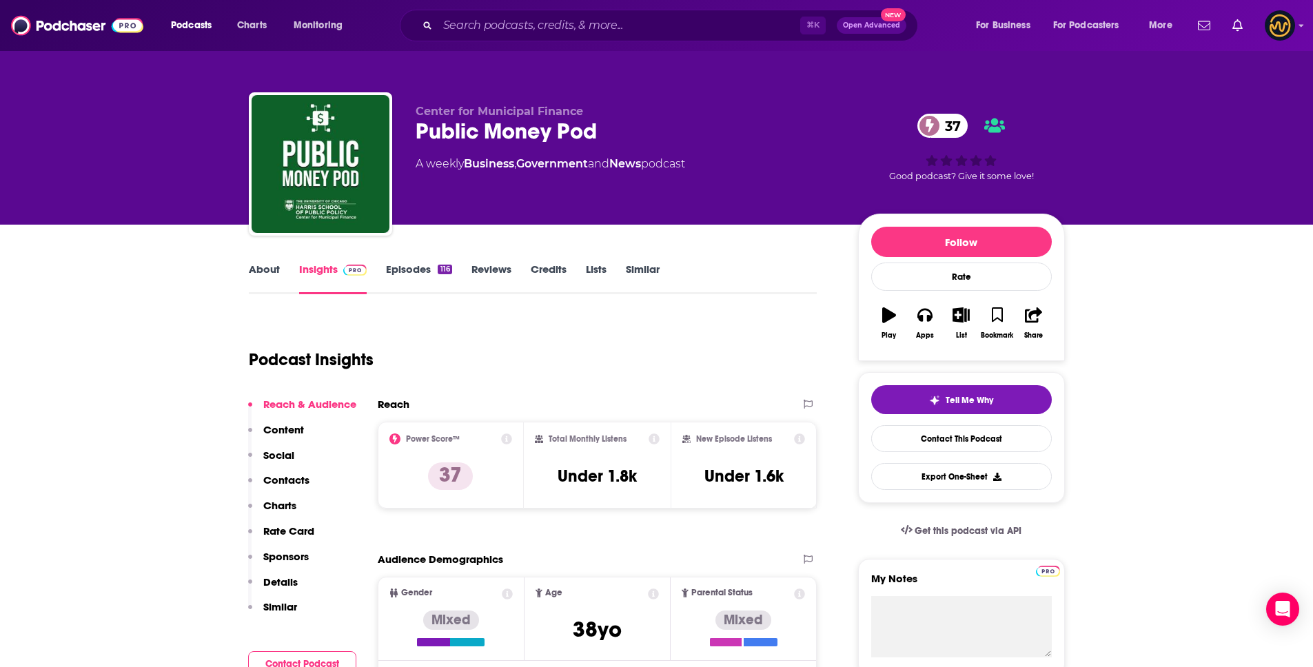
click at [287, 476] on p "Contacts" at bounding box center [286, 480] width 46 height 13
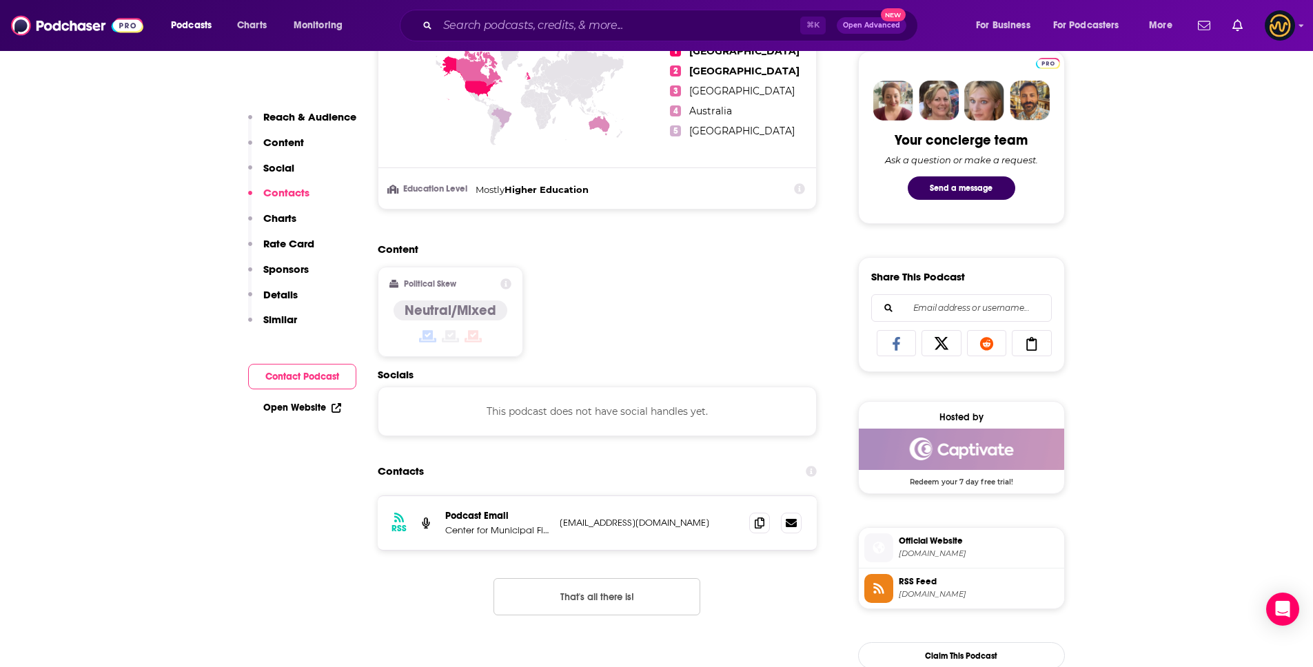
scroll to position [925, 0]
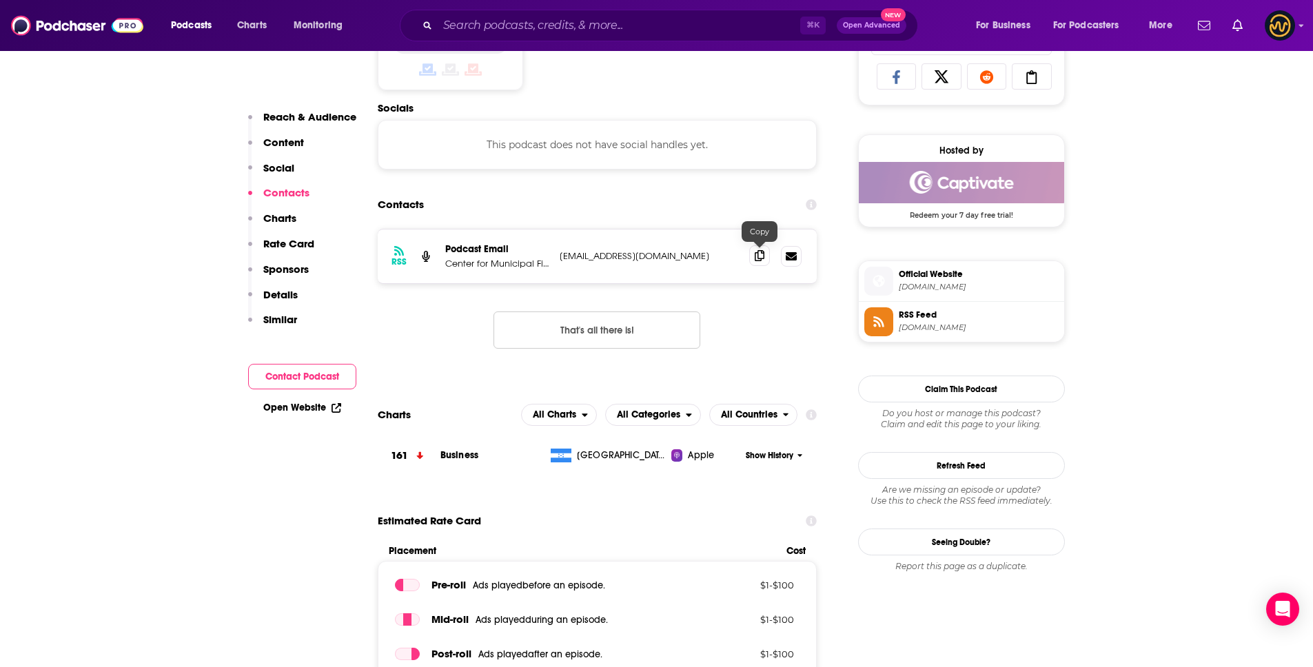
click at [762, 252] on icon at bounding box center [760, 255] width 10 height 11
click at [760, 254] on icon at bounding box center [760, 255] width 10 height 11
click at [498, 22] on input "Search podcasts, credits, & more..." at bounding box center [619, 25] width 363 height 22
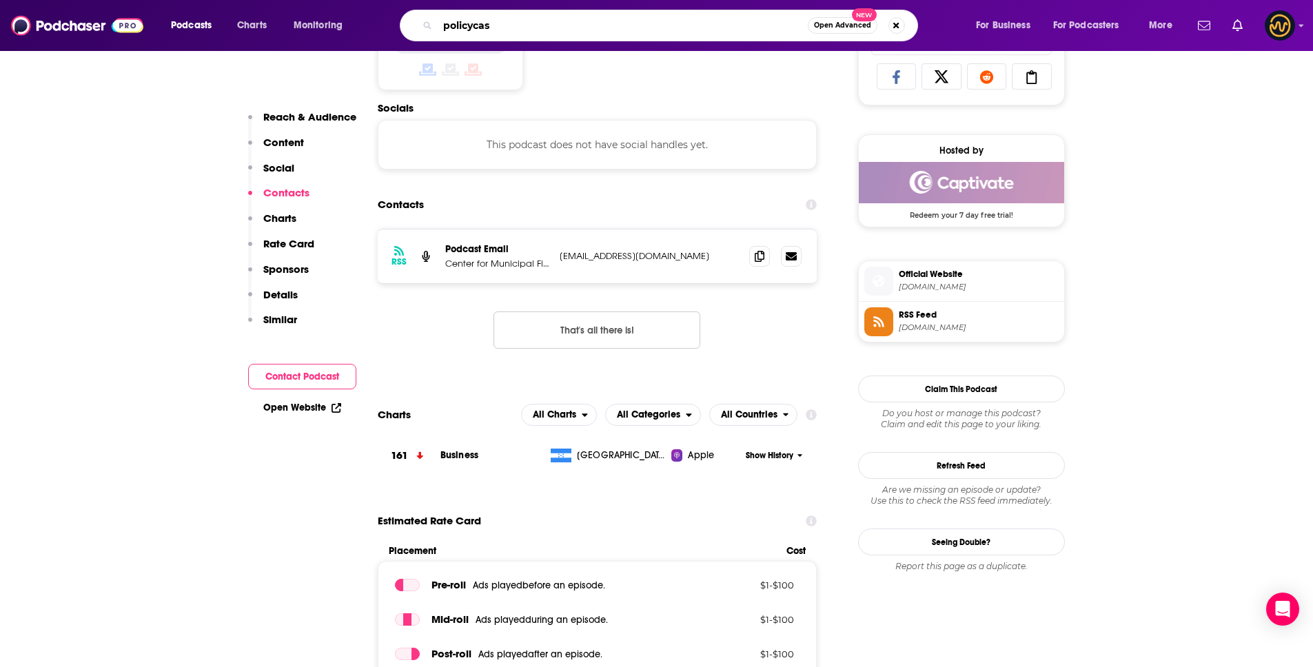
type input "policycast"
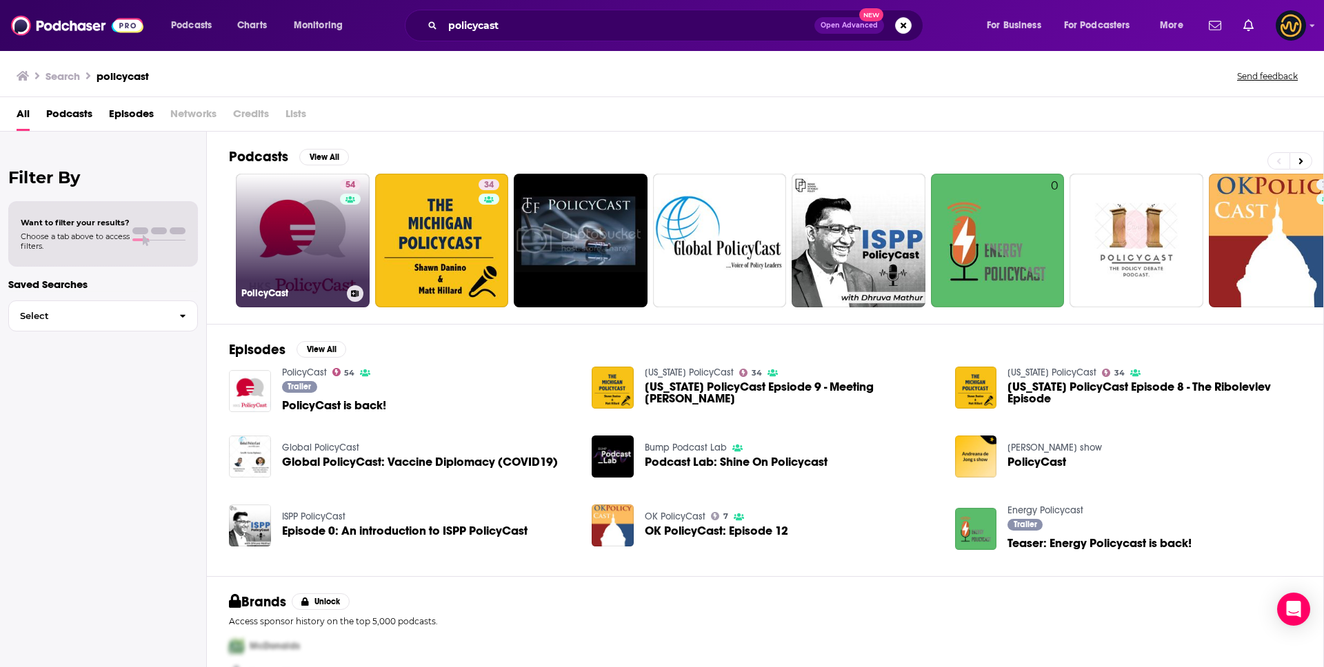
click at [281, 258] on link "54 PolicyCast" at bounding box center [303, 241] width 134 height 134
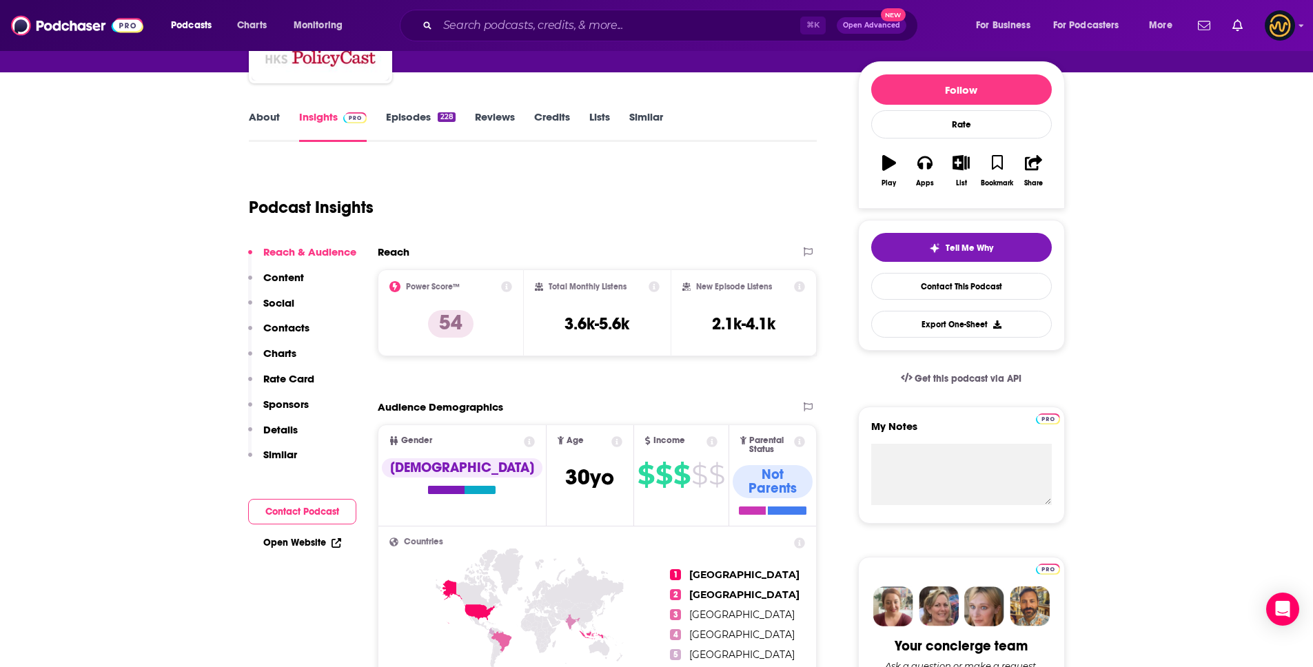
scroll to position [287, 0]
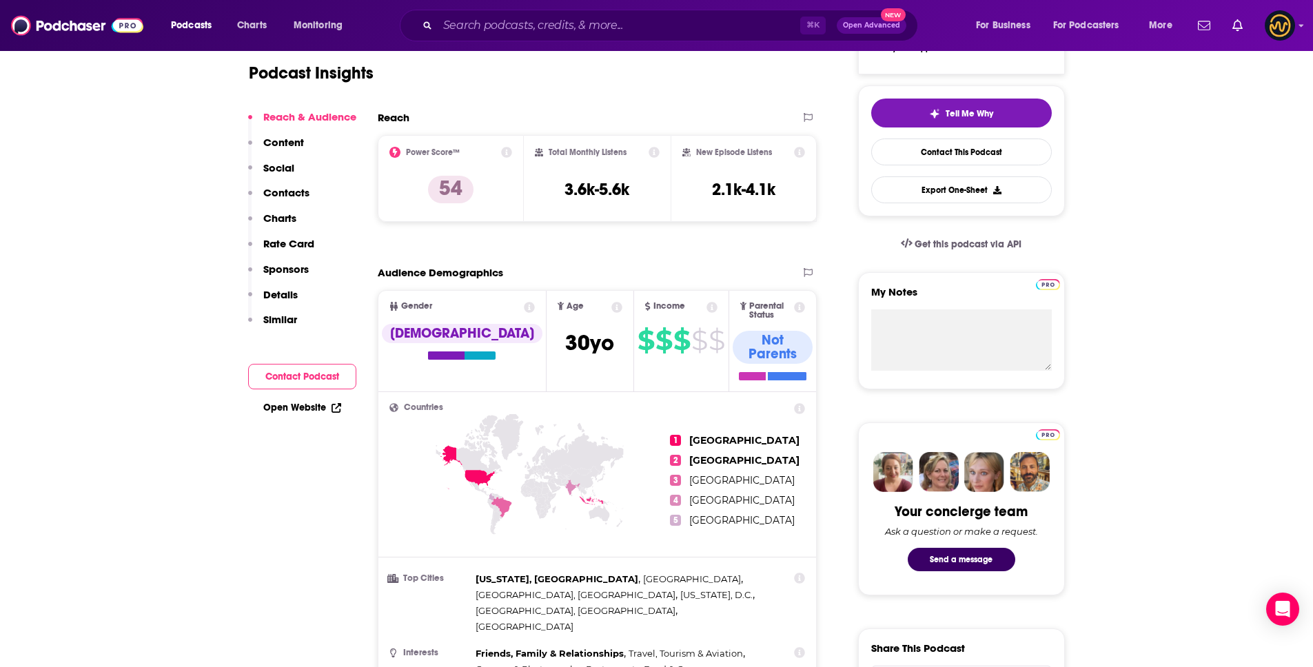
click at [301, 189] on p "Contacts" at bounding box center [286, 192] width 46 height 13
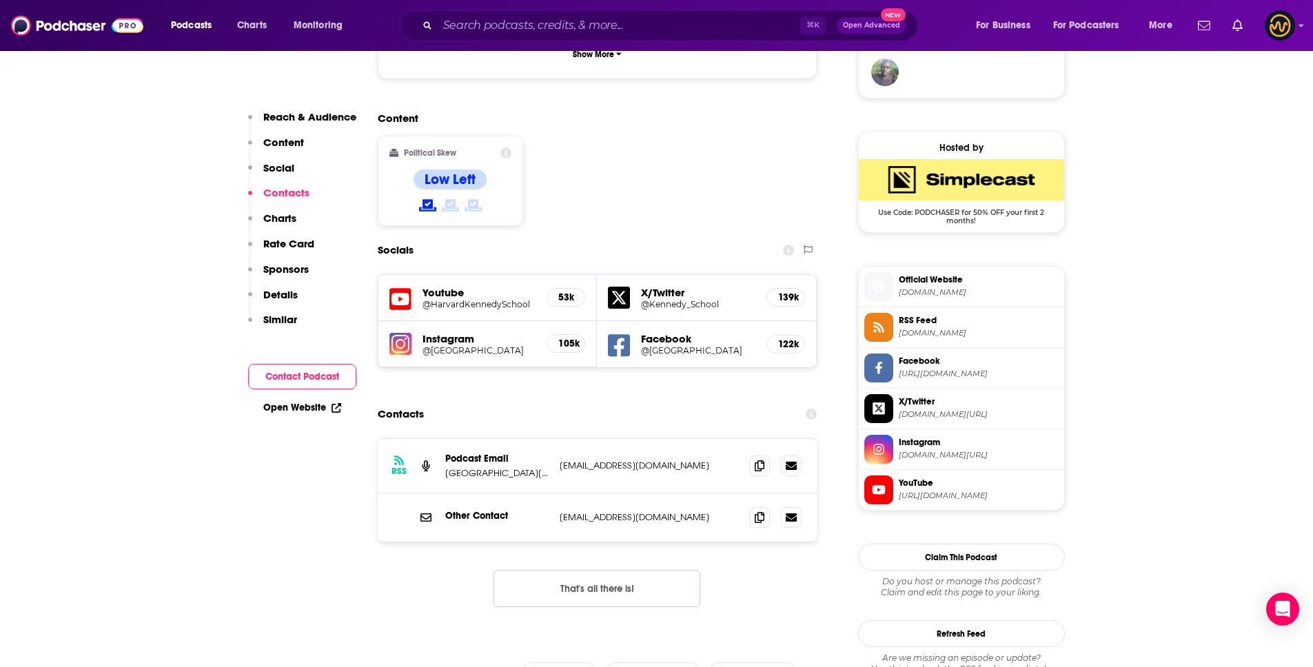
scroll to position [1182, 0]
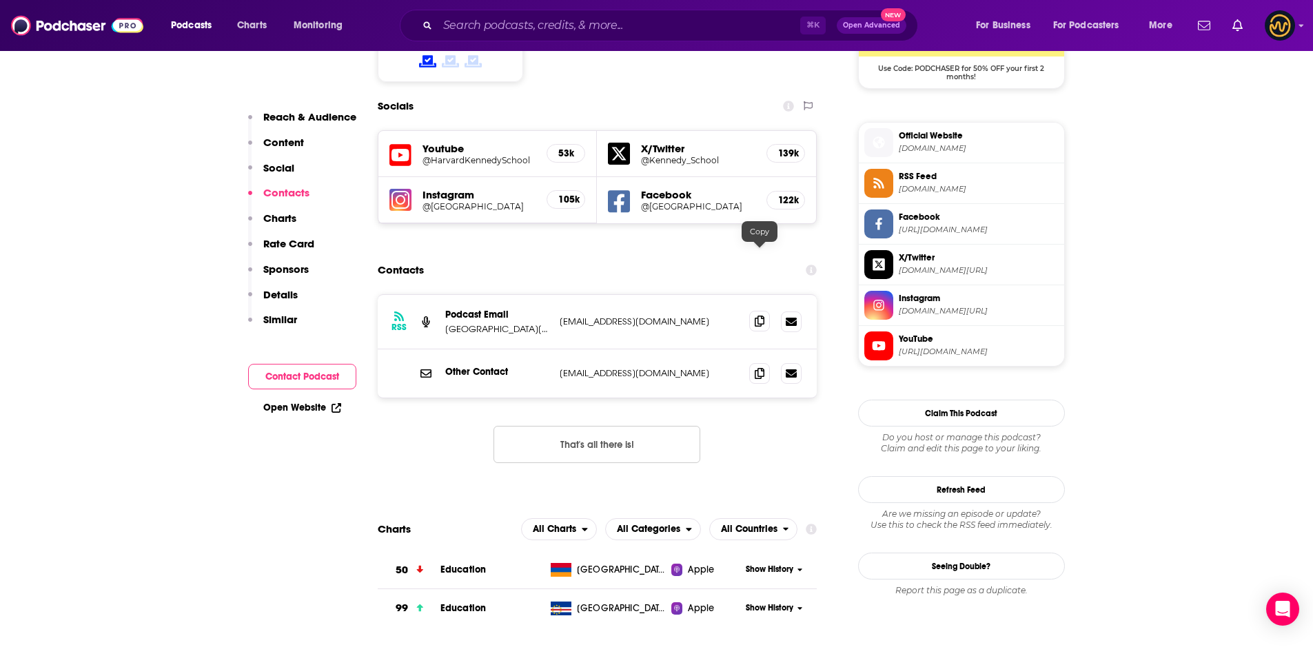
click at [757, 316] on icon at bounding box center [760, 321] width 10 height 11
click at [764, 367] on icon at bounding box center [760, 372] width 10 height 11
